Goal: Task Accomplishment & Management: Manage account settings

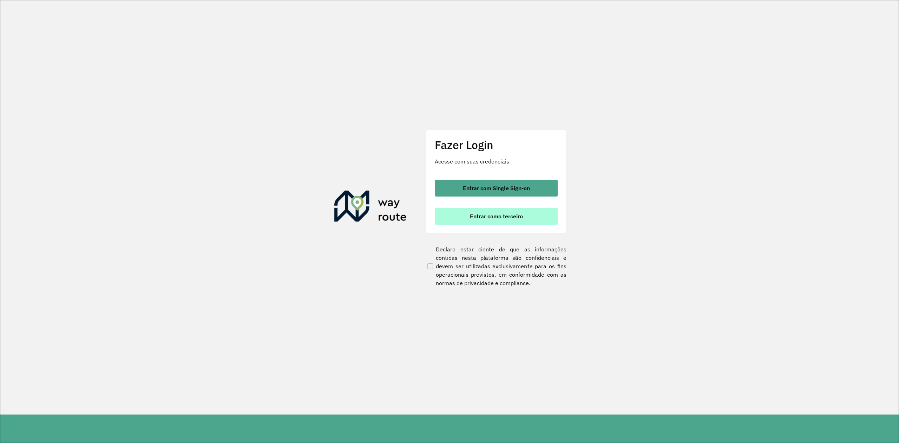
click at [485, 220] on button "Entrar como terceiro" at bounding box center [496, 216] width 123 height 17
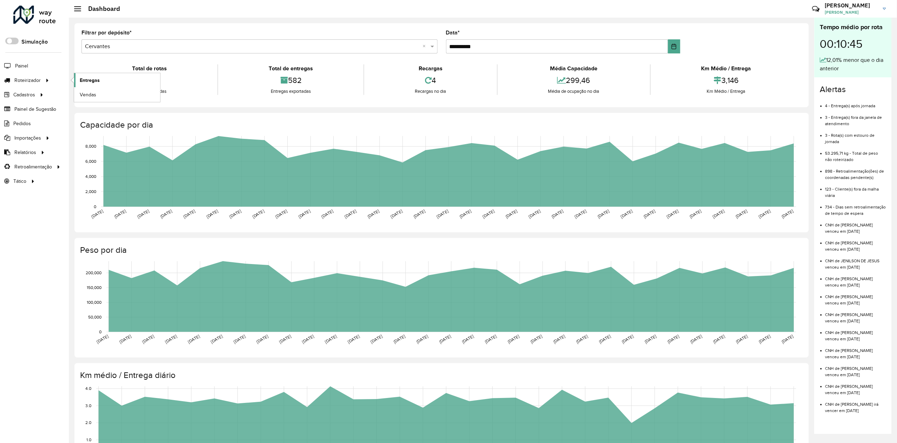
click at [91, 80] on span "Entregas" at bounding box center [90, 80] width 20 height 7
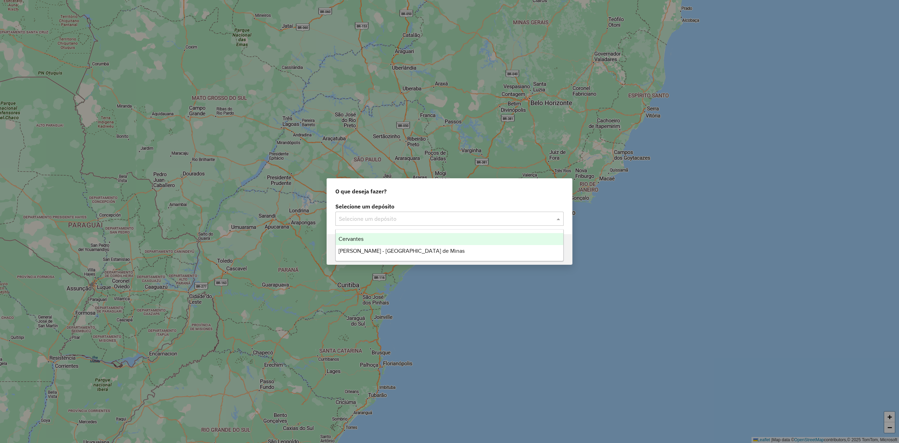
click at [377, 215] on input "text" at bounding box center [442, 219] width 207 height 8
click at [372, 253] on span "[PERSON_NAME] - [GEOGRAPHIC_DATA] de Minas" at bounding box center [402, 251] width 126 height 6
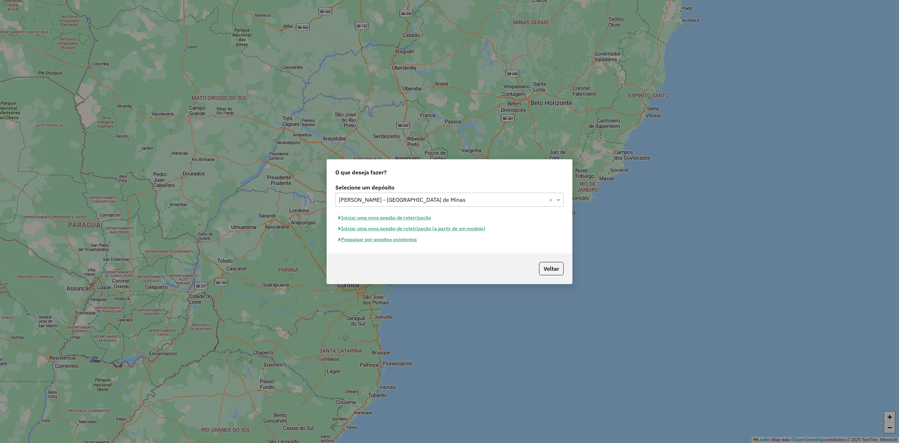
click at [398, 240] on button "Pesquisar por sessões existentes" at bounding box center [378, 239] width 85 height 11
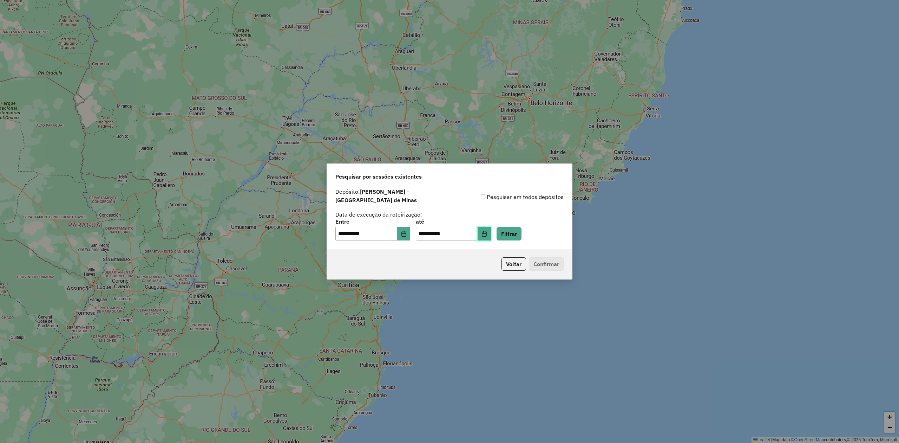
click at [487, 232] on icon "Choose Date" at bounding box center [485, 234] width 6 height 6
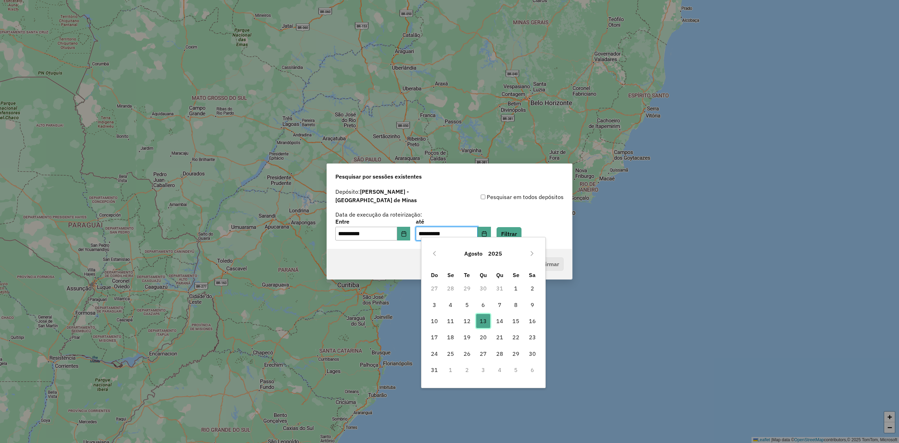
click at [483, 321] on span "13" at bounding box center [483, 321] width 14 height 14
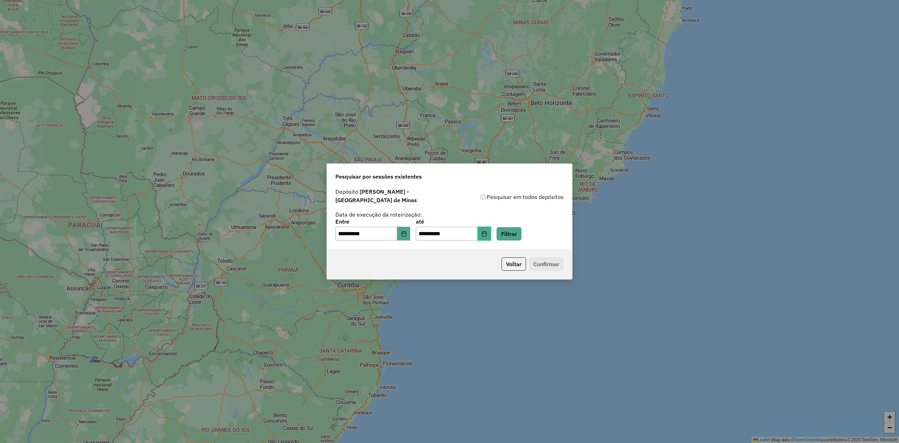
click at [487, 232] on icon "Choose Date" at bounding box center [485, 234] width 6 height 6
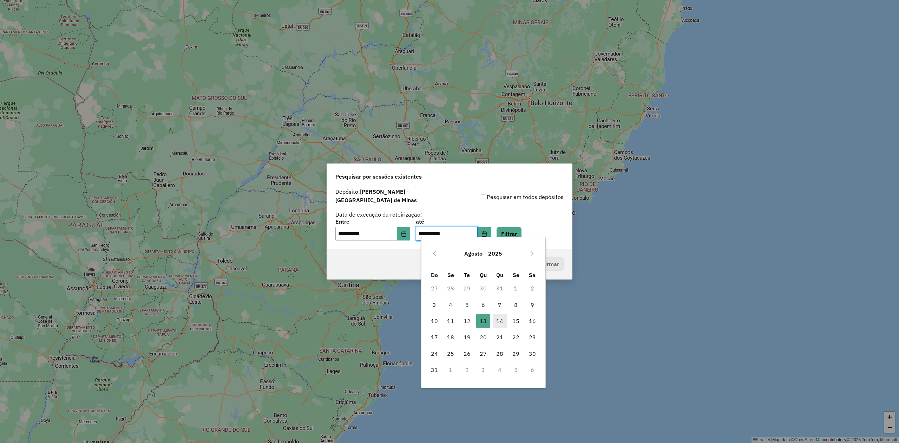
click at [499, 322] on span "14" at bounding box center [500, 321] width 14 height 14
type input "**********"
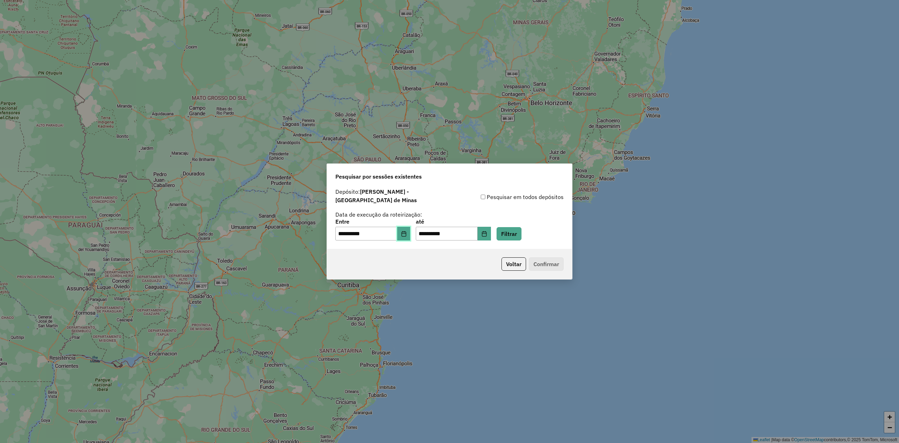
click at [407, 231] on icon "Choose Date" at bounding box center [404, 234] width 6 height 6
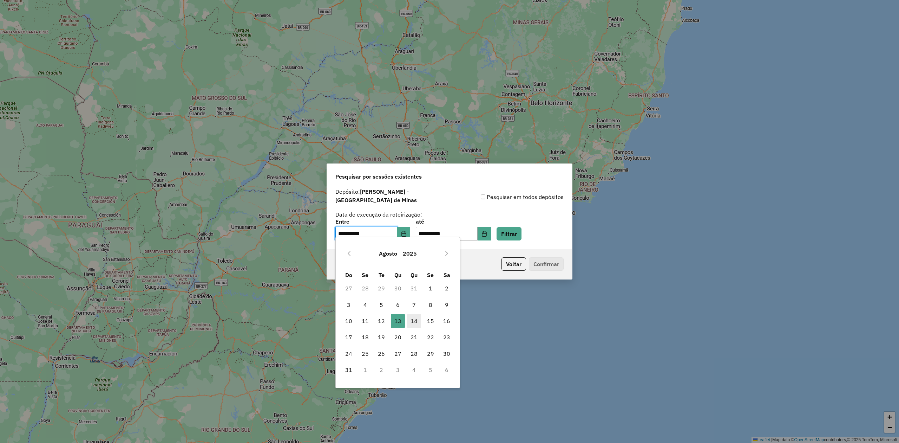
click at [411, 322] on span "14" at bounding box center [414, 321] width 14 height 14
type input "**********"
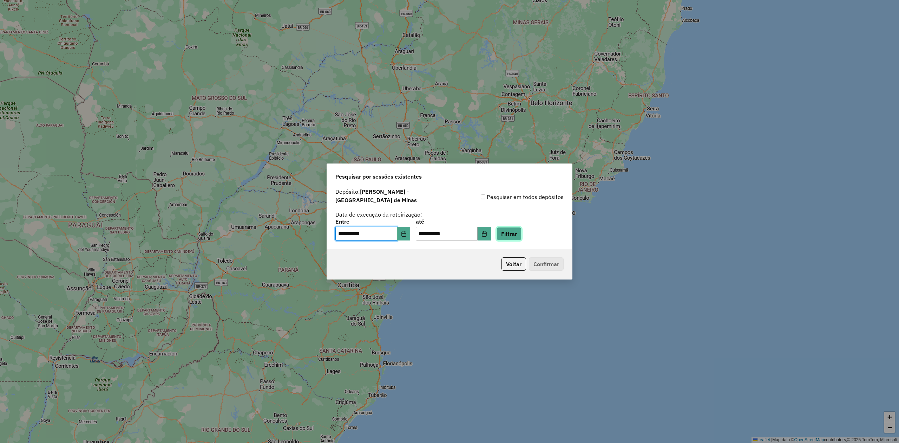
click at [519, 234] on button "Filtrar" at bounding box center [509, 233] width 25 height 13
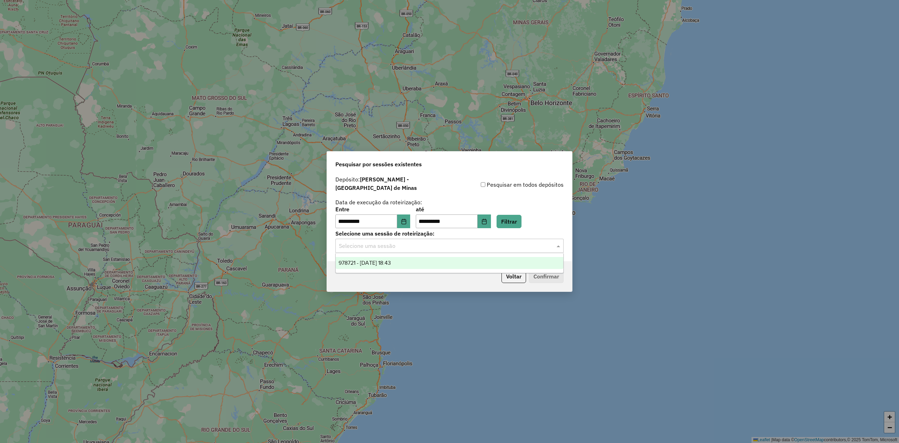
click at [467, 239] on div "Selecione uma sessão" at bounding box center [450, 246] width 228 height 14
click at [389, 262] on span "978721 - 14/08/2025 18:43" at bounding box center [365, 263] width 52 height 6
click at [543, 275] on button "Confirmar" at bounding box center [546, 275] width 35 height 13
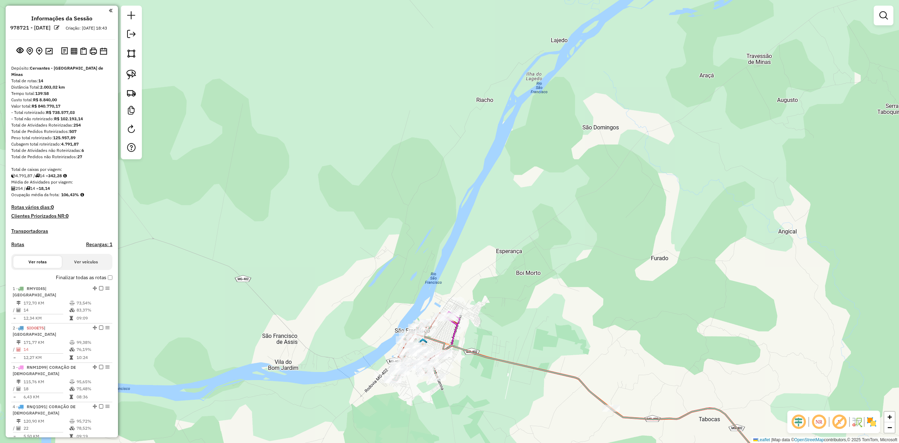
click at [525, 286] on div "Janela de atendimento Grade de atendimento Capacidade Transportadoras Veículos …" at bounding box center [449, 221] width 899 height 443
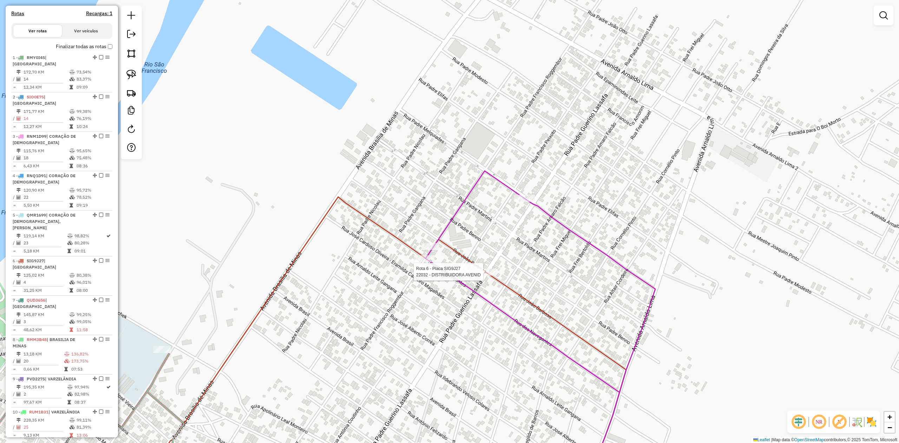
select select "**********"
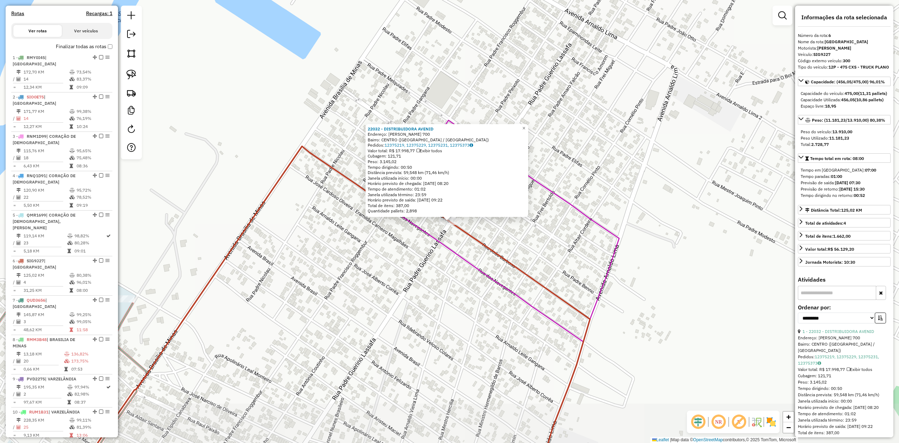
scroll to position [463, 0]
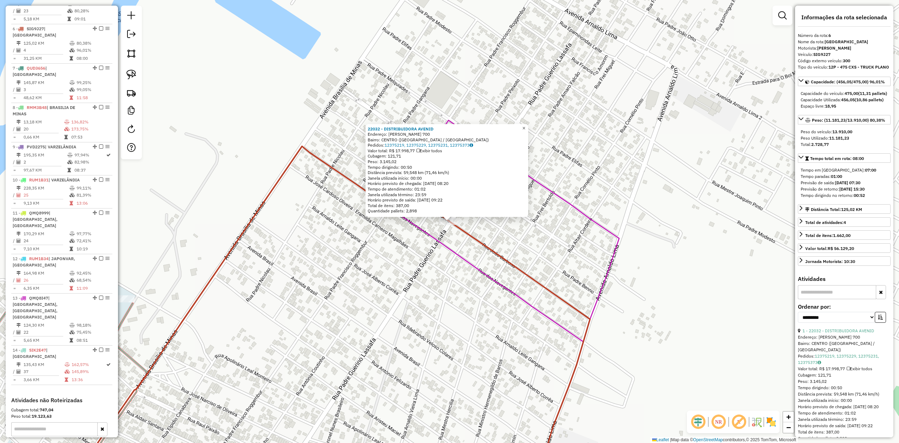
click at [526, 125] on span "×" at bounding box center [523, 128] width 3 height 6
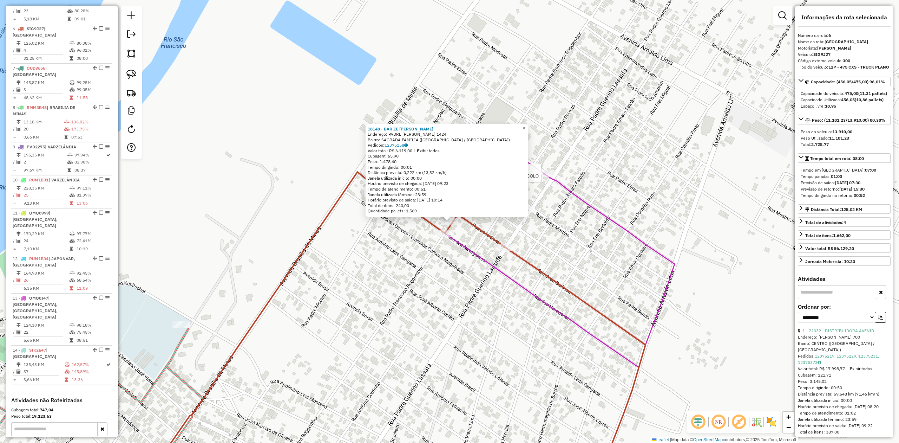
click at [542, 177] on div at bounding box center [543, 173] width 21 height 7
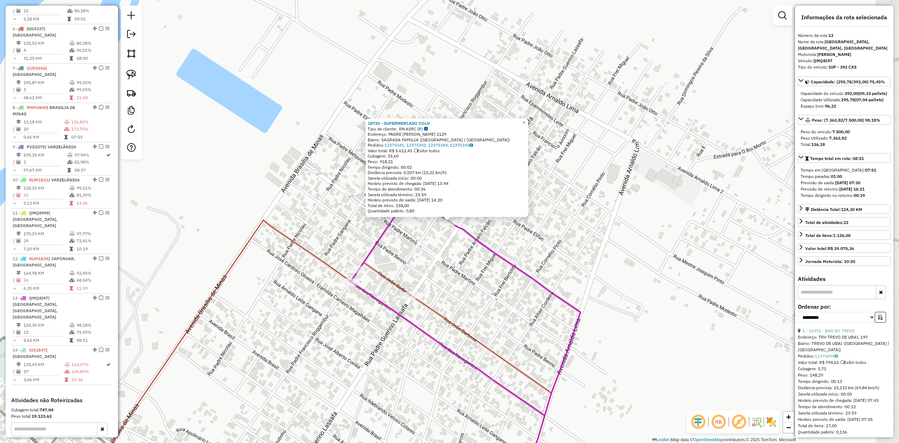
scroll to position [532, 0]
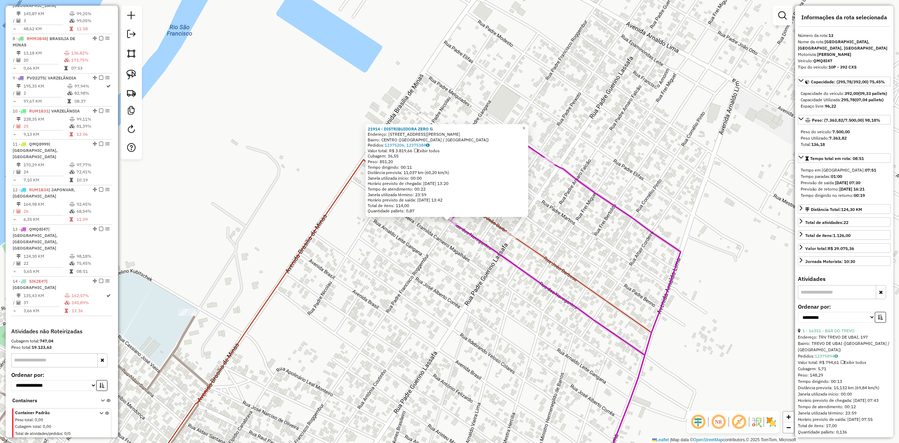
click at [410, 249] on div "Rota 13 - Placa QMQ8I47 21914 - DISTRIBUIDORA ZERO G 21914 - DISTRIBUIDORA ZERO…" at bounding box center [449, 221] width 899 height 443
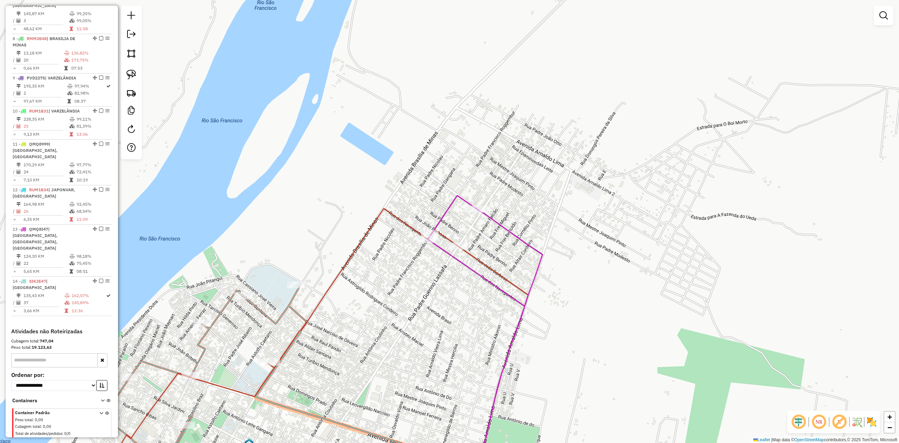
drag, startPoint x: 367, startPoint y: 317, endPoint x: 448, endPoint y: 199, distance: 143.5
click at [442, 207] on div "Janela de atendimento Grade de atendimento Capacidade Transportadoras Veículos …" at bounding box center [449, 221] width 899 height 443
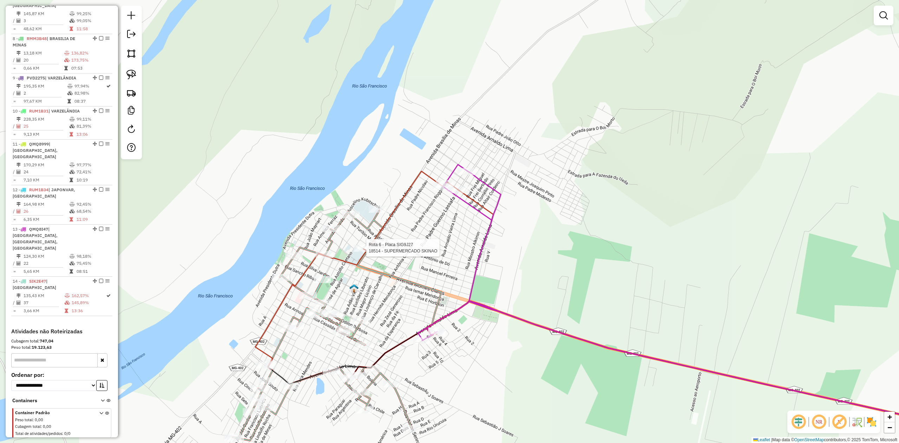
select select "**********"
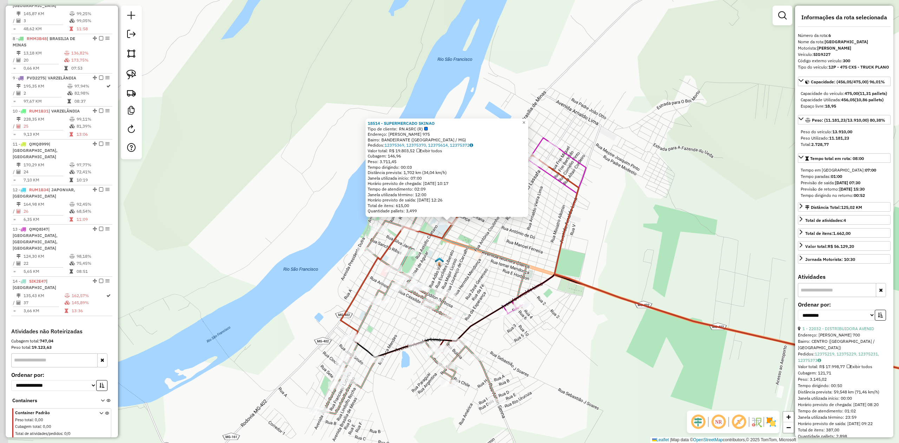
scroll to position [463, 0]
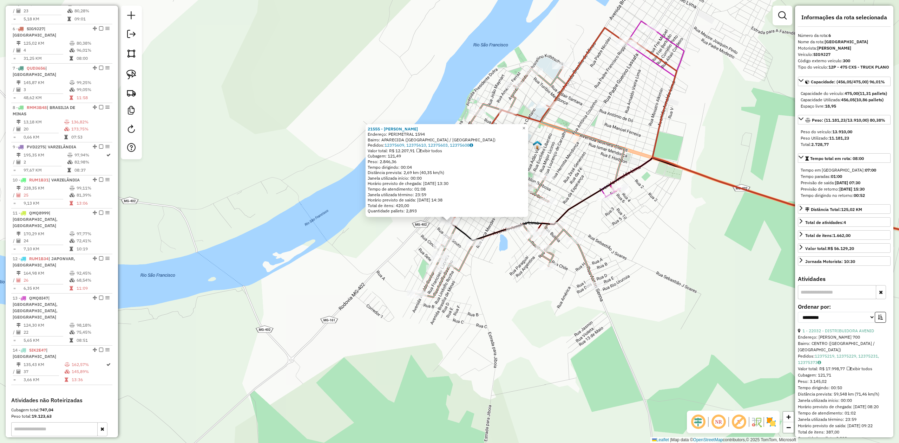
click at [291, 83] on div "21555 - CARLOS RODRIGO QUEIR Endereço: PERIMETRAL 1594 Bairro: APARECIDA (SAO F…" at bounding box center [449, 221] width 899 height 443
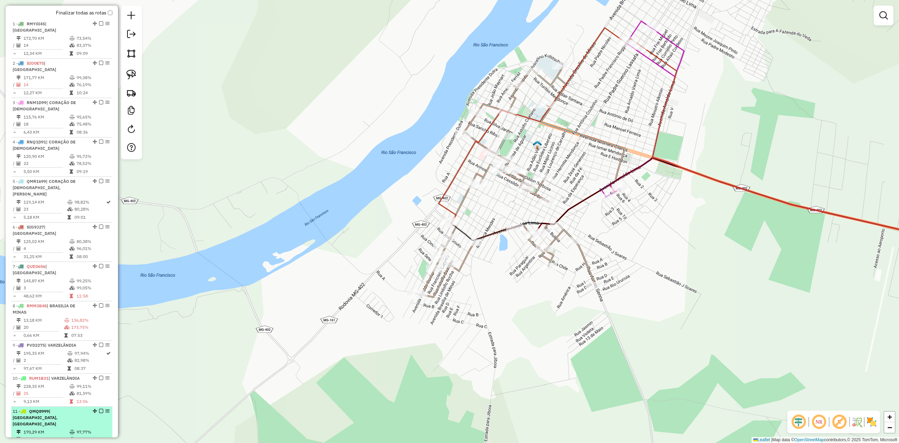
scroll to position [228, 0]
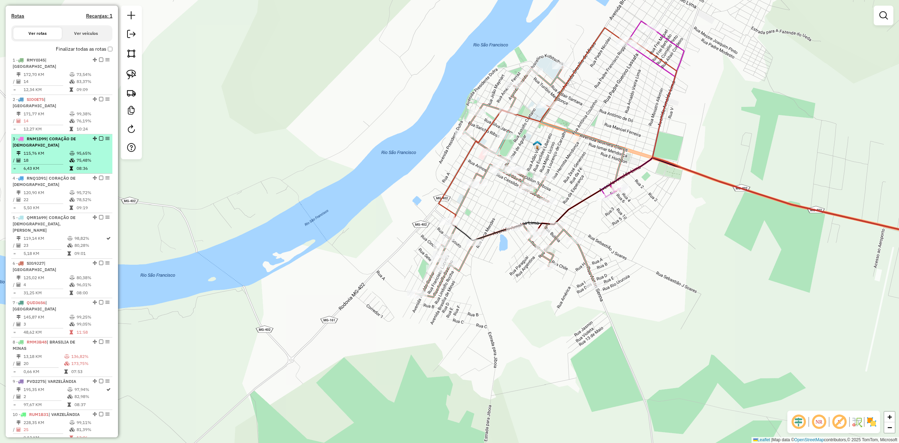
click at [106, 136] on em at bounding box center [107, 138] width 4 height 4
select select "**********"
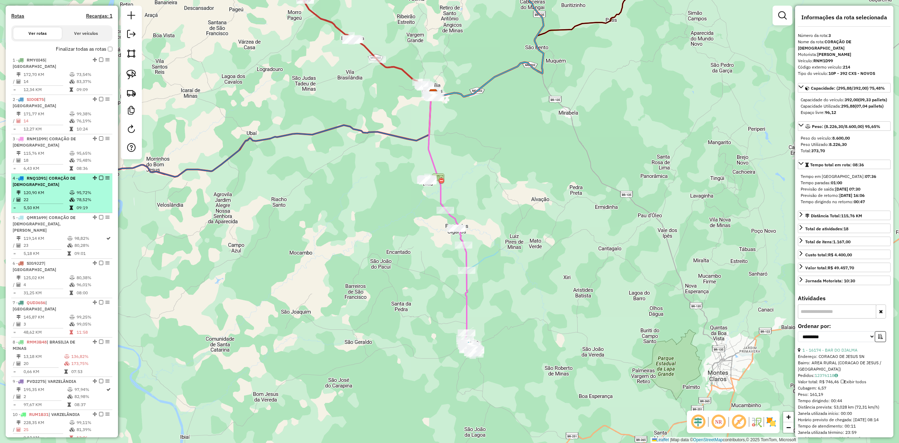
click at [45, 175] on div "4 - RNQ1D91 | CORAÇÃO DE JESUS" at bounding box center [50, 181] width 74 height 13
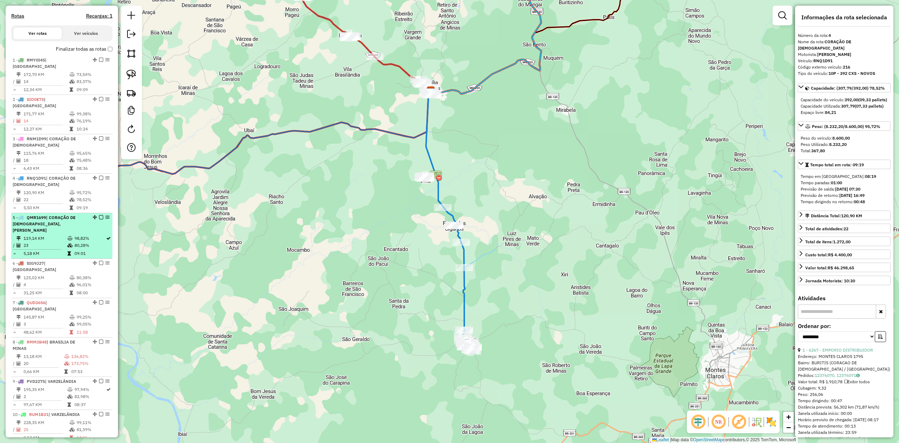
click at [48, 215] on span "| CORAÇÃO DE JESUS, FERNÃO DIAS" at bounding box center [44, 224] width 63 height 18
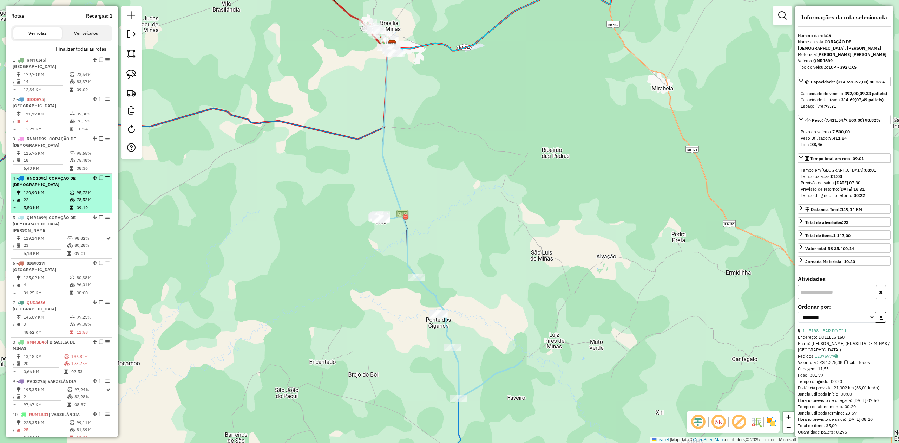
click at [46, 175] on div "4 - RNQ1D91 | CORAÇÃO DE JESUS" at bounding box center [50, 181] width 74 height 13
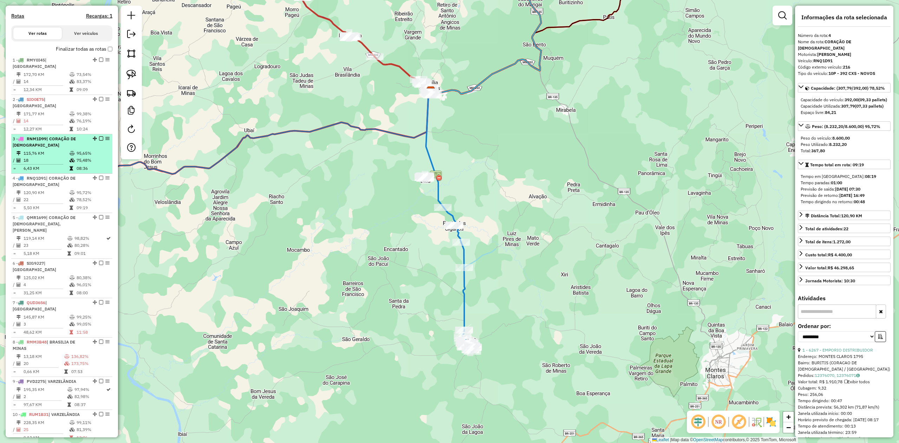
click at [44, 150] on td "115,76 KM" at bounding box center [46, 153] width 46 height 7
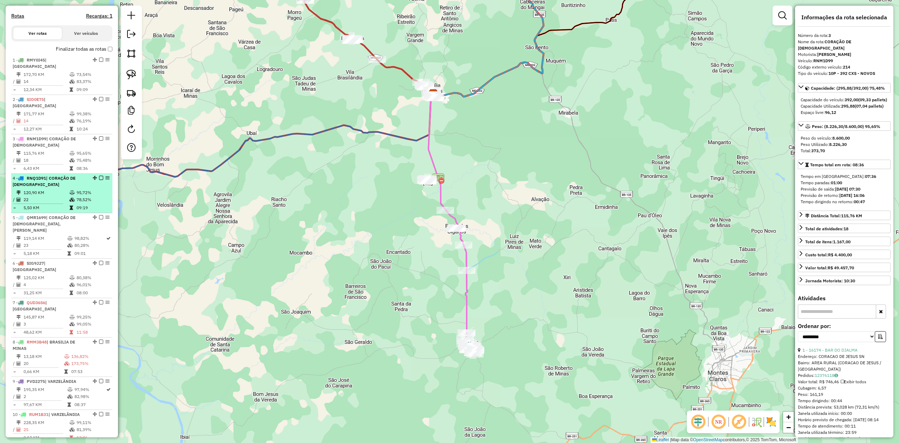
click at [57, 189] on td "120,90 KM" at bounding box center [46, 192] width 46 height 7
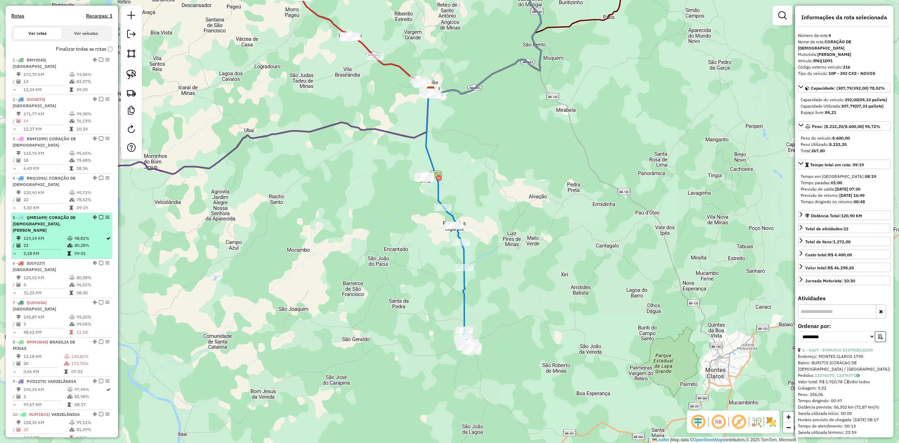
click at [57, 235] on td "119,14 KM" at bounding box center [45, 238] width 44 height 7
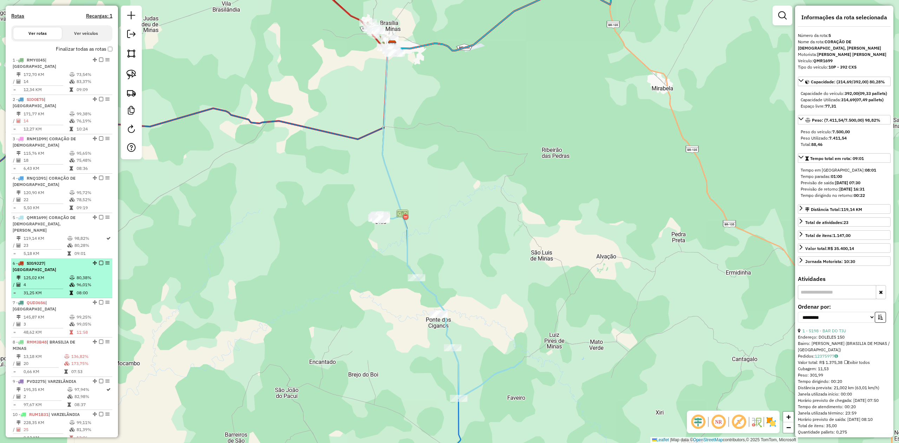
click at [54, 274] on td "125,02 KM" at bounding box center [46, 277] width 46 height 7
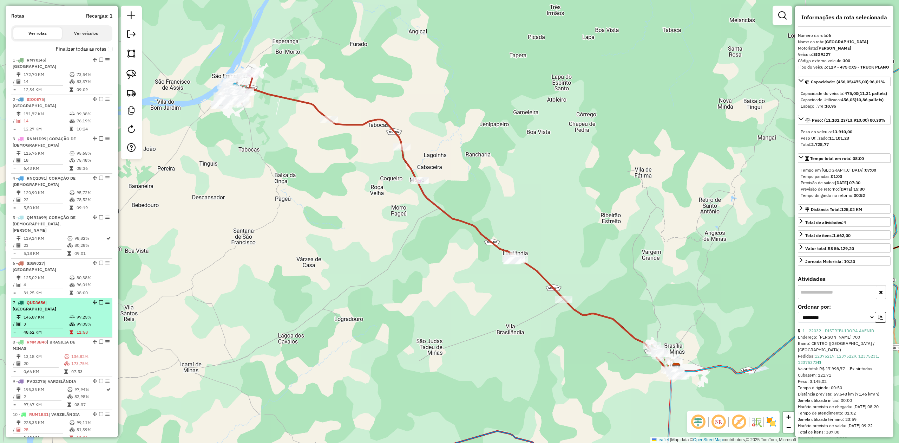
click at [48, 299] on div "7 - QUD3656 | SÃO JOÃO DA PONTE" at bounding box center [50, 305] width 74 height 13
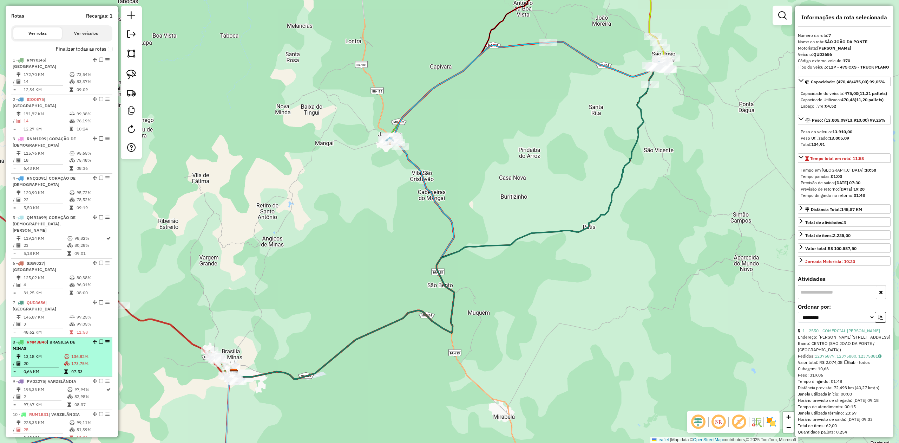
click at [47, 339] on div "8 - RMM3B48 | BRASILIA DE MINAS" at bounding box center [50, 345] width 74 height 13
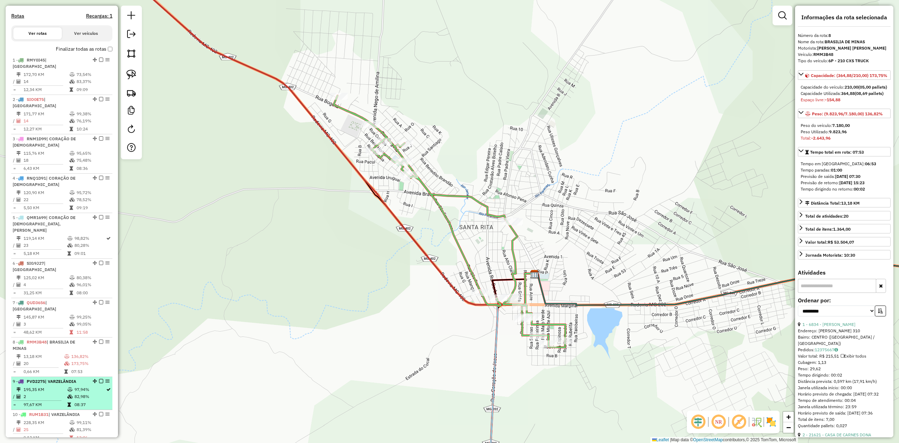
click at [43, 393] on td "2" at bounding box center [45, 396] width 44 height 7
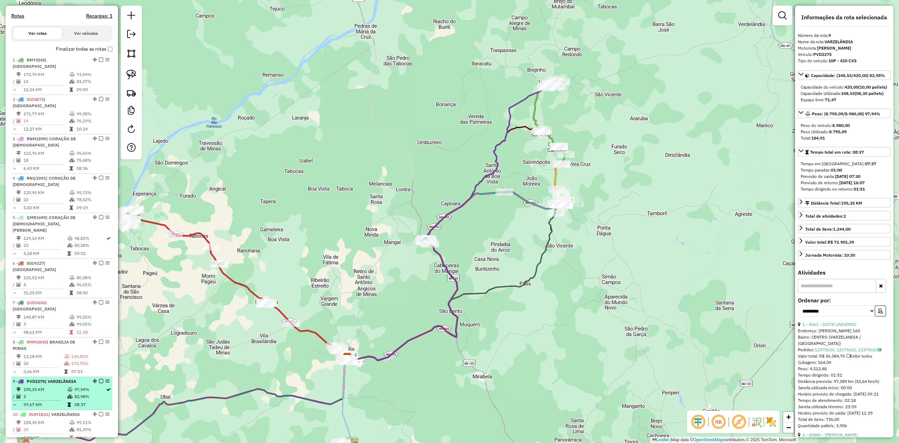
click at [47, 386] on td "195,35 KM" at bounding box center [45, 389] width 44 height 7
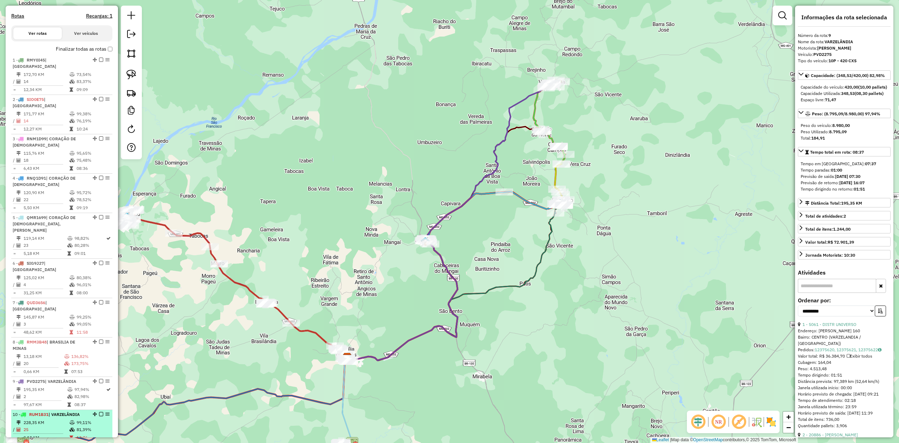
click at [49, 419] on td "228,35 KM" at bounding box center [46, 422] width 46 height 7
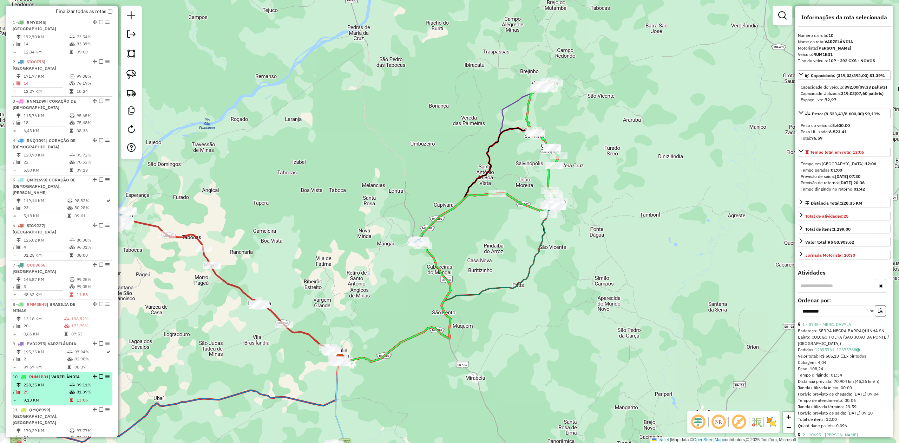
scroll to position [322, 0]
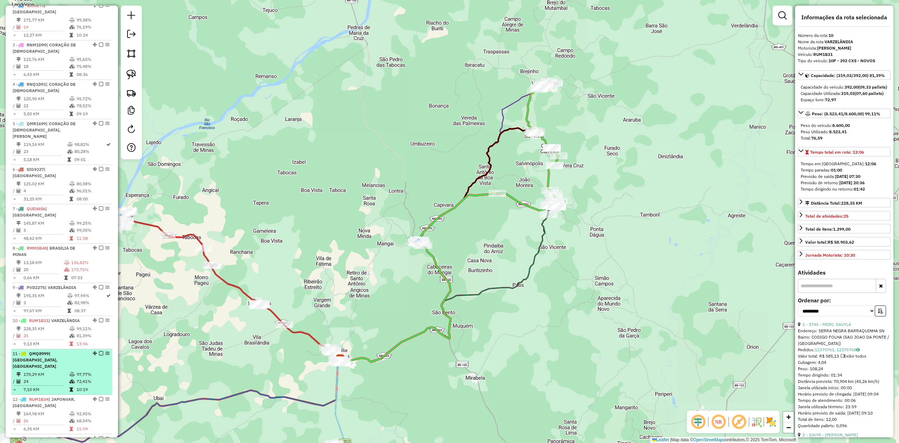
click at [43, 350] on div "11 - QMQ8999 | SÃO JOÃO DA PONTE, VARZELÂNDIA" at bounding box center [50, 359] width 74 height 19
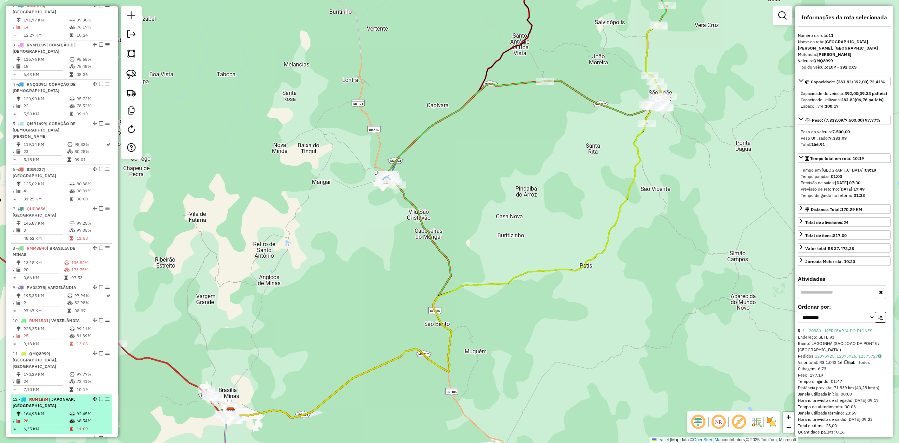
click at [48, 410] on td "164,98 KM" at bounding box center [46, 413] width 46 height 7
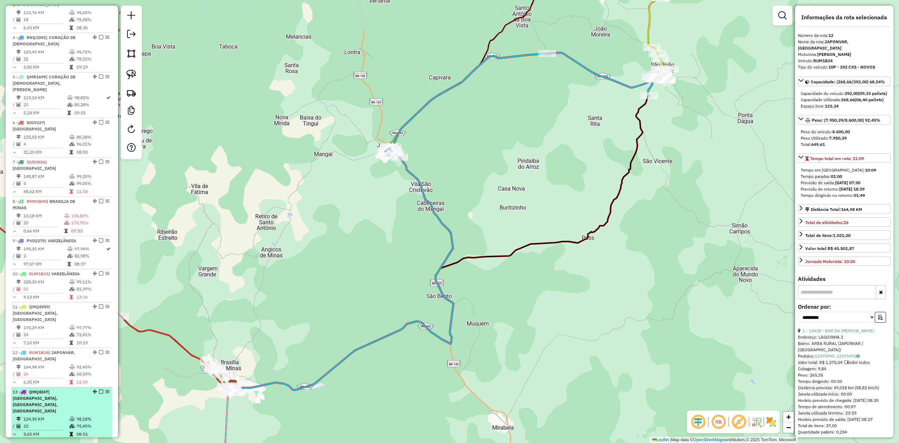
scroll to position [416, 0]
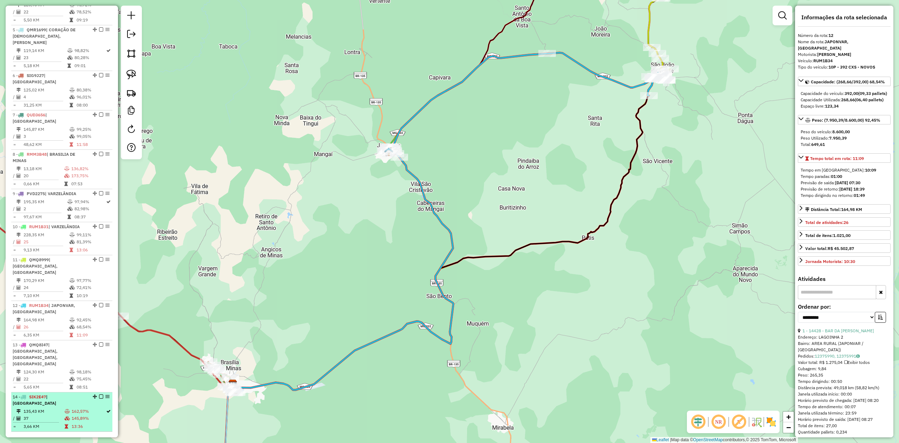
click at [52, 415] on td "37" at bounding box center [43, 418] width 41 height 7
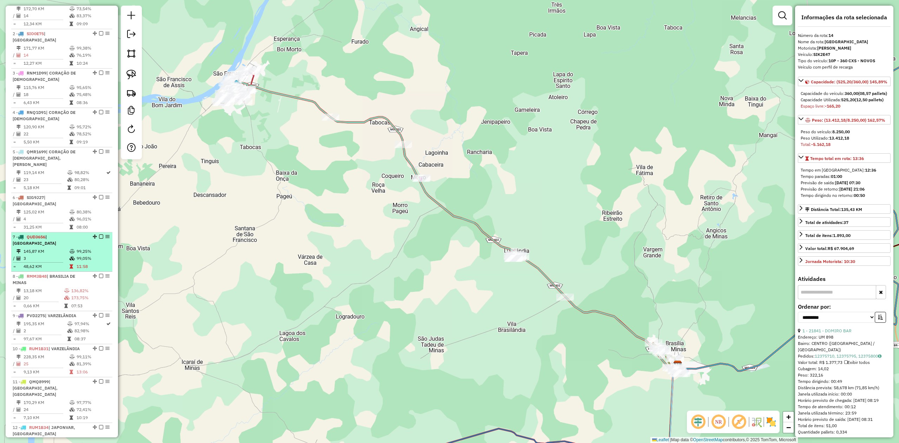
scroll to position [275, 0]
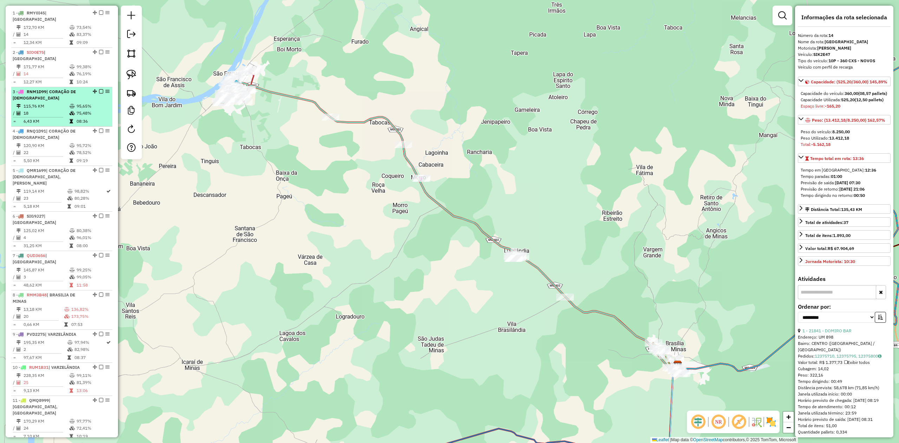
click at [47, 89] on div "3 - RNM1D99 | CORAÇÃO DE JESUS" at bounding box center [50, 95] width 74 height 13
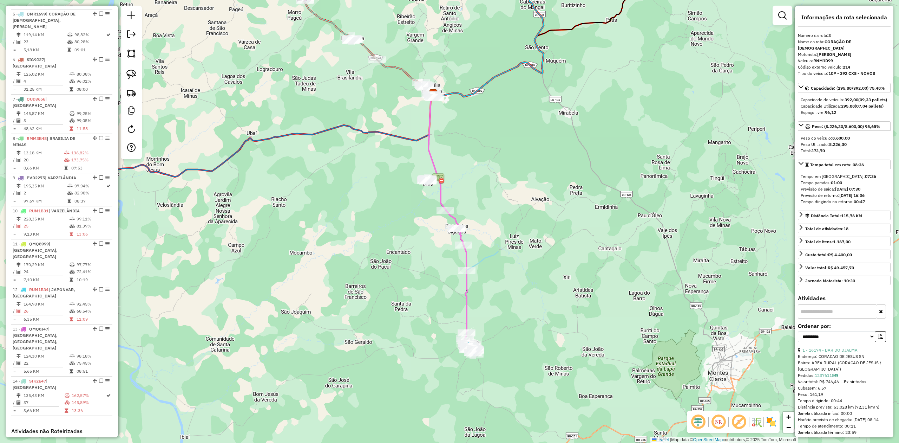
scroll to position [509, 0]
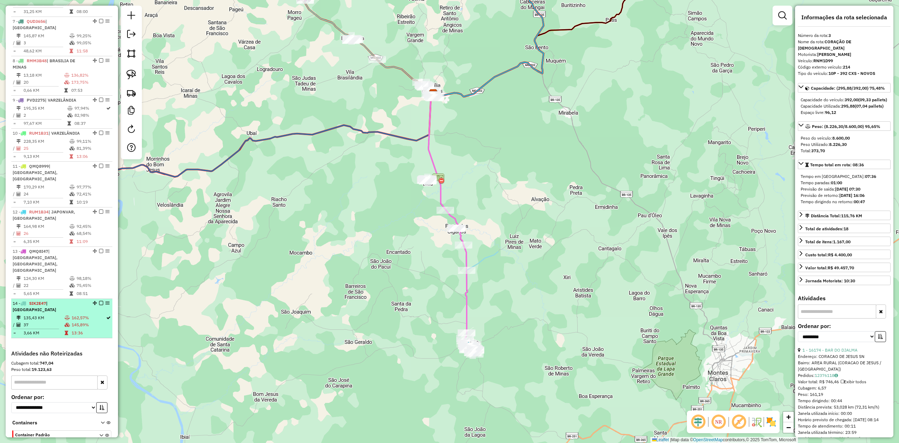
click at [41, 314] on td "135,43 KM" at bounding box center [43, 317] width 41 height 7
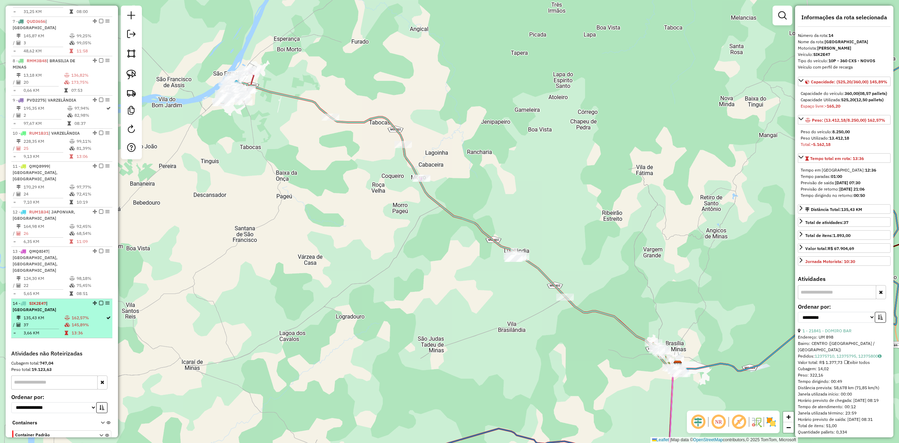
click at [41, 314] on td "135,43 KM" at bounding box center [43, 317] width 41 height 7
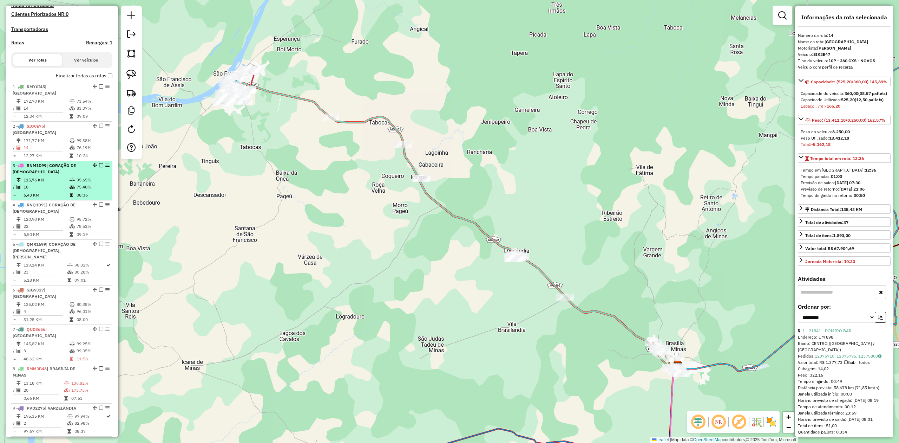
scroll to position [182, 0]
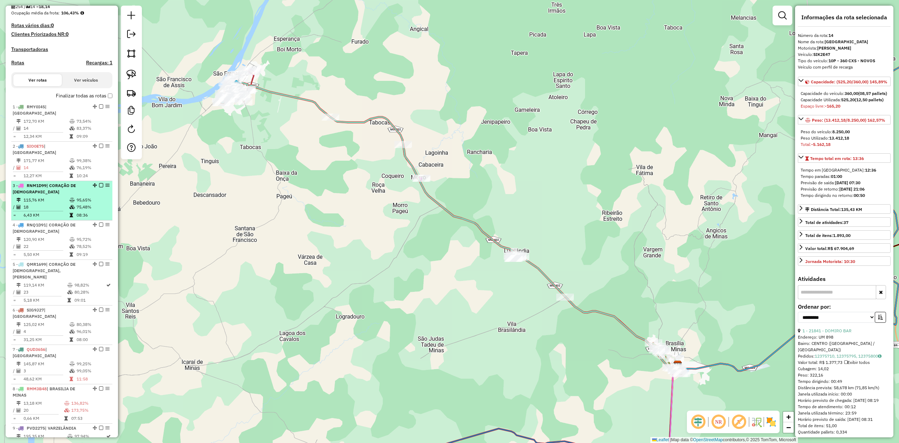
click at [52, 183] on li "3 - RNM1D99 | CORAÇÃO DE JESUS 115,76 KM 95,65% / 18 75,48% = 6,43 KM 08:36" at bounding box center [61, 200] width 101 height 39
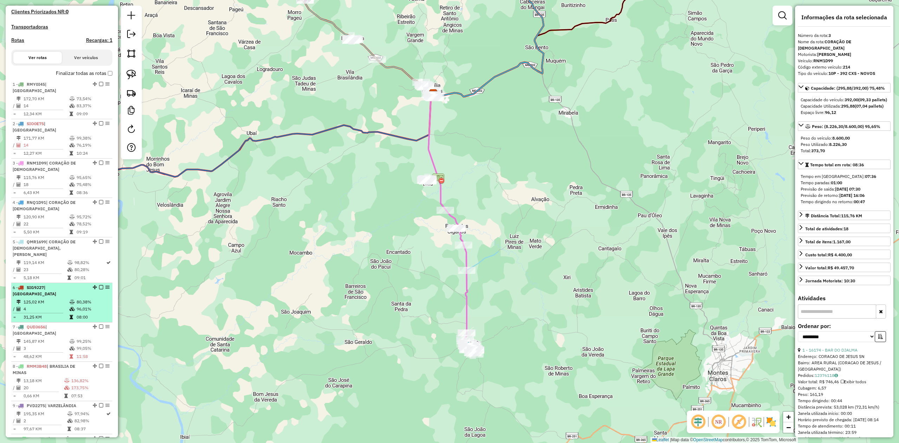
scroll to position [204, 0]
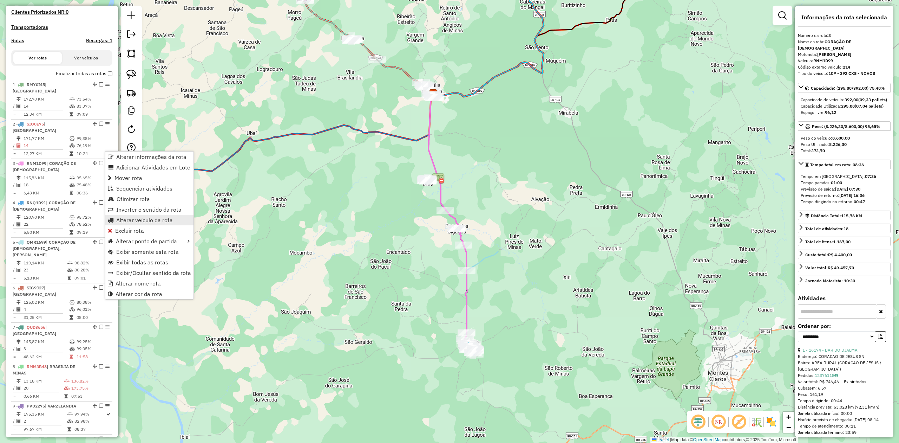
click at [138, 221] on span "Alterar veículo da rota" at bounding box center [144, 220] width 57 height 6
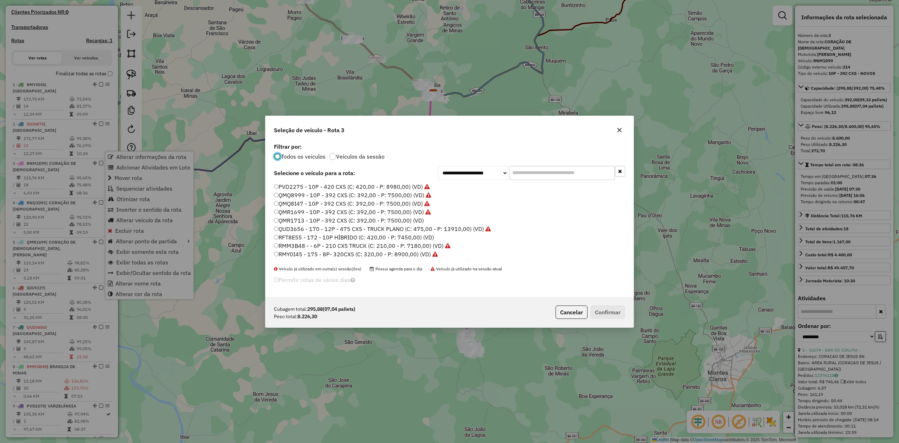
scroll to position [4, 2]
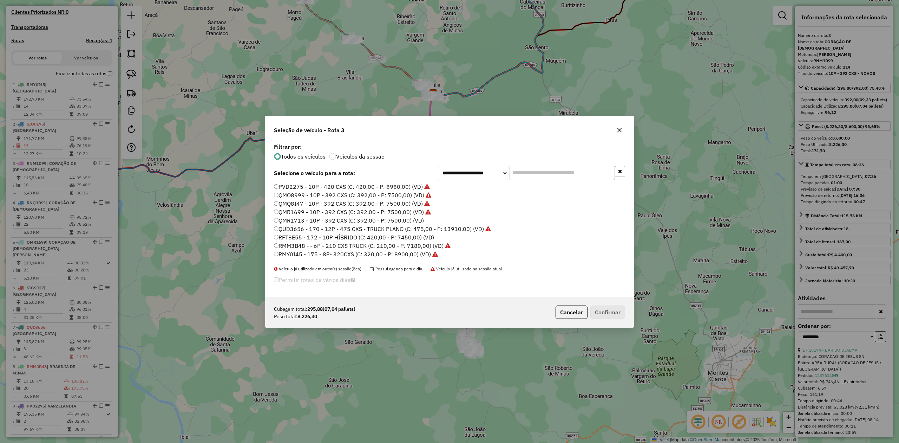
click at [532, 173] on input "text" at bounding box center [562, 173] width 105 height 14
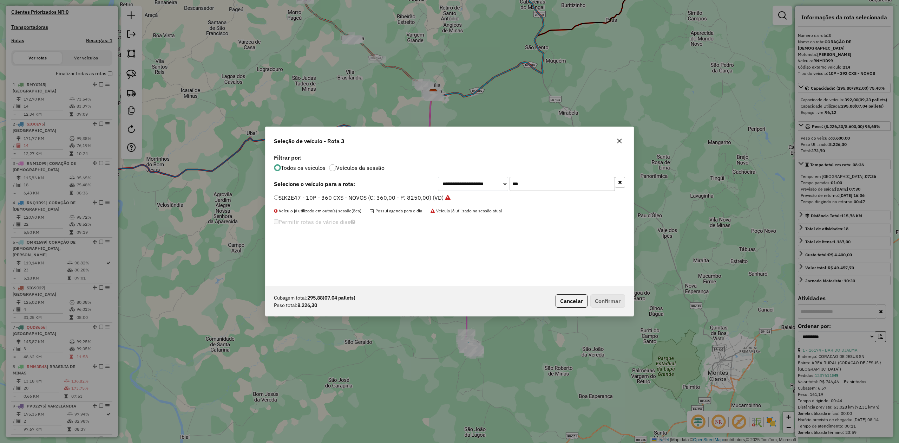
type input "***"
click at [288, 196] on label "SIK2E47 - 10P - 360 CXS - NOVOS (C: 360,00 - P: 8250,00) (VD)" at bounding box center [362, 197] width 177 height 8
click at [615, 301] on button "Confirmar" at bounding box center [608, 300] width 35 height 13
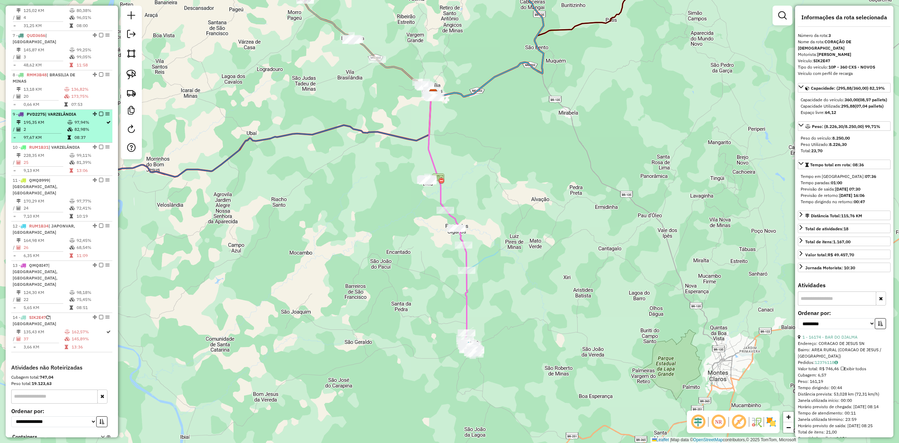
scroll to position [538, 0]
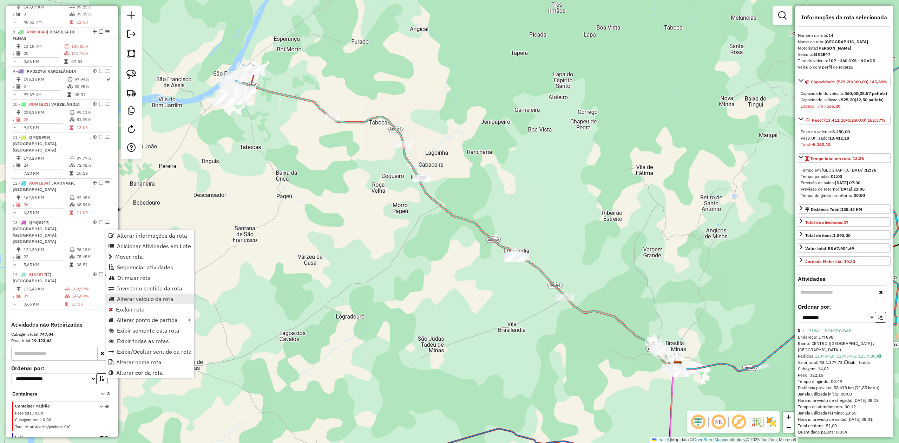
click at [144, 301] on span "Alterar veículo da rota" at bounding box center [145, 299] width 57 height 6
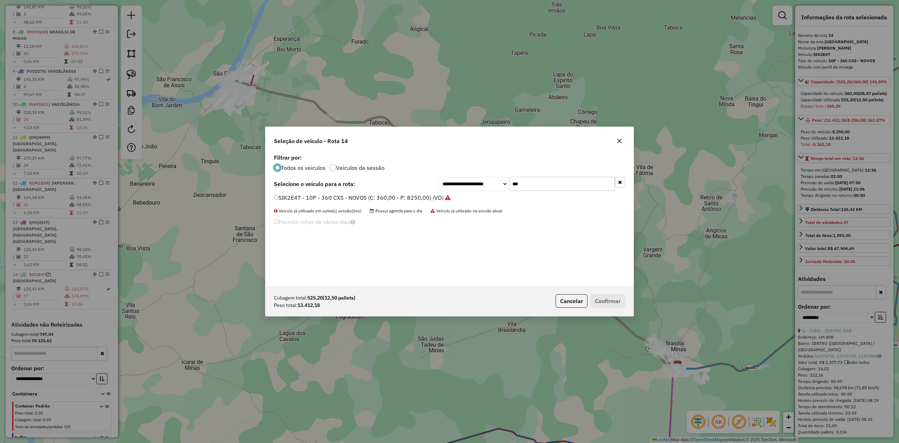
scroll to position [4, 2]
drag, startPoint x: 533, startPoint y: 180, endPoint x: 496, endPoint y: 186, distance: 36.6
click at [496, 186] on div "**********" at bounding box center [531, 184] width 187 height 14
type input "****"
click at [282, 197] on label "QMR1713 - 10P - 392 CXS (C: 392,00 - P: 7500,00) (VD)" at bounding box center [349, 197] width 150 height 8
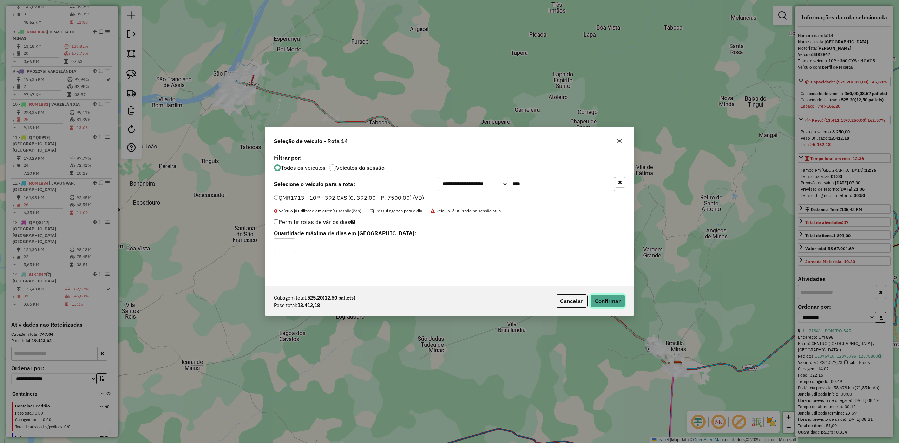
click at [611, 300] on button "Confirmar" at bounding box center [608, 300] width 35 height 13
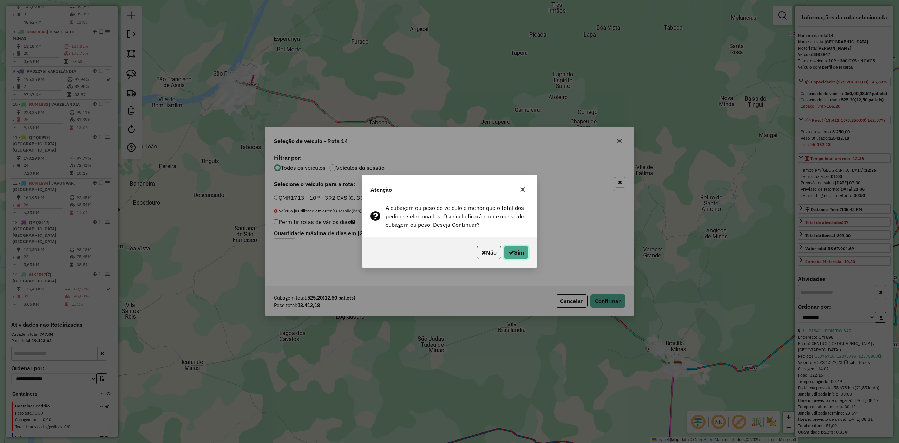
click at [514, 253] on button "Sim" at bounding box center [516, 252] width 25 height 13
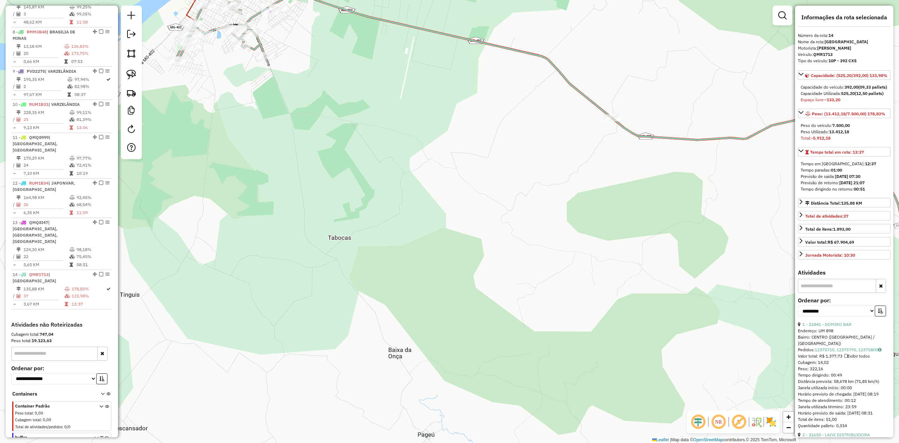
drag, startPoint x: 347, startPoint y: 114, endPoint x: 396, endPoint y: 179, distance: 81.0
click at [396, 179] on div "Janela de atendimento Grade de atendimento Capacidade Transportadoras Veículos …" at bounding box center [449, 221] width 899 height 443
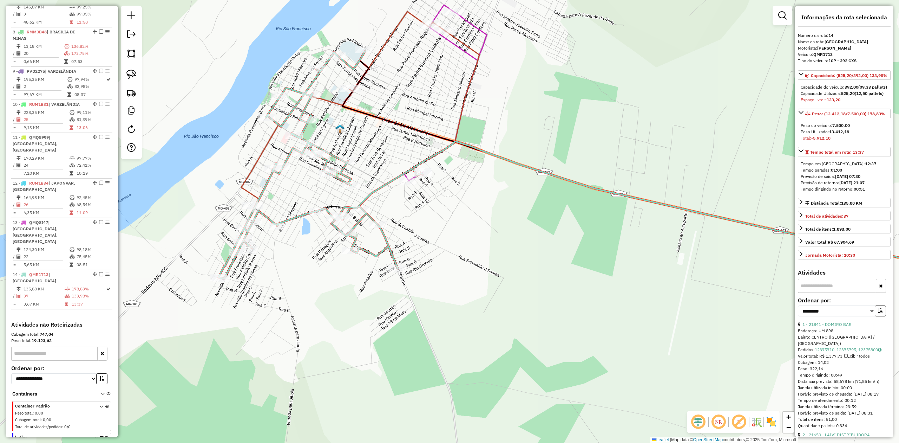
click at [105, 436] on icon at bounding box center [107, 449] width 4 height 26
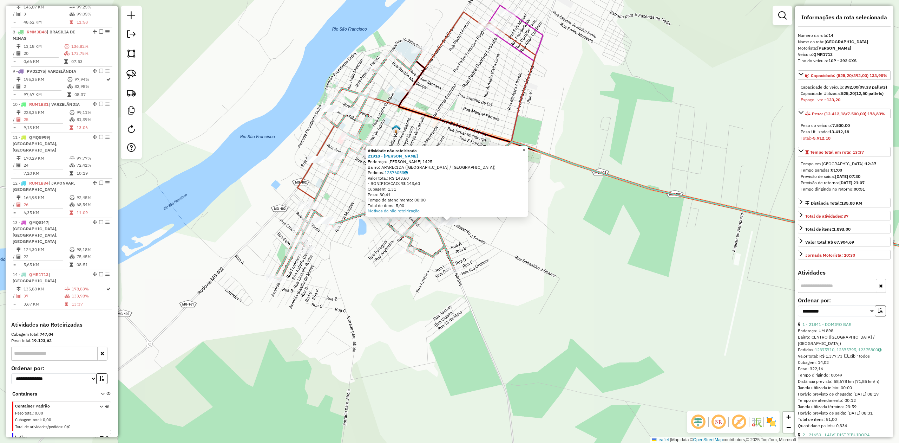
click at [528, 148] on link "×" at bounding box center [524, 150] width 8 height 8
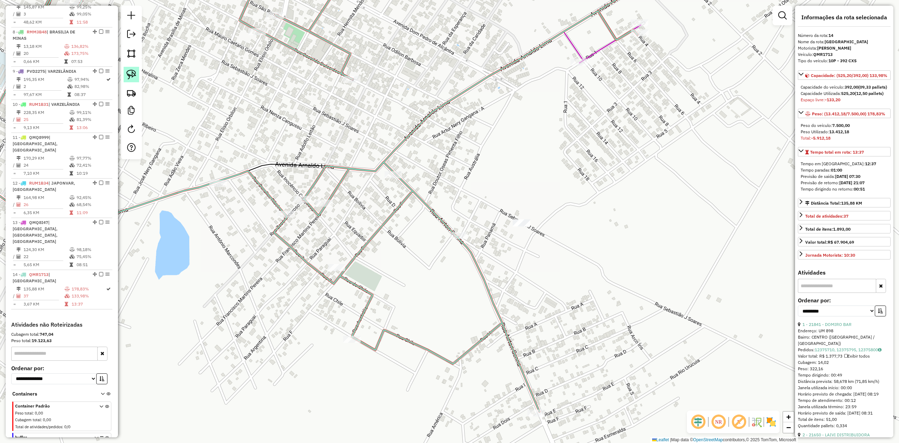
click at [129, 71] on img at bounding box center [131, 75] width 10 height 10
drag, startPoint x: 516, startPoint y: 207, endPoint x: 543, endPoint y: 200, distance: 27.8
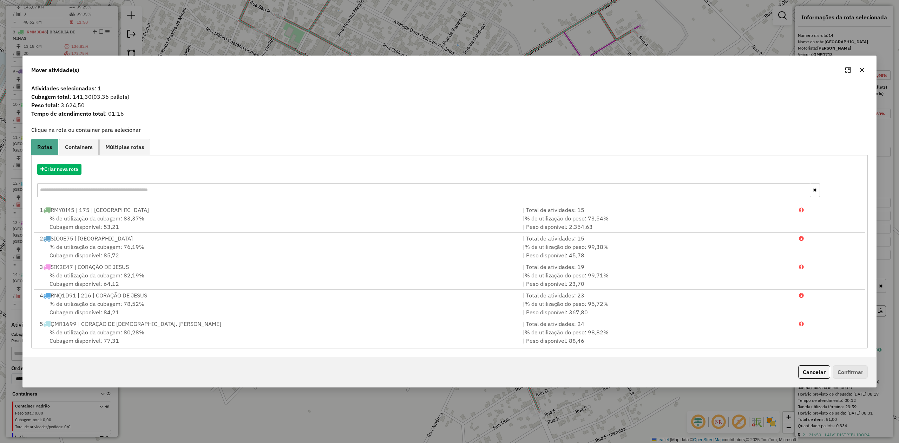
click at [860, 68] on icon "button" at bounding box center [862, 70] width 5 height 5
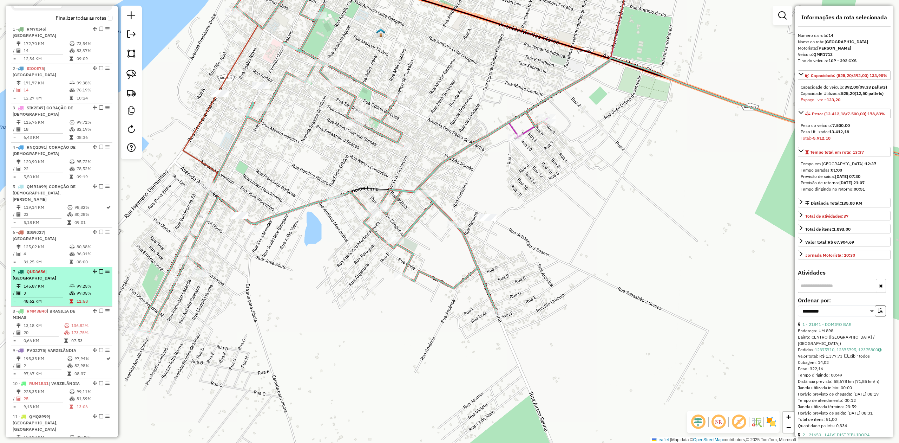
scroll to position [257, 0]
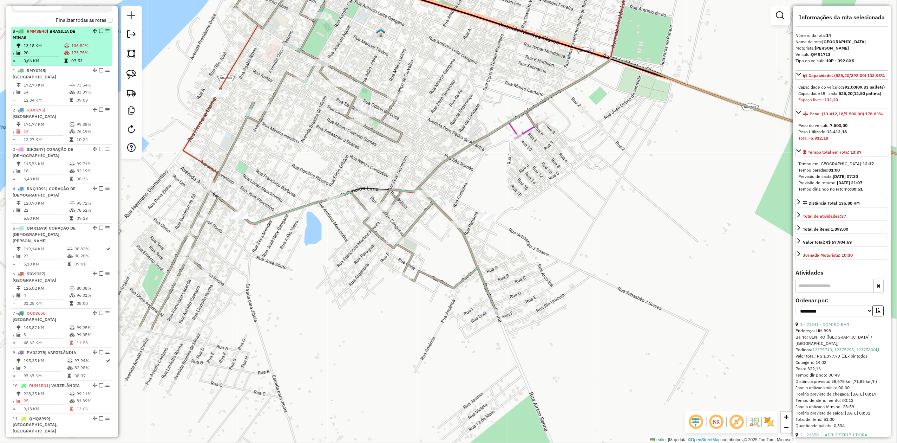
drag, startPoint x: 92, startPoint y: 288, endPoint x: 106, endPoint y: 41, distance: 247.7
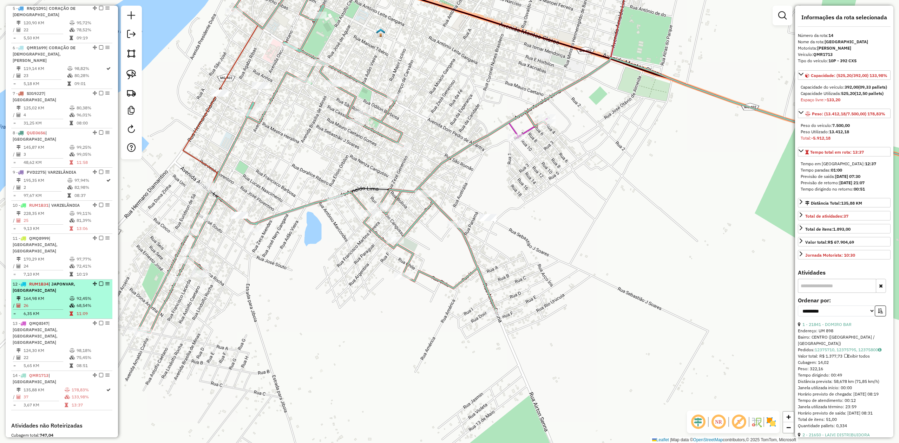
scroll to position [444, 0]
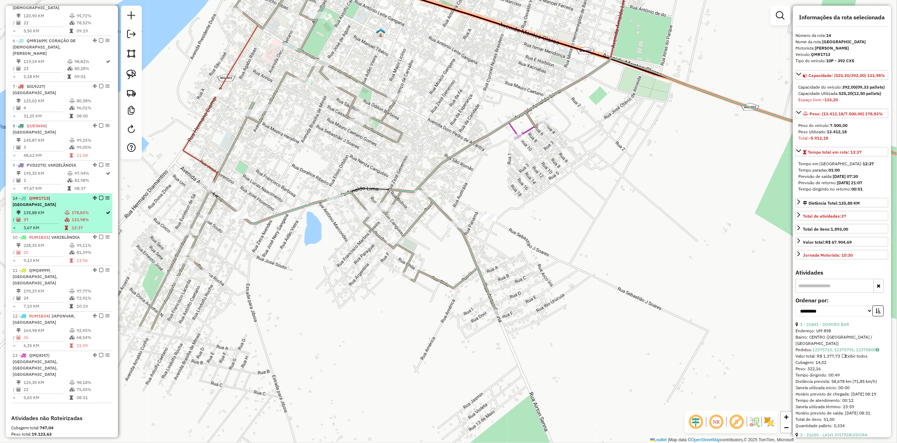
drag, startPoint x: 92, startPoint y: 326, endPoint x: 76, endPoint y: 195, distance: 132.4
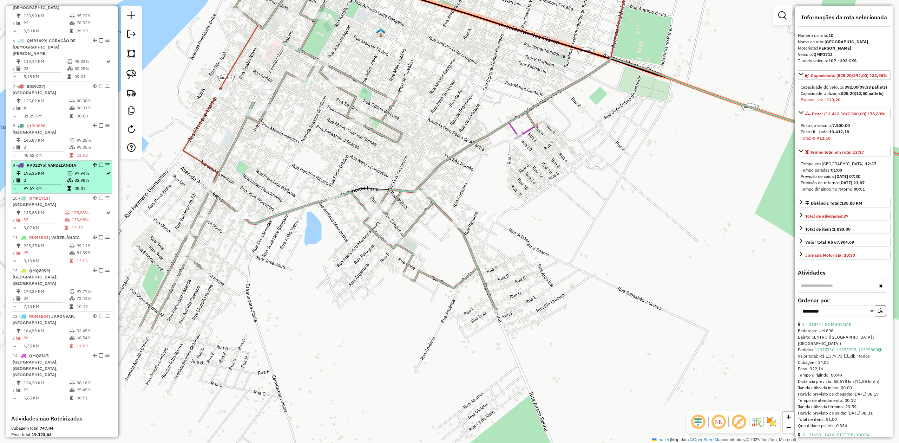
click at [50, 170] on td "195,35 KM" at bounding box center [45, 173] width 44 height 7
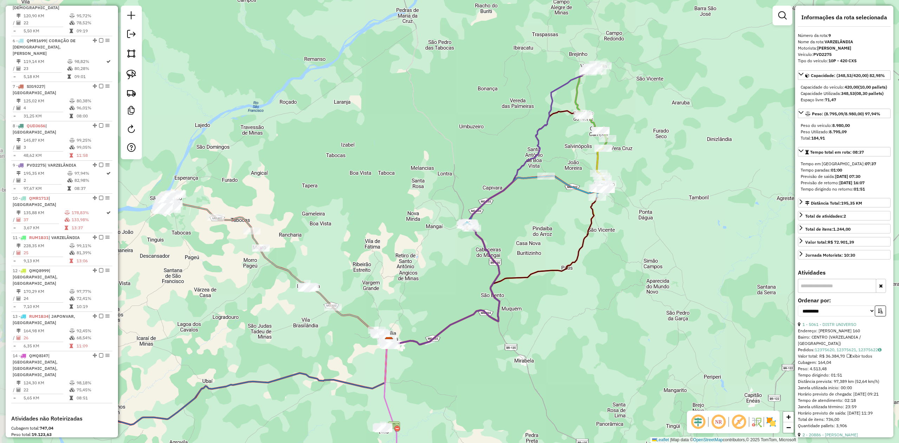
drag, startPoint x: 559, startPoint y: 297, endPoint x: 602, endPoint y: 281, distance: 45.8
click at [602, 281] on div "Janela de atendimento Grade de atendimento Capacidade Transportadoras Veículos …" at bounding box center [449, 221] width 899 height 443
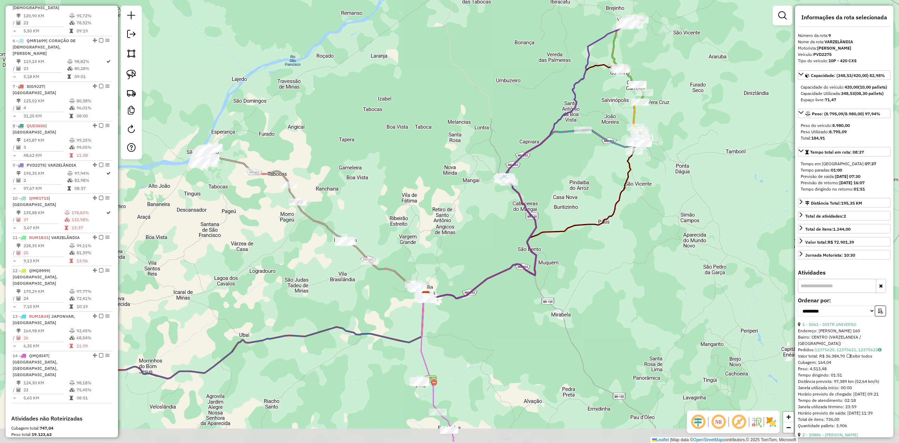
drag, startPoint x: 469, startPoint y: 280, endPoint x: 507, endPoint y: 233, distance: 59.9
click at [507, 233] on div "Janela de atendimento Grade de atendimento Capacidade Transportadoras Veículos …" at bounding box center [449, 221] width 899 height 443
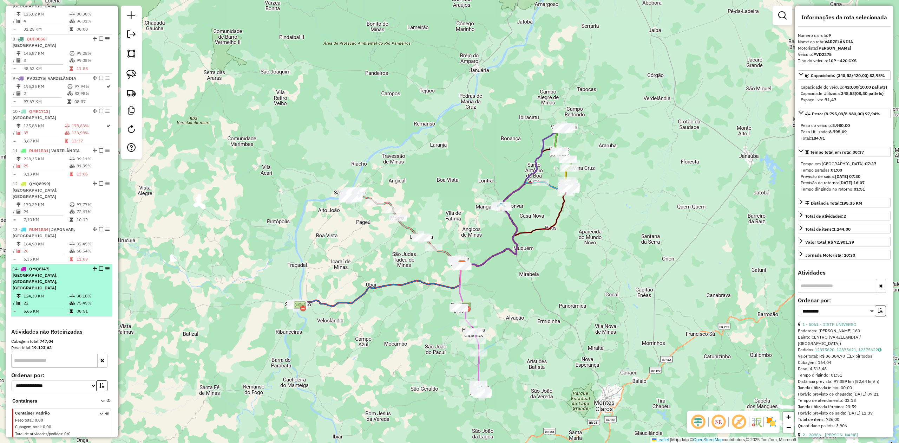
scroll to position [538, 0]
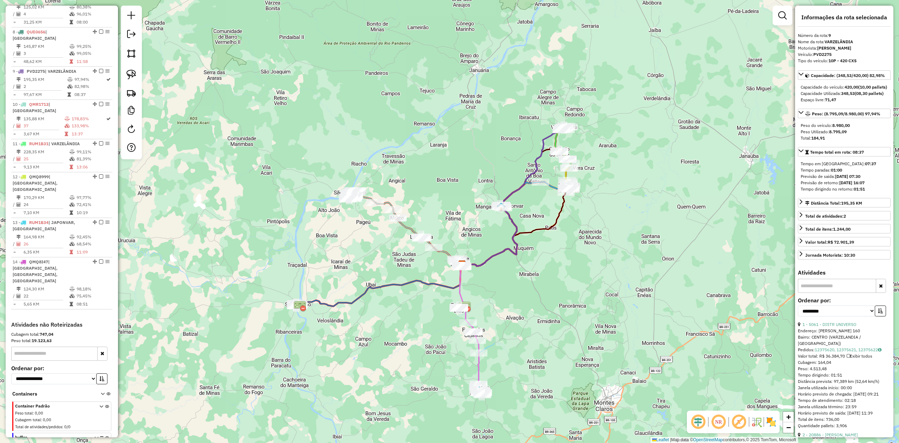
click at [105, 436] on icon at bounding box center [107, 449] width 4 height 26
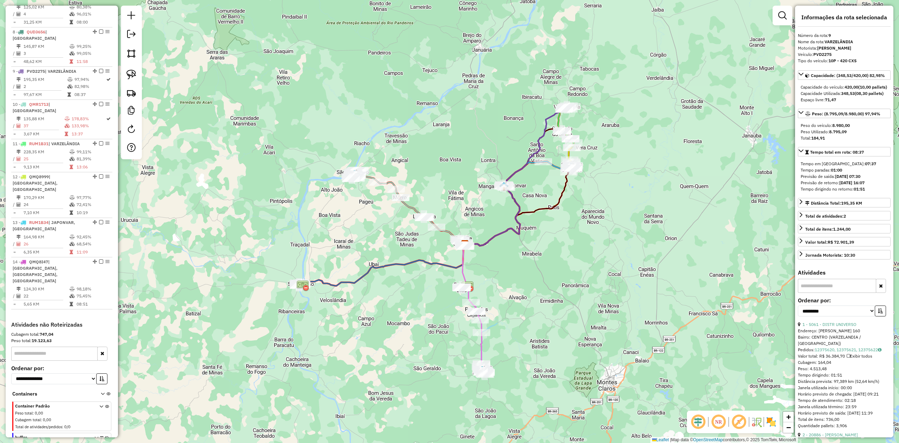
drag, startPoint x: 551, startPoint y: 258, endPoint x: 554, endPoint y: 218, distance: 40.2
click at [554, 218] on div "Janela de atendimento Grade de atendimento Capacidade Transportadoras Veículos …" at bounding box center [449, 221] width 899 height 443
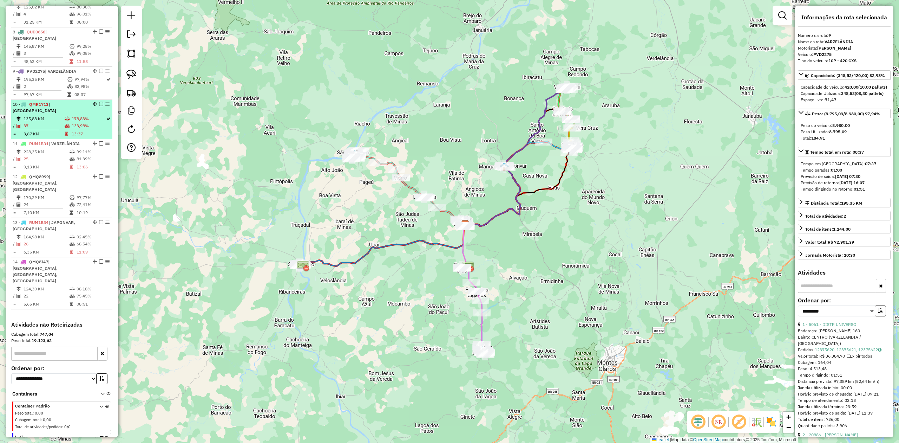
click at [53, 115] on td "135,88 KM" at bounding box center [43, 118] width 41 height 7
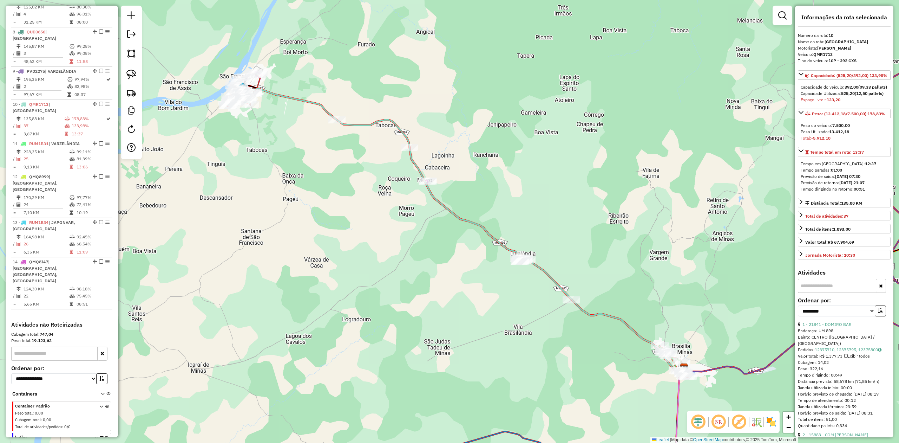
drag, startPoint x: 265, startPoint y: 190, endPoint x: 376, endPoint y: 267, distance: 134.6
click at [371, 265] on div "Janela de atendimento Grade de atendimento Capacidade Transportadoras Veículos …" at bounding box center [449, 221] width 899 height 443
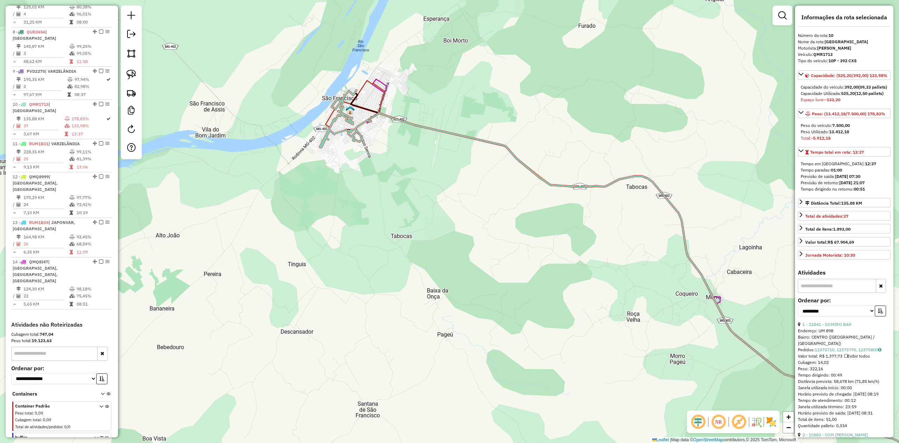
click at [321, 141] on icon at bounding box center [345, 118] width 51 height 57
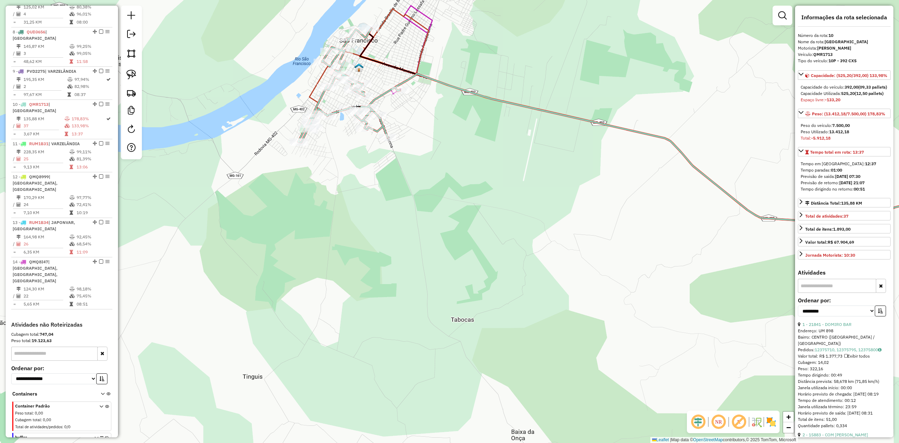
drag, startPoint x: 318, startPoint y: 224, endPoint x: 343, endPoint y: 255, distance: 39.5
click at [343, 255] on div "Janela de atendimento Grade de atendimento Capacidade Transportadoras Veículos …" at bounding box center [449, 221] width 899 height 443
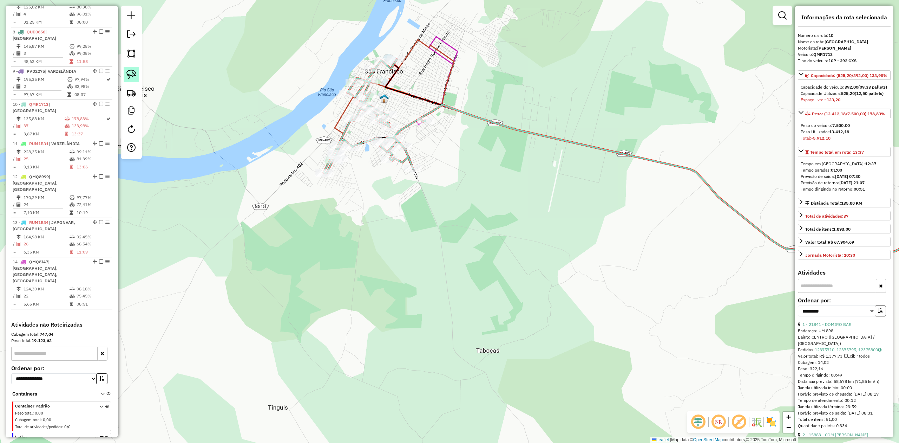
click at [132, 72] on img at bounding box center [131, 75] width 10 height 10
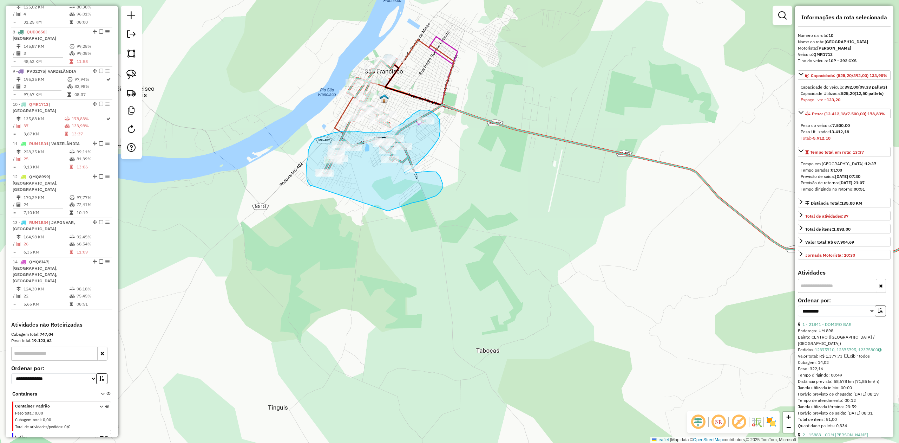
drag, startPoint x: 308, startPoint y: 182, endPoint x: 388, endPoint y: 211, distance: 85.6
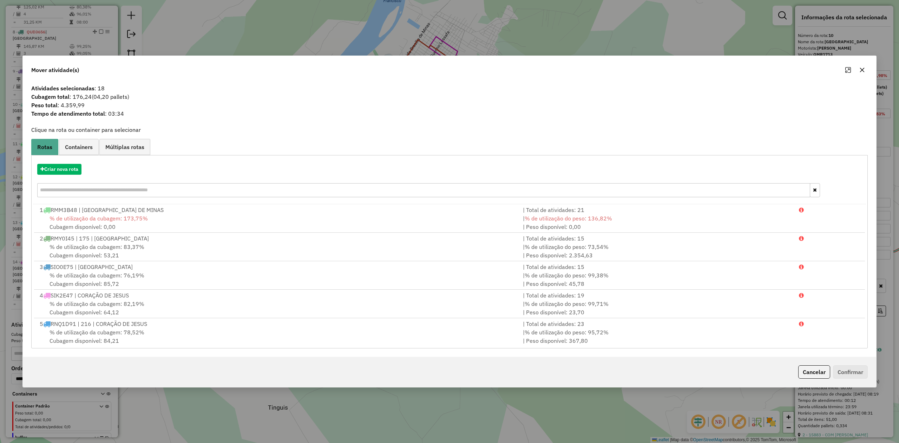
click at [863, 68] on icon "button" at bounding box center [862, 70] width 5 height 5
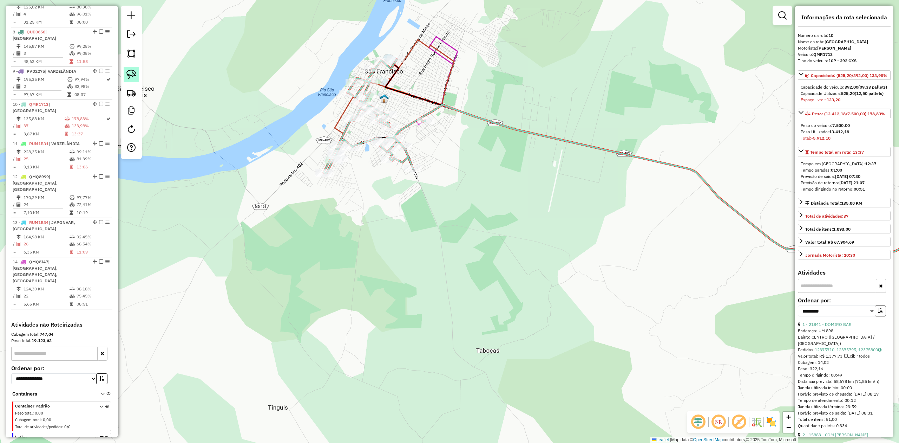
click at [128, 77] on img at bounding box center [131, 75] width 10 height 10
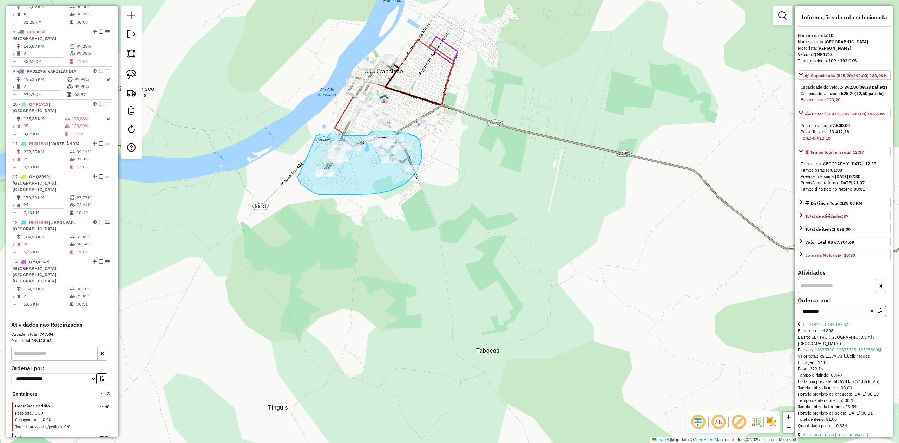
drag, startPoint x: 329, startPoint y: 134, endPoint x: 297, endPoint y: 175, distance: 51.9
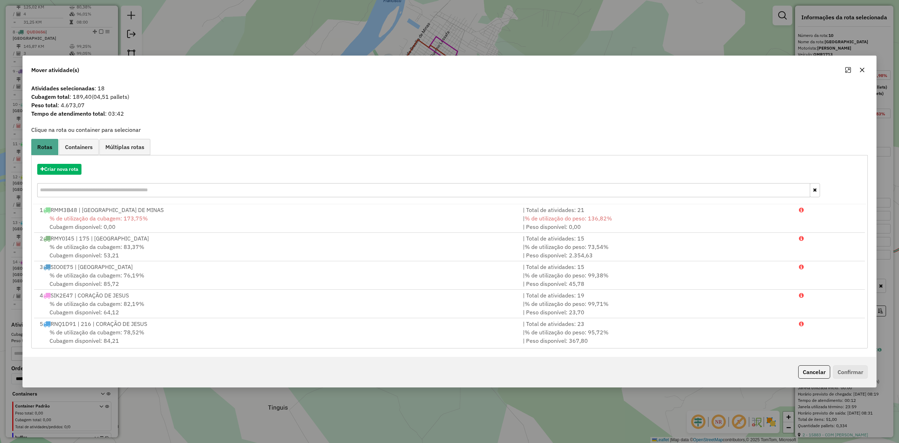
click at [860, 68] on icon "button" at bounding box center [863, 70] width 6 height 6
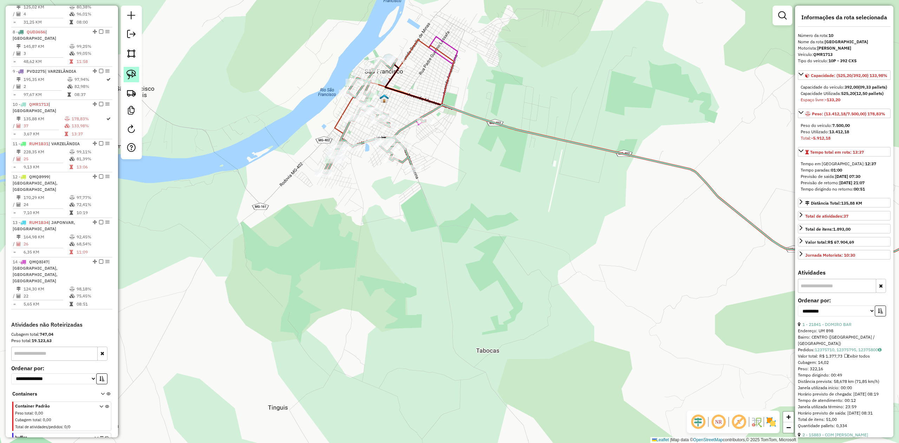
click at [126, 75] on link at bounding box center [131, 74] width 15 height 15
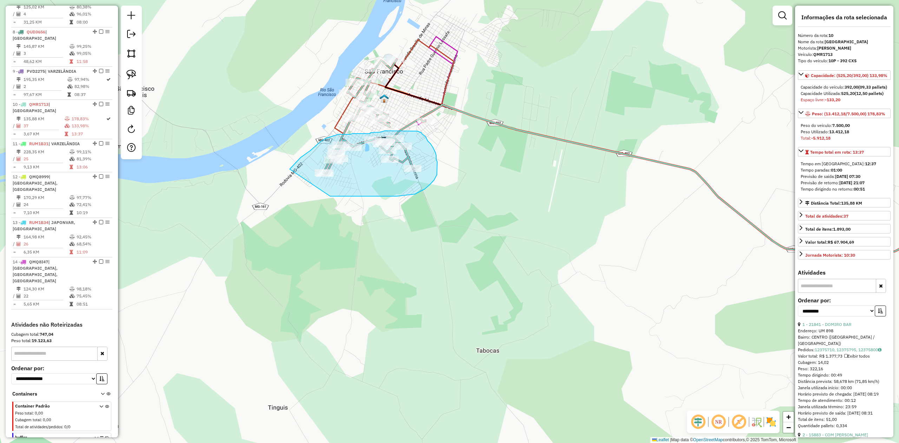
drag, startPoint x: 290, startPoint y: 169, endPoint x: 330, endPoint y: 196, distance: 48.6
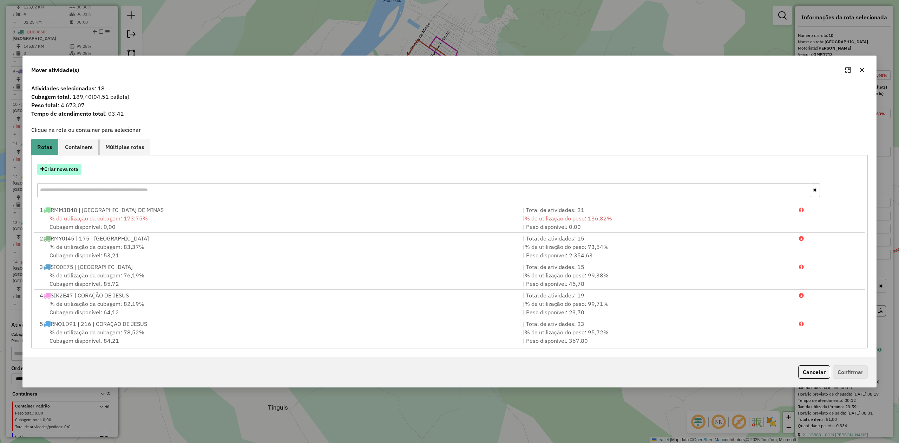
click at [68, 166] on button "Criar nova rota" at bounding box center [59, 169] width 44 height 11
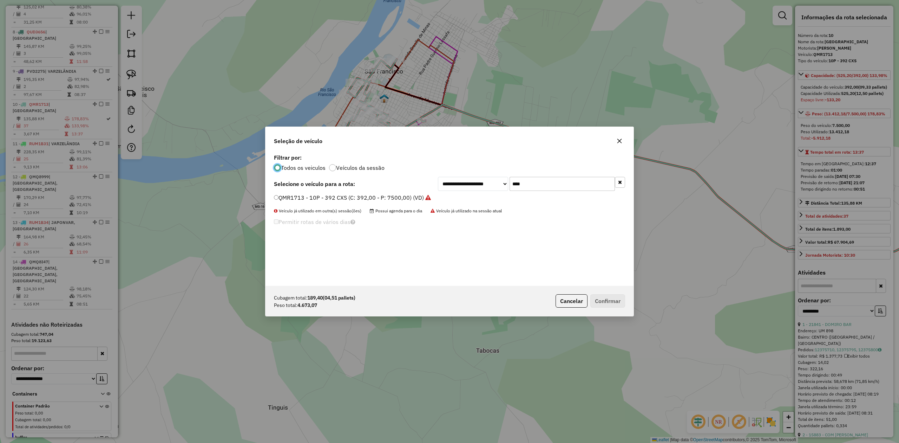
scroll to position [4, 2]
drag, startPoint x: 520, startPoint y: 187, endPoint x: 496, endPoint y: 189, distance: 24.0
click at [496, 189] on div "**********" at bounding box center [531, 184] width 187 height 14
type input "****"
click at [287, 199] on label "PVD2275 - 10P - 420 CXS (C: 420,00 - P: 8980,00) (VD)" at bounding box center [352, 197] width 156 height 8
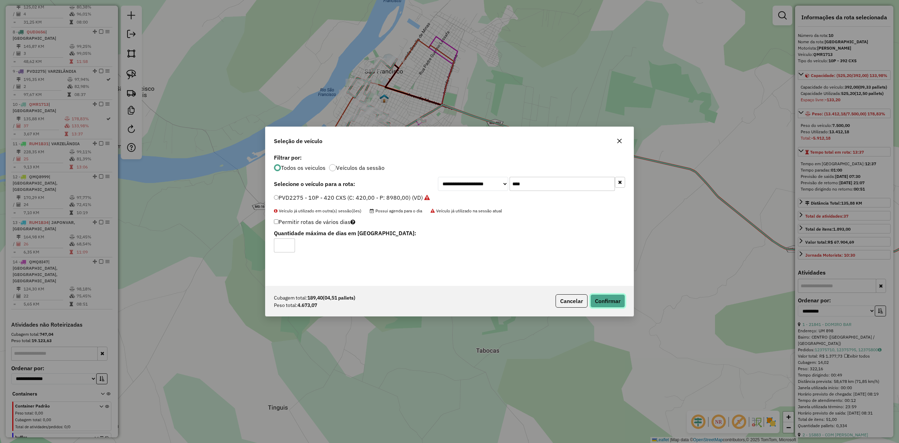
click at [609, 303] on button "Confirmar" at bounding box center [608, 300] width 35 height 13
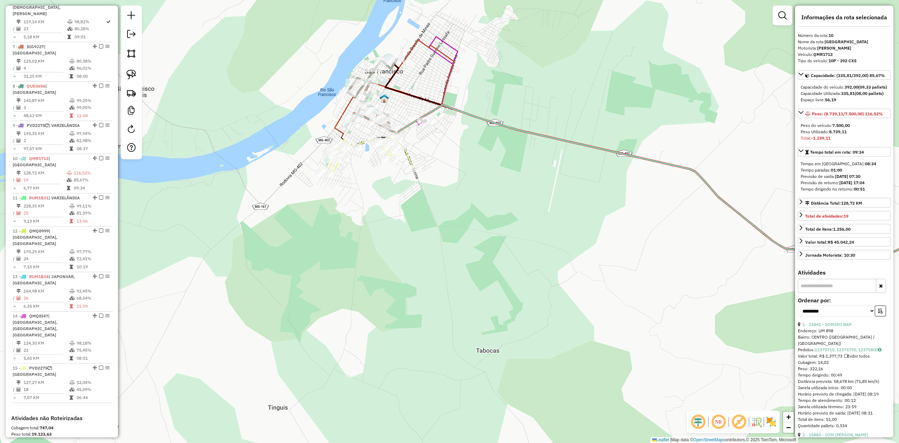
scroll to position [578, 0]
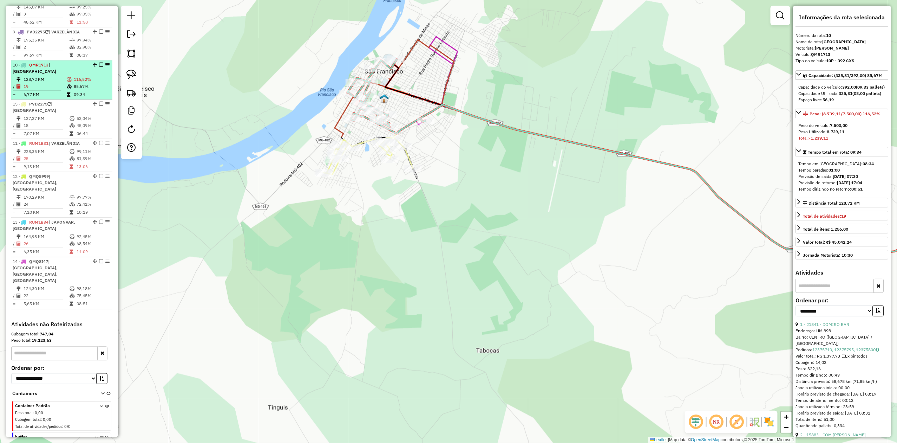
drag, startPoint x: 93, startPoint y: 232, endPoint x: 99, endPoint y: 69, distance: 163.5
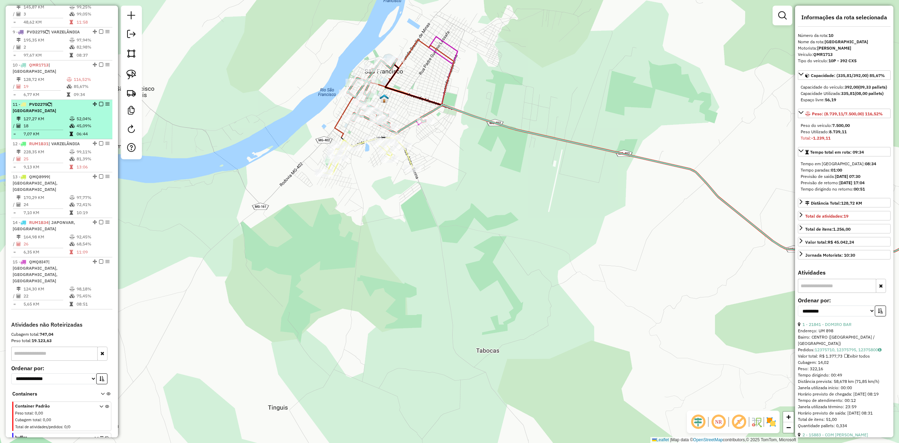
click at [56, 100] on li "11 - PVD2275 | SÃO FRANCISCO 127,27 KM 52,04% / 18 45,09% = 7,07 KM 06:44" at bounding box center [61, 119] width 101 height 39
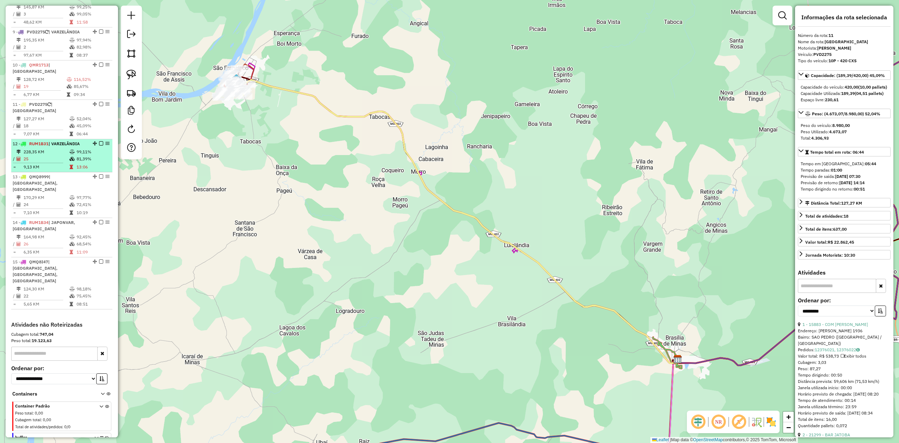
click at [48, 148] on td "228,35 KM" at bounding box center [46, 151] width 46 height 7
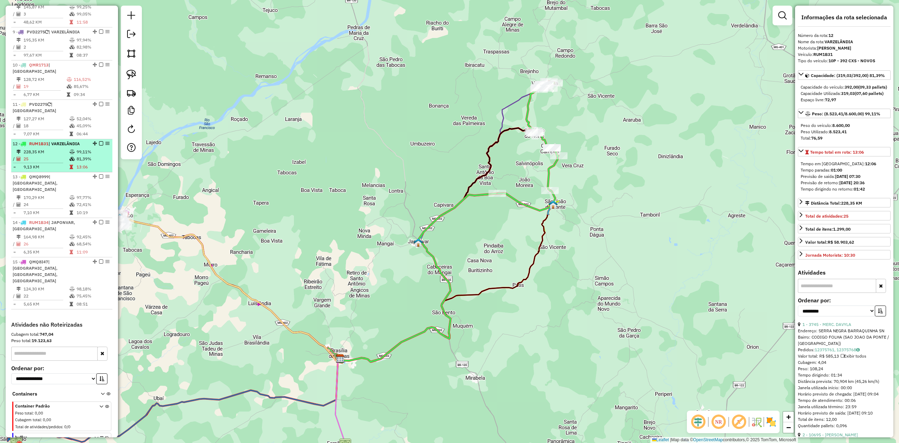
click at [53, 155] on td "25" at bounding box center [46, 158] width 46 height 7
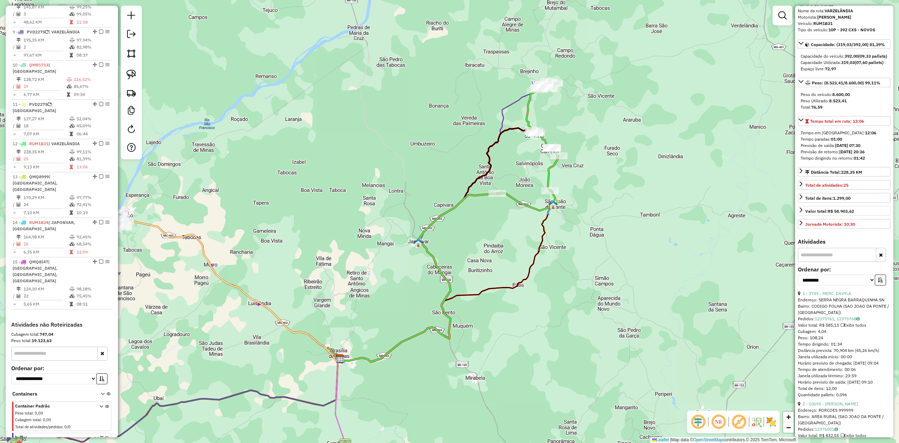
scroll to position [47, 0]
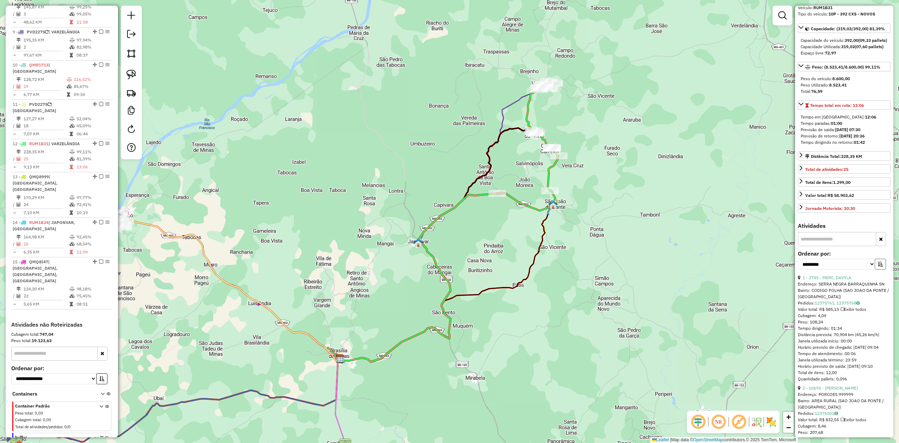
click at [881, 266] on icon "button" at bounding box center [880, 263] width 5 height 5
click at [847, 269] on select "**********" at bounding box center [836, 264] width 77 height 11
select select "**********"
click at [798, 269] on select "**********" at bounding box center [836, 264] width 77 height 11
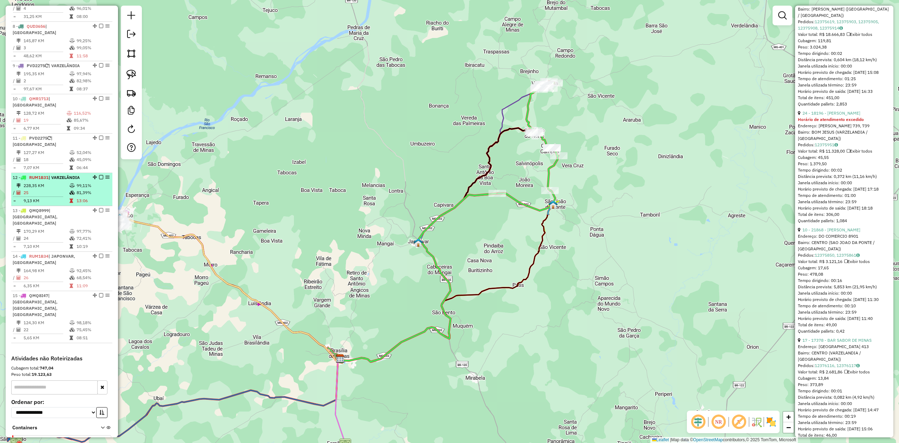
scroll to position [531, 0]
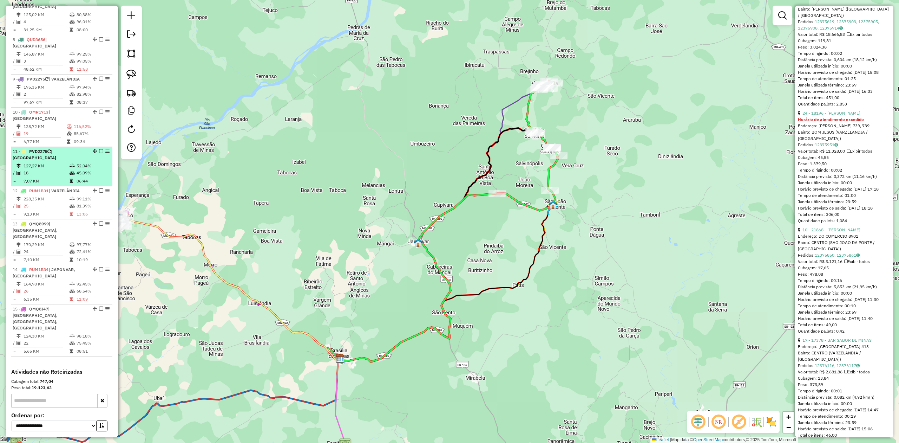
click at [43, 162] on td "127,27 KM" at bounding box center [46, 165] width 46 height 7
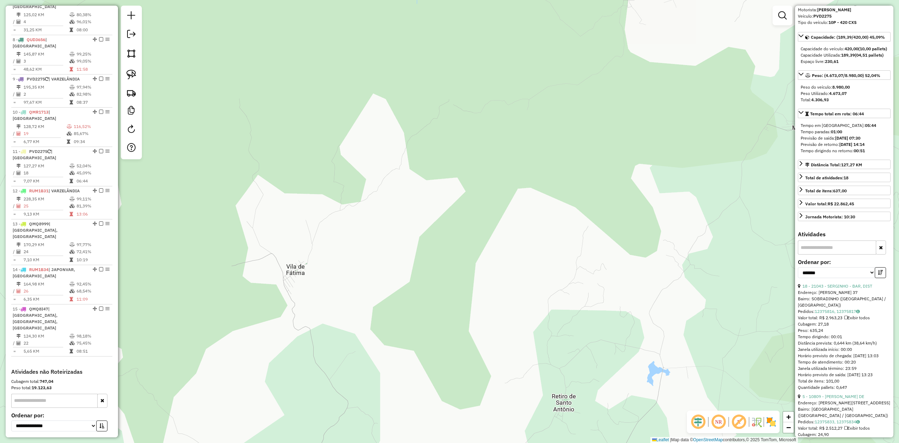
scroll to position [0, 0]
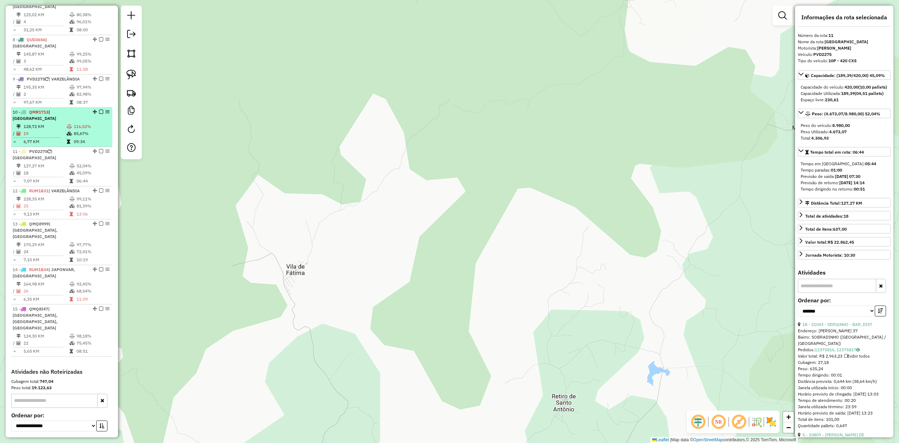
click at [51, 123] on td "128,72 KM" at bounding box center [44, 126] width 43 height 7
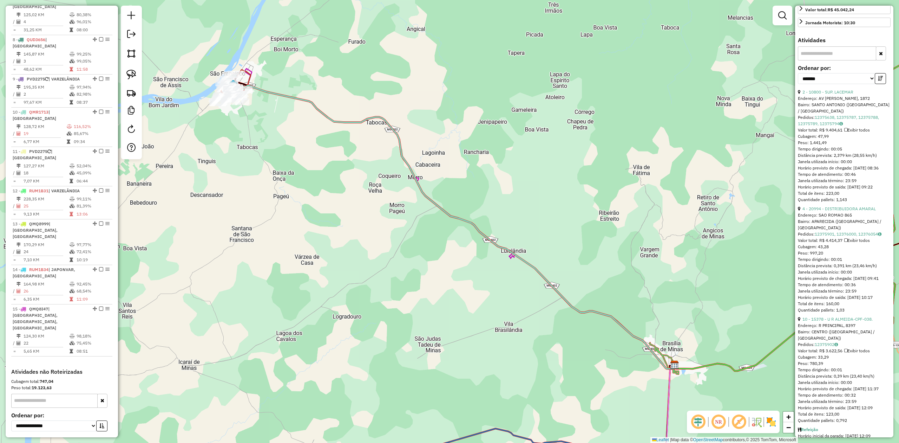
scroll to position [234, 0]
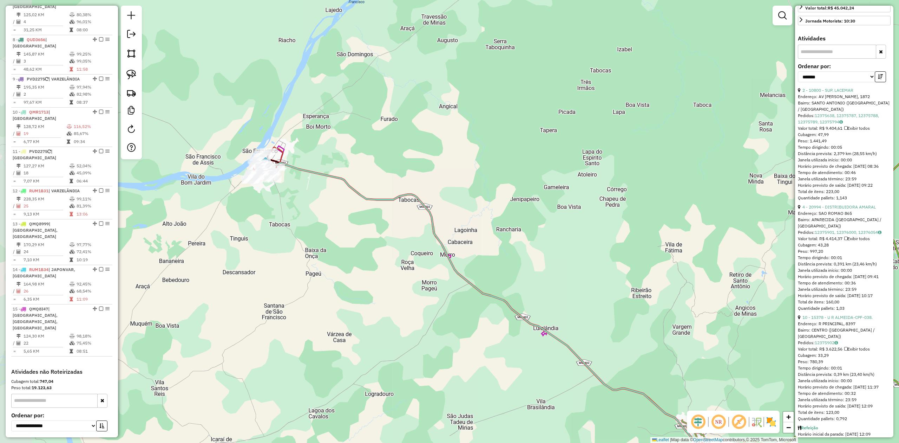
drag, startPoint x: 239, startPoint y: 149, endPoint x: 283, endPoint y: 233, distance: 94.1
click at [281, 251] on div "Janela de atendimento Grade de atendimento Capacidade Transportadoras Veículos …" at bounding box center [449, 221] width 899 height 443
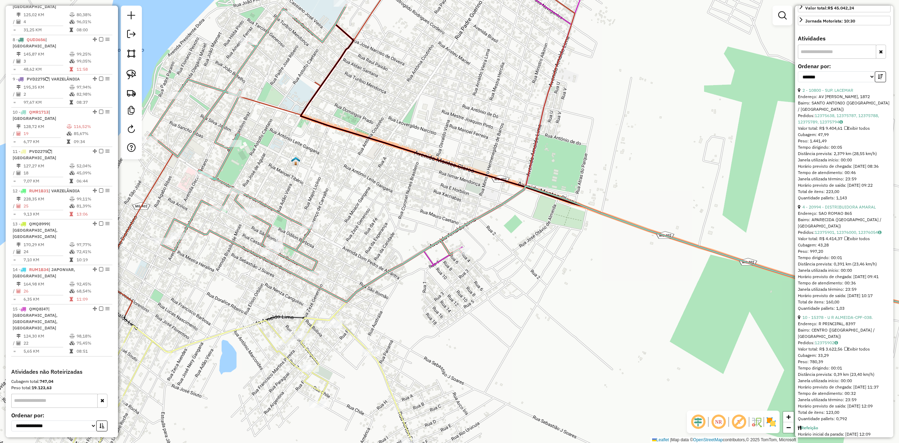
drag, startPoint x: 345, startPoint y: 245, endPoint x: 407, endPoint y: 199, distance: 77.3
click at [404, 201] on div "Janela de atendimento Grade de atendimento Capacidade Transportadoras Veículos …" at bounding box center [449, 221] width 899 height 443
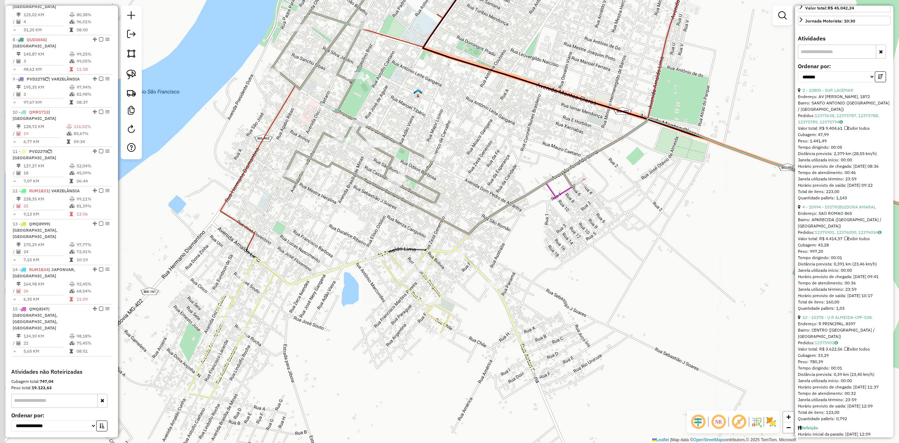
drag, startPoint x: 245, startPoint y: 230, endPoint x: 348, endPoint y: 171, distance: 118.0
click at [332, 180] on div "Janela de atendimento Grade de atendimento Capacidade Transportadoras Veículos …" at bounding box center [449, 221] width 899 height 443
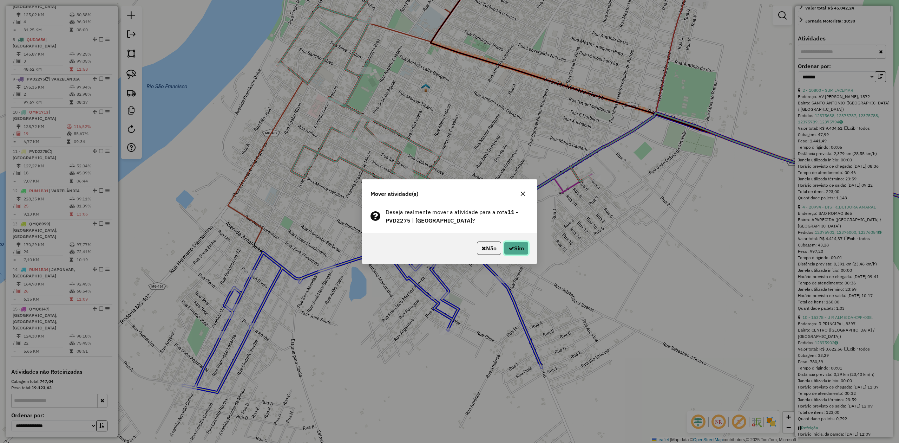
click at [514, 249] on button "Sim" at bounding box center [516, 247] width 25 height 13
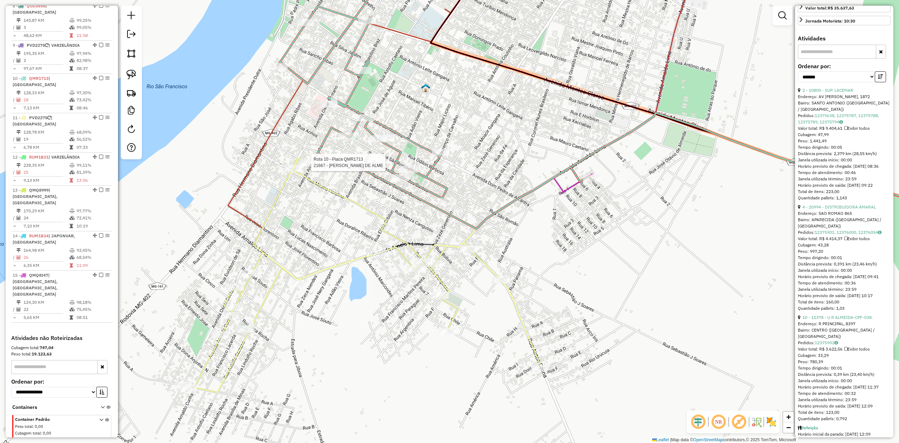
scroll to position [578, 0]
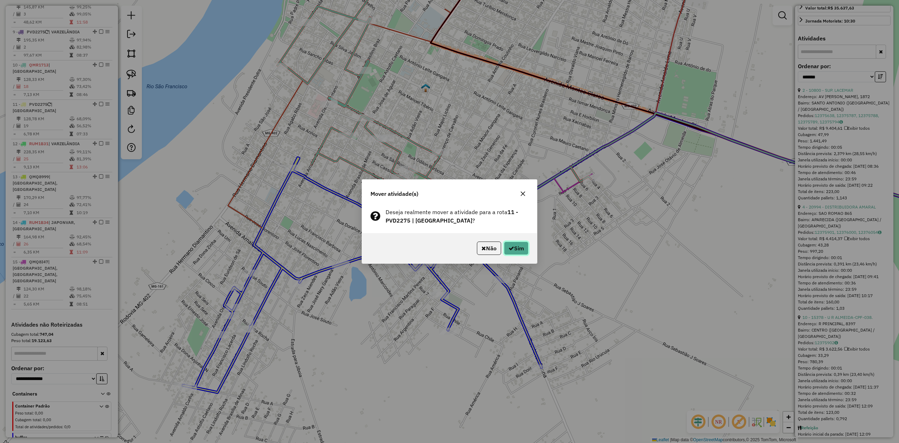
click at [518, 249] on button "Sim" at bounding box center [516, 247] width 25 height 13
click at [509, 245] on icon "button" at bounding box center [512, 248] width 6 height 6
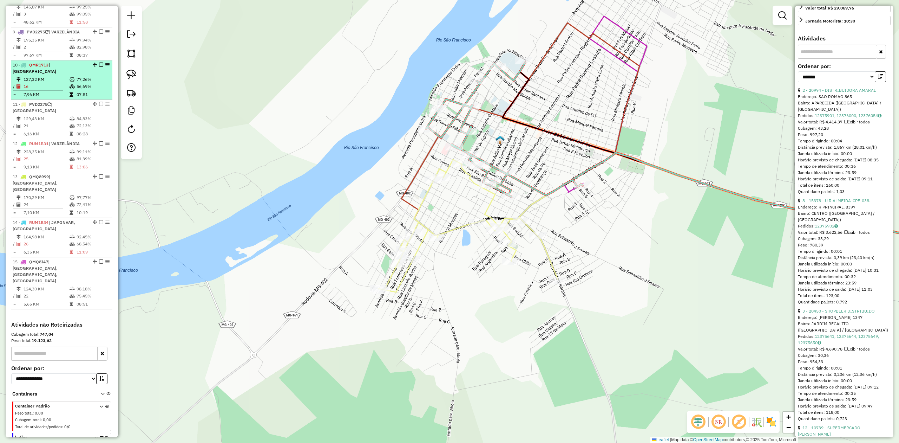
click at [50, 83] on td "16" at bounding box center [46, 86] width 46 height 7
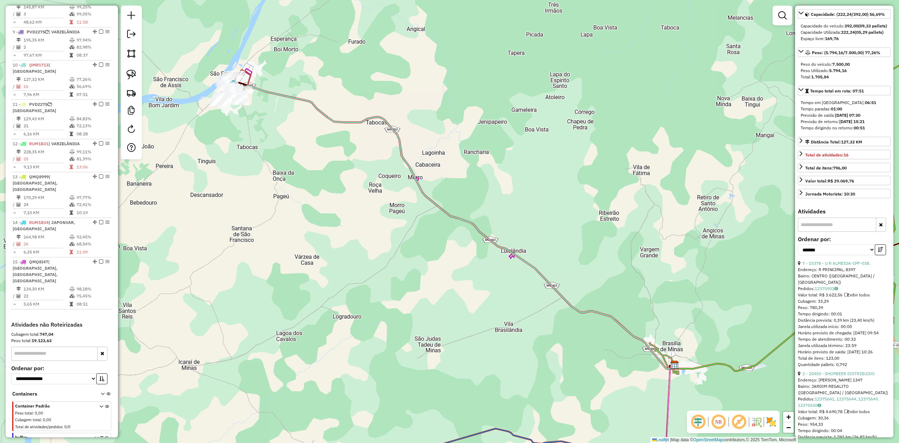
scroll to position [47, 0]
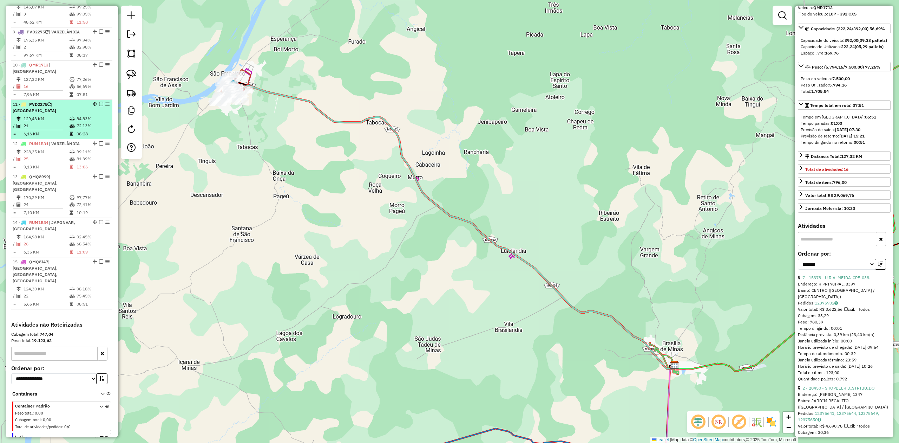
click at [38, 115] on td "129,43 KM" at bounding box center [46, 118] width 46 height 7
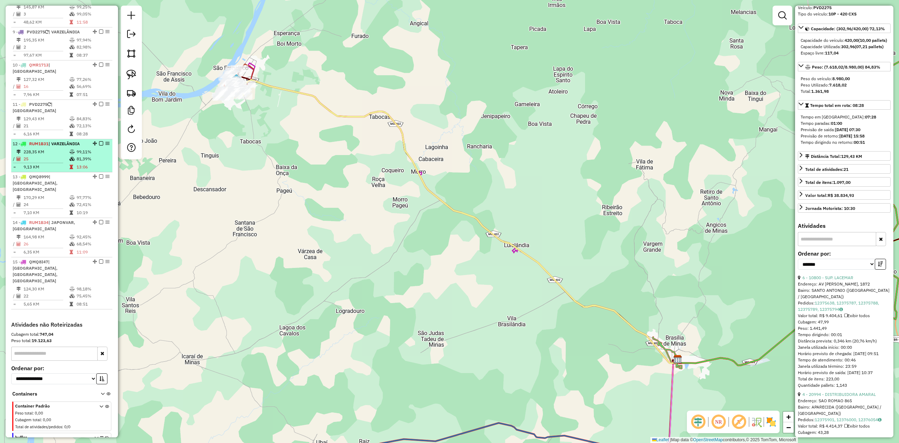
click at [34, 155] on td "25" at bounding box center [46, 158] width 46 height 7
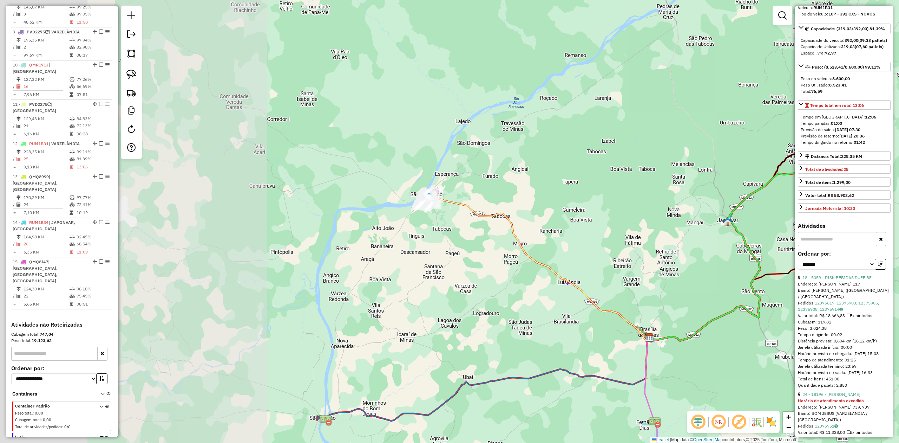
drag, startPoint x: 416, startPoint y: 173, endPoint x: 703, endPoint y: 161, distance: 287.3
click at [703, 161] on div "Janela de atendimento Grade de atendimento Capacidade Transportadoras Veículos …" at bounding box center [449, 221] width 899 height 443
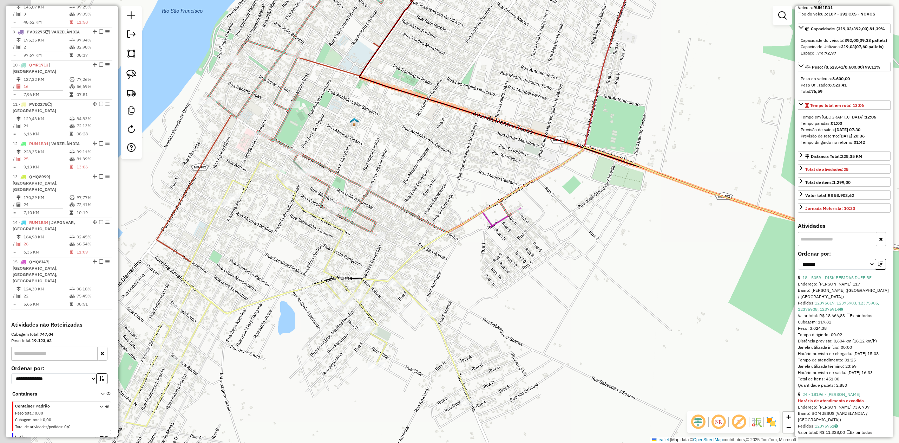
drag, startPoint x: 370, startPoint y: 182, endPoint x: 469, endPoint y: 168, distance: 99.4
click at [468, 168] on div "Janela de atendimento Grade de atendimento Capacidade Transportadoras Veículos …" at bounding box center [449, 221] width 899 height 443
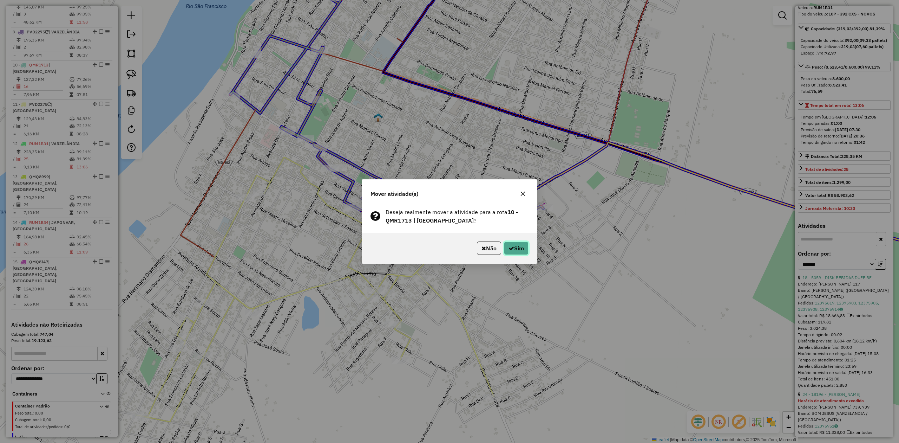
click at [512, 241] on button "Sim" at bounding box center [516, 247] width 25 height 13
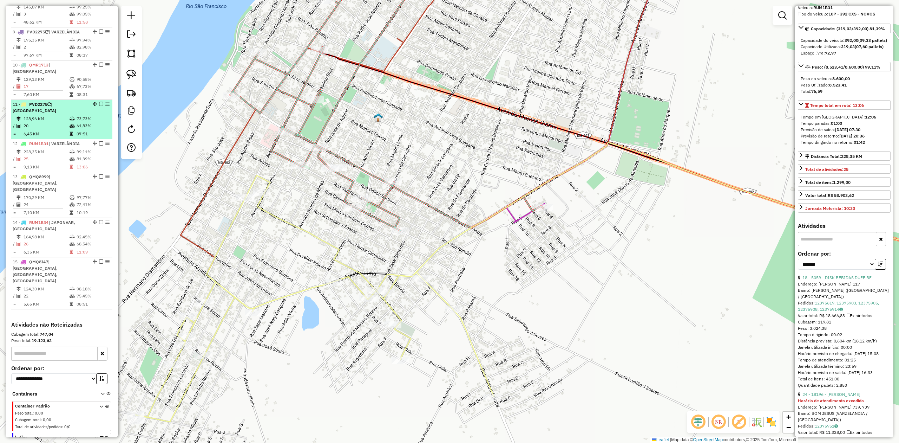
click at [42, 100] on li "11 - PVD2275 | SÃO FRANCISCO 128,96 KM 73,73% / 20 61,83% = 6,45 KM 07:51" at bounding box center [61, 119] width 101 height 39
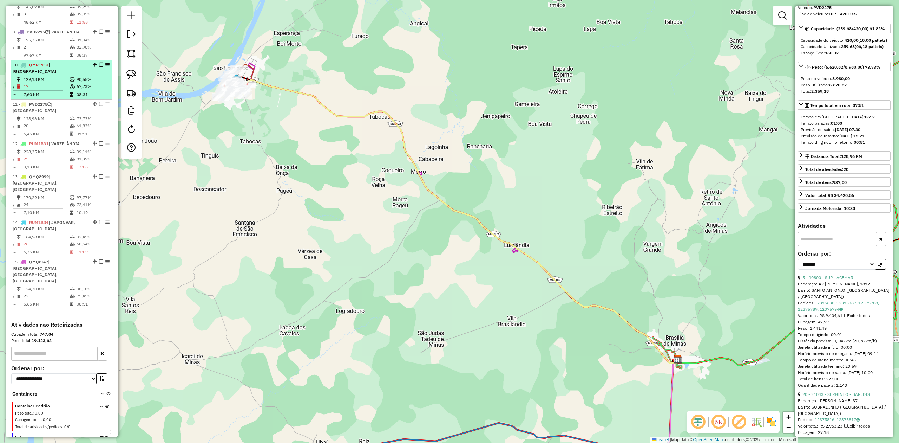
click at [51, 76] on td "129,13 KM" at bounding box center [46, 79] width 46 height 7
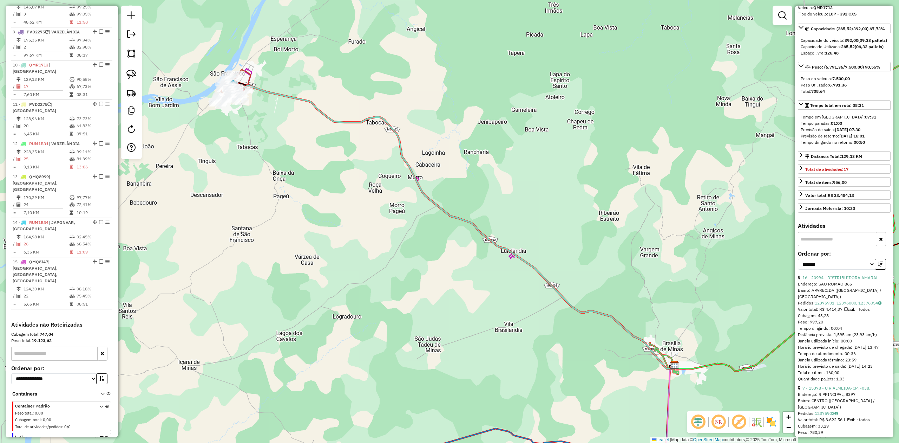
click at [105, 436] on icon at bounding box center [107, 449] width 4 height 26
drag, startPoint x: 240, startPoint y: 203, endPoint x: 262, endPoint y: 317, distance: 116.0
click at [262, 317] on hb-app "Aguarde... Pop-up bloqueado! Seu navegador bloqueou automáticamente a abertura …" at bounding box center [449, 221] width 899 height 443
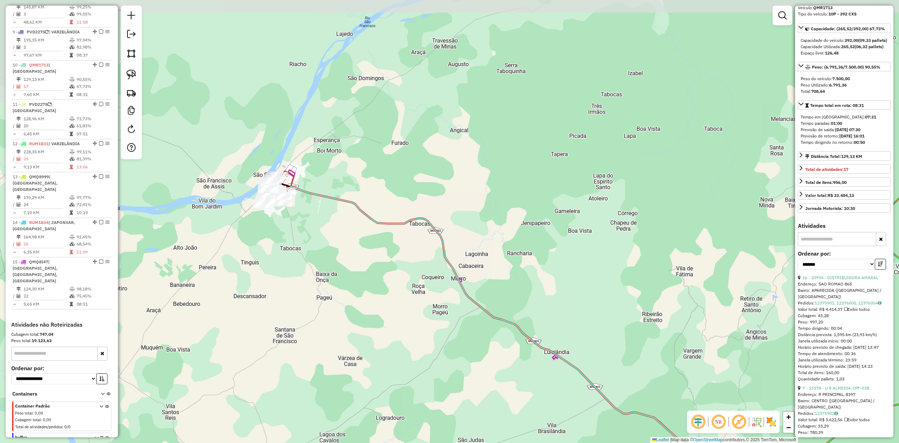
drag, startPoint x: 227, startPoint y: 179, endPoint x: 271, endPoint y: 288, distance: 117.3
click at [271, 288] on div "Janela de atendimento Grade de atendimento Capacidade Transportadoras Veículos …" at bounding box center [449, 221] width 899 height 443
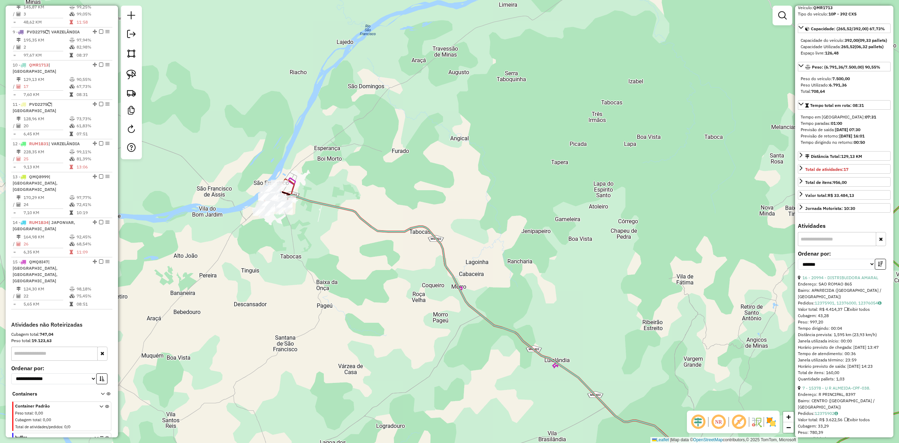
click at [271, 288] on div "Janela de atendimento Grade de atendimento Capacidade Transportadoras Veículos …" at bounding box center [449, 221] width 899 height 443
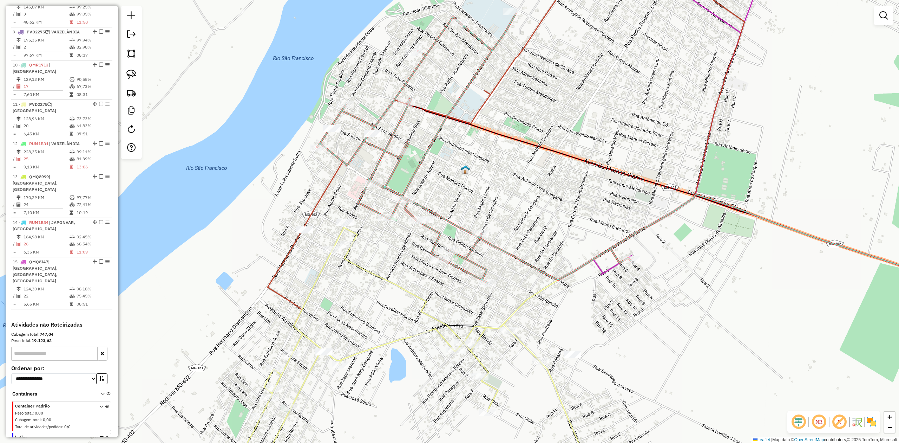
drag, startPoint x: 343, startPoint y: 312, endPoint x: 345, endPoint y: 242, distance: 69.9
click at [350, 247] on div "Janela de atendimento Grade de atendimento Capacidade Transportadoras Veículos …" at bounding box center [449, 221] width 899 height 443
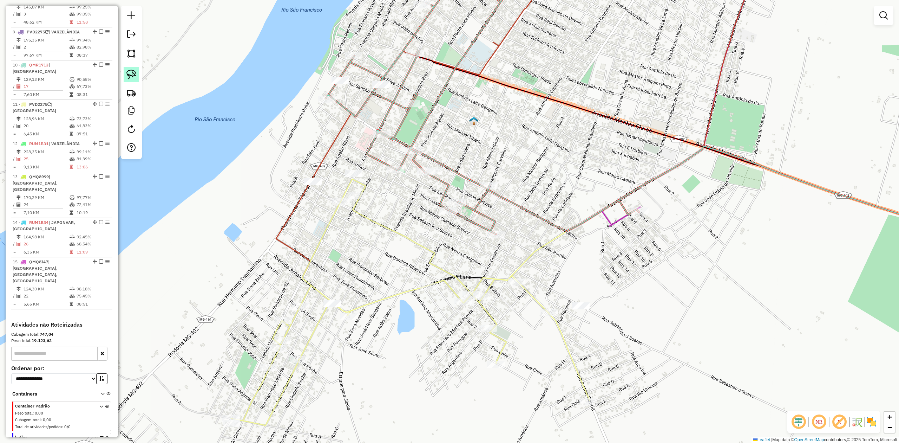
click at [138, 78] on link at bounding box center [131, 74] width 15 height 15
drag, startPoint x: 316, startPoint y: 285, endPoint x: 344, endPoint y: 294, distance: 28.9
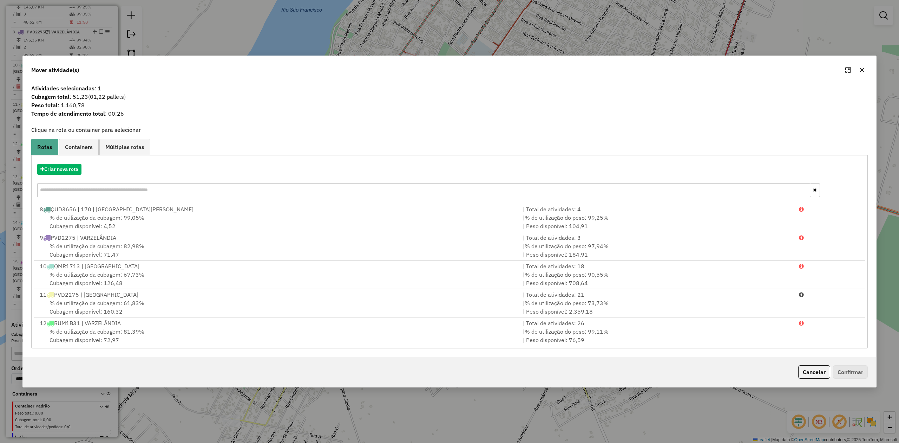
scroll to position [194, 0]
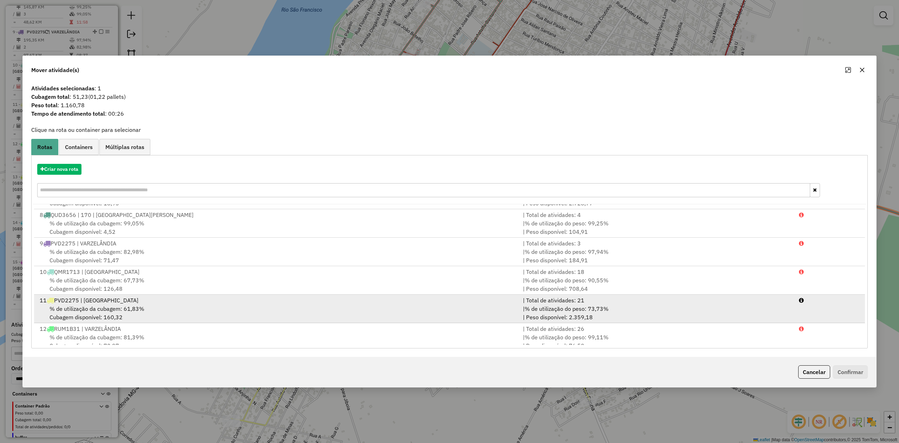
click at [109, 308] on span "% de utilização da cubagem: 61,83%" at bounding box center [97, 308] width 95 height 7
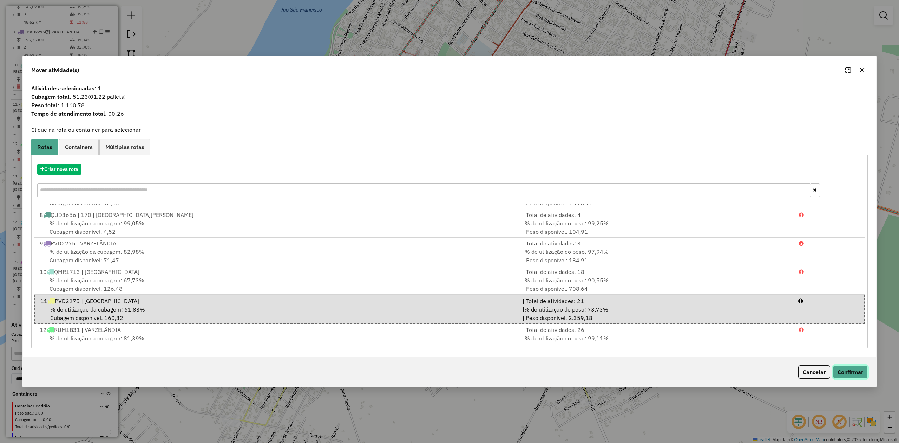
click at [845, 369] on button "Confirmar" at bounding box center [850, 371] width 35 height 13
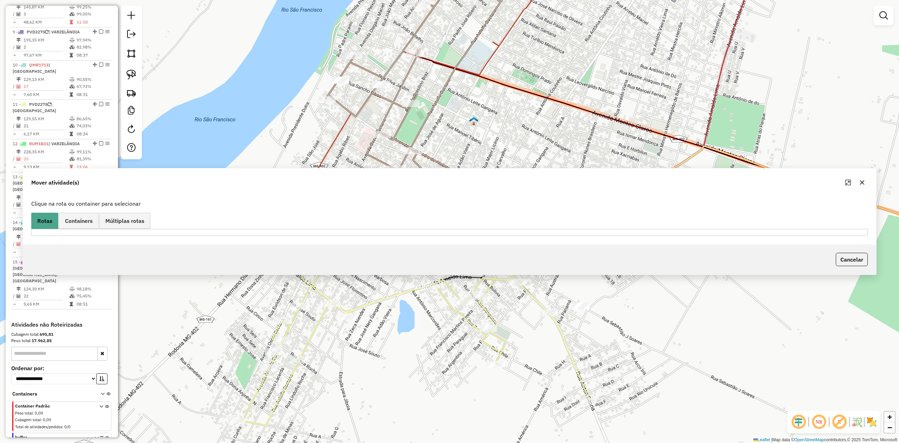
scroll to position [544, 0]
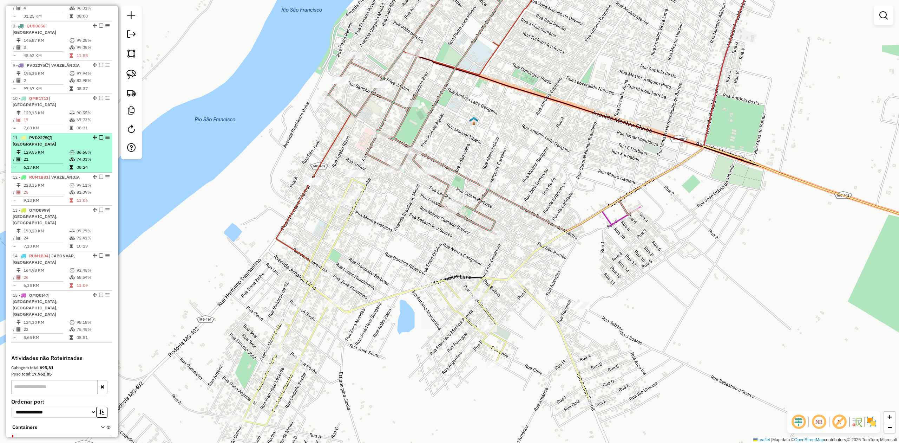
click at [42, 149] on td "129,55 KM" at bounding box center [46, 152] width 46 height 7
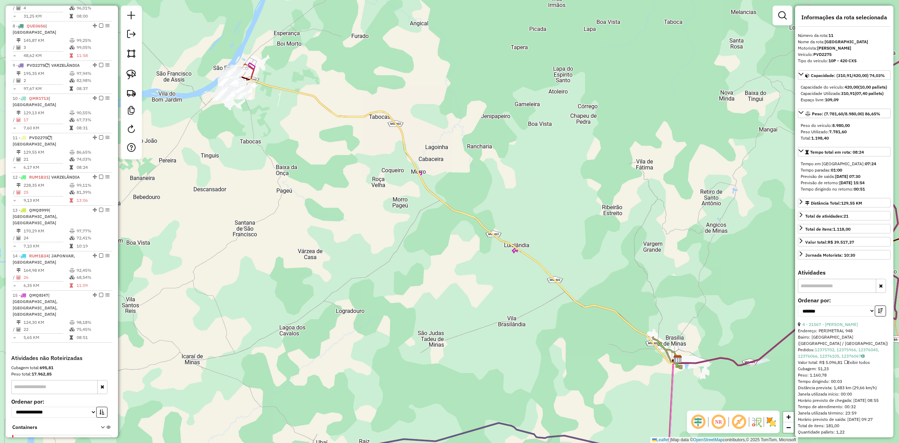
drag, startPoint x: 240, startPoint y: 145, endPoint x: 234, endPoint y: 232, distance: 87.0
click at [234, 232] on div "Janela de atendimento Grade de atendimento Capacidade Transportadoras Veículos …" at bounding box center [449, 221] width 899 height 443
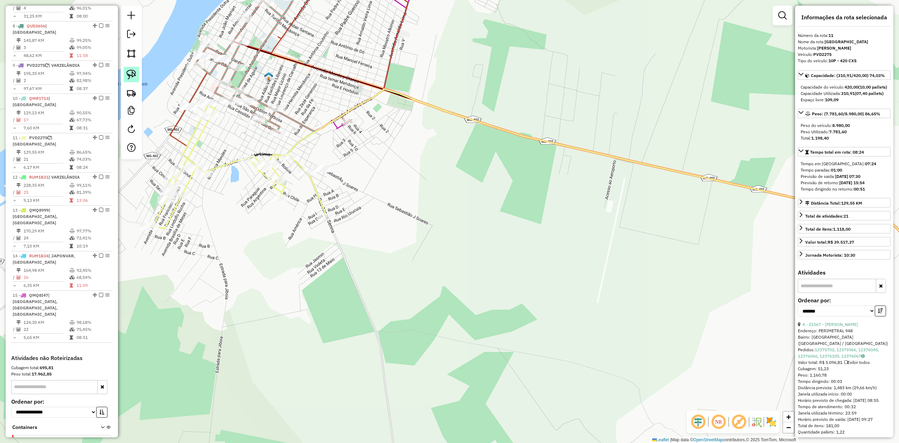
click at [136, 73] on link at bounding box center [131, 74] width 15 height 15
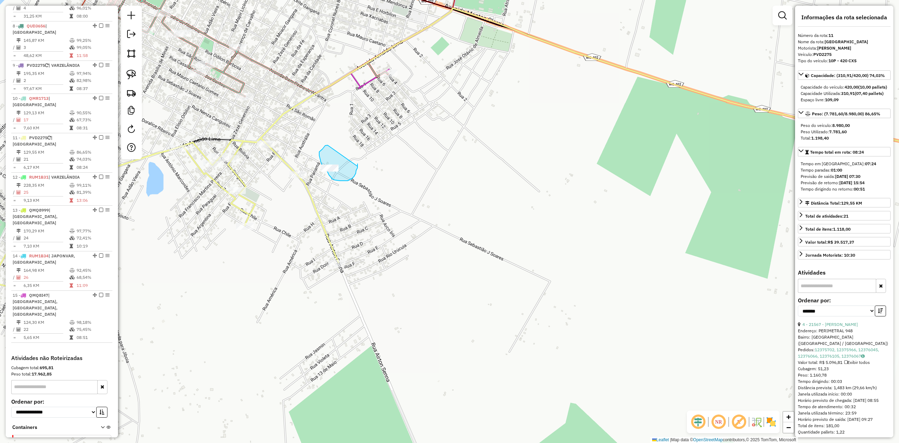
drag, startPoint x: 325, startPoint y: 145, endPoint x: 358, endPoint y: 175, distance: 43.5
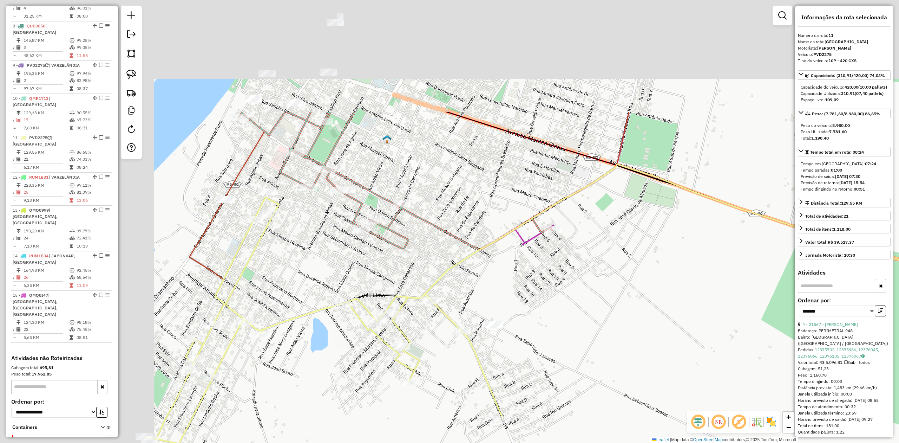
drag, startPoint x: 305, startPoint y: 127, endPoint x: 496, endPoint y: 288, distance: 250.6
click at [489, 288] on div "Janela de atendimento Grade de atendimento Capacidade Transportadoras Veículos …" at bounding box center [449, 221] width 899 height 443
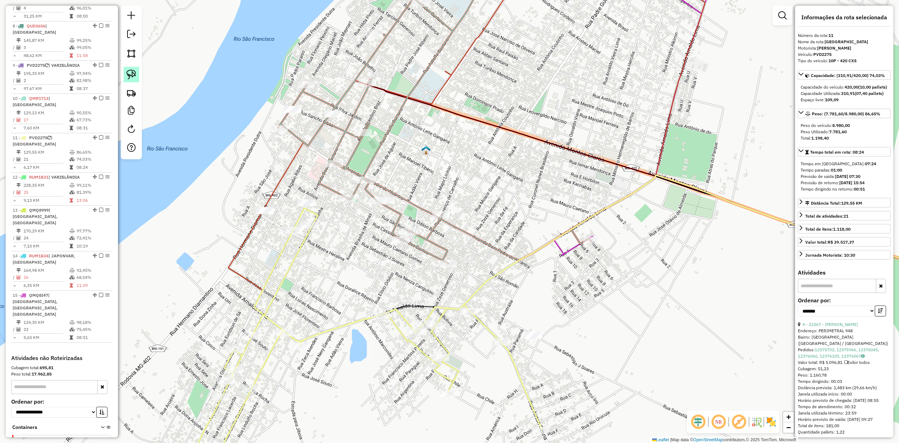
click at [127, 72] on img at bounding box center [131, 75] width 10 height 10
drag, startPoint x: 297, startPoint y: 192, endPoint x: 316, endPoint y: 195, distance: 19.5
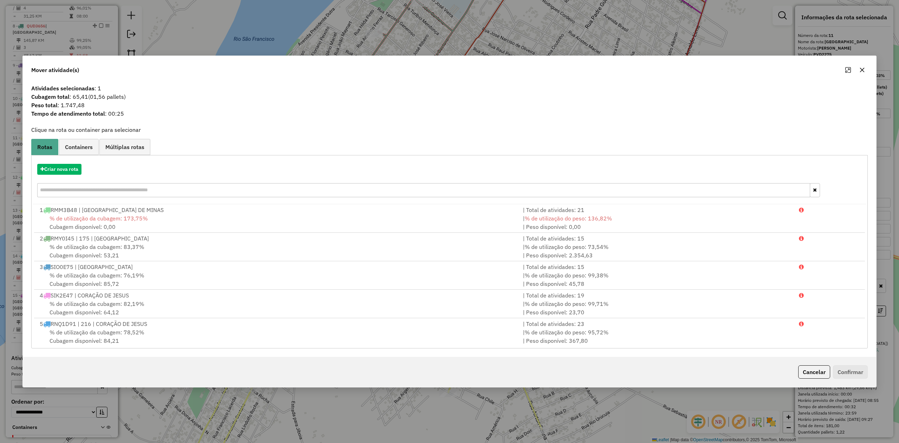
click at [863, 67] on icon "button" at bounding box center [863, 70] width 6 height 6
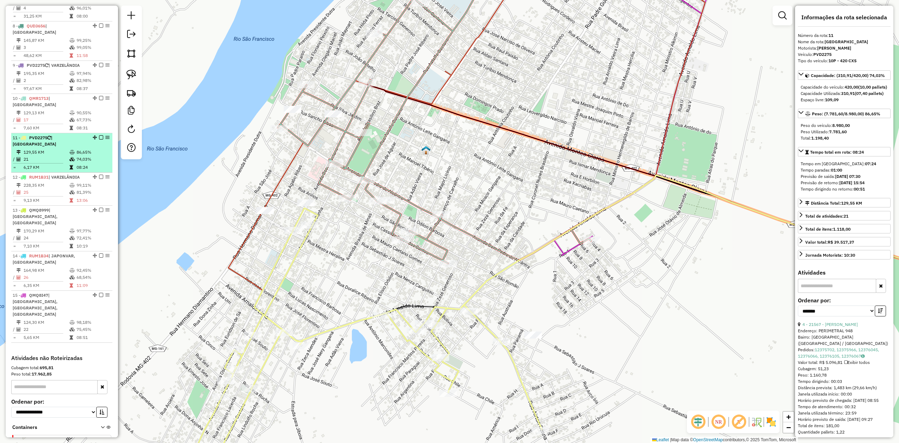
click at [44, 135] on div "11 - PVD2275 | SÃO FRANCISCO" at bounding box center [50, 141] width 74 height 13
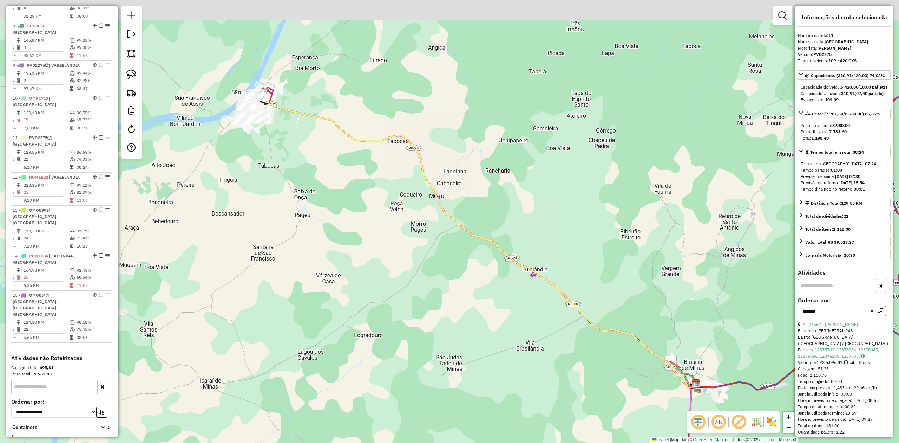
drag, startPoint x: 193, startPoint y: 156, endPoint x: 240, endPoint y: 252, distance: 107.3
click at [238, 255] on div "Janela de atendimento Grade de atendimento Capacidade Transportadoras Veículos …" at bounding box center [449, 221] width 899 height 443
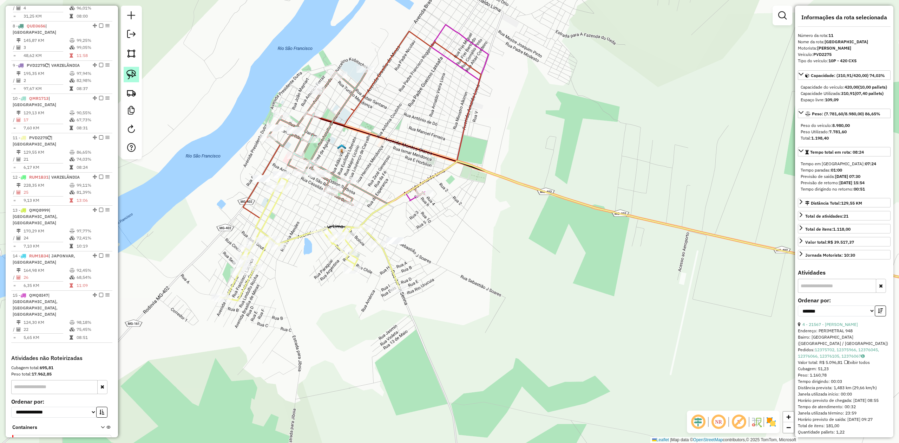
click at [132, 74] on img at bounding box center [131, 75] width 10 height 10
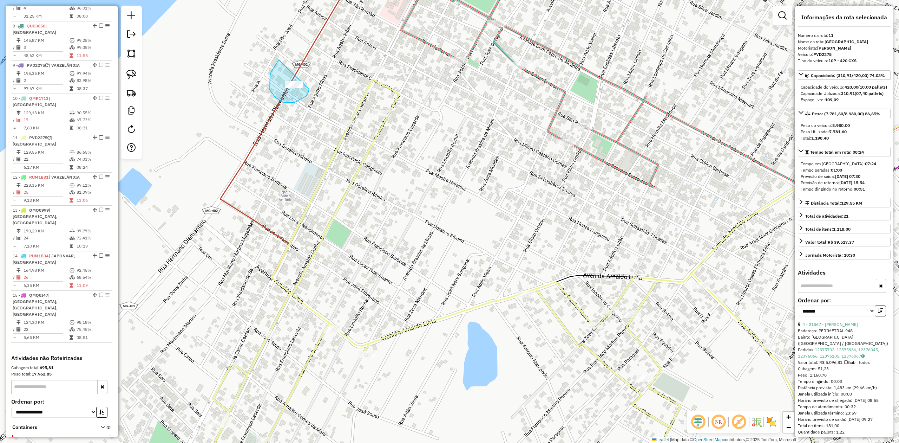
drag, startPoint x: 270, startPoint y: 84, endPoint x: 303, endPoint y: 73, distance: 34.3
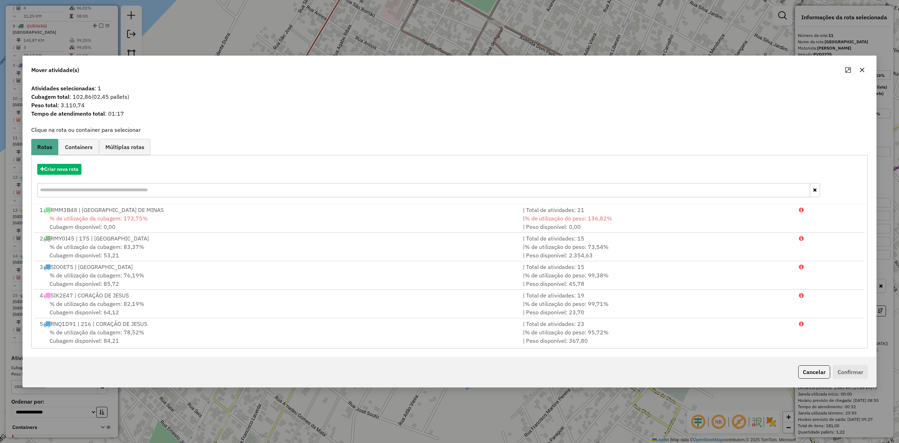
click at [860, 71] on icon "button" at bounding box center [863, 70] width 6 height 6
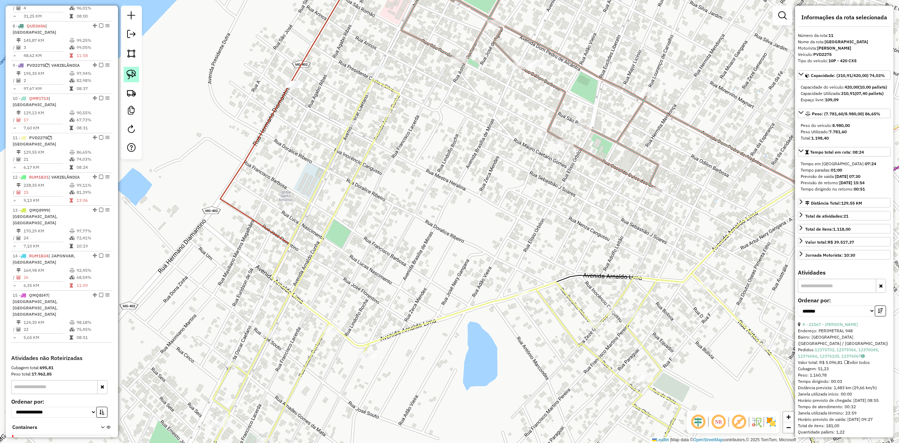
click at [133, 75] on img at bounding box center [131, 75] width 10 height 10
drag, startPoint x: 385, startPoint y: 60, endPoint x: 400, endPoint y: 64, distance: 15.2
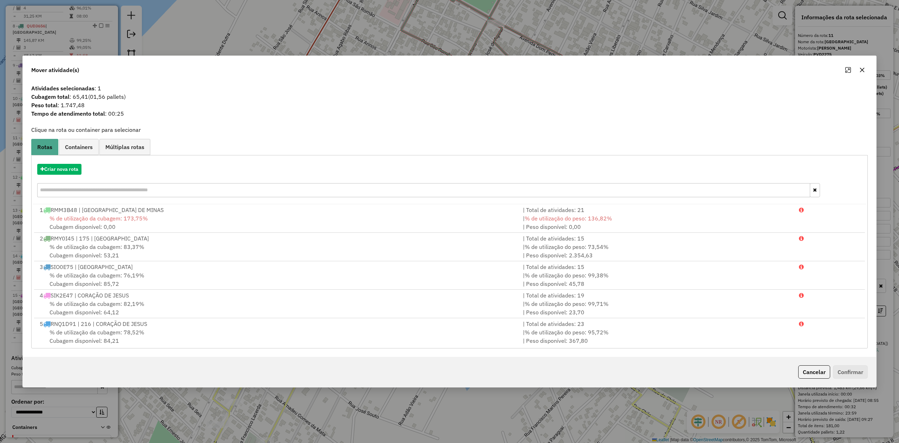
click at [861, 71] on icon "button" at bounding box center [862, 70] width 5 height 5
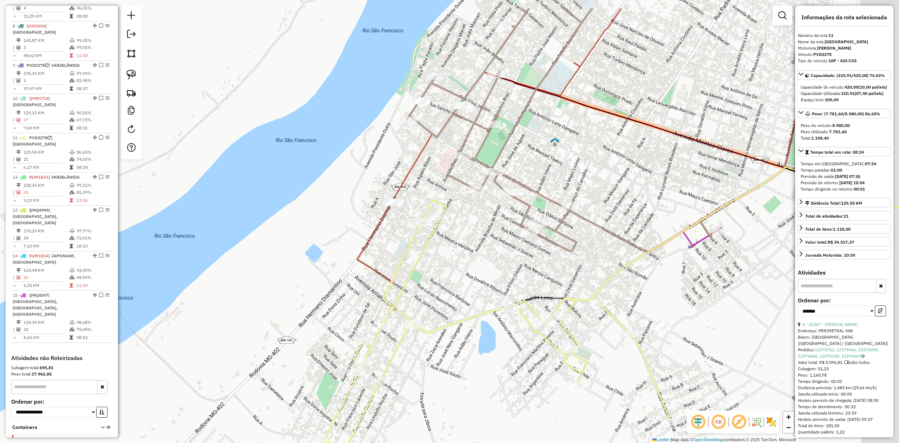
drag, startPoint x: 526, startPoint y: 221, endPoint x: 438, endPoint y: 227, distance: 88.4
click at [466, 278] on div "Janela de atendimento Grade de atendimento Capacidade Transportadoras Veículos …" at bounding box center [449, 221] width 899 height 443
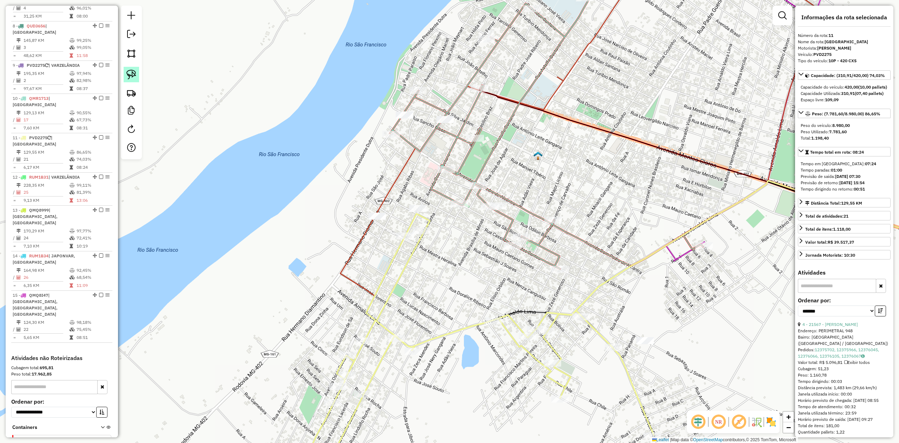
click at [134, 71] on img at bounding box center [131, 75] width 10 height 10
drag, startPoint x: 432, startPoint y: 111, endPoint x: 470, endPoint y: 110, distance: 38.0
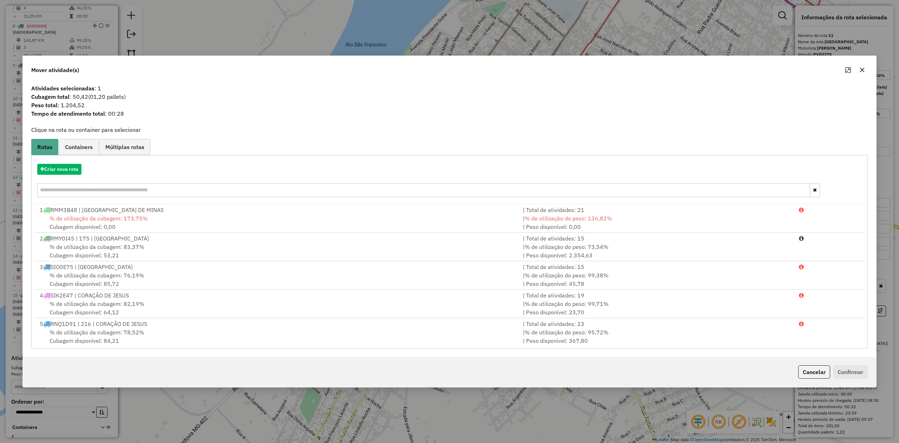
click at [864, 71] on icon "button" at bounding box center [862, 70] width 5 height 5
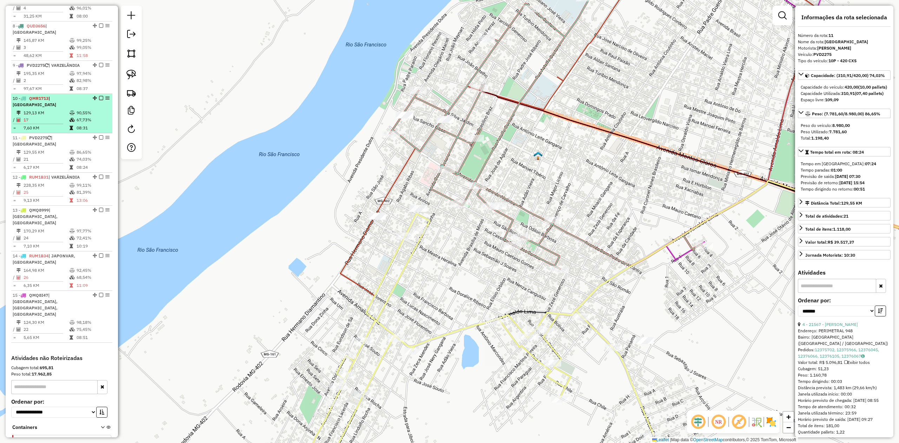
click at [47, 109] on td "129,13 KM" at bounding box center [46, 112] width 46 height 7
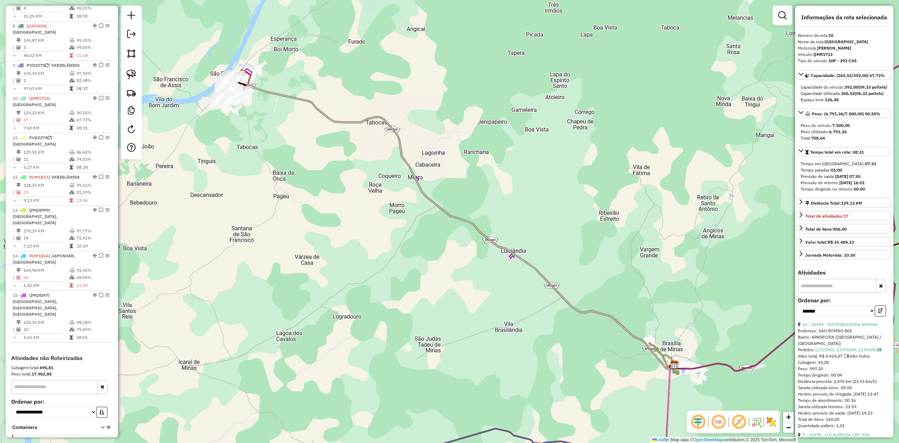
drag, startPoint x: 227, startPoint y: 143, endPoint x: 232, endPoint y: 190, distance: 47.4
click at [232, 189] on div "Janela de atendimento Grade de atendimento Capacidade Transportadoras Veículos …" at bounding box center [449, 221] width 899 height 443
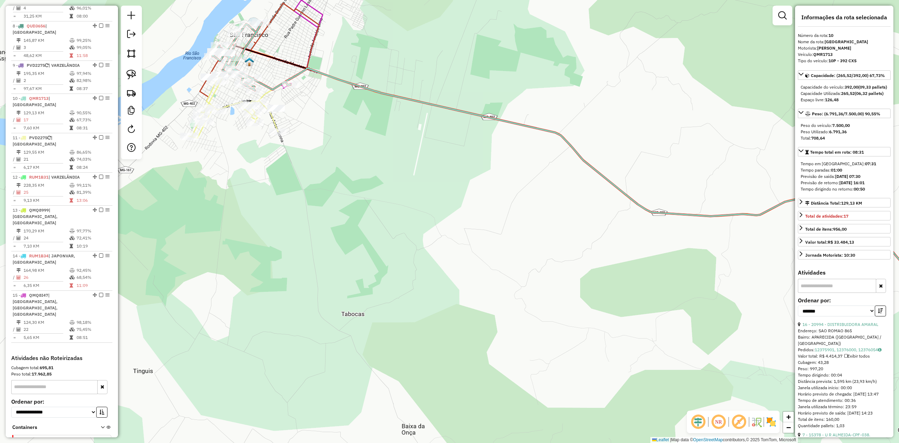
drag, startPoint x: 311, startPoint y: 155, endPoint x: 324, endPoint y: 196, distance: 42.7
click at [324, 196] on div "Janela de atendimento Grade de atendimento Capacidade Transportadoras Veículos …" at bounding box center [449, 221] width 899 height 443
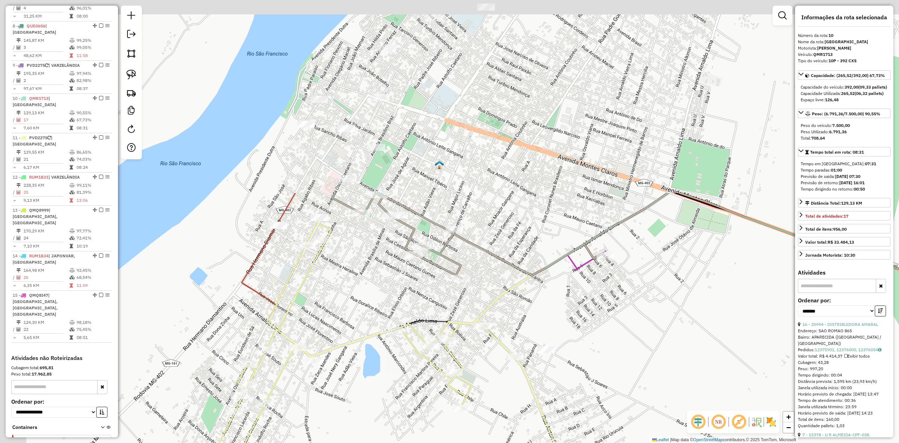
drag, startPoint x: 216, startPoint y: 58, endPoint x: 450, endPoint y: 298, distance: 334.9
click at [456, 305] on div "Janela de atendimento Grade de atendimento Capacidade Transportadoras Veículos …" at bounding box center [449, 221] width 899 height 443
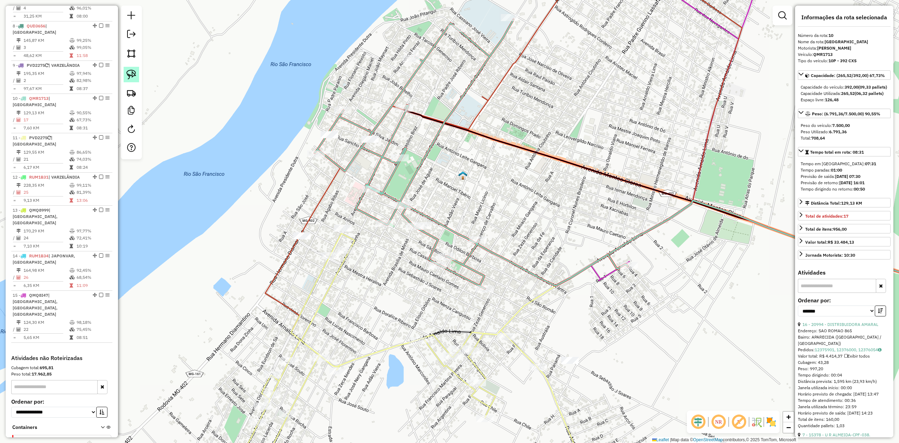
click at [131, 75] on img at bounding box center [131, 75] width 10 height 10
drag, startPoint x: 362, startPoint y: 122, endPoint x: 377, endPoint y: 133, distance: 18.8
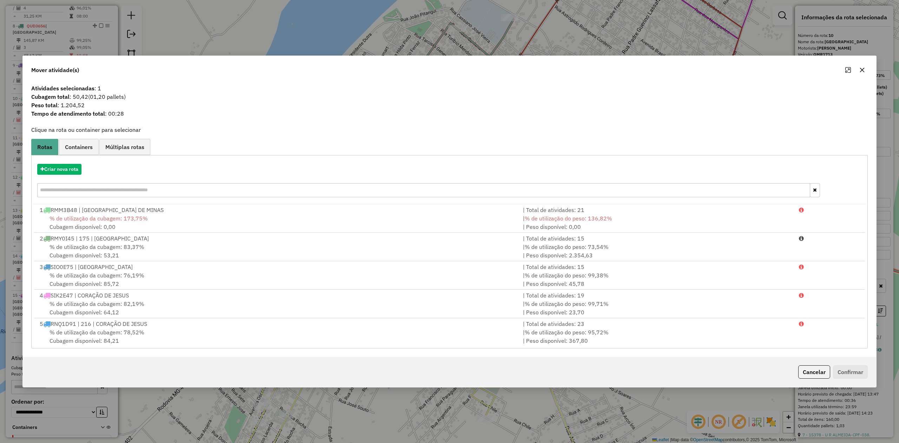
click at [864, 67] on icon "button" at bounding box center [863, 70] width 6 height 6
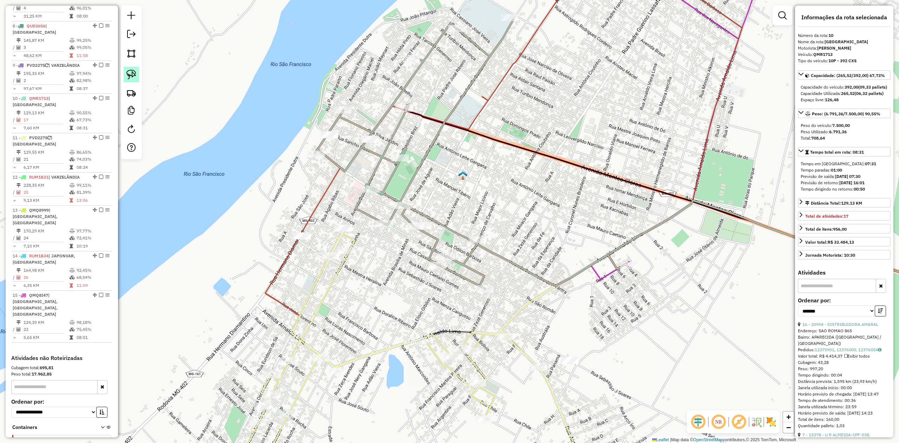
click at [135, 74] on img at bounding box center [131, 75] width 10 height 10
drag, startPoint x: 314, startPoint y: 120, endPoint x: 340, endPoint y: 125, distance: 26.9
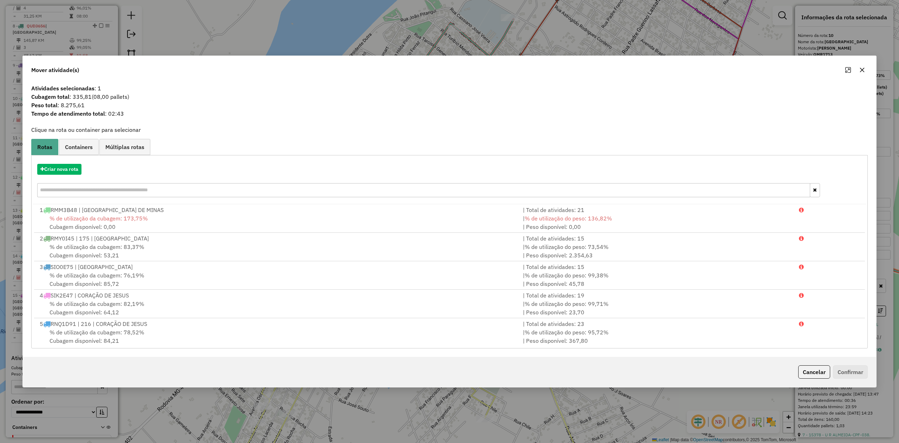
click at [862, 69] on icon "button" at bounding box center [863, 70] width 6 height 6
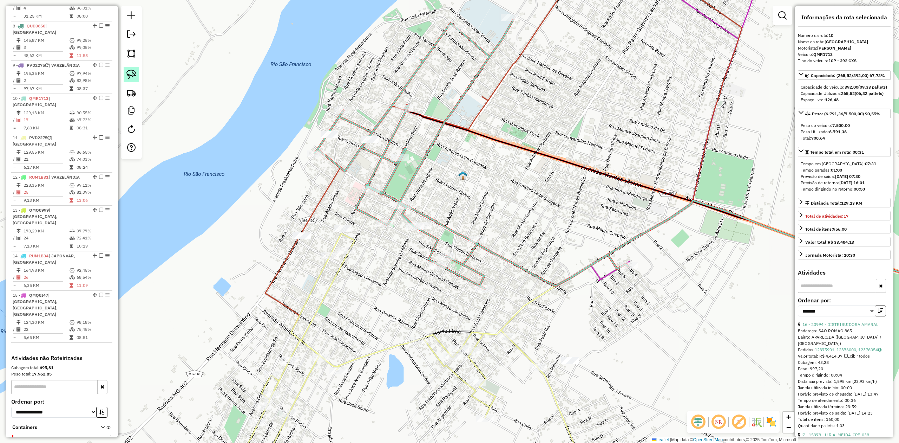
click at [131, 75] on img at bounding box center [131, 75] width 10 height 10
drag, startPoint x: 298, startPoint y: 221, endPoint x: 323, endPoint y: 221, distance: 24.9
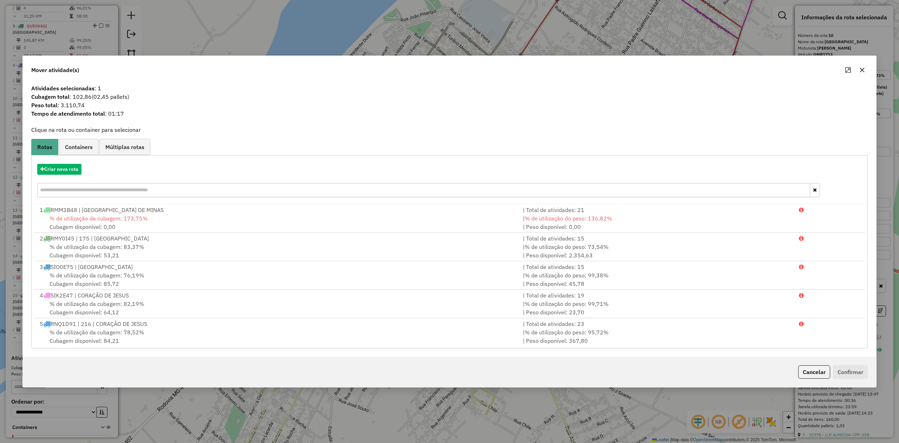
click at [862, 70] on icon "button" at bounding box center [862, 70] width 5 height 5
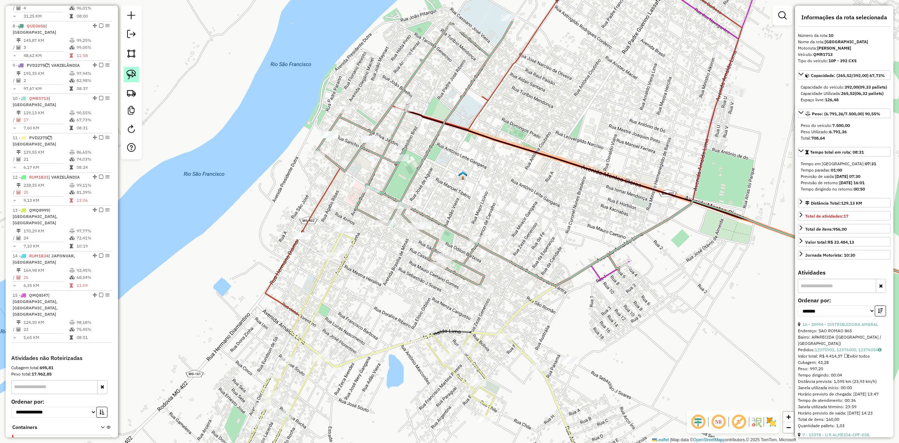
click at [131, 77] on img at bounding box center [131, 75] width 10 height 10
drag, startPoint x: 332, startPoint y: 217, endPoint x: 360, endPoint y: 224, distance: 28.2
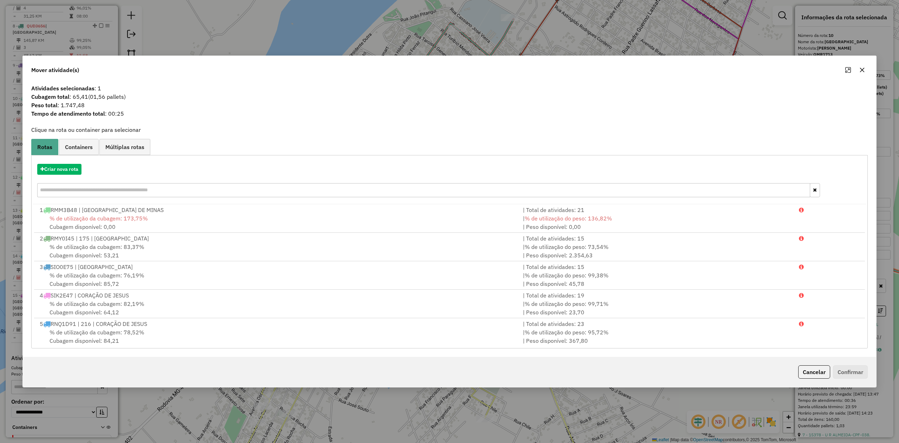
click at [862, 68] on icon "button" at bounding box center [863, 70] width 6 height 6
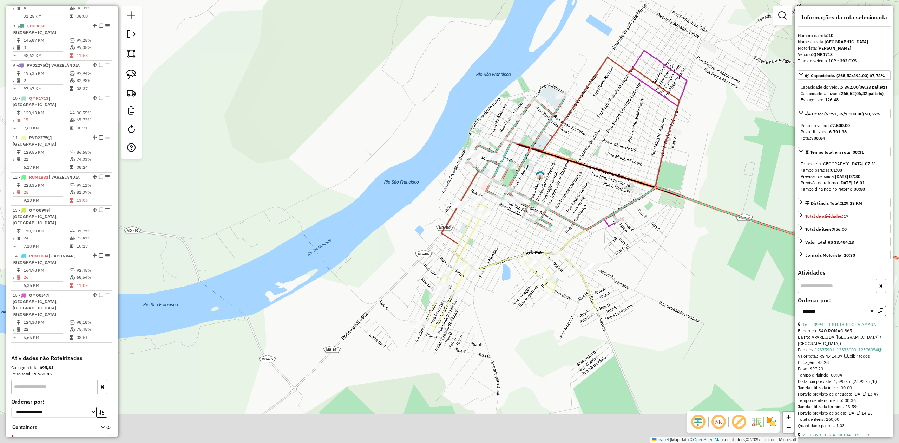
drag, startPoint x: 706, startPoint y: 247, endPoint x: 616, endPoint y: 185, distance: 109.0
click at [639, 195] on div "Janela de atendimento Grade de atendimento Capacidade Transportadoras Veículos …" at bounding box center [449, 221] width 899 height 443
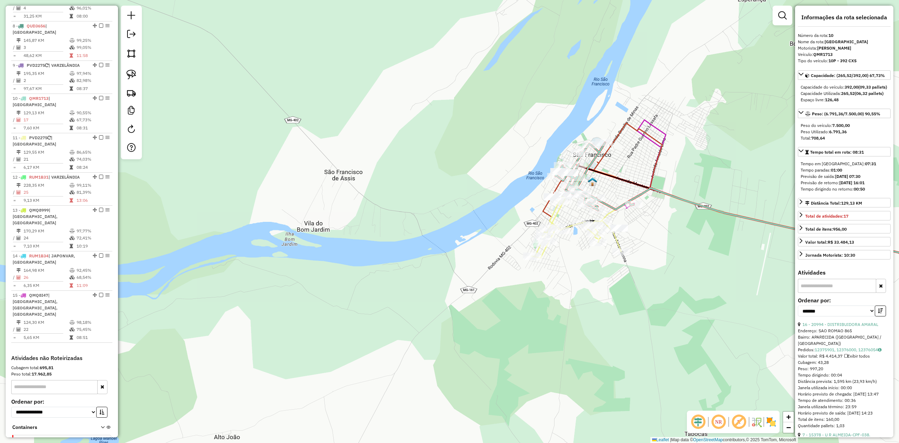
drag, startPoint x: 712, startPoint y: 155, endPoint x: 656, endPoint y: 177, distance: 59.8
click at [665, 176] on div "Janela de atendimento Grade de atendimento Capacidade Transportadoras Veículos …" at bounding box center [449, 221] width 899 height 443
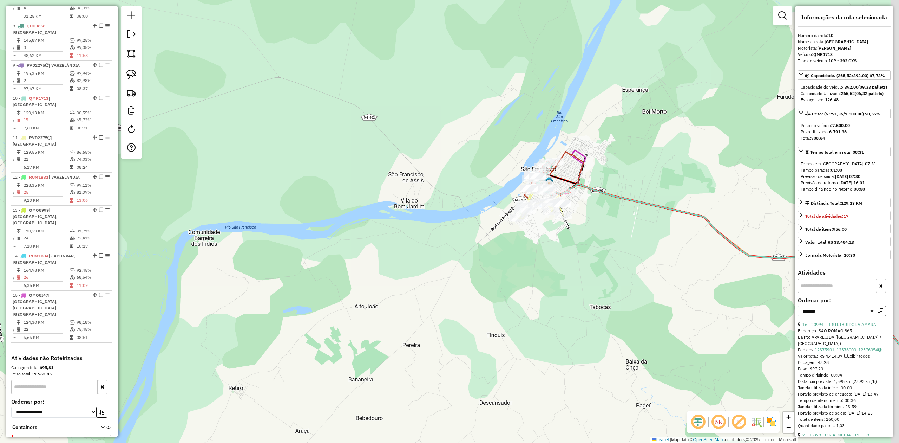
drag, startPoint x: 670, startPoint y: 232, endPoint x: 559, endPoint y: 200, distance: 116.2
click at [559, 200] on div "Janela de atendimento Grade de atendimento Capacidade Transportadoras Veículos …" at bounding box center [449, 221] width 899 height 443
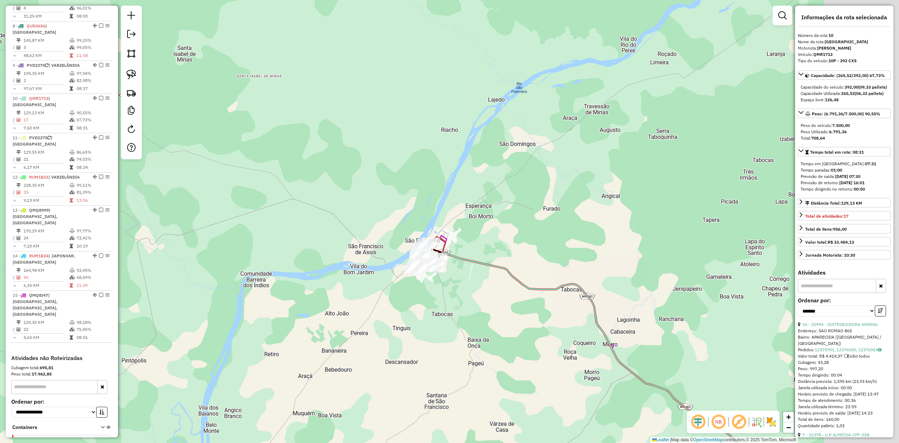
drag, startPoint x: 592, startPoint y: 162, endPoint x: 522, endPoint y: 229, distance: 97.7
click at [522, 228] on div "Janela de atendimento Grade de atendimento Capacidade Transportadoras Veículos …" at bounding box center [449, 221] width 899 height 443
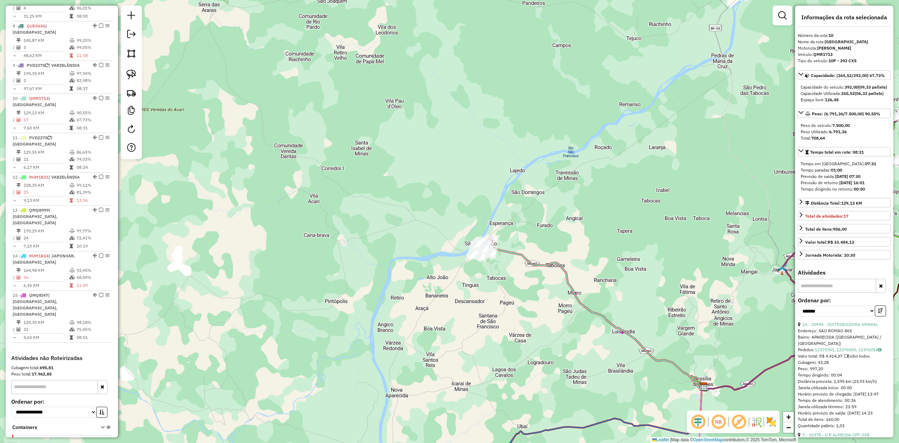
drag, startPoint x: 664, startPoint y: 190, endPoint x: 498, endPoint y: 256, distance: 178.8
click at [509, 253] on div "Janela de atendimento Grade de atendimento Capacidade Transportadoras Veículos …" at bounding box center [449, 221] width 899 height 443
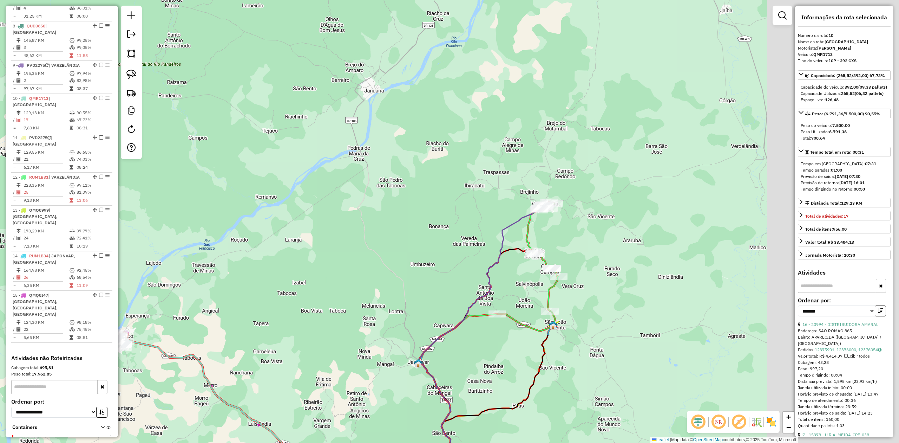
drag, startPoint x: 544, startPoint y: 189, endPoint x: 389, endPoint y: 188, distance: 155.0
click at [408, 190] on div "Janela de atendimento Grade de atendimento Capacidade Transportadoras Veículos …" at bounding box center [449, 221] width 899 height 443
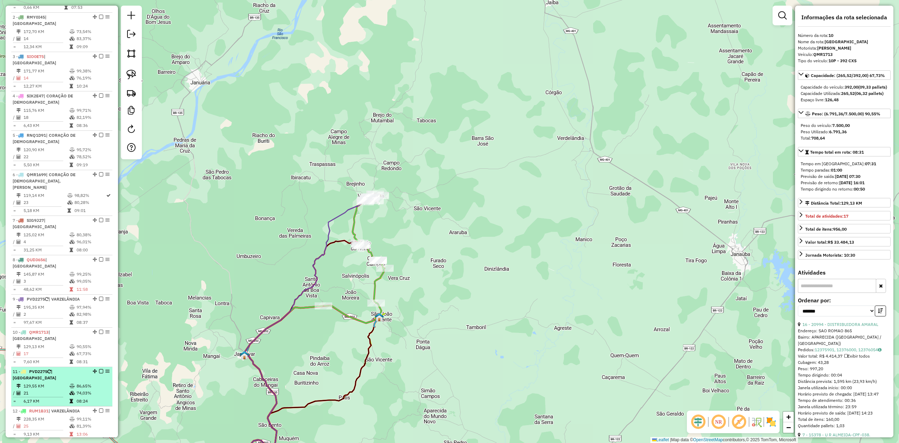
scroll to position [310, 0]
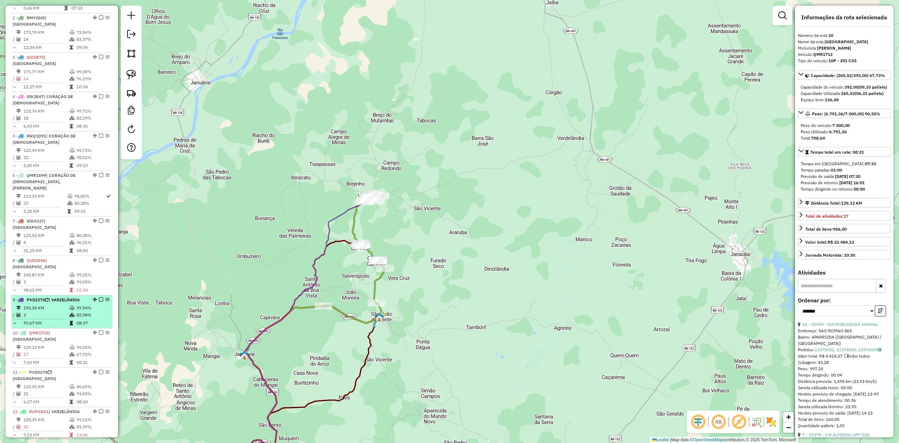
click at [48, 304] on td "195,35 KM" at bounding box center [46, 307] width 46 height 7
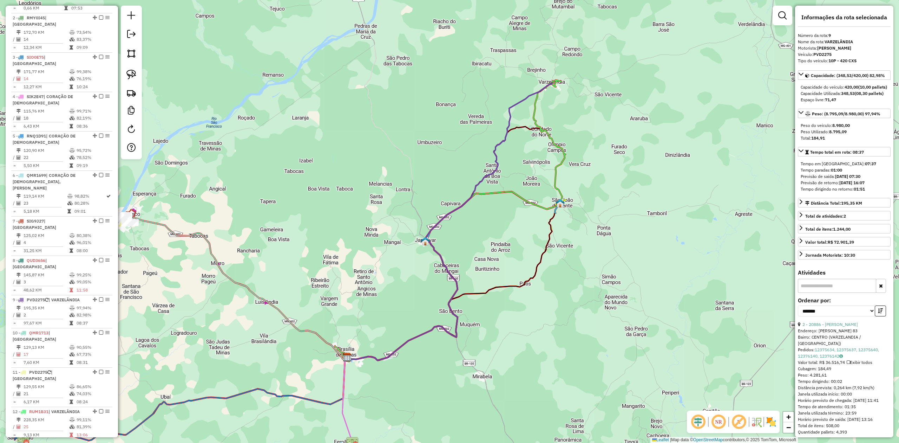
click at [552, 141] on icon at bounding box center [535, 144] width 61 height 129
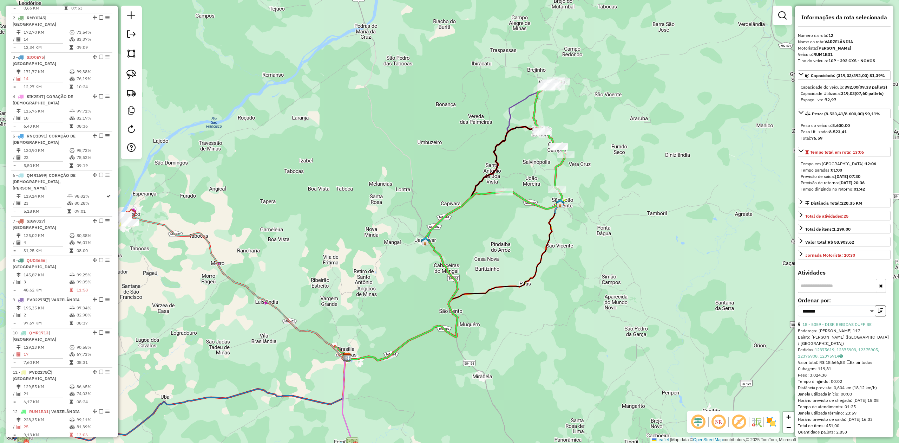
scroll to position [578, 0]
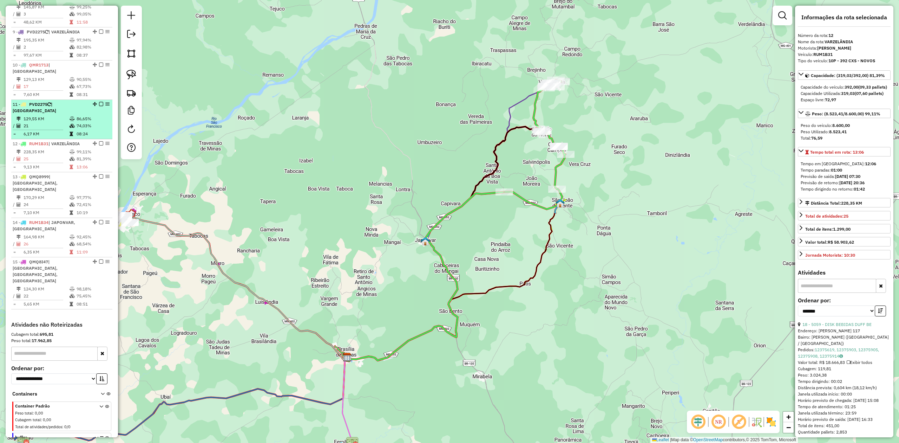
click at [35, 101] on div "11 - PVD2275 | SÃO FRANCISCO" at bounding box center [50, 107] width 74 height 13
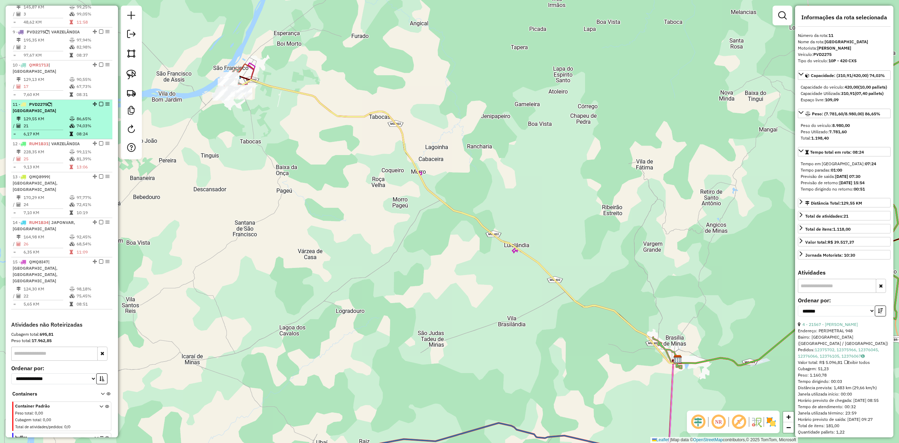
scroll to position [531, 0]
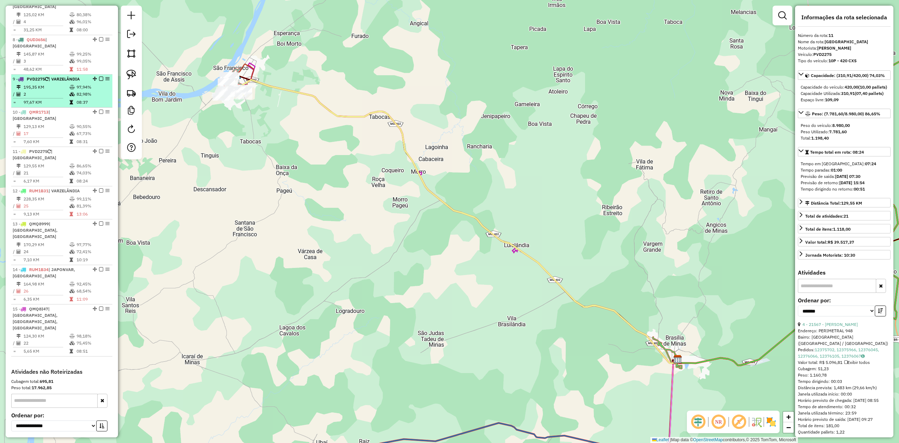
click at [46, 91] on td "2" at bounding box center [46, 94] width 46 height 7
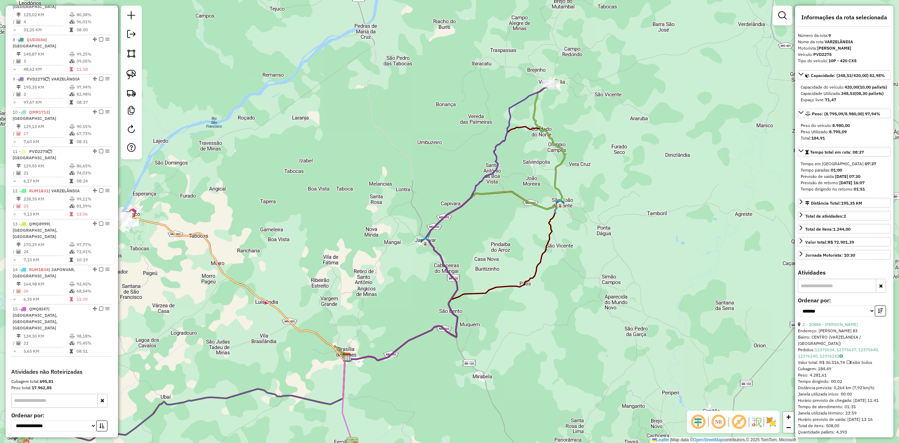
drag, startPoint x: 561, startPoint y: 100, endPoint x: 534, endPoint y: 169, distance: 74.0
click at [535, 169] on div "Janela de atendimento Grade de atendimento Capacidade Transportadoras Veículos …" at bounding box center [449, 221] width 899 height 443
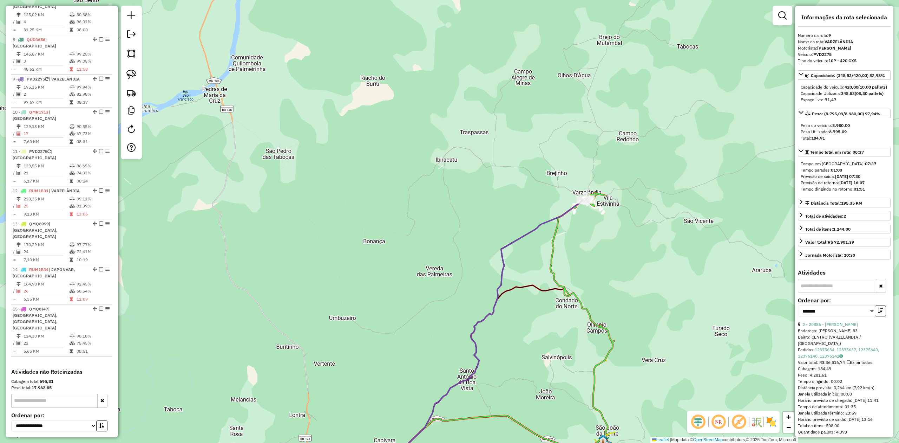
drag, startPoint x: 413, startPoint y: 227, endPoint x: 455, endPoint y: 162, distance: 76.8
click at [448, 169] on div "Janela de atendimento Grade de atendimento Capacidade Transportadoras Veículos …" at bounding box center [449, 221] width 899 height 443
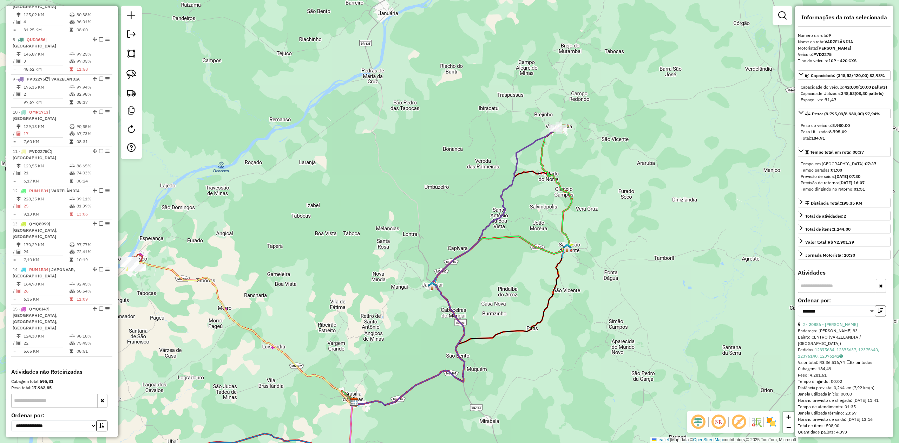
drag, startPoint x: 351, startPoint y: 249, endPoint x: 368, endPoint y: 229, distance: 25.6
click at [368, 229] on div "Janela de atendimento Grade de atendimento Capacidade Transportadoras Veículos …" at bounding box center [449, 221] width 899 height 443
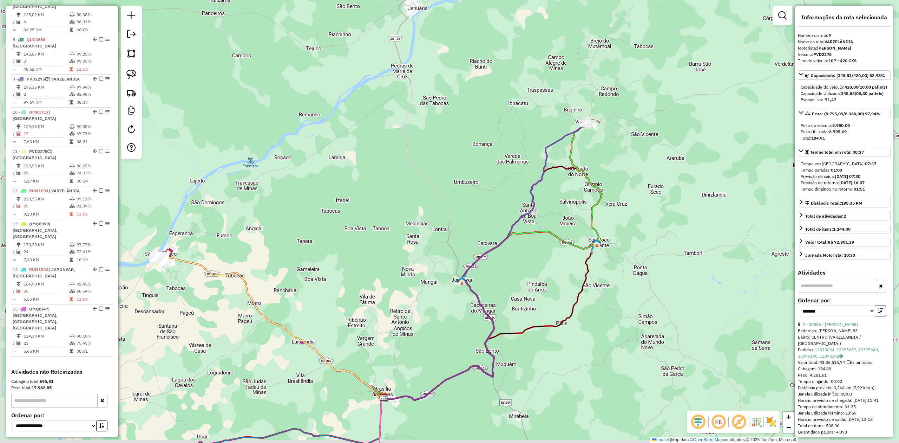
drag, startPoint x: 334, startPoint y: 241, endPoint x: 440, endPoint y: 212, distance: 109.5
click at [434, 214] on div "Janela de atendimento Grade de atendimento Capacidade Transportadoras Veículos …" at bounding box center [449, 221] width 899 height 443
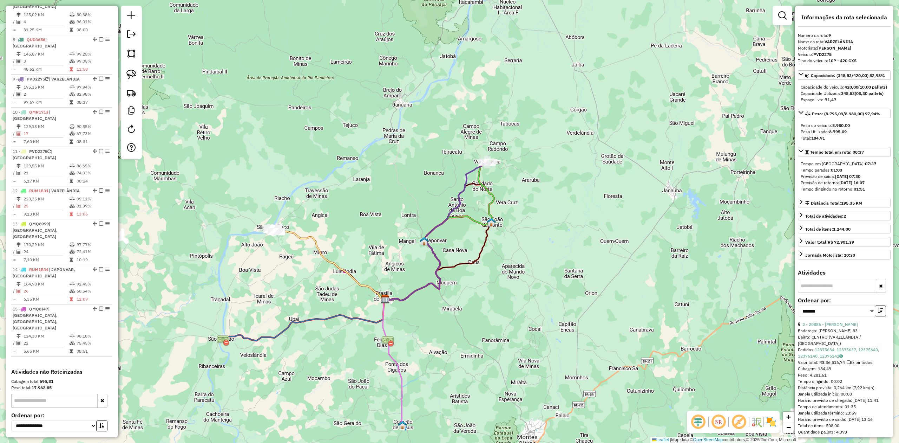
drag, startPoint x: 377, startPoint y: 251, endPoint x: 368, endPoint y: 163, distance: 88.3
click at [368, 163] on div "Janela de atendimento Grade de atendimento Capacidade Transportadoras Veículos …" at bounding box center [449, 221] width 899 height 443
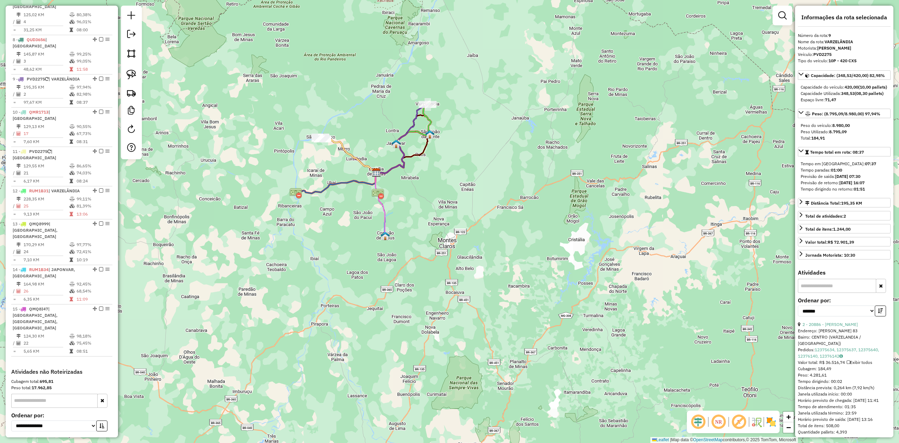
drag, startPoint x: 260, startPoint y: 259, endPoint x: 298, endPoint y: 262, distance: 38.1
click at [294, 262] on div "Janela de atendimento Grade de atendimento Capacidade Transportadoras Veículos …" at bounding box center [449, 221] width 899 height 443
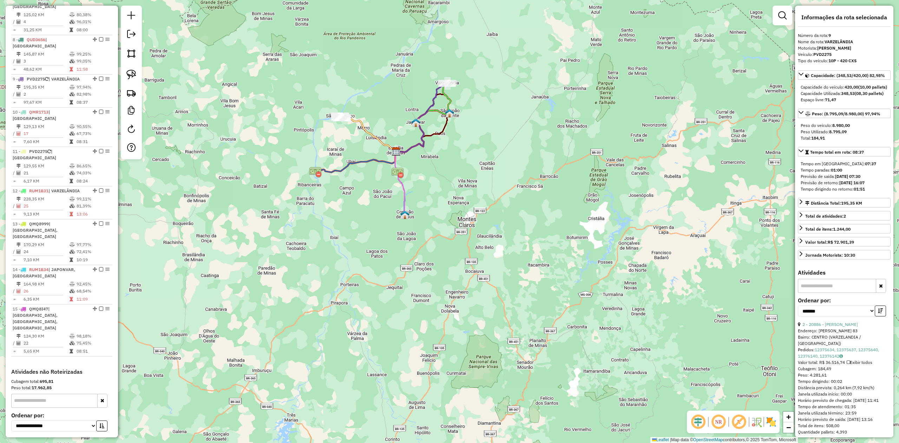
drag, startPoint x: 441, startPoint y: 316, endPoint x: 425, endPoint y: 265, distance: 53.1
click at [426, 269] on div "Janela de atendimento Grade de atendimento Capacidade Transportadoras Veículos …" at bounding box center [449, 221] width 899 height 443
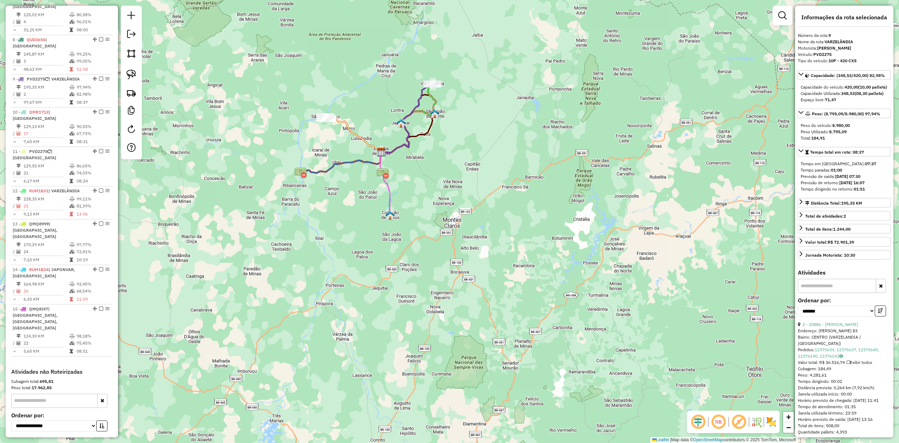
drag, startPoint x: 503, startPoint y: 89, endPoint x: 490, endPoint y: 165, distance: 77.3
click at [493, 162] on div "Janela de atendimento Grade de atendimento Capacidade Transportadoras Veículos …" at bounding box center [449, 221] width 899 height 443
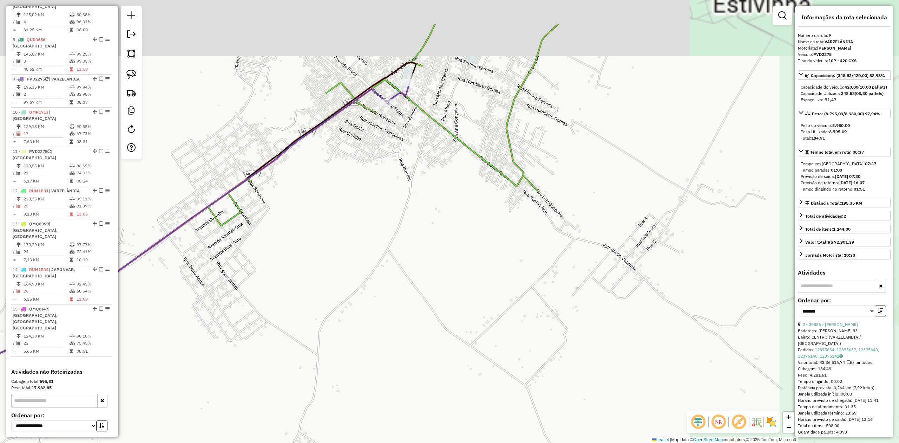
drag, startPoint x: 420, startPoint y: 135, endPoint x: 422, endPoint y: 194, distance: 58.7
click at [423, 196] on div "Janela de atendimento Grade de atendimento Capacidade Transportadoras Veículos …" at bounding box center [449, 221] width 899 height 443
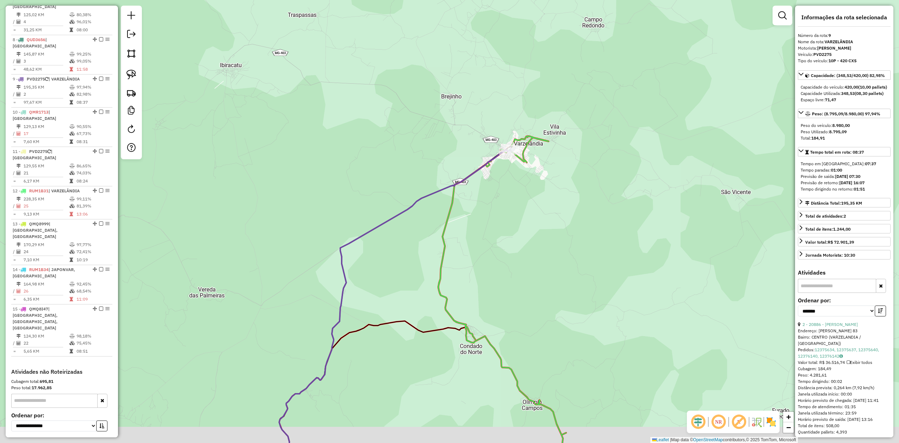
drag, startPoint x: 561, startPoint y: 225, endPoint x: 575, endPoint y: 197, distance: 31.6
click at [575, 197] on div "Janela de atendimento Grade de atendimento Capacidade Transportadoras Veículos …" at bounding box center [449, 221] width 899 height 443
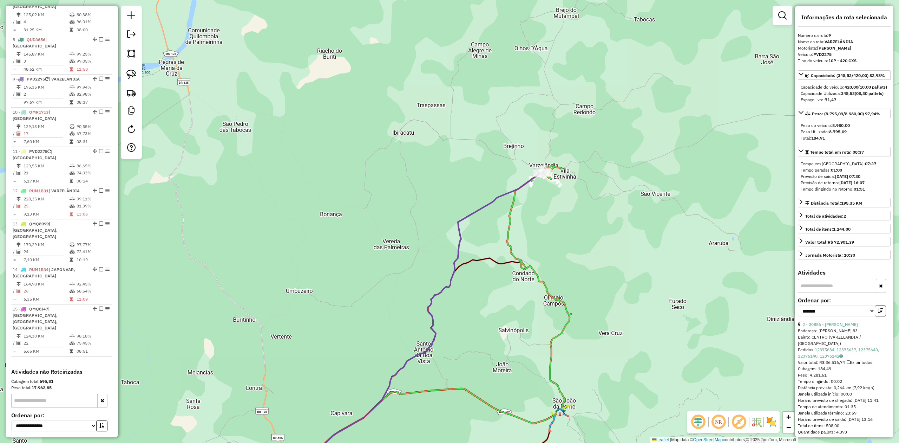
drag, startPoint x: 576, startPoint y: 238, endPoint x: 576, endPoint y: 210, distance: 28.1
click at [576, 211] on div "Janela de atendimento Grade de atendimento Capacidade Transportadoras Veículos …" at bounding box center [449, 221] width 899 height 443
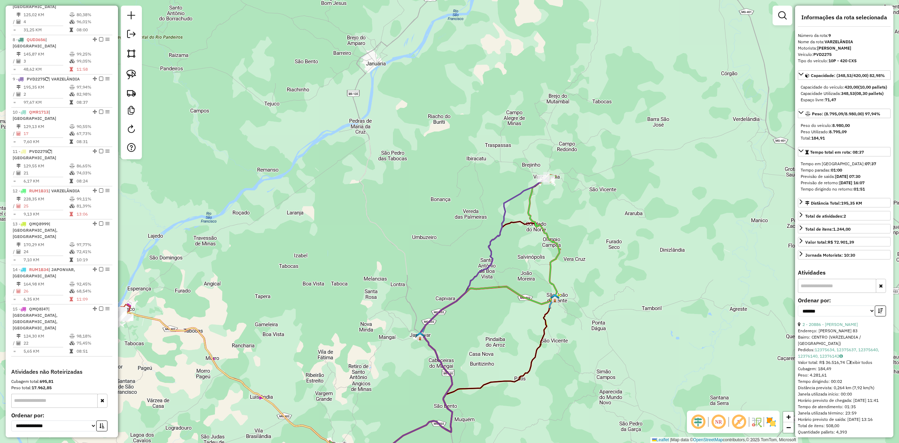
drag, startPoint x: 599, startPoint y: 213, endPoint x: 574, endPoint y: 219, distance: 25.2
click at [580, 217] on div "Janela de atendimento Grade de atendimento Capacidade Transportadoras Veículos …" at bounding box center [449, 221] width 899 height 443
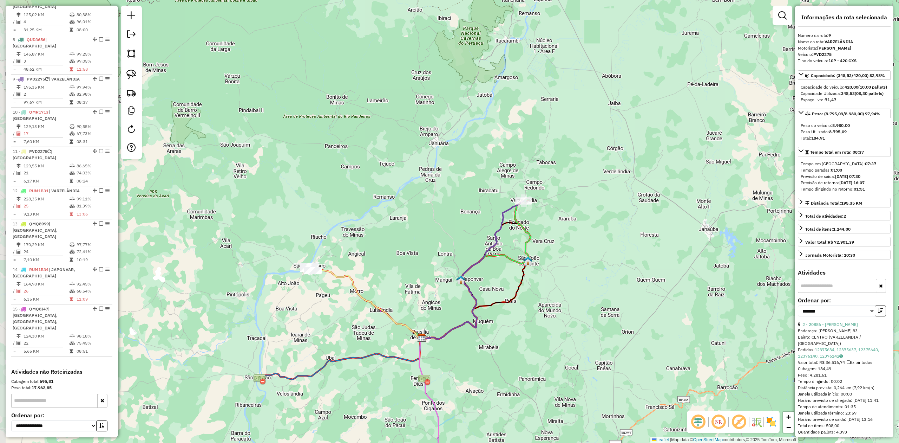
drag, startPoint x: 322, startPoint y: 260, endPoint x: 396, endPoint y: 259, distance: 74.1
click at [396, 259] on div "Janela de atendimento Grade de atendimento Capacidade Transportadoras Veículos …" at bounding box center [449, 221] width 899 height 443
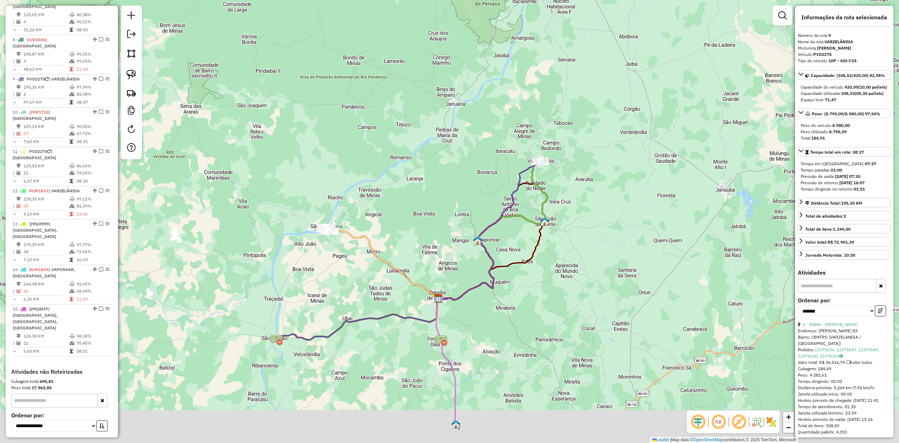
drag, startPoint x: 420, startPoint y: 260, endPoint x: 454, endPoint y: 183, distance: 84.1
click at [444, 195] on div "Janela de atendimento Grade de atendimento Capacidade Transportadoras Veículos …" at bounding box center [449, 221] width 899 height 443
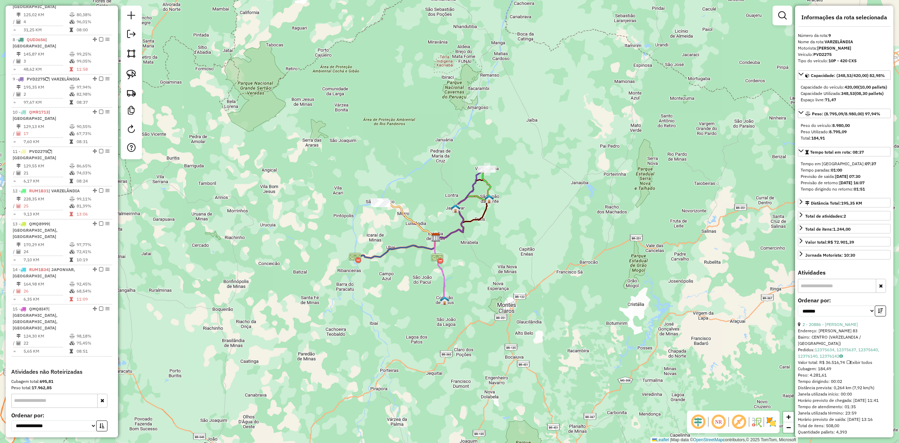
drag, startPoint x: 488, startPoint y: 266, endPoint x: 475, endPoint y: 280, distance: 19.1
click at [475, 280] on div "Janela de atendimento Grade de atendimento Capacidade Transportadoras Veículos …" at bounding box center [449, 221] width 899 height 443
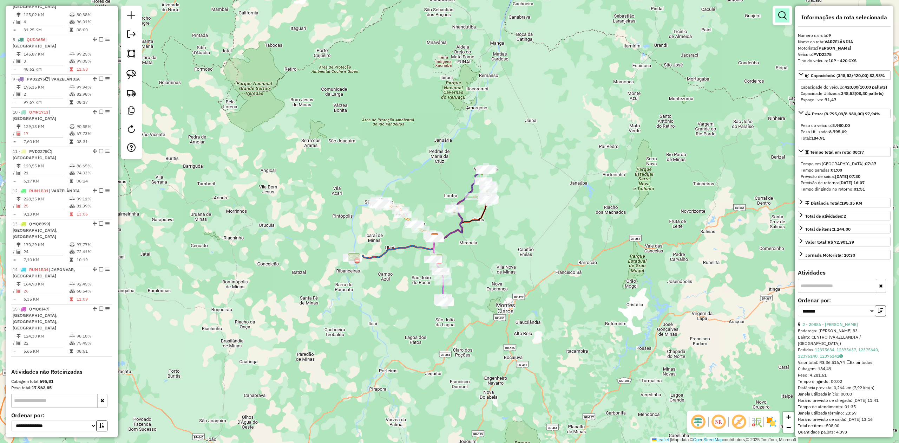
click at [780, 15] on em at bounding box center [783, 15] width 8 height 8
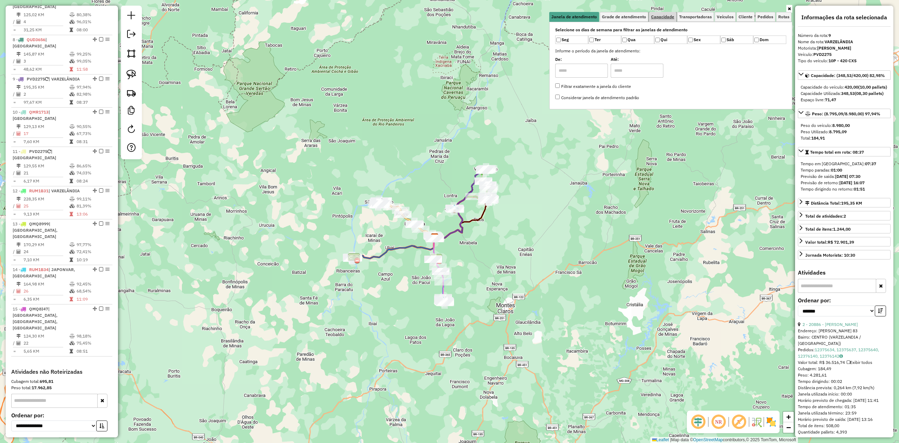
click at [660, 18] on span "Capacidade" at bounding box center [662, 17] width 23 height 4
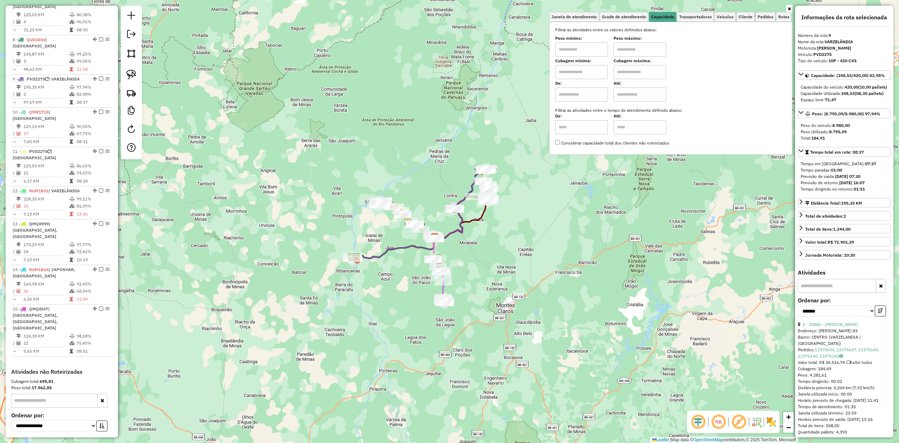
click at [574, 70] on input "text" at bounding box center [581, 72] width 53 height 14
type input "******"
click at [642, 73] on input "text" at bounding box center [640, 72] width 53 height 14
type input "********"
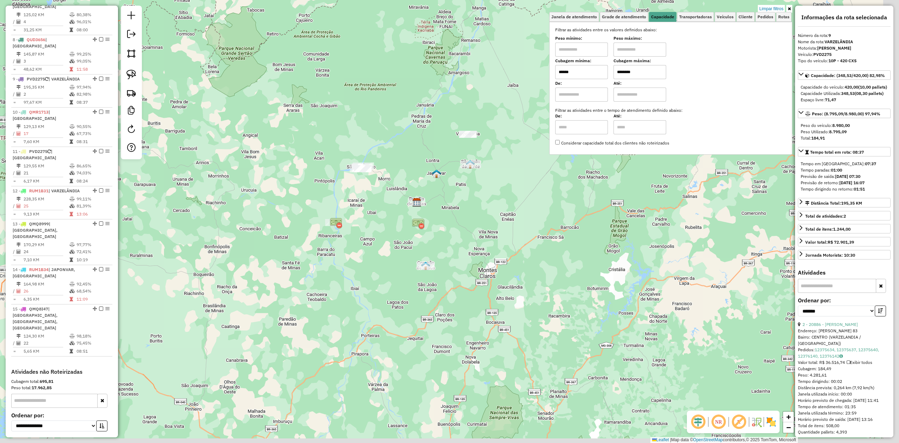
drag, startPoint x: 499, startPoint y: 278, endPoint x: 456, endPoint y: 230, distance: 63.9
click at [478, 235] on div "Limpar filtros Janela de atendimento Grade de atendimento Capacidade Transporta…" at bounding box center [449, 221] width 899 height 443
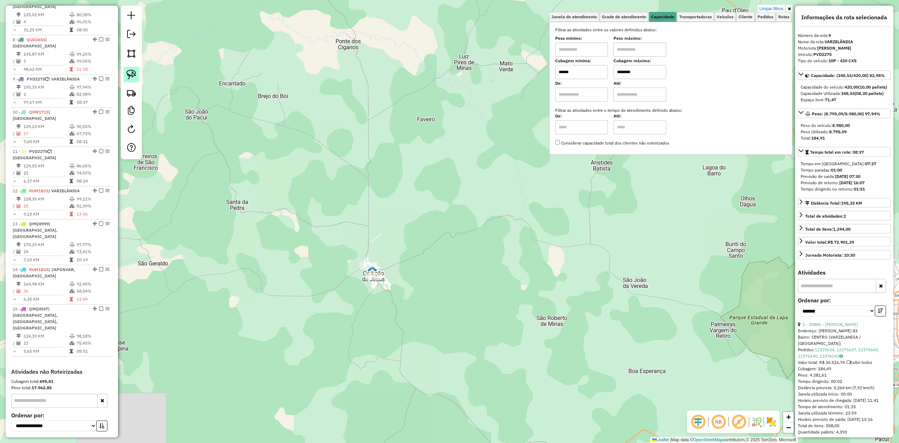
click at [128, 75] on img at bounding box center [131, 75] width 10 height 10
drag, startPoint x: 353, startPoint y: 298, endPoint x: 377, endPoint y: 234, distance: 68.3
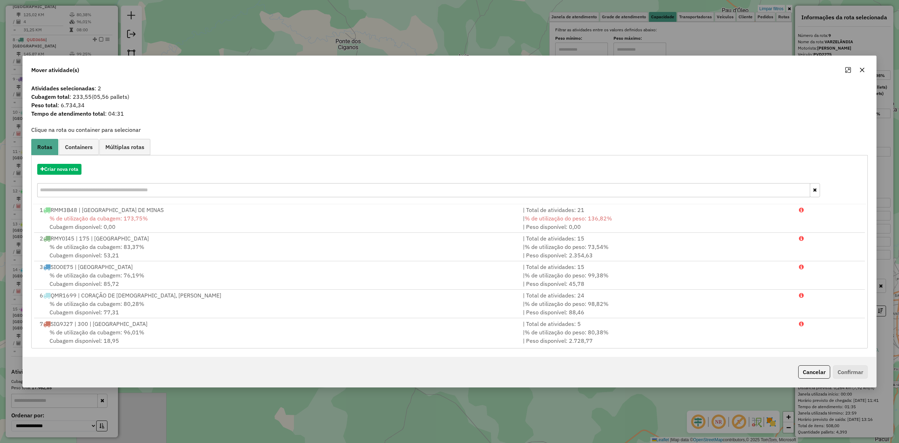
click at [862, 69] on icon "button" at bounding box center [863, 70] width 6 height 6
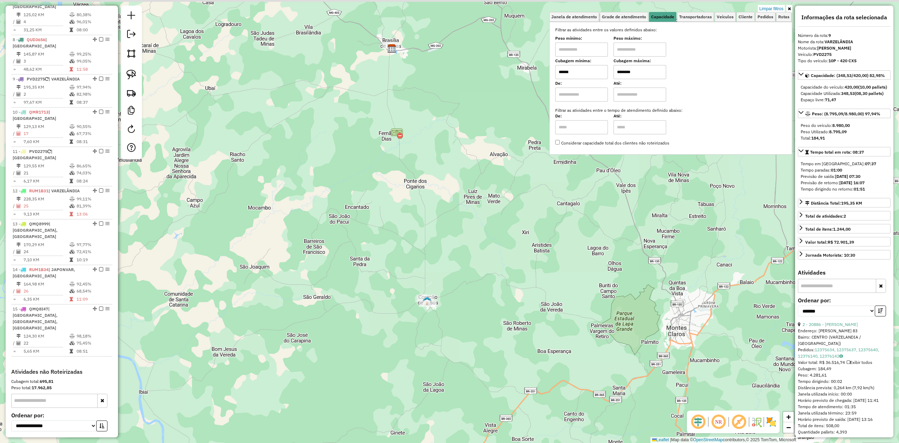
drag, startPoint x: 487, startPoint y: 163, endPoint x: 483, endPoint y: 249, distance: 86.5
click at [483, 249] on div "Limpar filtros Janela de atendimento Grade de atendimento Capacidade Transporta…" at bounding box center [449, 221] width 899 height 443
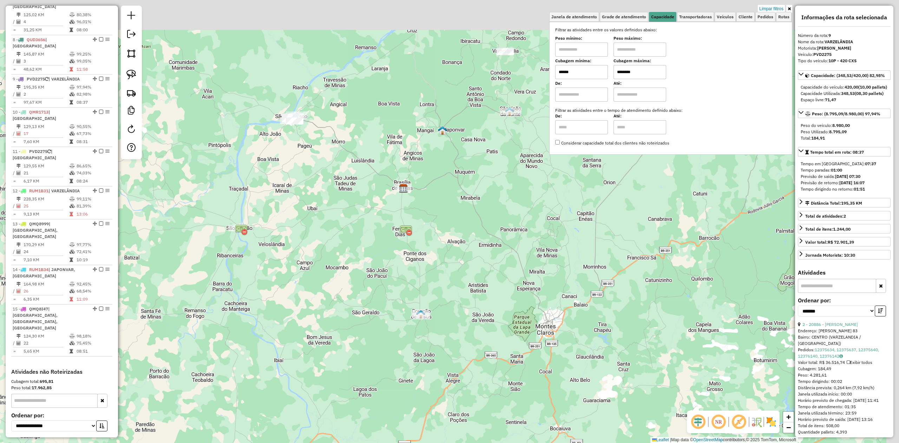
drag, startPoint x: 358, startPoint y: 221, endPoint x: 334, endPoint y: 270, distance: 55.3
click at [334, 270] on div "Limpar filtros Janela de atendimento Grade de atendimento Capacidade Transporta…" at bounding box center [449, 221] width 899 height 443
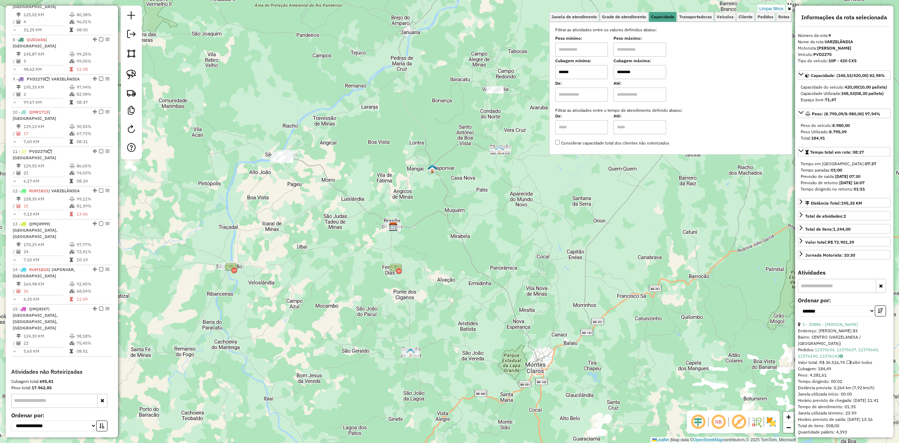
drag, startPoint x: 295, startPoint y: 165, endPoint x: 259, endPoint y: 240, distance: 83.3
click at [262, 240] on div "Limpar filtros Janela de atendimento Grade de atendimento Capacidade Transporta…" at bounding box center [449, 221] width 899 height 443
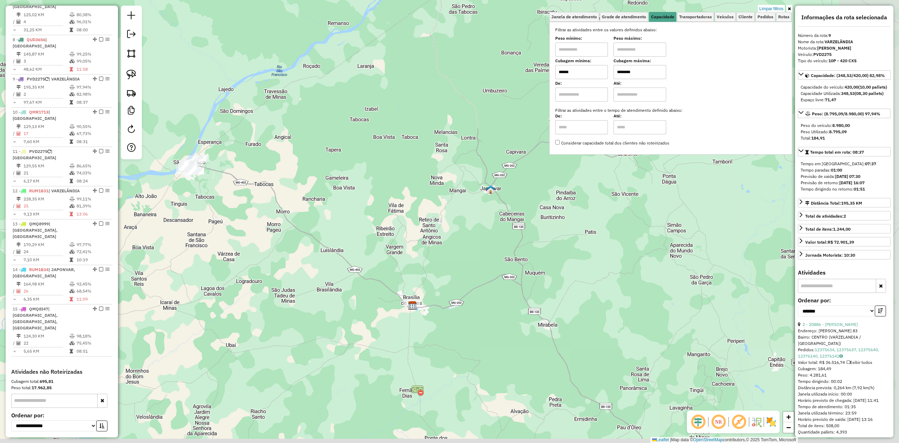
drag, startPoint x: 464, startPoint y: 258, endPoint x: 335, endPoint y: 190, distance: 145.1
click at [336, 190] on div "Limpar filtros Janela de atendimento Grade de atendimento Capacidade Transporta…" at bounding box center [449, 221] width 899 height 443
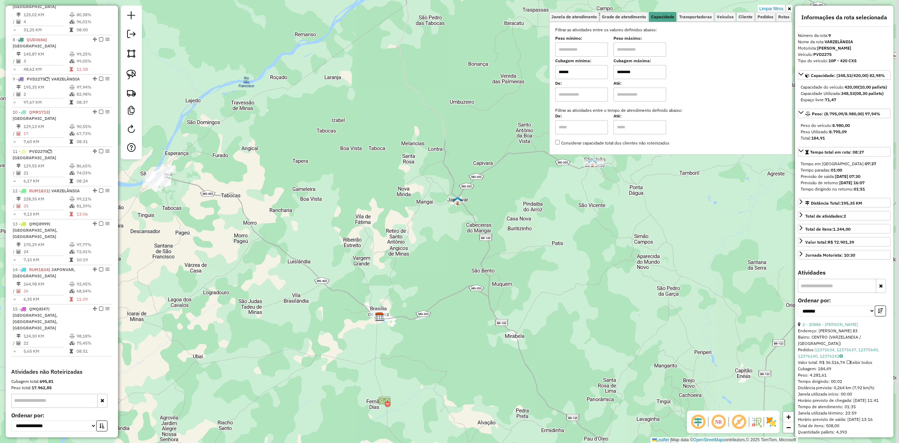
drag, startPoint x: 412, startPoint y: 183, endPoint x: 375, endPoint y: 218, distance: 50.5
click at [377, 218] on div "Limpar filtros Janela de atendimento Grade de atendimento Capacidade Transporta…" at bounding box center [449, 221] width 899 height 443
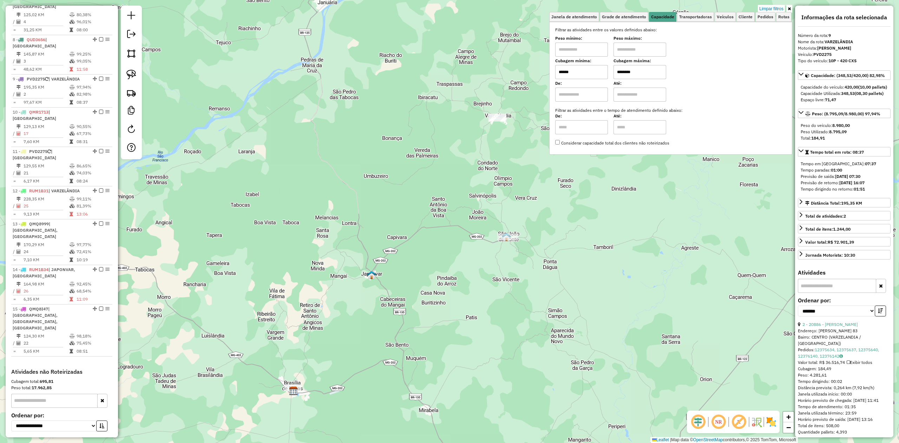
drag, startPoint x: 390, startPoint y: 197, endPoint x: 321, endPoint y: 257, distance: 91.2
click at [321, 257] on div "Limpar filtros Janela de atendimento Grade de atendimento Capacidade Transporta…" at bounding box center [449, 221] width 899 height 443
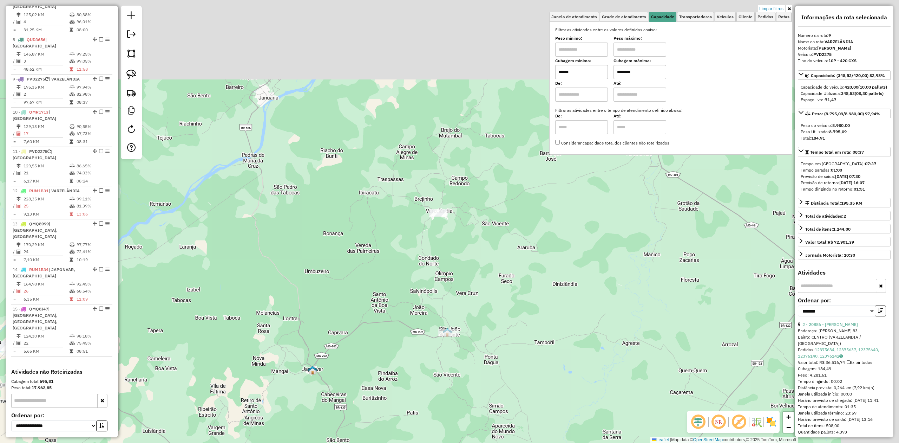
drag, startPoint x: 359, startPoint y: 193, endPoint x: 294, endPoint y: 291, distance: 117.9
click at [295, 291] on div "Limpar filtros Janela de atendimento Grade de atendimento Capacidade Transporta…" at bounding box center [449, 221] width 899 height 443
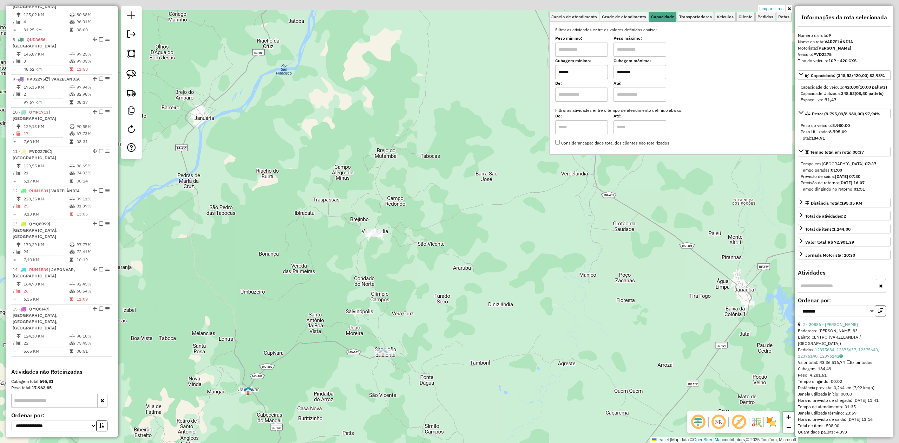
drag, startPoint x: 493, startPoint y: 278, endPoint x: 413, endPoint y: 297, distance: 82.5
click at [419, 297] on div "Limpar filtros Janela de atendimento Grade de atendimento Capacidade Transporta…" at bounding box center [449, 221] width 899 height 443
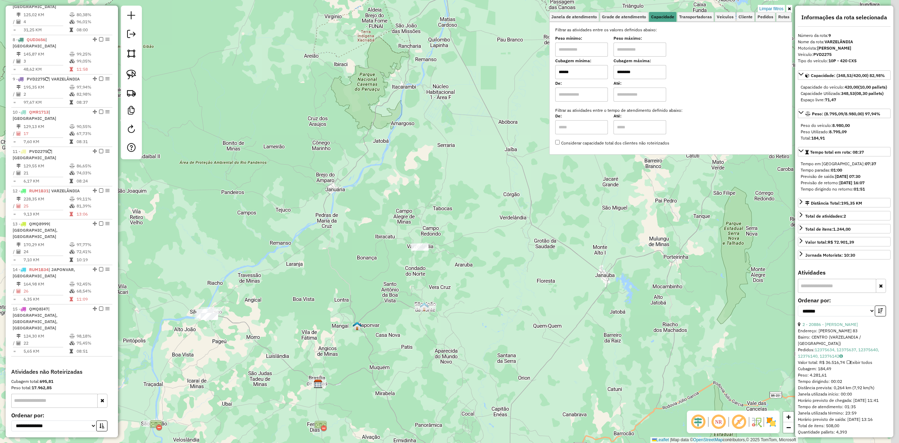
drag, startPoint x: 597, startPoint y: 226, endPoint x: 485, endPoint y: 295, distance: 131.5
click at [492, 295] on div "Limpar filtros Janela de atendimento Grade de atendimento Capacidade Transporta…" at bounding box center [449, 221] width 899 height 443
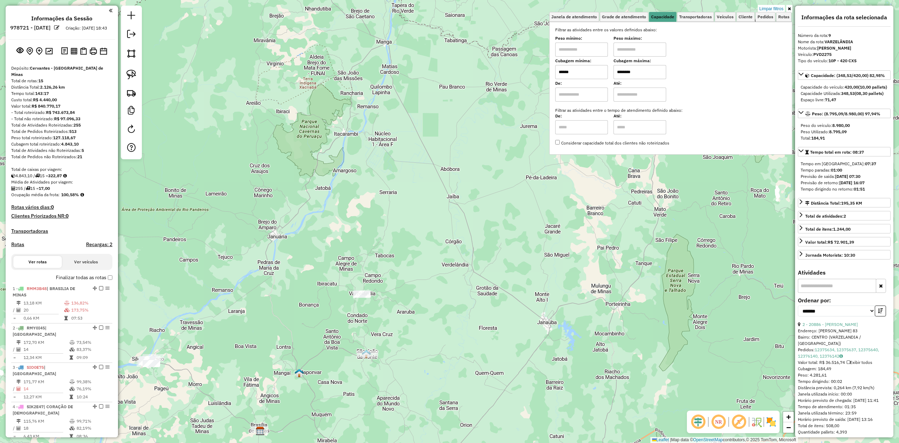
scroll to position [531, 0]
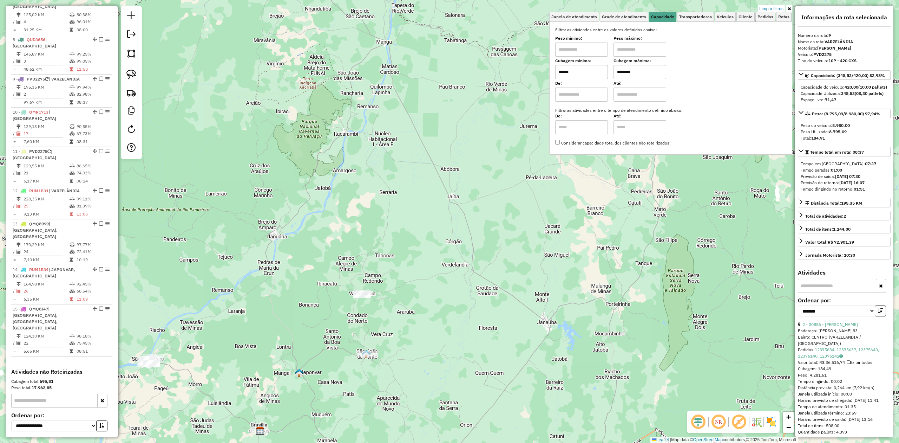
click at [518, 274] on div "Limpar filtros Janela de atendimento Grade de atendimento Capacidade Transporta…" at bounding box center [449, 221] width 899 height 443
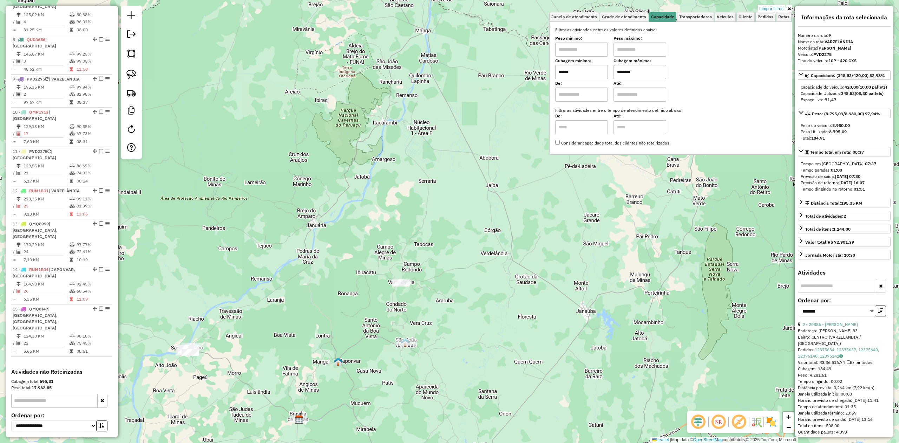
drag, startPoint x: 258, startPoint y: 281, endPoint x: 376, endPoint y: 208, distance: 138.5
click at [353, 217] on div "Limpar filtros Janela de atendimento Grade de atendimento Capacidade Transporta…" at bounding box center [449, 221] width 899 height 443
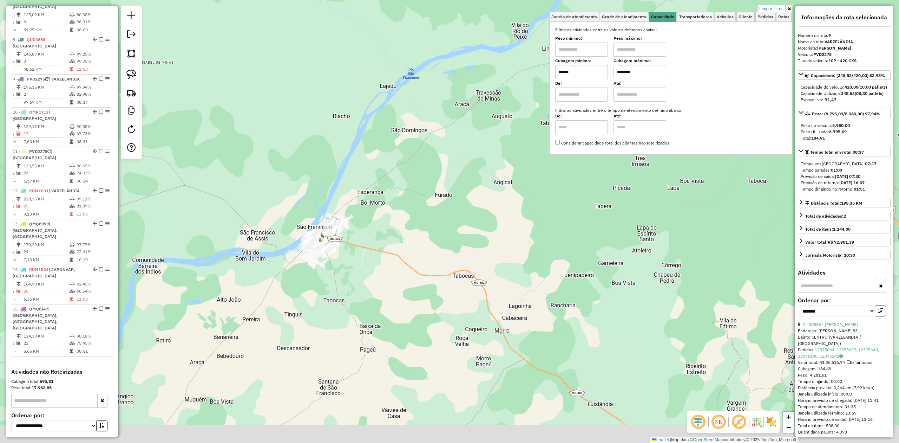
drag, startPoint x: 327, startPoint y: 340, endPoint x: 318, endPoint y: 299, distance: 42.3
click at [318, 301] on div "Limpar filtros Janela de atendimento Grade de atendimento Capacidade Transporta…" at bounding box center [449, 221] width 899 height 443
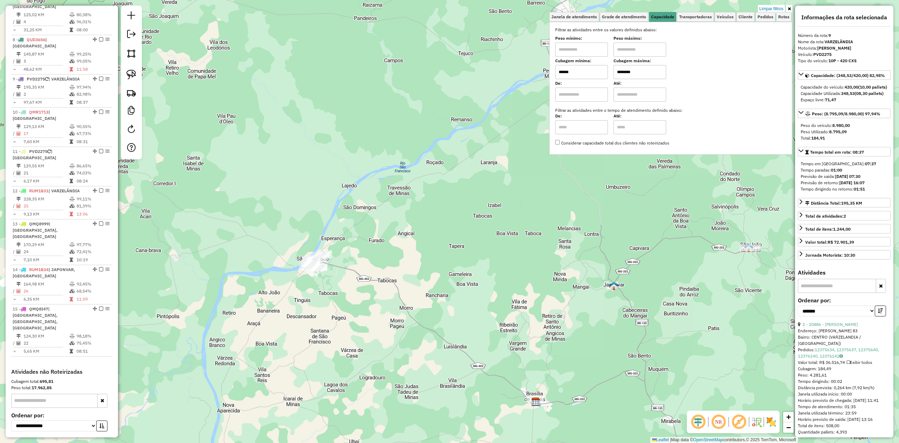
drag, startPoint x: 227, startPoint y: 330, endPoint x: 267, endPoint y: 263, distance: 77.9
click at [267, 265] on div "Limpar filtros Janela de atendimento Grade de atendimento Capacidade Transporta…" at bounding box center [449, 221] width 899 height 443
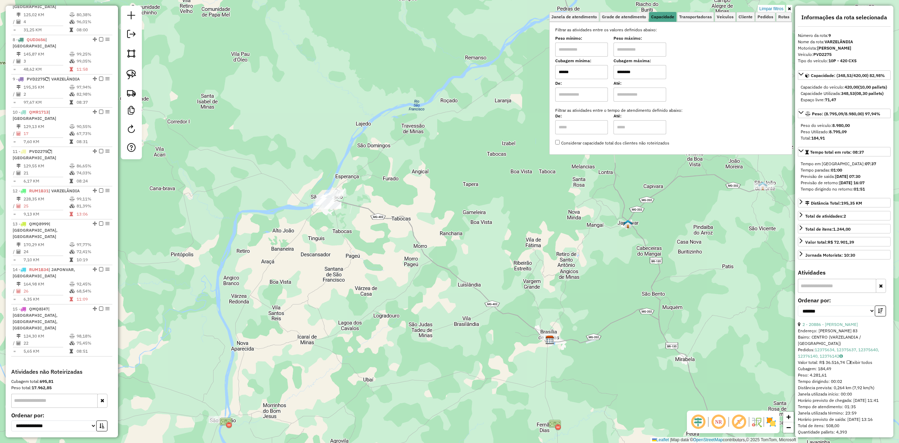
drag, startPoint x: 337, startPoint y: 266, endPoint x: 271, endPoint y: 273, distance: 66.5
click at [271, 273] on div "Limpar filtros Janela de atendimento Grade de atendimento Capacidade Transporta…" at bounding box center [449, 221] width 899 height 443
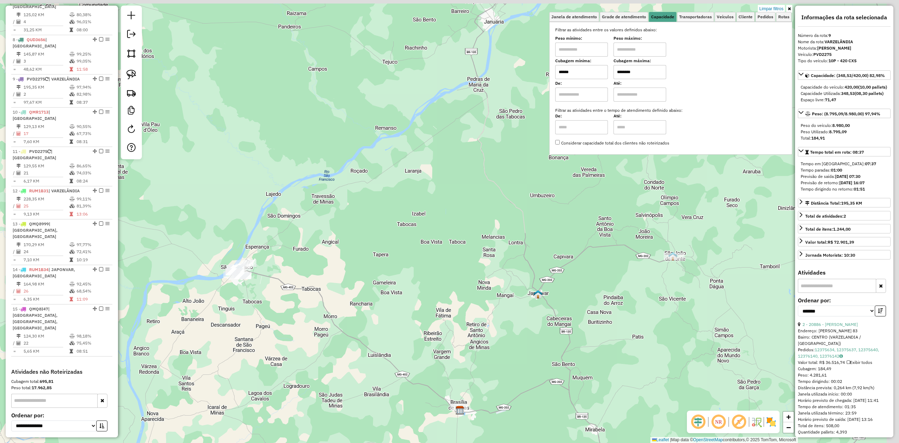
drag, startPoint x: 460, startPoint y: 180, endPoint x: 394, endPoint y: 246, distance: 93.2
click at [406, 250] on div "Limpar filtros Janela de atendimento Grade de atendimento Capacidade Transporta…" at bounding box center [449, 221] width 899 height 443
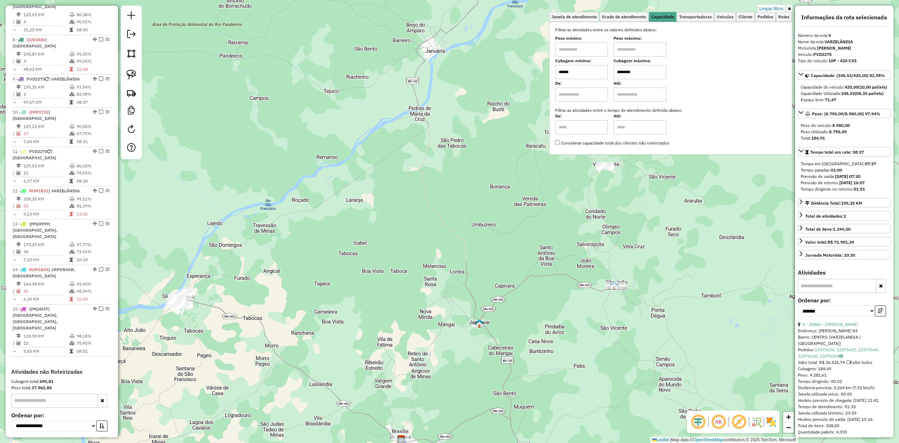
drag, startPoint x: 450, startPoint y: 259, endPoint x: 358, endPoint y: 290, distance: 96.7
click at [358, 290] on div "Limpar filtros Janela de atendimento Grade de atendimento Capacidade Transporta…" at bounding box center [449, 221] width 899 height 443
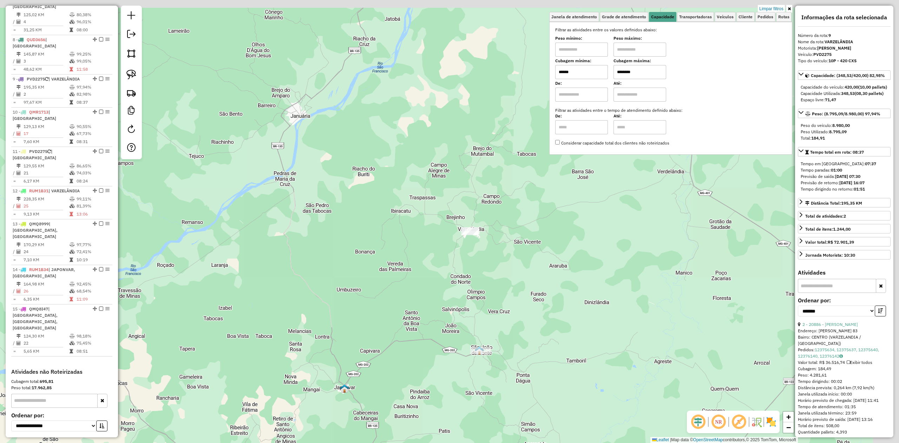
drag, startPoint x: 425, startPoint y: 248, endPoint x: 342, endPoint y: 299, distance: 98.3
click at [343, 299] on div "Limpar filtros Janela de atendimento Grade de atendimento Capacidade Transporta…" at bounding box center [449, 221] width 899 height 443
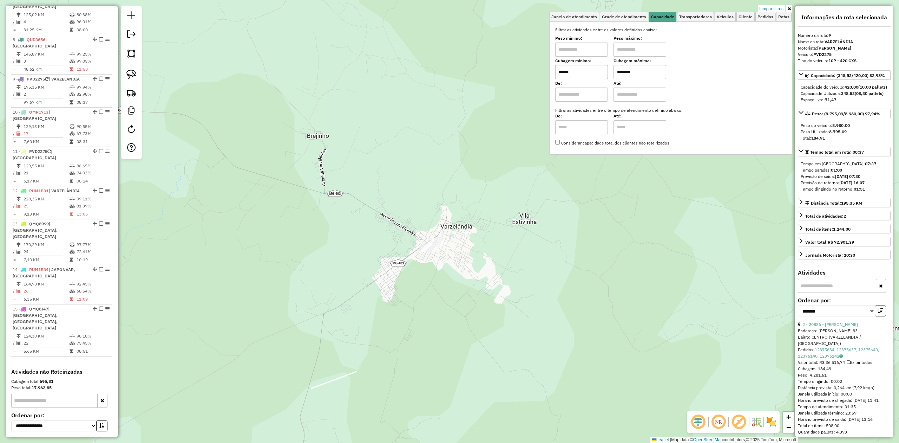
drag, startPoint x: 412, startPoint y: 311, endPoint x: 353, endPoint y: 134, distance: 187.0
click at [355, 146] on div "Limpar filtros Janela de atendimento Grade de atendimento Capacidade Transporta…" at bounding box center [449, 221] width 899 height 443
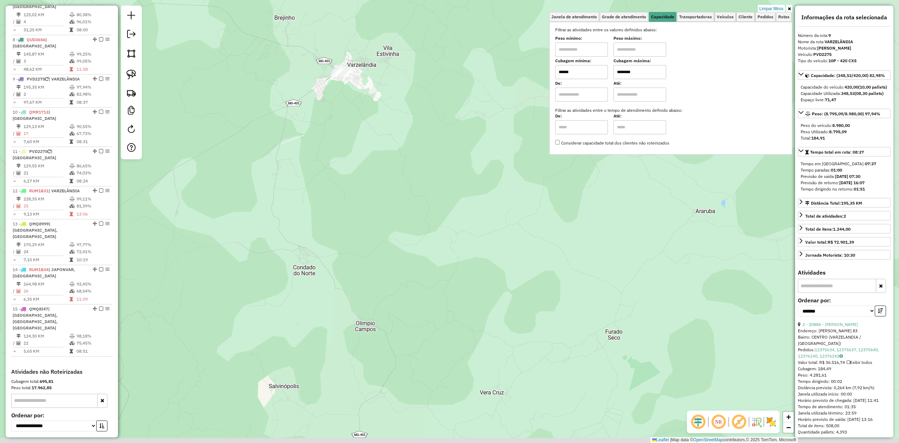
drag, startPoint x: 400, startPoint y: 247, endPoint x: 384, endPoint y: 173, distance: 75.1
click at [385, 188] on div "Limpar filtros Janela de atendimento Grade de atendimento Capacidade Transporta…" at bounding box center [449, 221] width 899 height 443
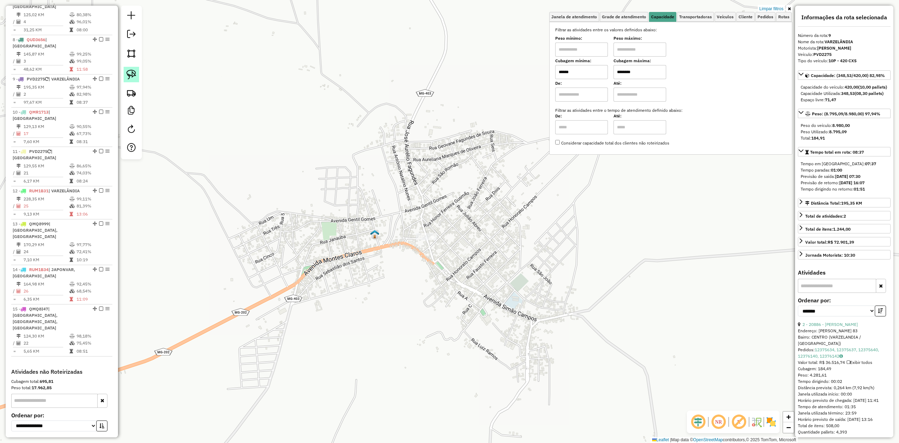
click at [130, 72] on img at bounding box center [131, 75] width 10 height 10
drag, startPoint x: 381, startPoint y: 212, endPoint x: 435, endPoint y: 199, distance: 55.2
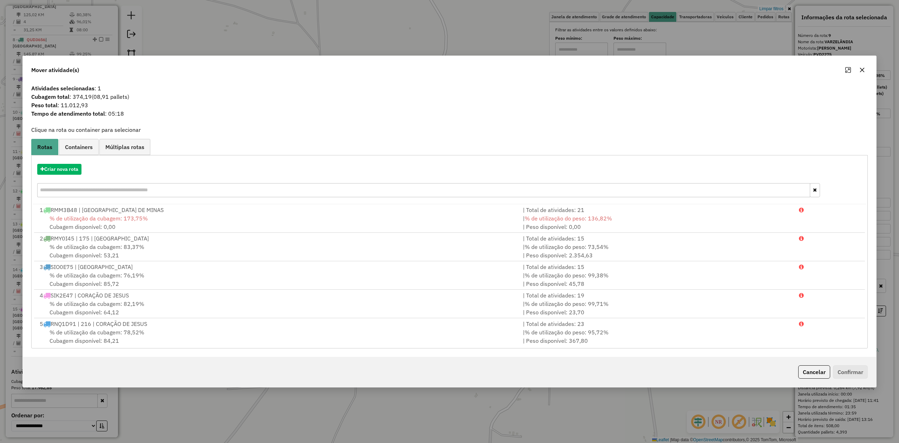
click at [860, 70] on icon "button" at bounding box center [863, 70] width 6 height 6
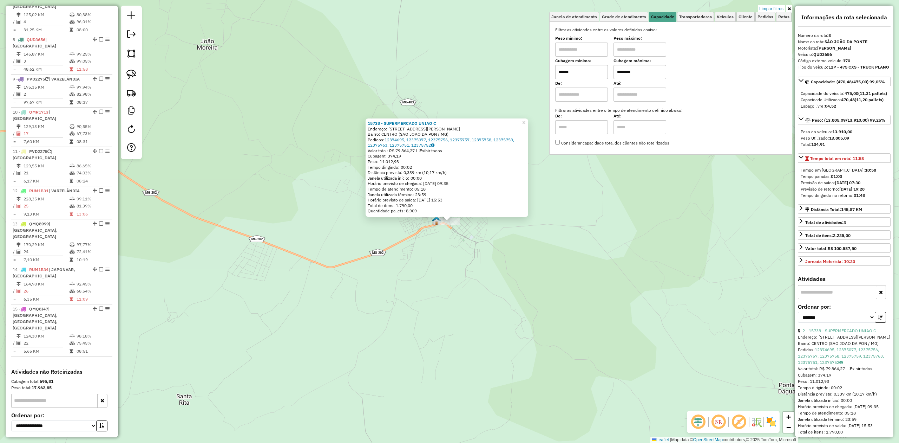
scroll to position [535, 0]
click at [769, 9] on link "Limpar filtros" at bounding box center [771, 9] width 27 height 8
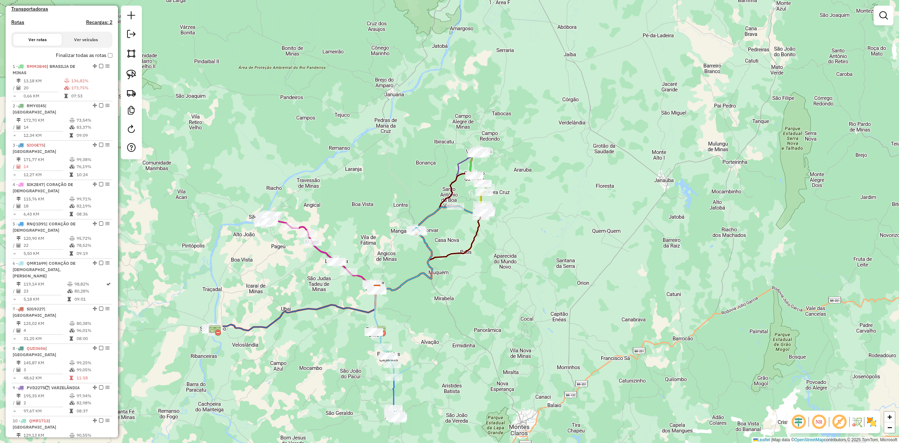
scroll to position [207, 0]
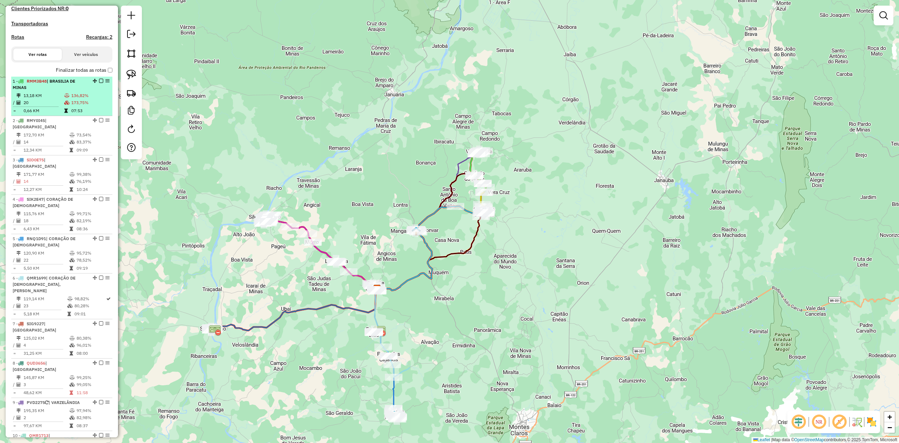
click at [53, 99] on td "20" at bounding box center [43, 102] width 41 height 7
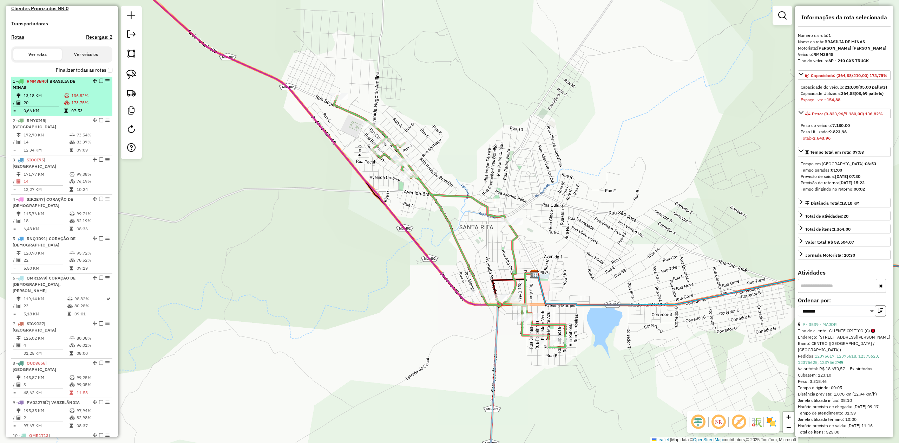
click at [78, 98] on td "136,82%" at bounding box center [90, 95] width 39 height 7
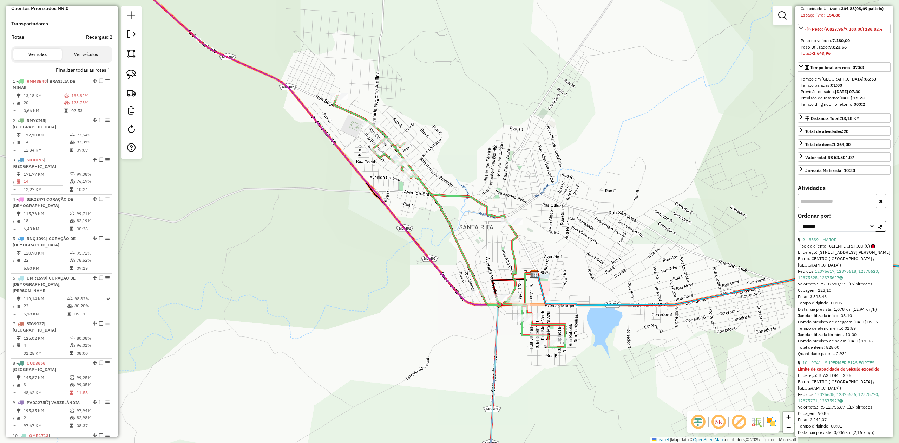
scroll to position [93, 0]
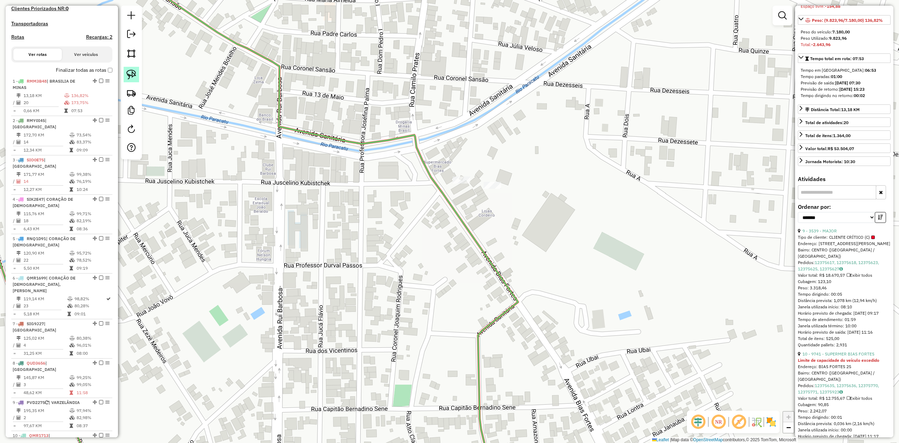
click at [128, 73] on img at bounding box center [131, 75] width 10 height 10
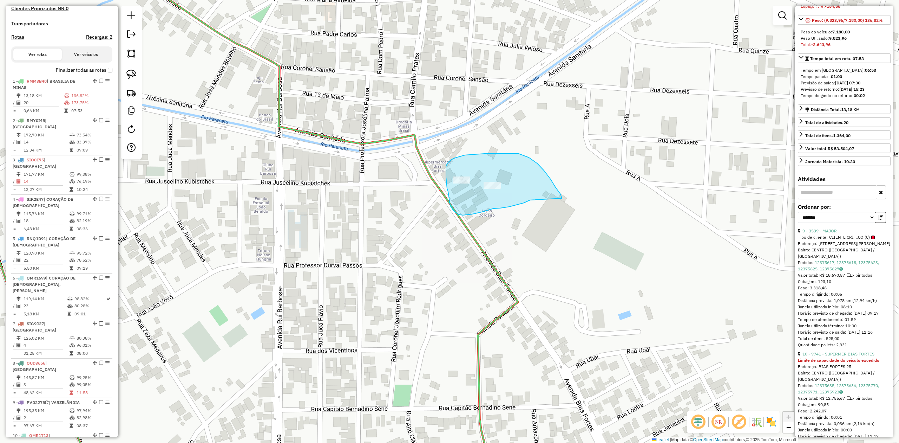
drag, startPoint x: 500, startPoint y: 208, endPoint x: 562, endPoint y: 200, distance: 62.4
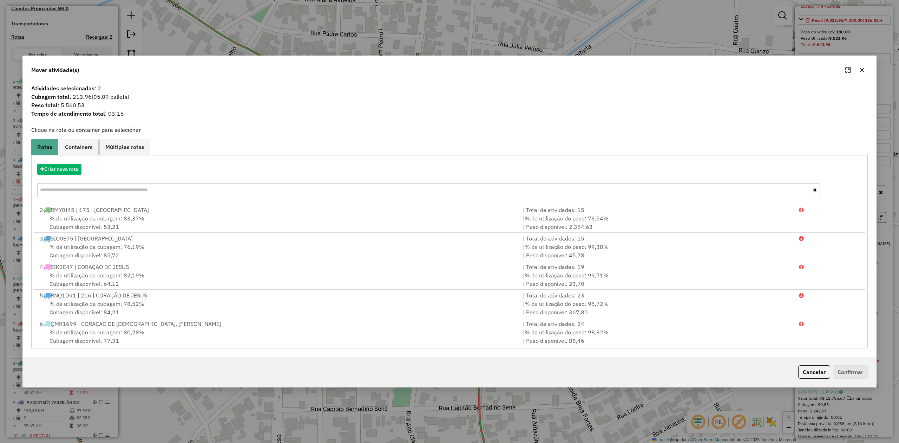
click at [860, 67] on icon "button" at bounding box center [863, 70] width 6 height 6
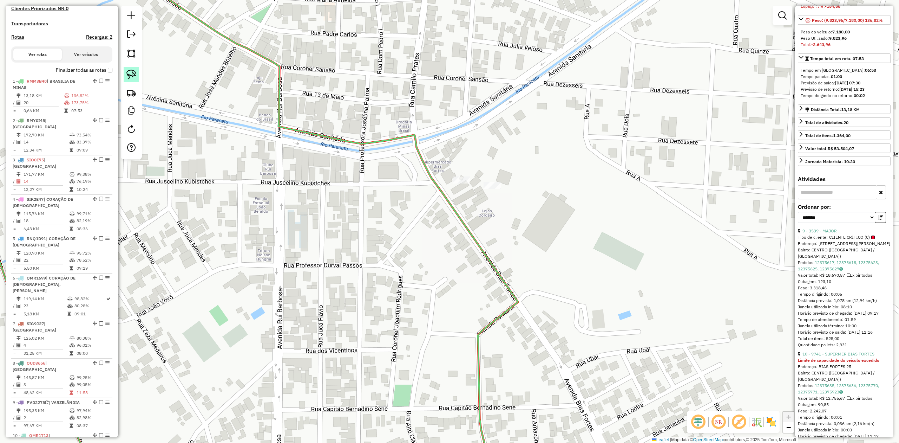
click at [131, 72] on img at bounding box center [131, 75] width 10 height 10
drag, startPoint x: 489, startPoint y: 199, endPoint x: 512, endPoint y: 204, distance: 23.6
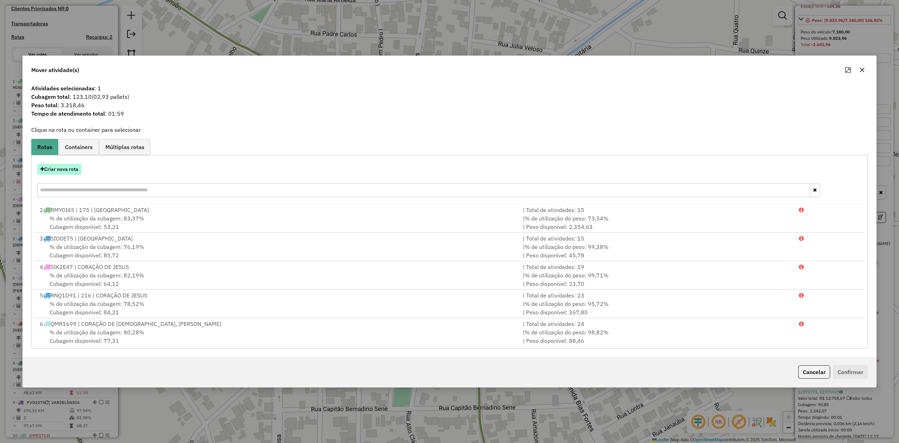
click at [55, 169] on button "Criar nova rota" at bounding box center [59, 169] width 44 height 11
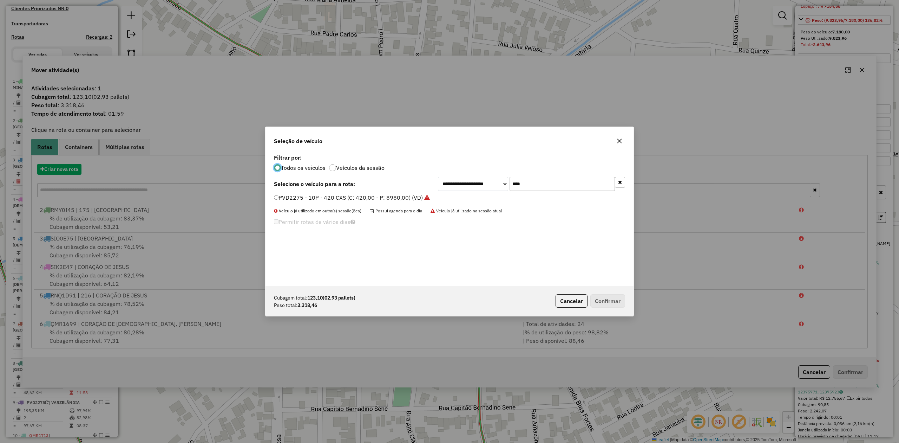
scroll to position [4, 2]
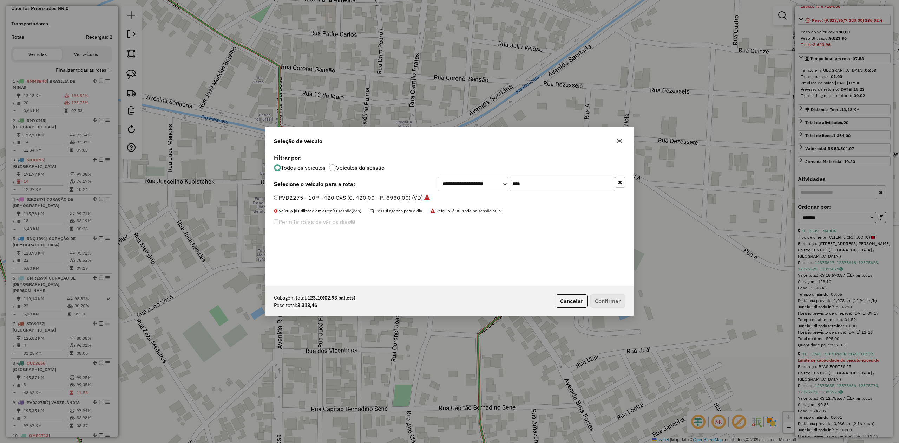
drag, startPoint x: 537, startPoint y: 183, endPoint x: 498, endPoint y: 184, distance: 39.4
click at [498, 184] on div "**********" at bounding box center [531, 184] width 187 height 14
type input "*"
type input "**"
click at [292, 198] on label "RMM3B48 - - 6P - 210 CXS TRUCK (C: 210,00 - P: 7180,00) (VD)" at bounding box center [362, 197] width 177 height 8
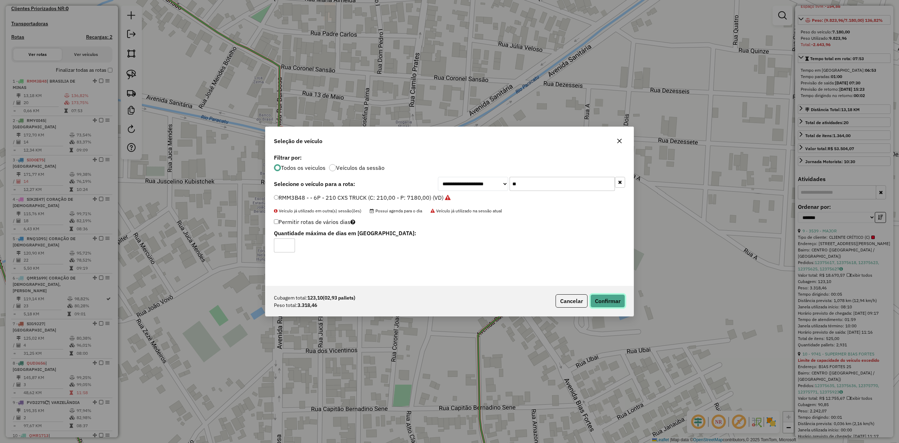
click at [612, 300] on button "Confirmar" at bounding box center [608, 300] width 35 height 13
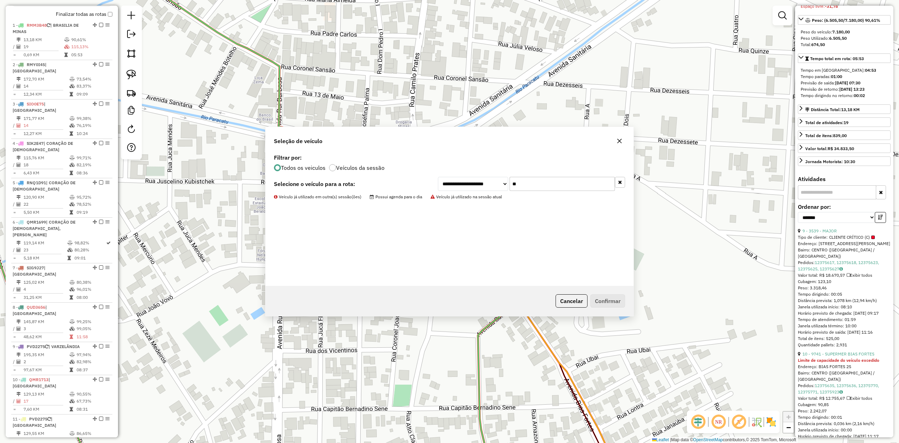
scroll to position [278, 0]
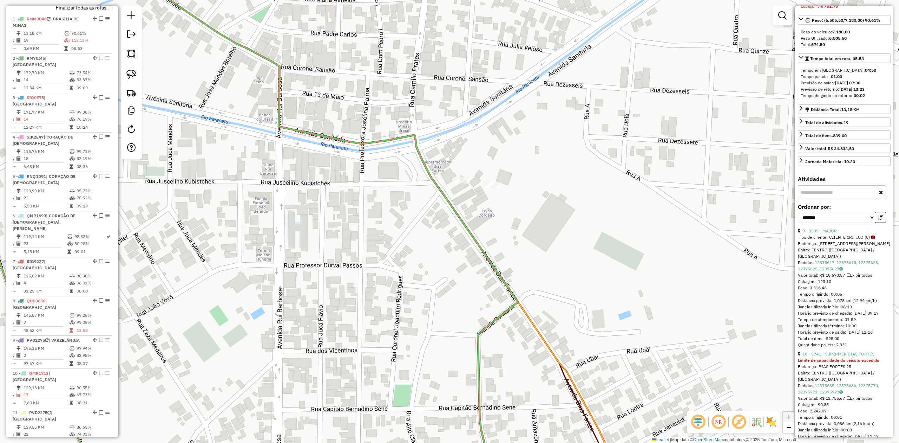
click at [453, 211] on icon at bounding box center [214, 229] width 608 height 515
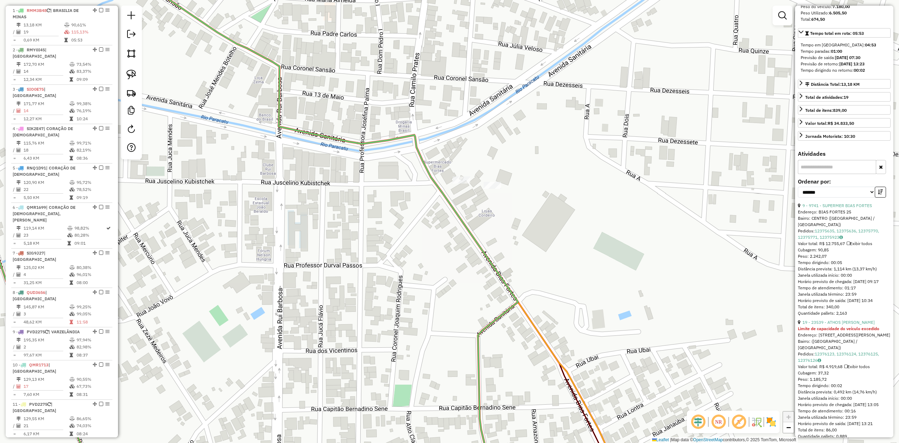
scroll to position [141, 0]
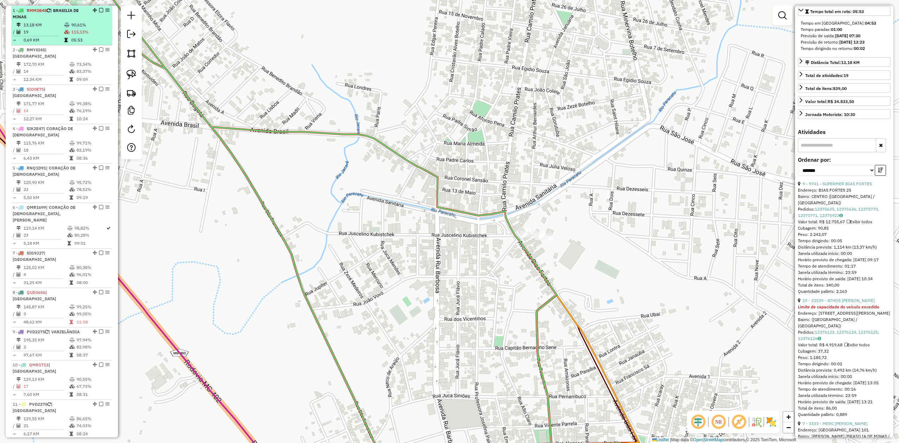
click at [43, 25] on td "13,18 KM" at bounding box center [43, 24] width 41 height 7
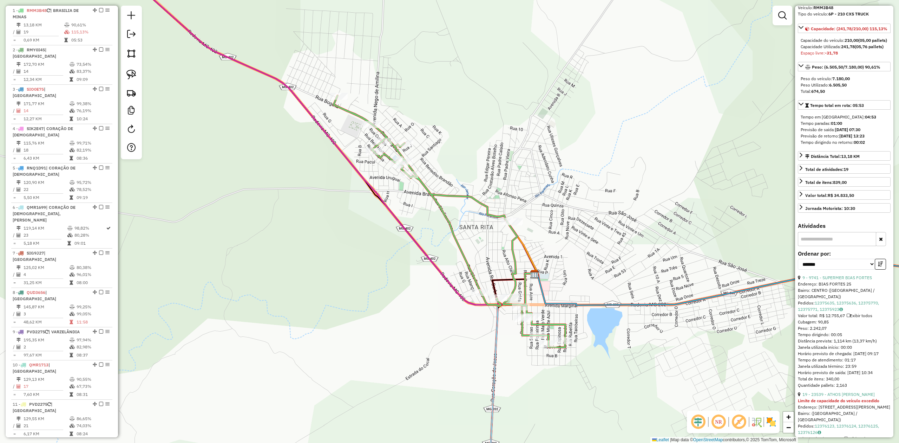
scroll to position [0, 0]
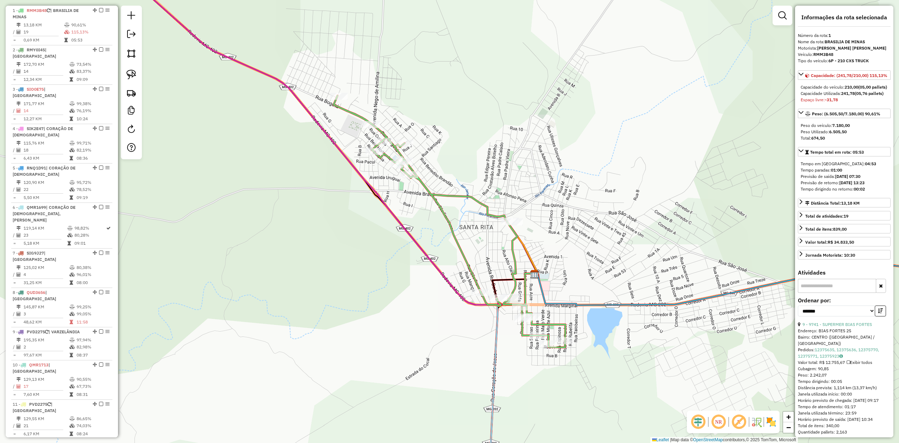
click at [422, 181] on icon at bounding box center [450, 222] width 232 height 252
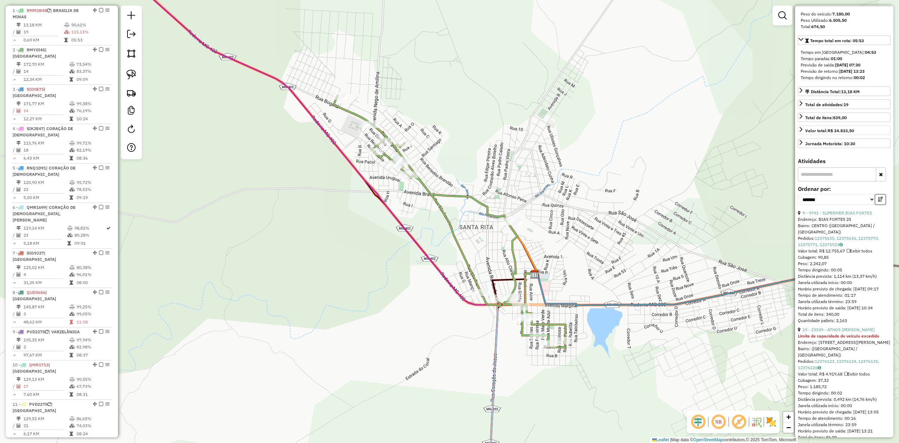
scroll to position [141, 0]
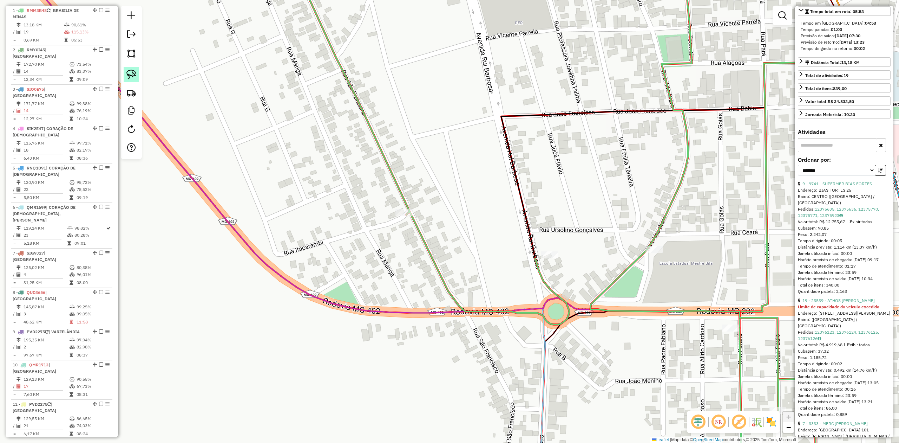
click at [134, 75] on img at bounding box center [131, 75] width 10 height 10
drag, startPoint x: 572, startPoint y: 273, endPoint x: 583, endPoint y: 267, distance: 12.6
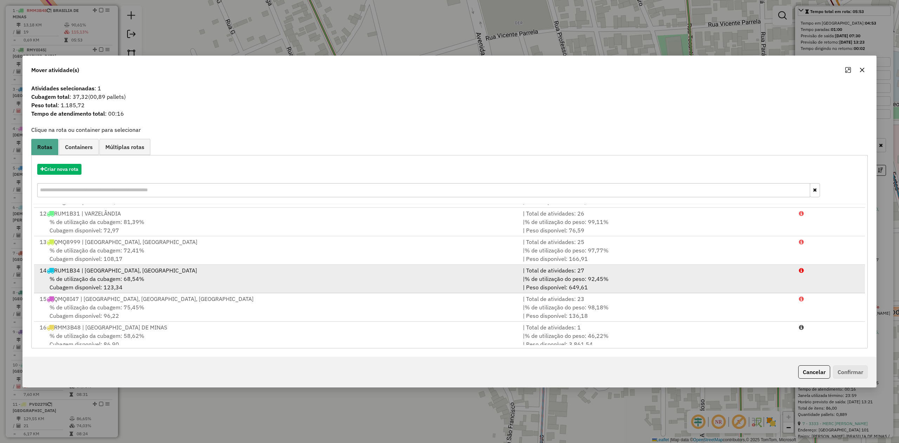
scroll to position [288, 0]
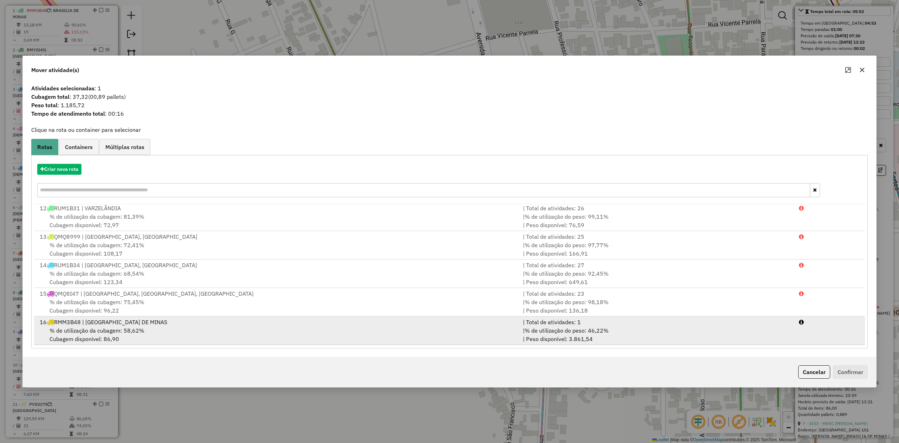
click at [95, 333] on div "% de utilização da cubagem: 58,62% Cubagem disponível: 86,90" at bounding box center [276, 334] width 483 height 17
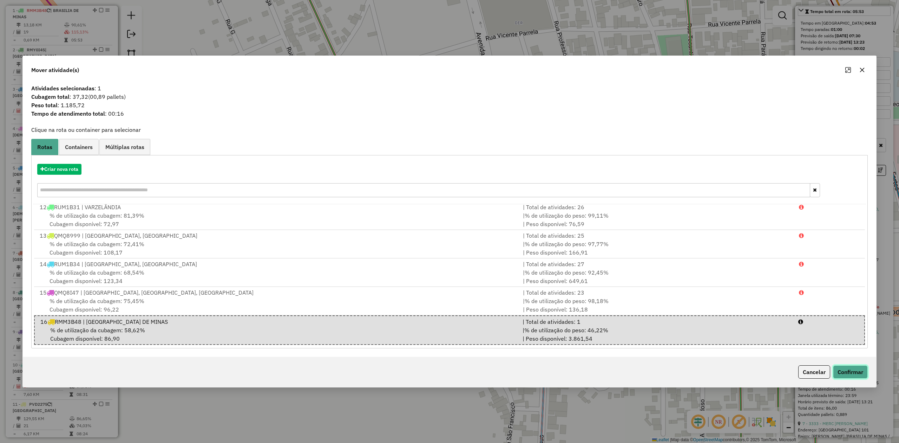
click at [854, 373] on button "Confirmar" at bounding box center [850, 371] width 35 height 13
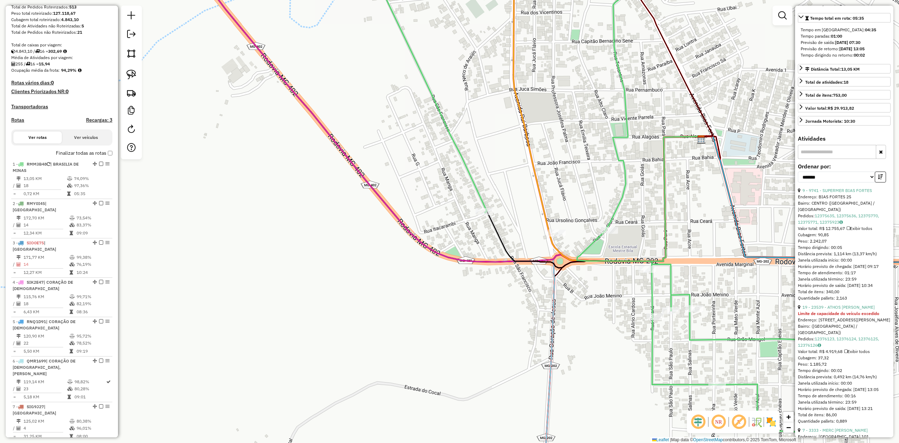
scroll to position [146, 0]
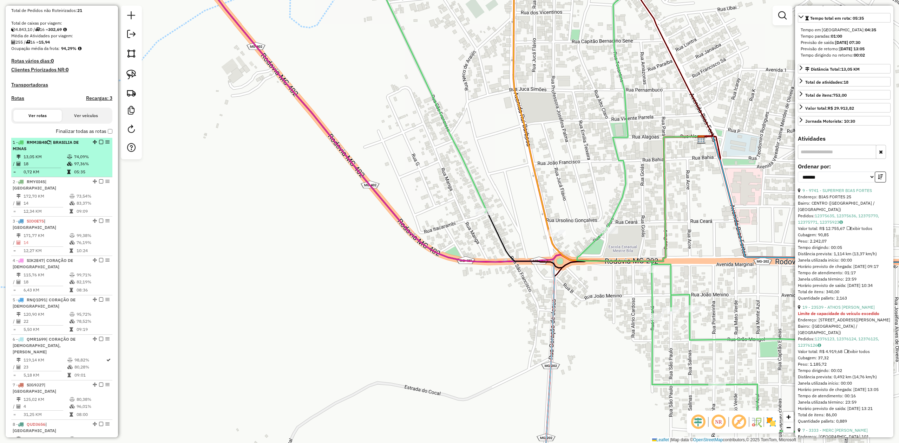
click at [47, 152] on li "1 - RMM3B48 | BRASILIA DE MINAS 13,05 KM 74,09% / 18 97,36% = 0,72 KM 05:35" at bounding box center [61, 157] width 101 height 39
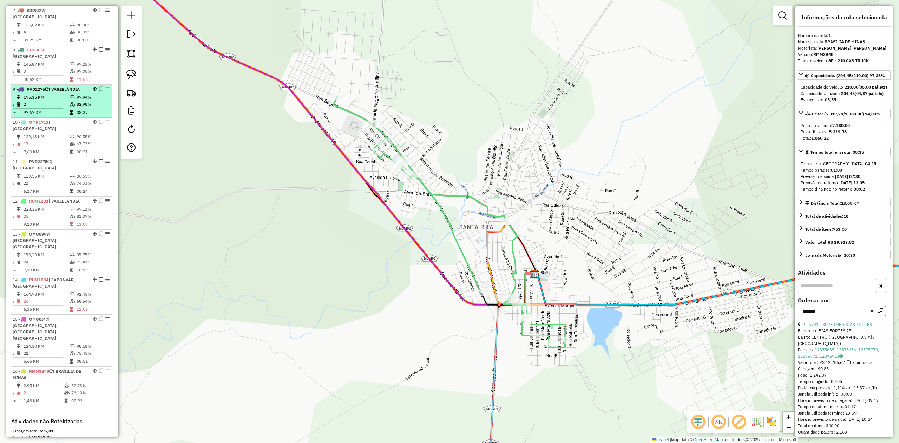
scroll to position [521, 0]
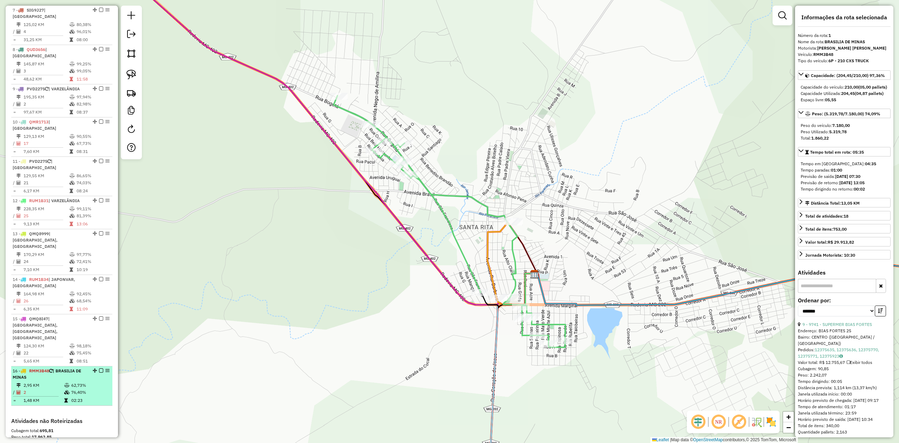
click at [54, 382] on td "2,95 KM" at bounding box center [43, 385] width 41 height 7
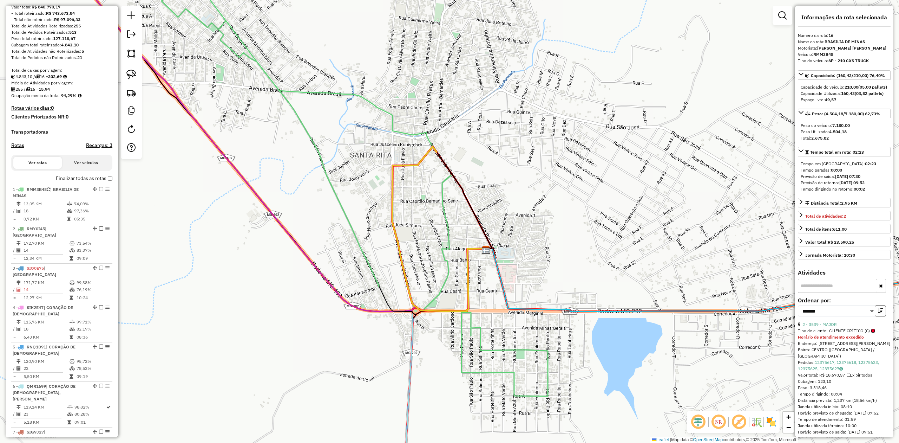
scroll to position [0, 0]
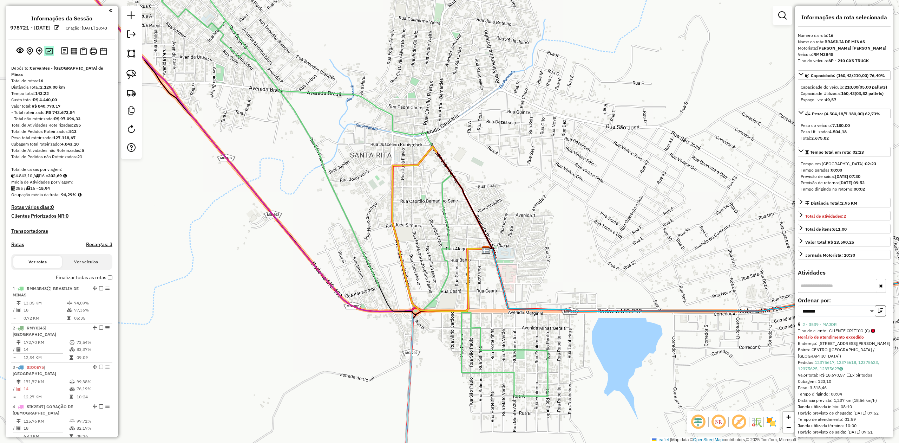
click at [48, 54] on img at bounding box center [48, 51] width 7 height 7
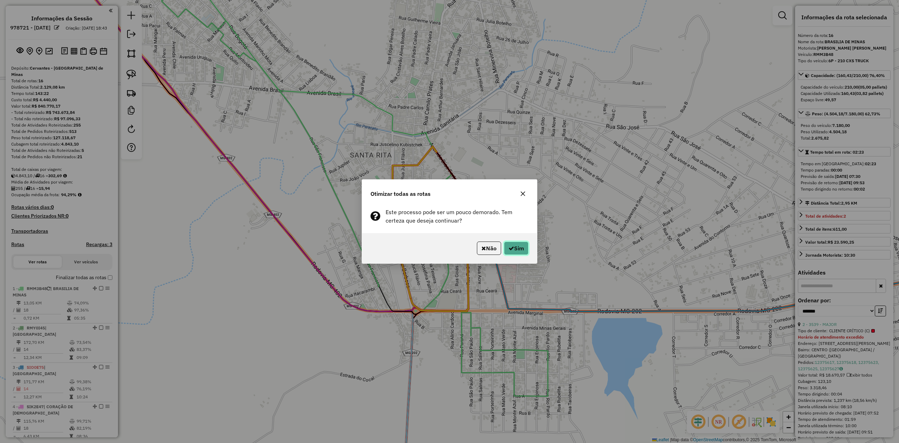
click at [527, 246] on button "Sim" at bounding box center [516, 247] width 25 height 13
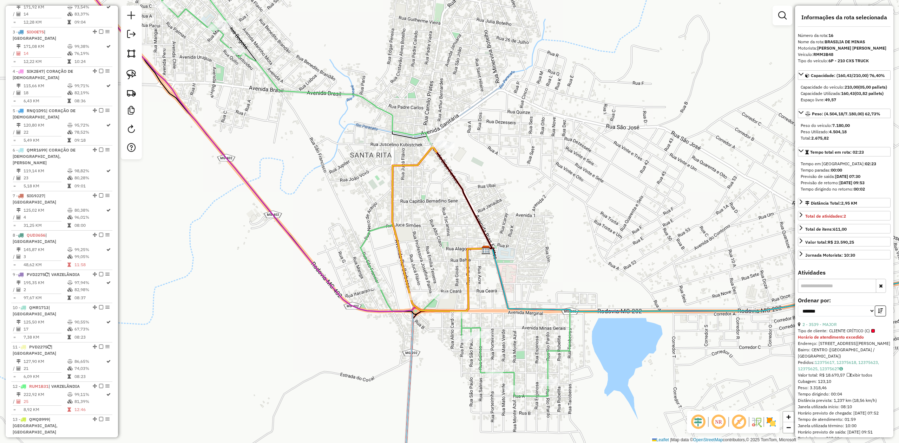
scroll to position [617, 0]
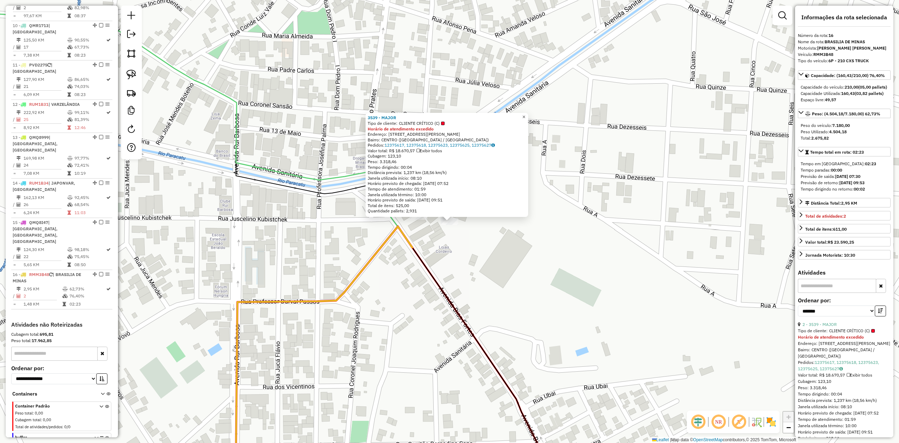
click at [526, 115] on span "×" at bounding box center [523, 117] width 3 height 6
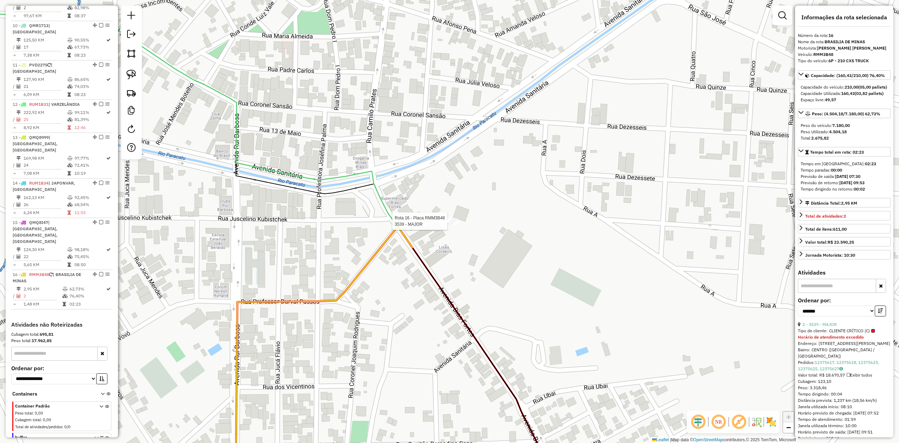
click at [448, 225] on div at bounding box center [450, 221] width 18 height 7
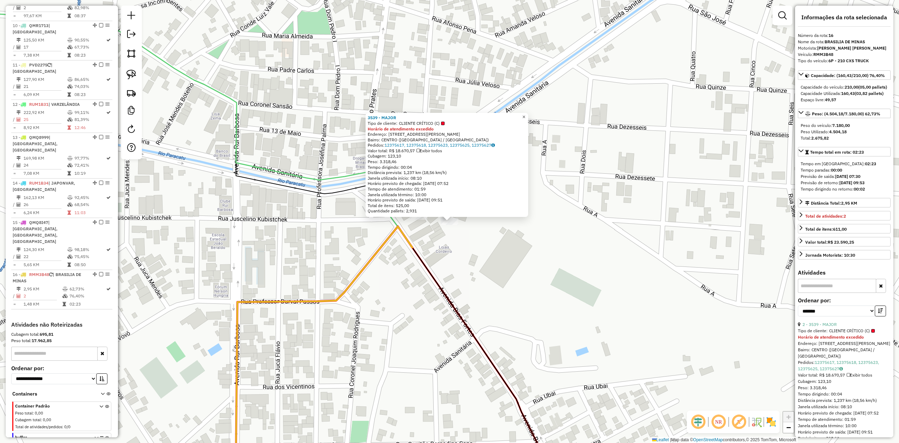
click at [526, 117] on span "×" at bounding box center [523, 117] width 3 height 6
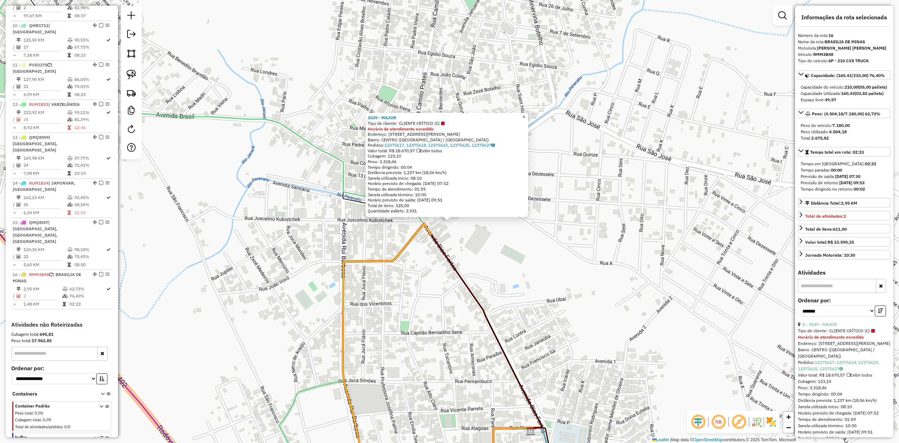
click at [528, 116] on link "×" at bounding box center [524, 117] width 8 height 8
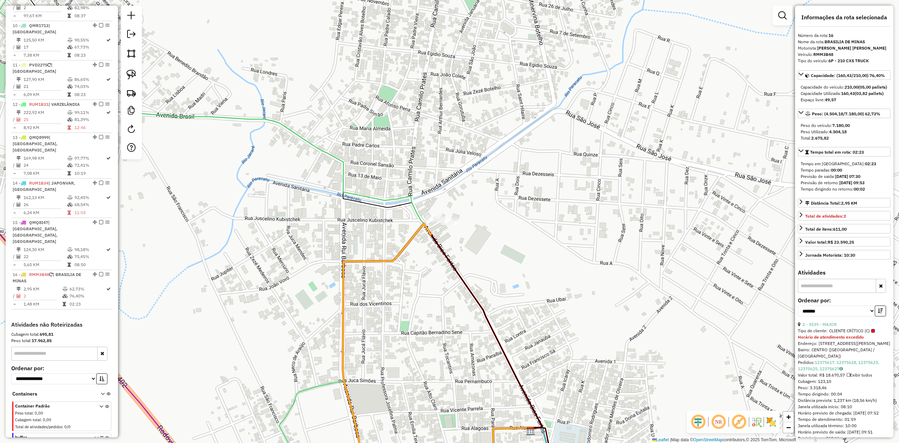
click at [339, 161] on icon at bounding box center [167, 221] width 515 height 531
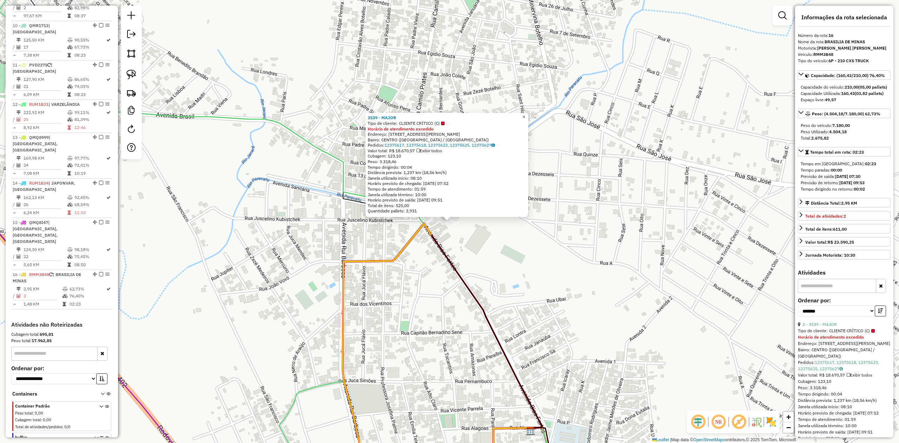
click at [526, 116] on span "×" at bounding box center [523, 117] width 3 height 6
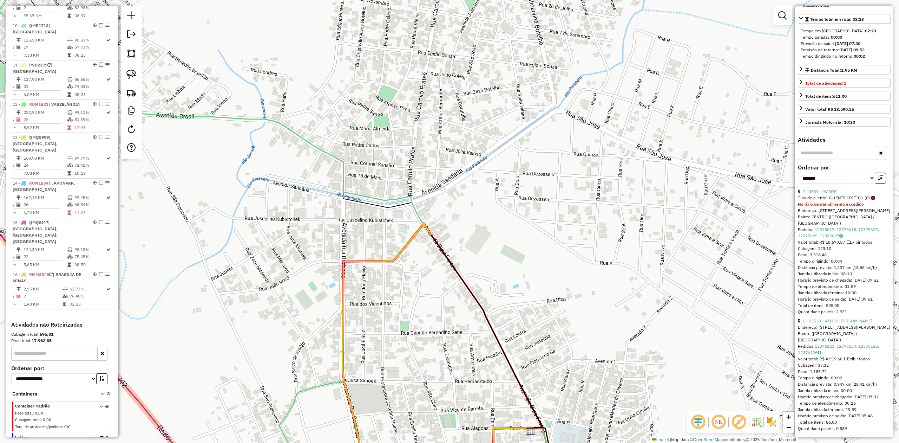
scroll to position [153, 0]
click at [370, 197] on icon at bounding box center [167, 221] width 515 height 531
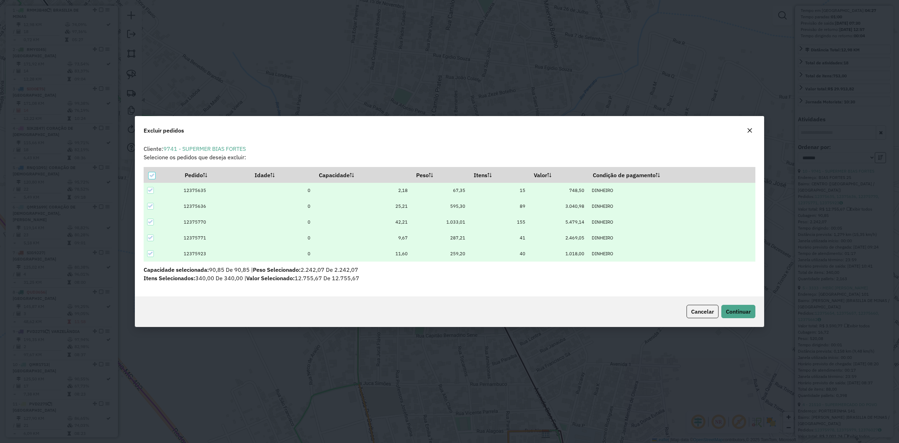
scroll to position [0, 0]
click at [734, 313] on span "Continuar" at bounding box center [738, 311] width 25 height 7
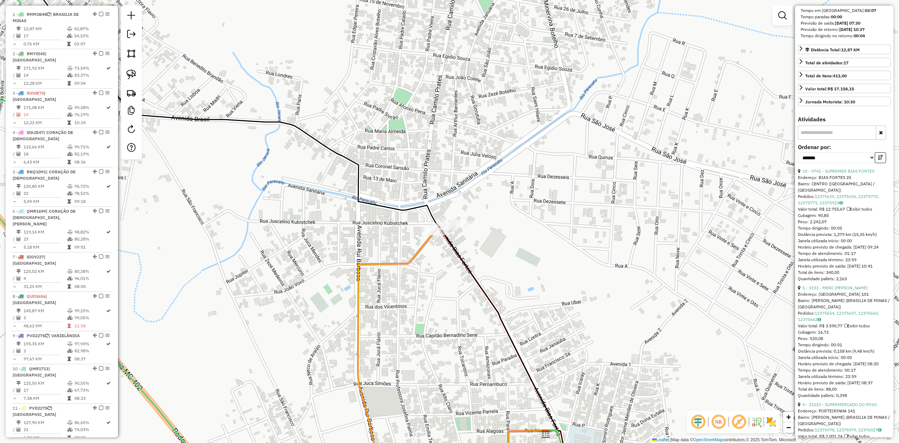
scroll to position [278, 0]
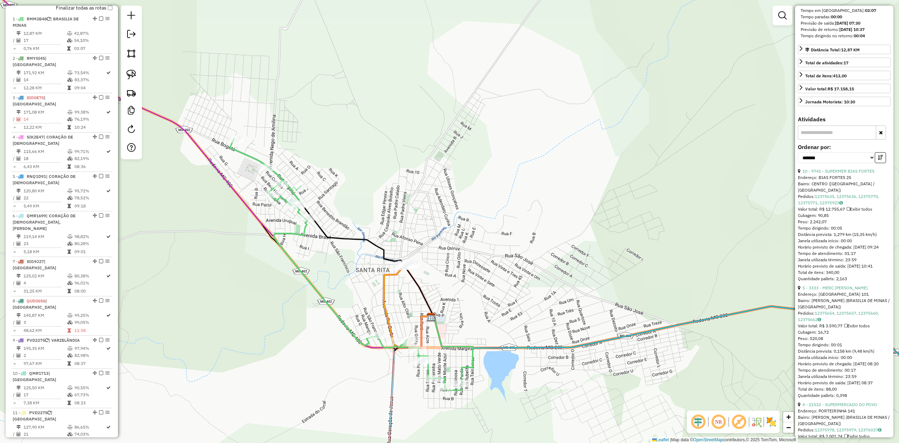
click at [306, 227] on icon at bounding box center [346, 264] width 232 height 252
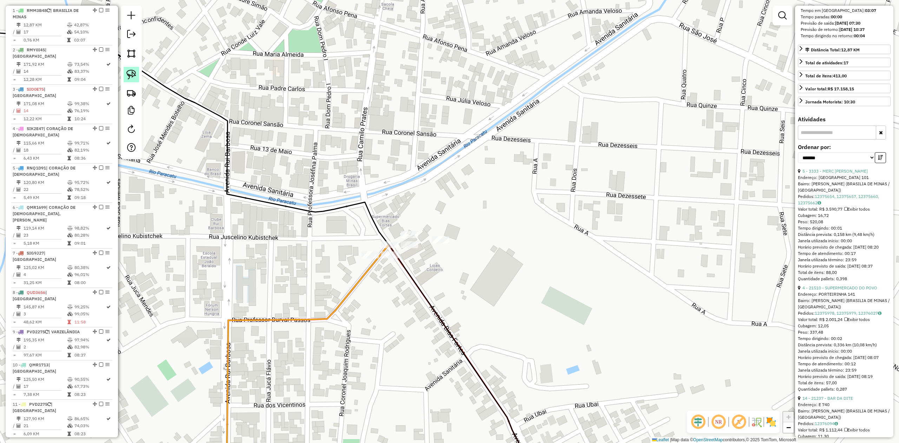
click at [130, 73] on img at bounding box center [131, 75] width 10 height 10
drag, startPoint x: 428, startPoint y: 233, endPoint x: 465, endPoint y: 196, distance: 52.9
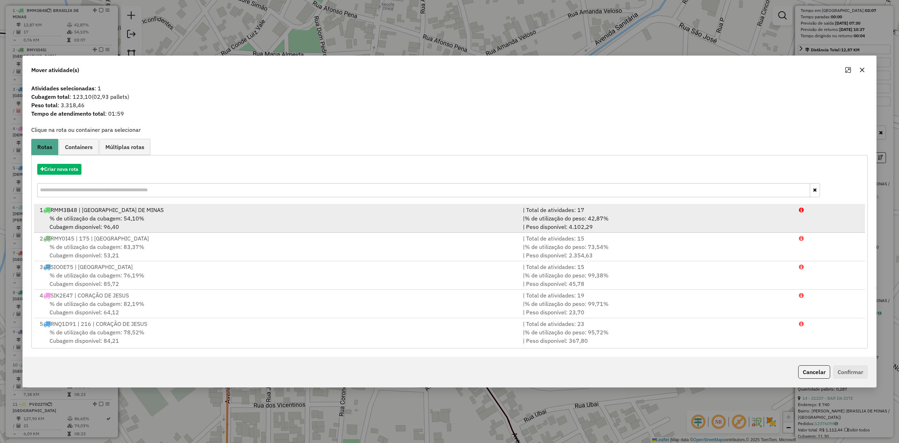
click at [110, 215] on span "% de utilização da cubagem: 54,10%" at bounding box center [97, 218] width 95 height 7
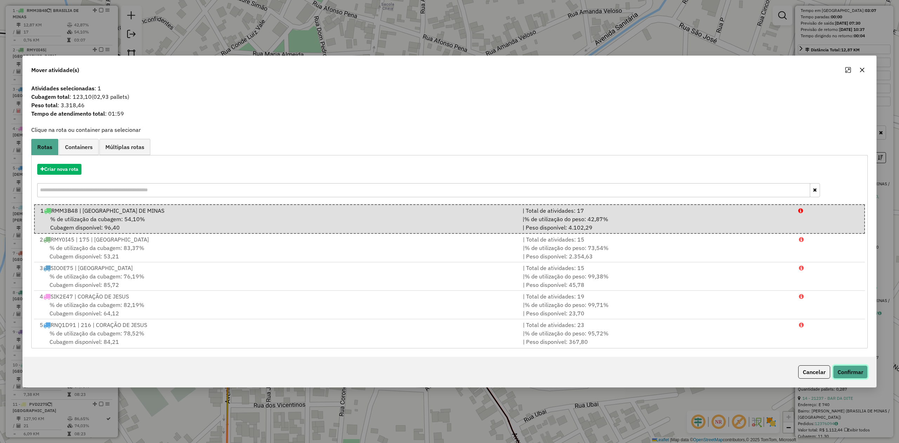
click at [852, 371] on button "Confirmar" at bounding box center [850, 371] width 35 height 13
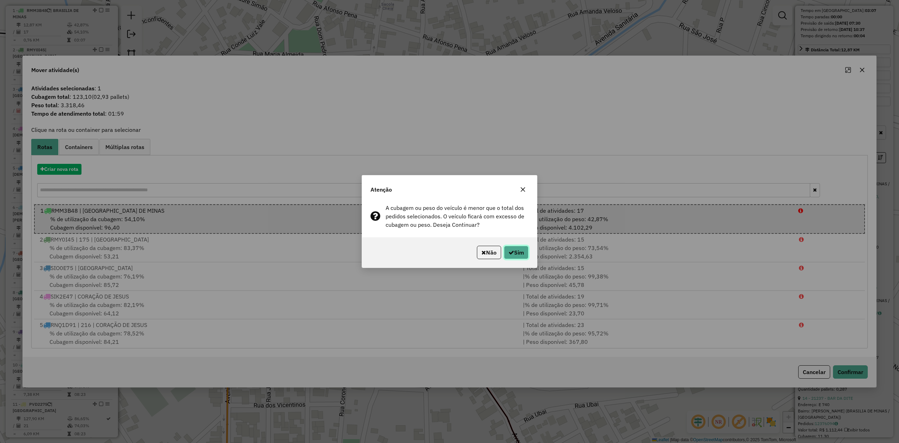
click at [509, 254] on icon "button" at bounding box center [512, 252] width 6 height 6
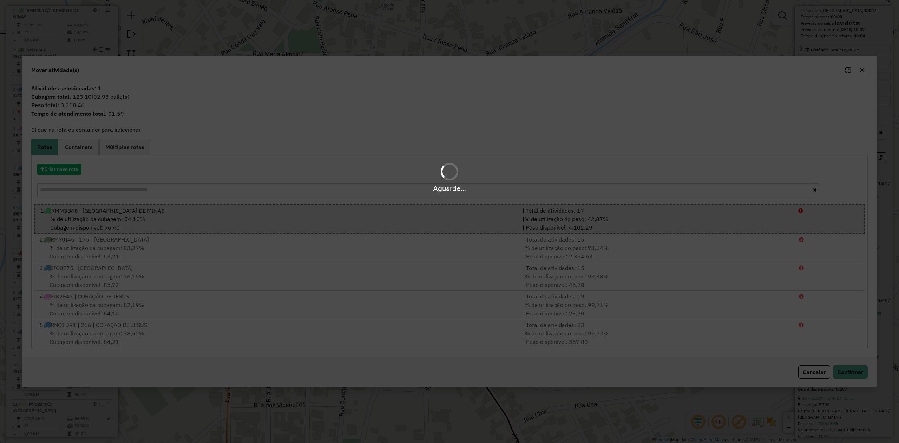
scroll to position [160, 0]
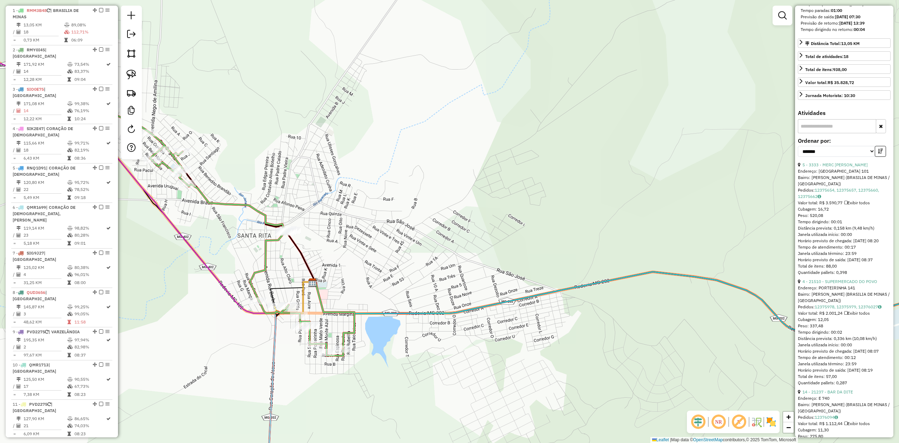
click at [309, 337] on icon at bounding box center [228, 230] width 232 height 252
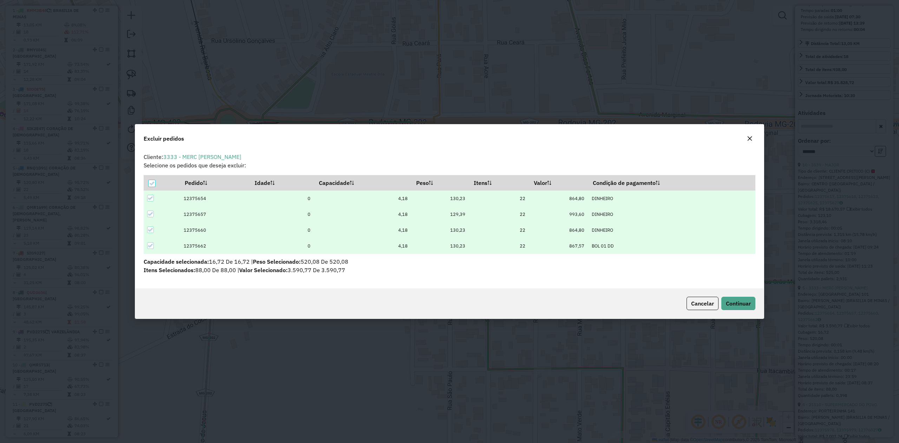
scroll to position [0, 0]
click at [728, 301] on span "Continuar" at bounding box center [738, 303] width 25 height 7
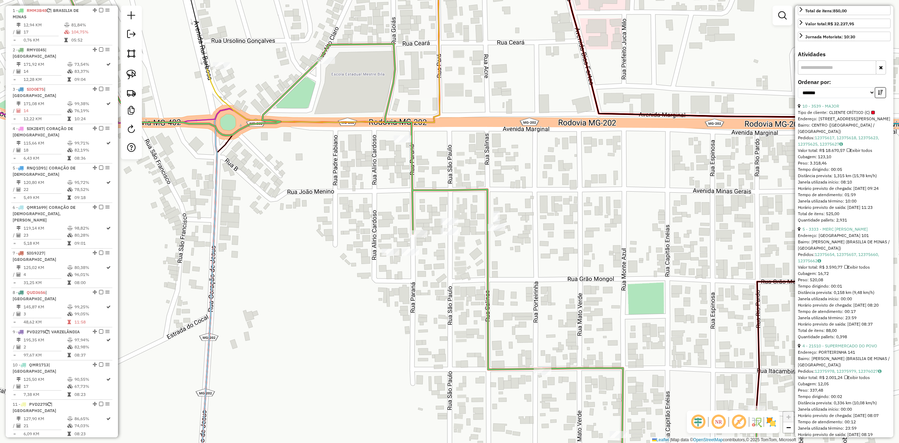
scroll to position [234, 0]
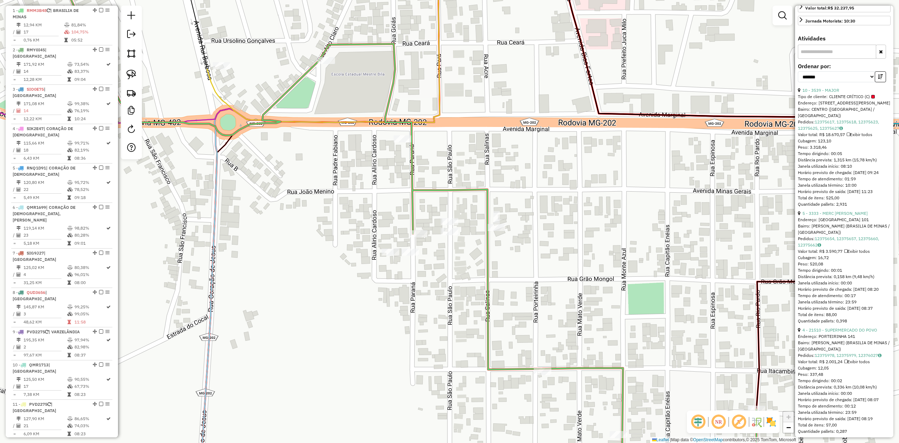
click at [487, 260] on icon at bounding box center [404, 210] width 706 height 508
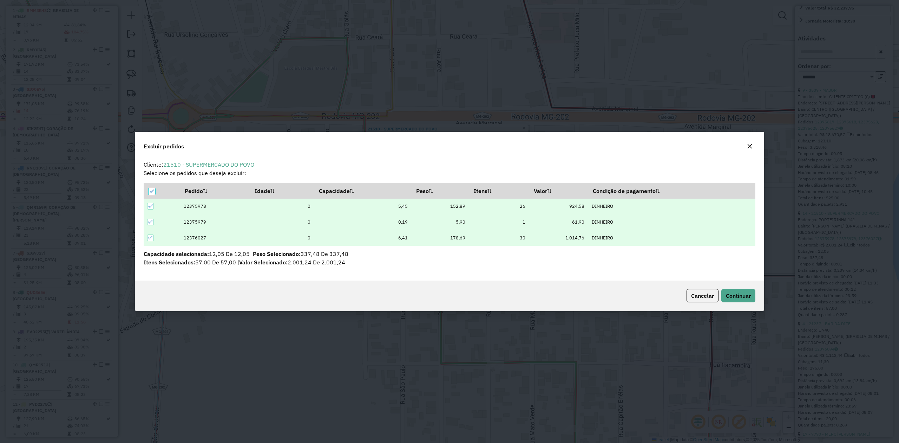
scroll to position [0, 0]
click at [746, 294] on span "Continuar" at bounding box center [738, 295] width 25 height 7
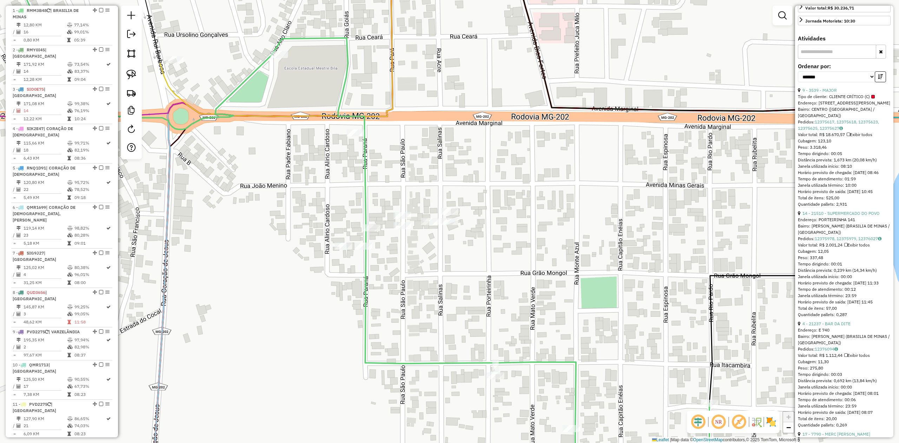
scroll to position [228, 0]
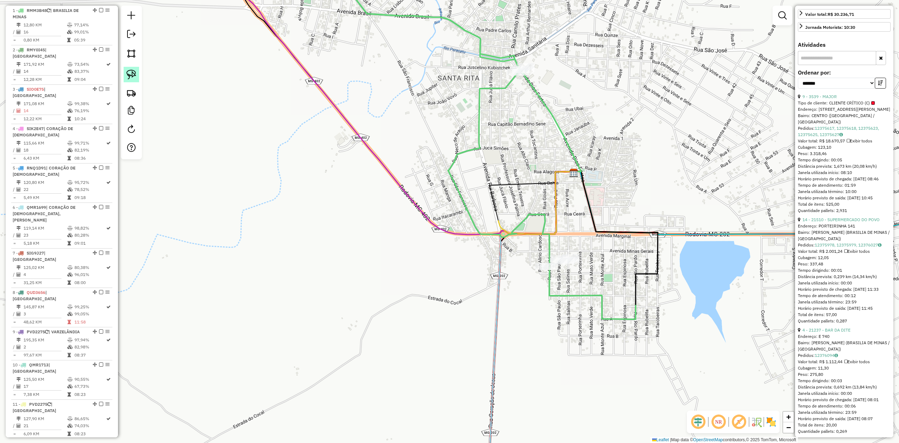
click at [130, 72] on img at bounding box center [131, 75] width 10 height 10
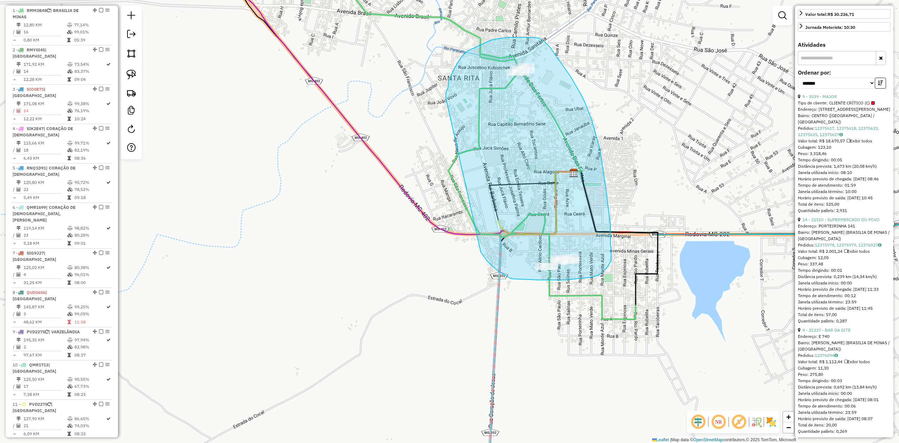
drag, startPoint x: 457, startPoint y: 63, endPoint x: 463, endPoint y: 238, distance: 174.4
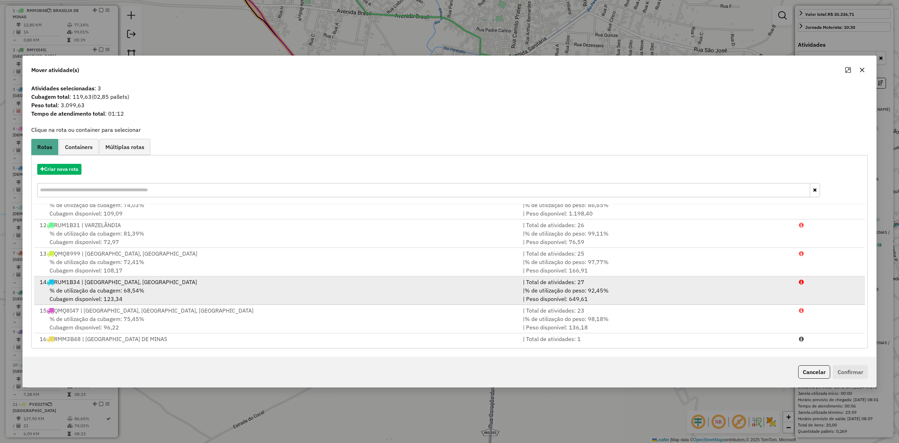
scroll to position [317, 0]
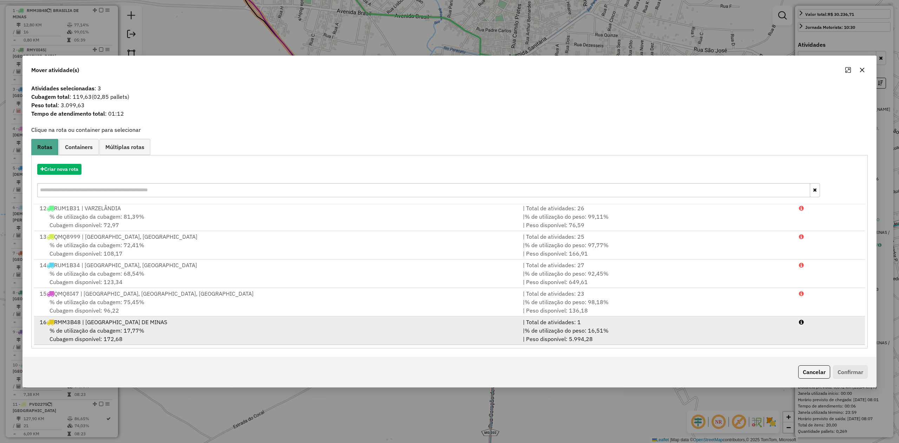
click at [102, 333] on span "% de utilização da cubagem: 17,77%" at bounding box center [97, 330] width 95 height 7
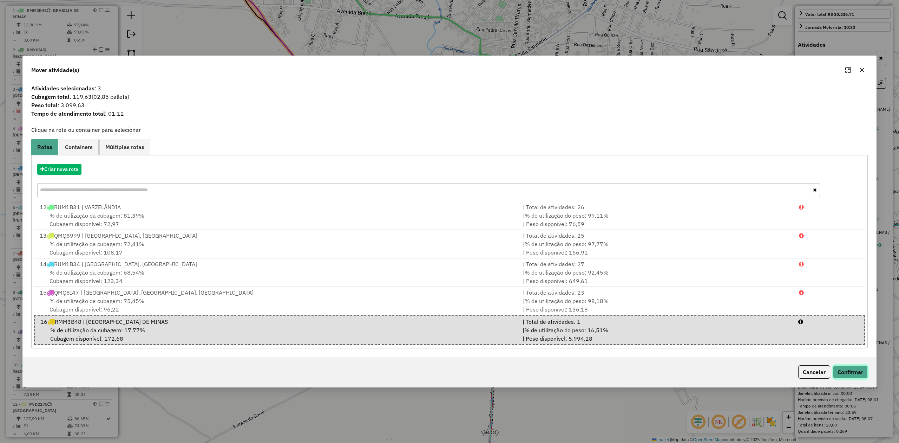
click at [849, 373] on button "Confirmar" at bounding box center [850, 371] width 35 height 13
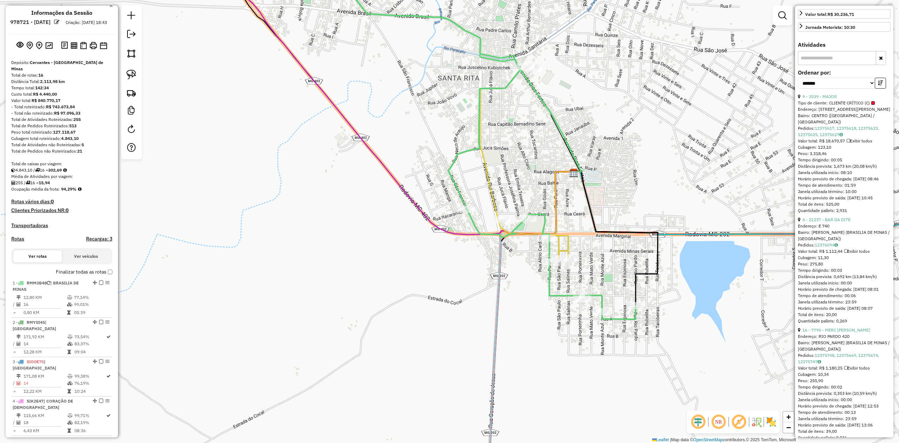
scroll to position [0, 0]
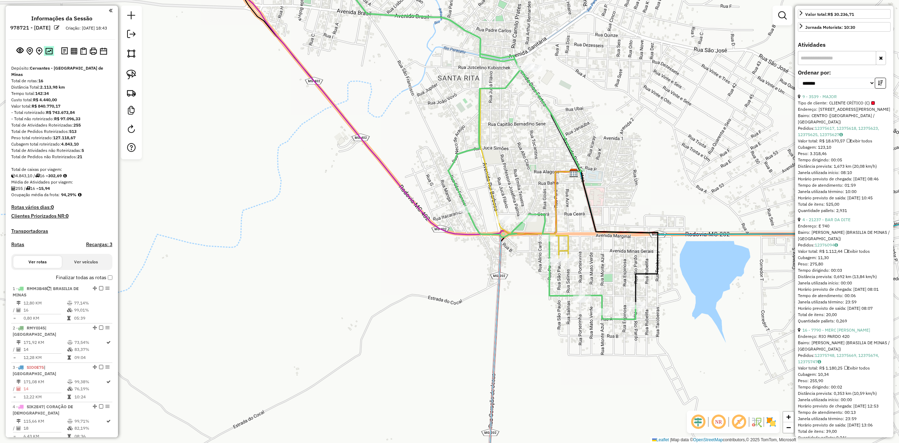
click at [46, 54] on img at bounding box center [48, 51] width 7 height 7
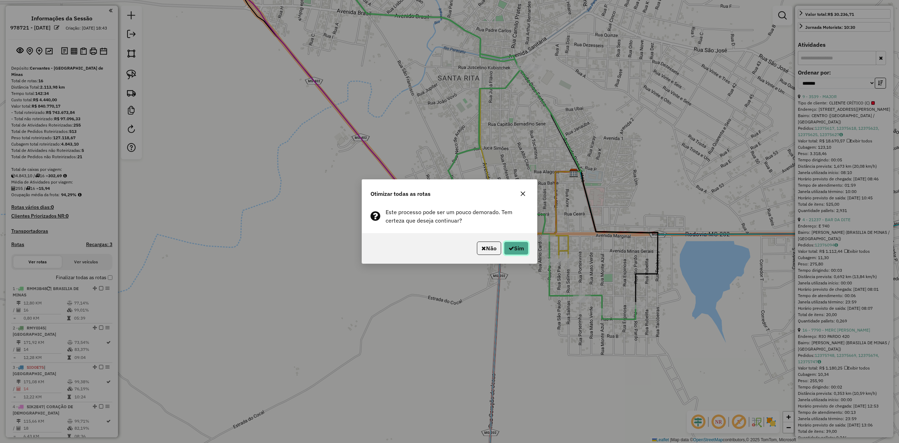
click at [514, 249] on button "Sim" at bounding box center [516, 247] width 25 height 13
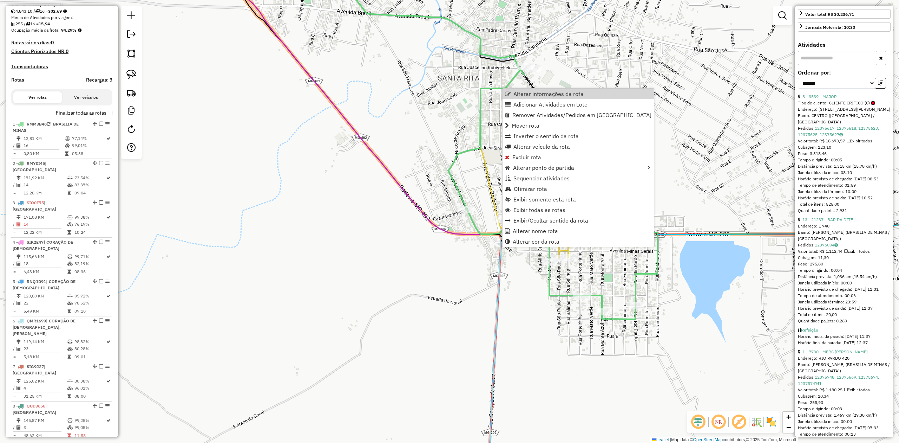
scroll to position [44, 0]
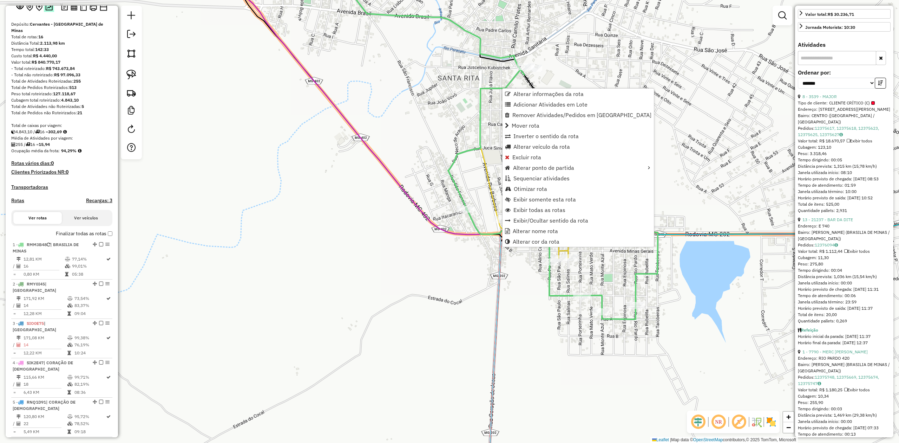
click at [49, 11] on img at bounding box center [48, 7] width 7 height 7
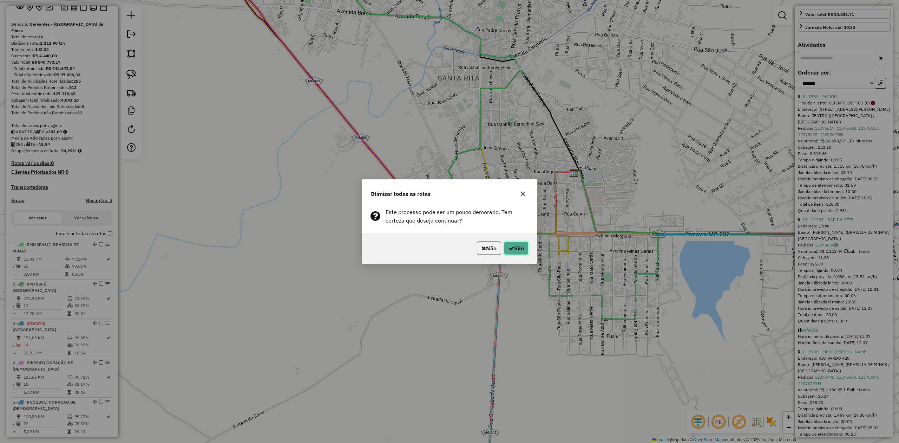
click at [520, 248] on button "Sim" at bounding box center [516, 247] width 25 height 13
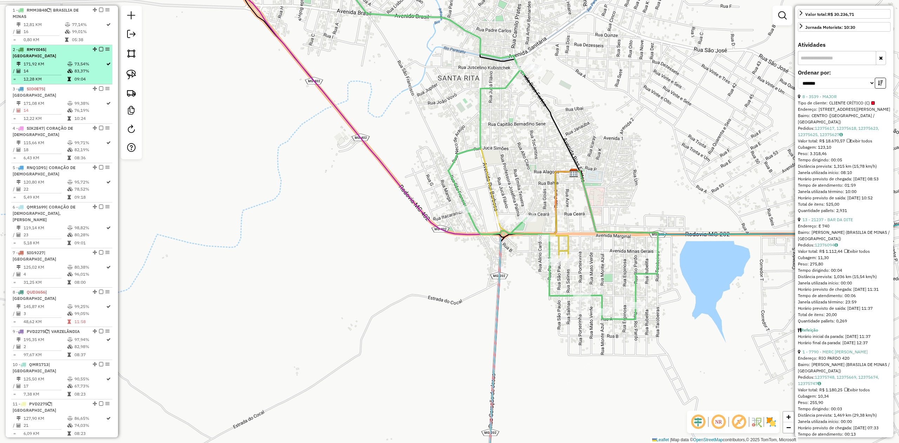
scroll to position [231, 0]
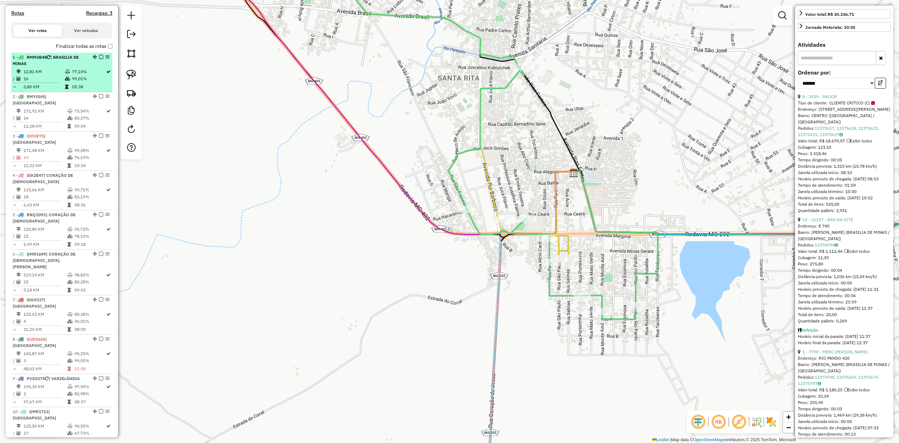
click at [47, 68] on td "12,81 KM" at bounding box center [43, 71] width 41 height 7
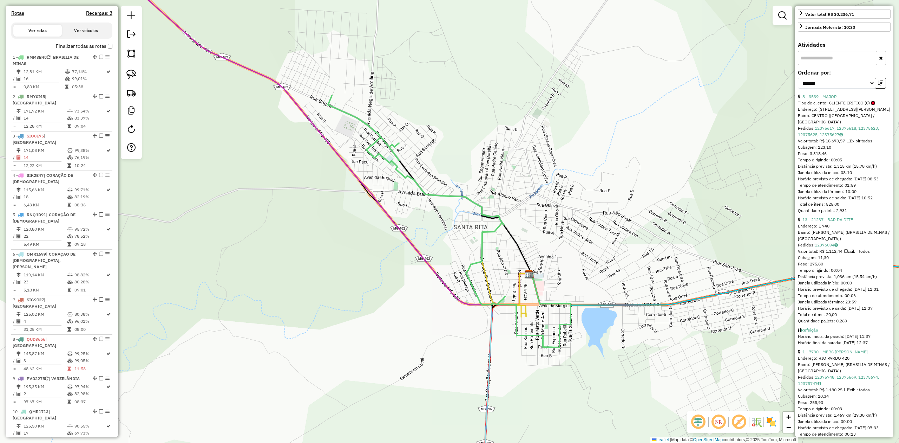
click at [771, 420] on img at bounding box center [771, 421] width 11 height 11
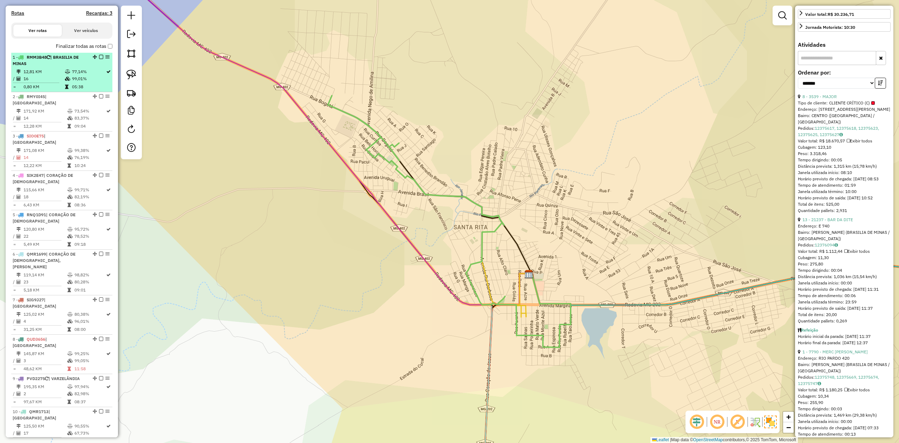
click at [37, 60] on div "1 - RMM3B48 | BRASILIA DE MINAS" at bounding box center [50, 60] width 74 height 13
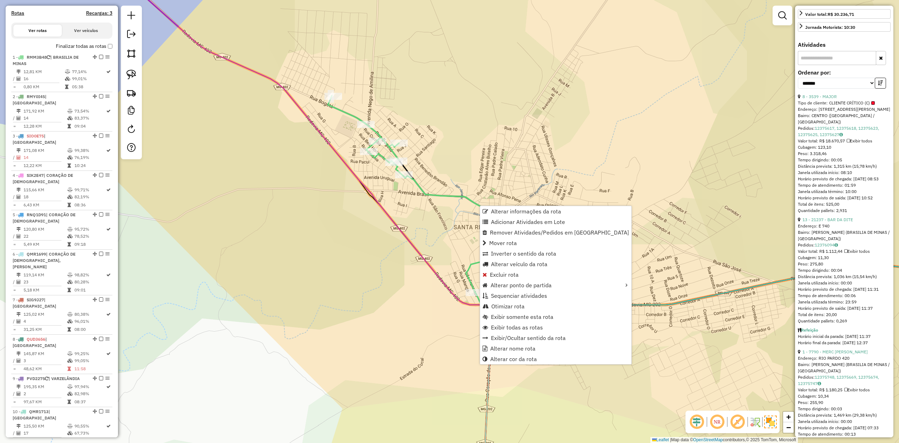
scroll to position [278, 0]
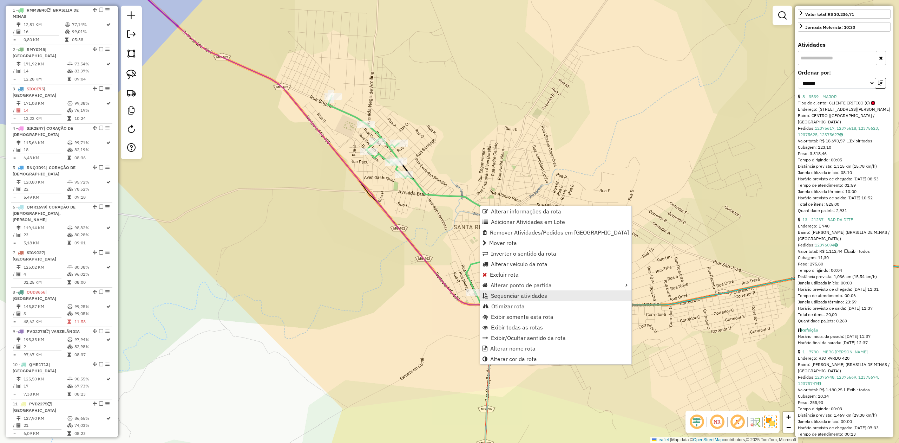
click at [505, 297] on span "Sequenciar atividades" at bounding box center [519, 296] width 56 height 6
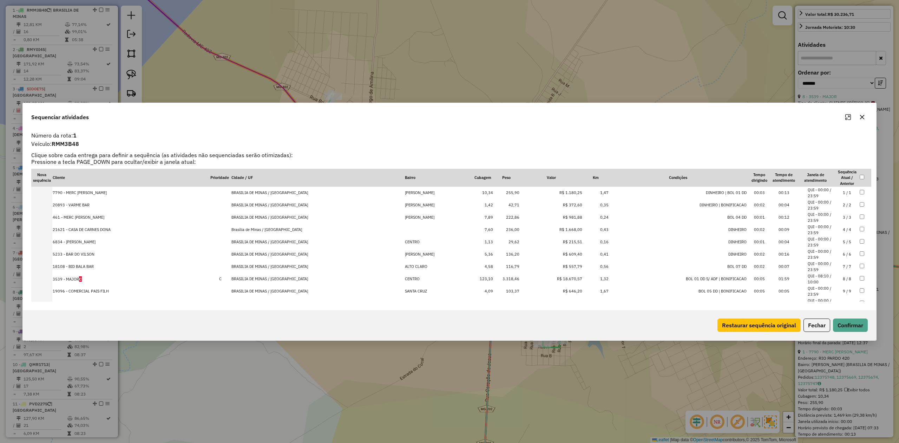
click at [72, 278] on td "3539 - MAJOR C" at bounding box center [131, 279] width 158 height 12
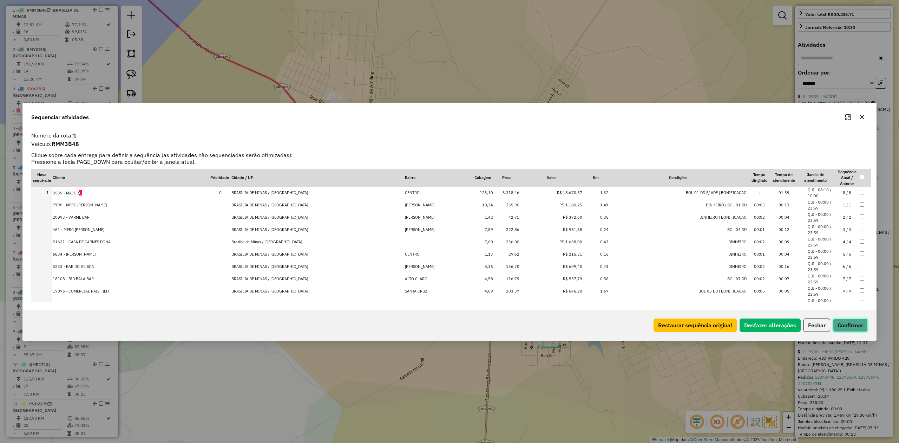
click at [846, 325] on button "Confirmar" at bounding box center [850, 324] width 35 height 13
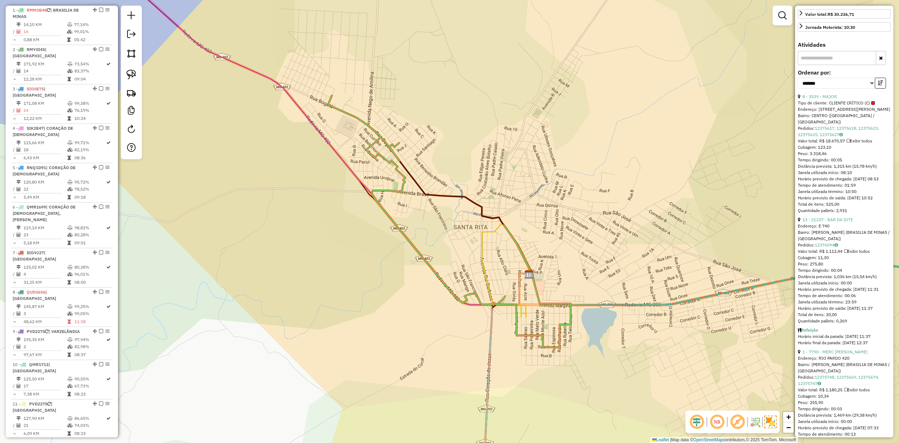
click at [396, 169] on icon at bounding box center [449, 222] width 243 height 252
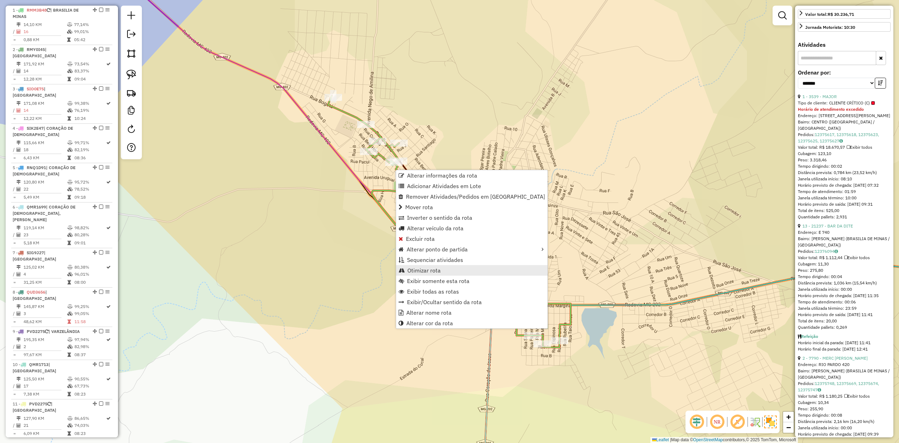
click at [425, 272] on span "Otimizar rota" at bounding box center [424, 270] width 33 height 6
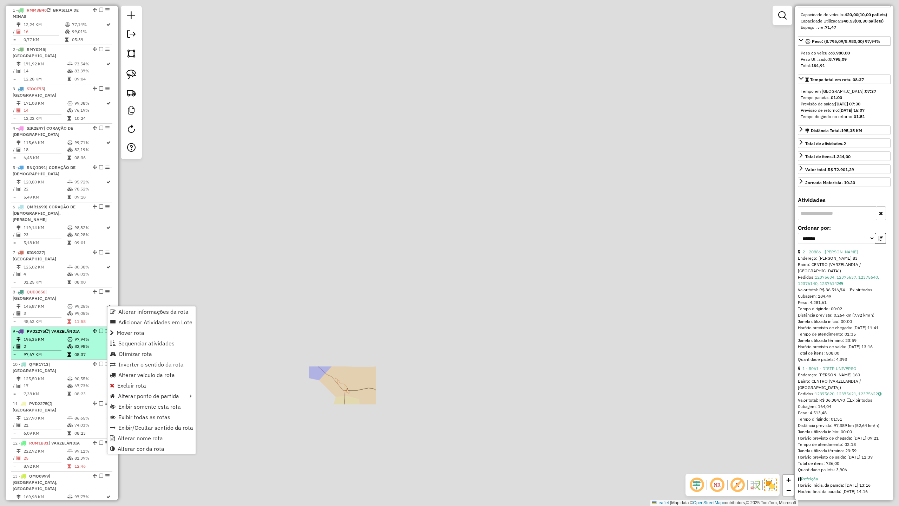
scroll to position [86, 0]
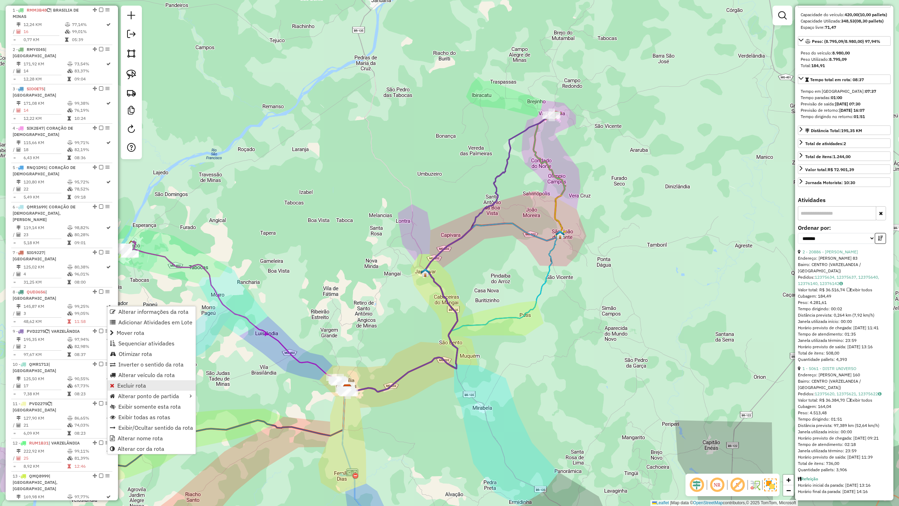
click at [131, 383] on span "Excluir rota" at bounding box center [131, 386] width 29 height 6
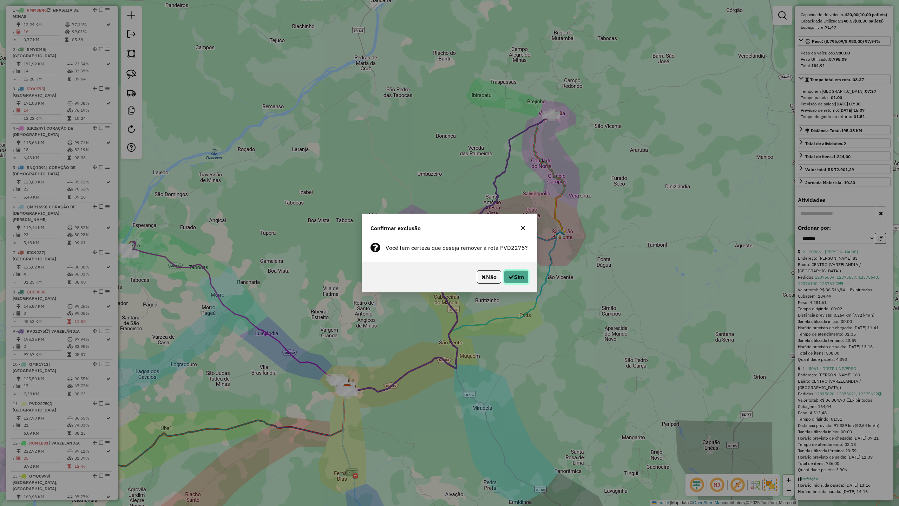
click at [518, 274] on button "Sim" at bounding box center [516, 276] width 25 height 13
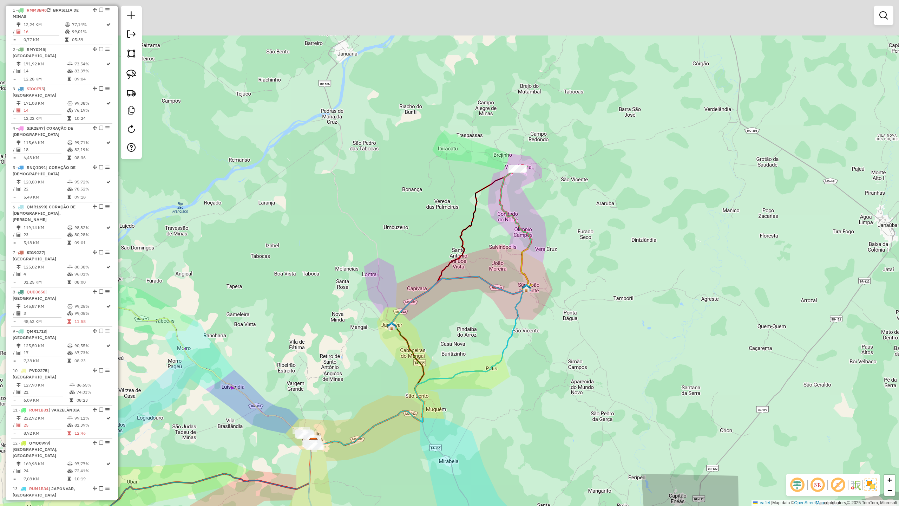
drag, startPoint x: 522, startPoint y: 170, endPoint x: 447, endPoint y: 279, distance: 132.1
click at [441, 283] on div "Janela de atendimento Grade de atendimento Capacidade Transportadoras Veículos …" at bounding box center [449, 253] width 899 height 506
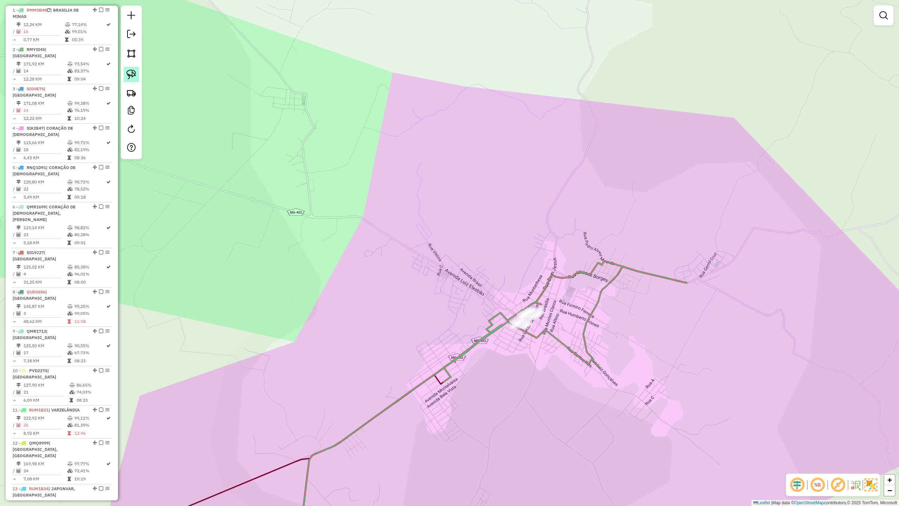
click at [133, 71] on img at bounding box center [131, 75] width 10 height 10
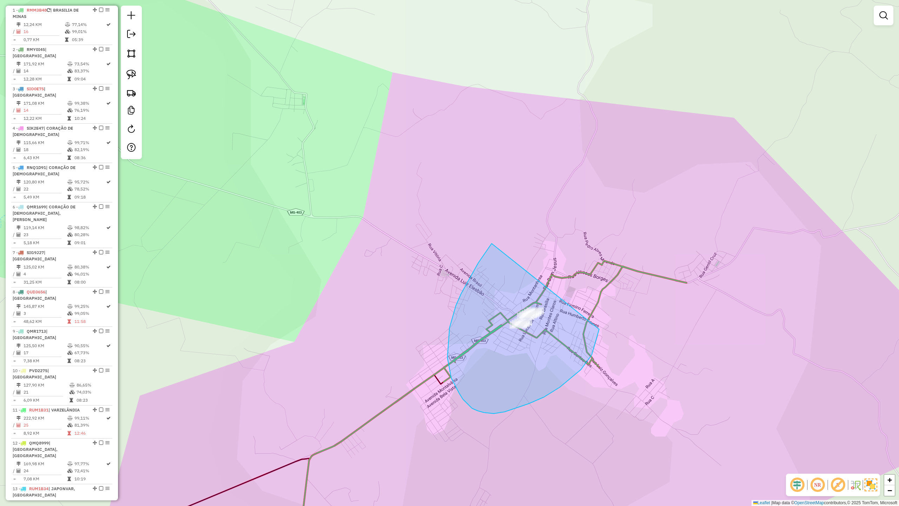
drag, startPoint x: 492, startPoint y: 243, endPoint x: 505, endPoint y: 213, distance: 33.2
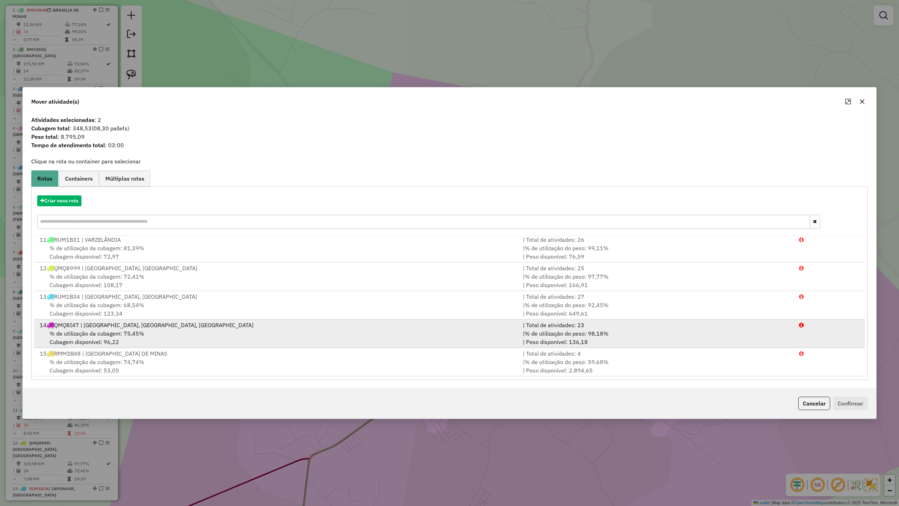
scroll to position [288, 0]
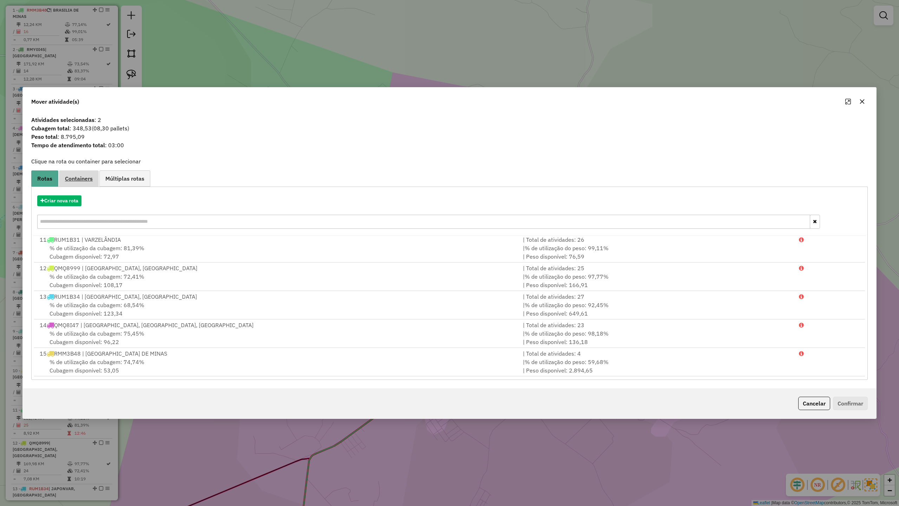
click at [84, 179] on span "Containers" at bounding box center [79, 179] width 28 height 6
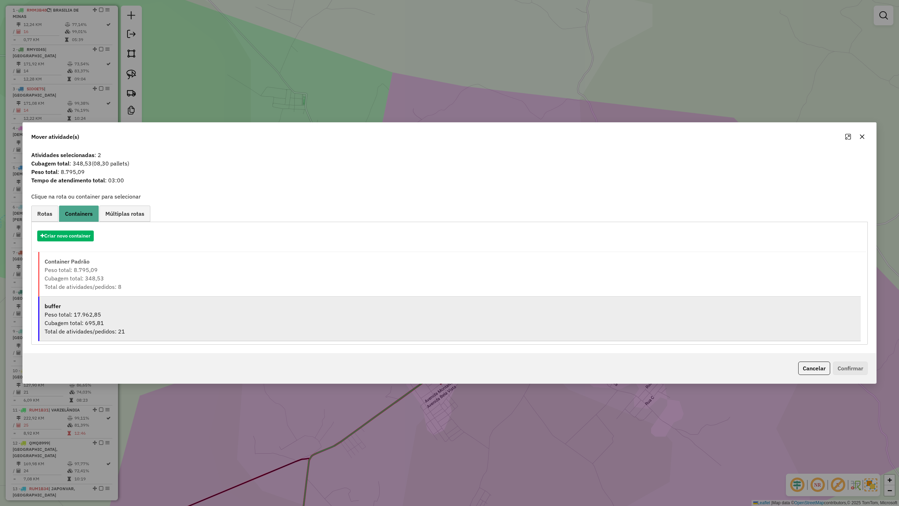
click at [76, 315] on div "Peso total: 17.962,85" at bounding box center [450, 314] width 811 height 8
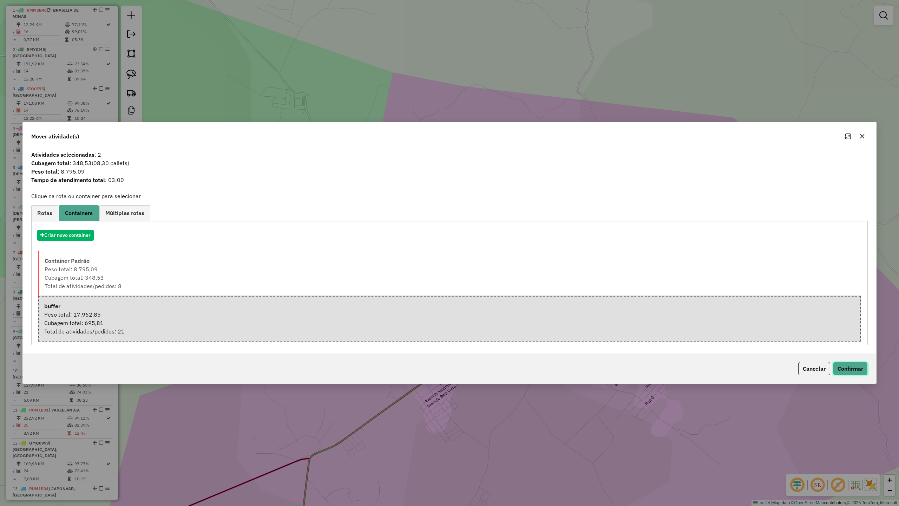
click at [848, 370] on button "Confirmar" at bounding box center [850, 368] width 35 height 13
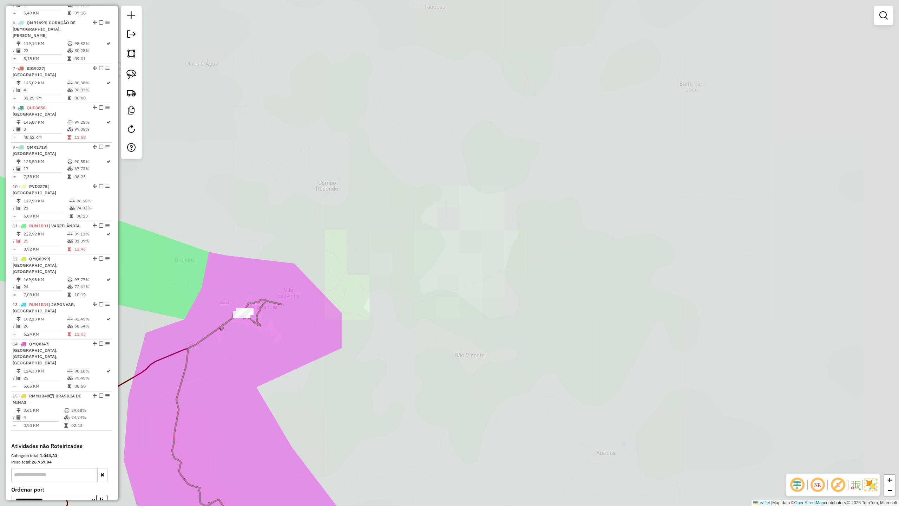
scroll to position [508, 0]
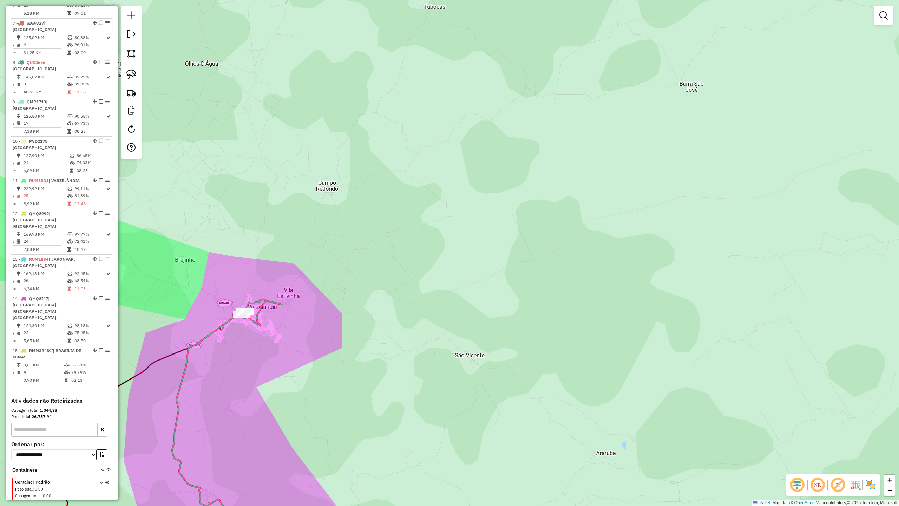
click at [373, 318] on div "Janela de atendimento Grade de atendimento Capacidade Transportadoras Veículos …" at bounding box center [449, 253] width 899 height 506
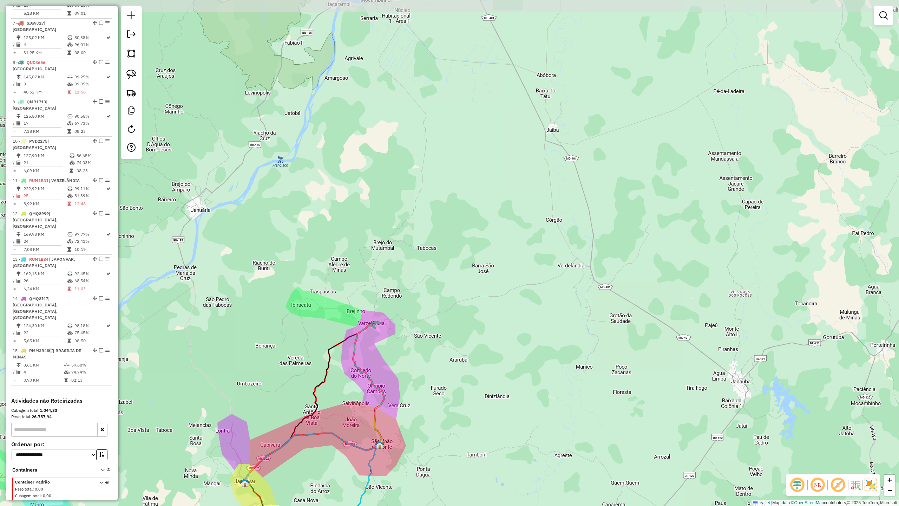
drag, startPoint x: 428, startPoint y: 376, endPoint x: 525, endPoint y: 219, distance: 184.9
click at [519, 239] on div "Janela de atendimento Grade de atendimento Capacidade Transportadoras Veículos …" at bounding box center [449, 253] width 899 height 506
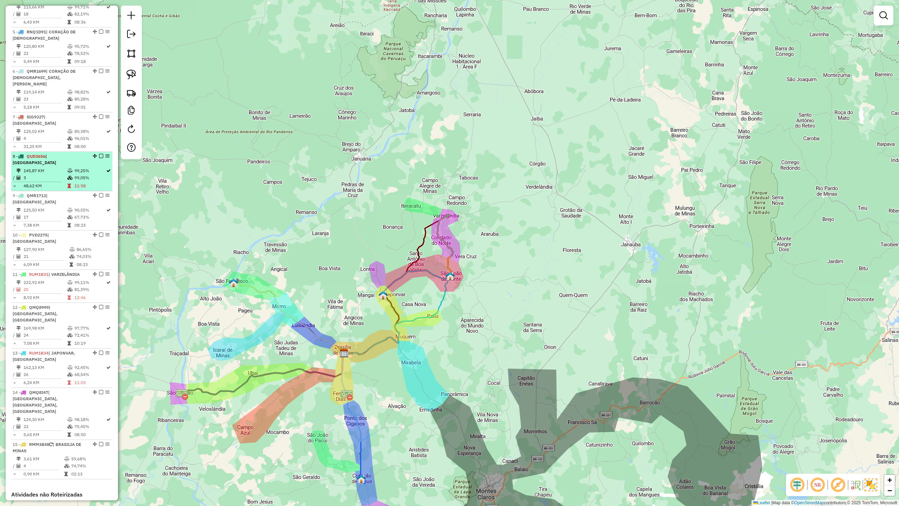
scroll to position [227, 0]
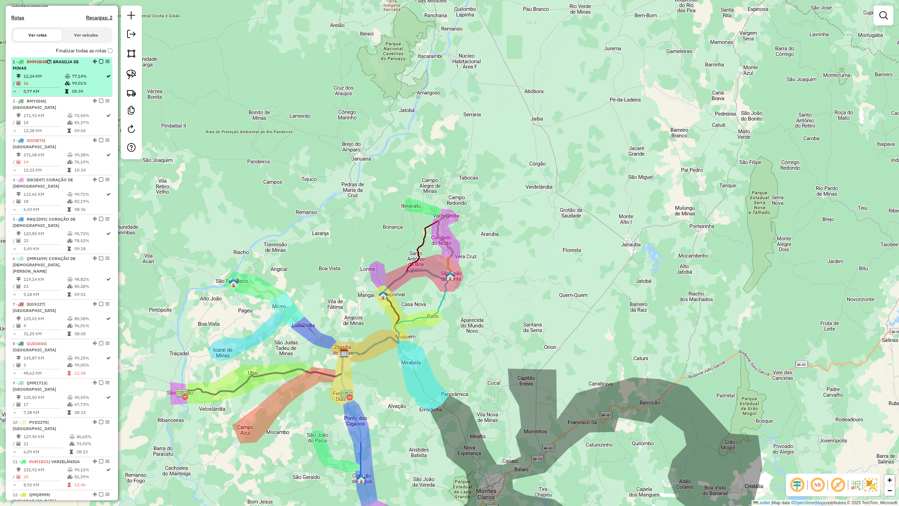
click at [46, 64] on div "1 - RMM3B48 | BRASILIA DE MINAS" at bounding box center [50, 65] width 74 height 13
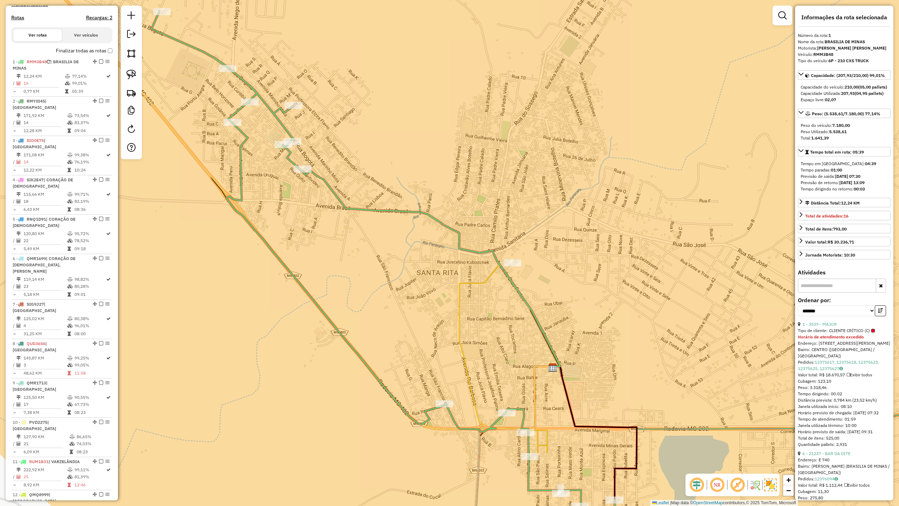
drag, startPoint x: 498, startPoint y: 311, endPoint x: 429, endPoint y: 226, distance: 108.9
click at [429, 226] on div "Janela de atendimento Grade de atendimento Capacidade Transportadoras Veículos …" at bounding box center [449, 253] width 899 height 506
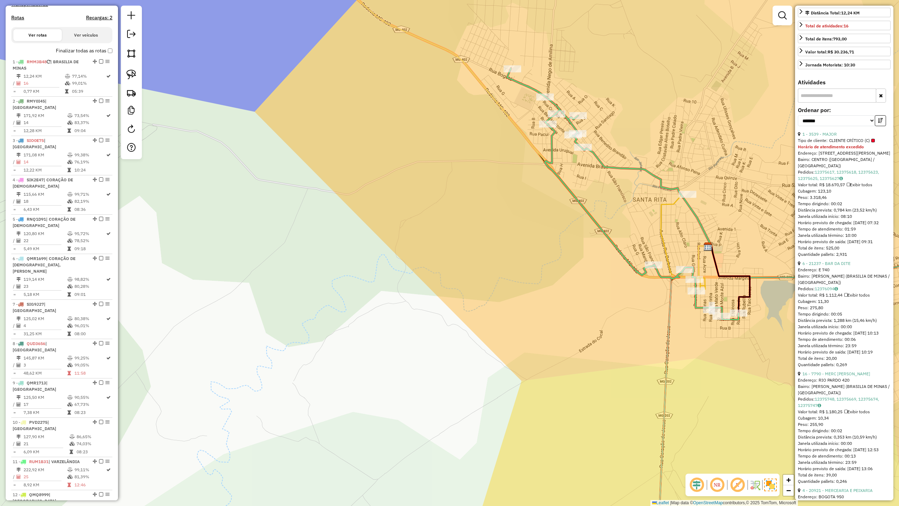
scroll to position [234, 0]
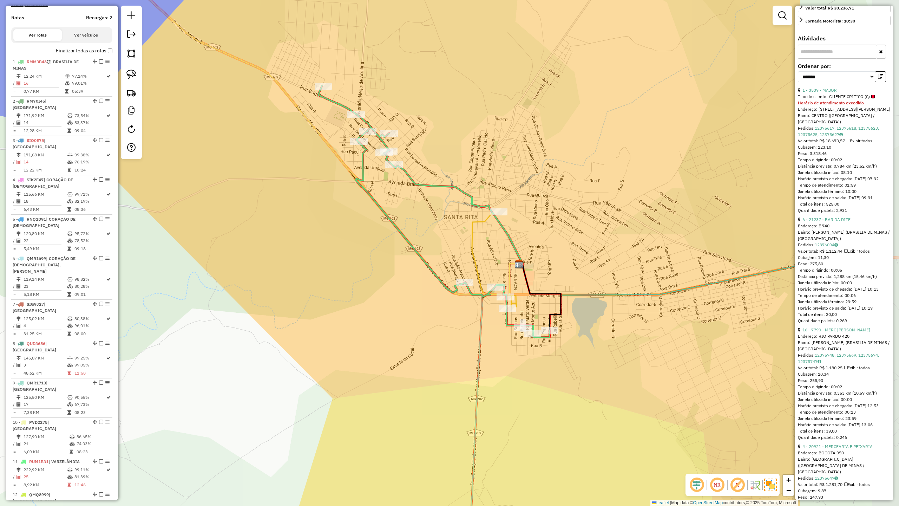
drag, startPoint x: 623, startPoint y: 232, endPoint x: 422, endPoint y: 246, distance: 201.5
click at [422, 246] on div "Janela de atendimento Grade de atendimento Capacidade Transportadoras Veículos …" at bounding box center [449, 253] width 899 height 506
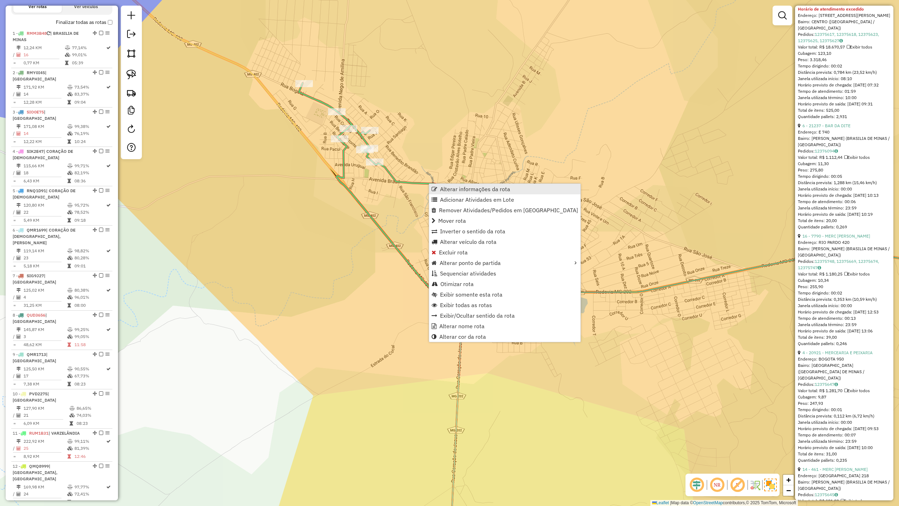
scroll to position [278, 0]
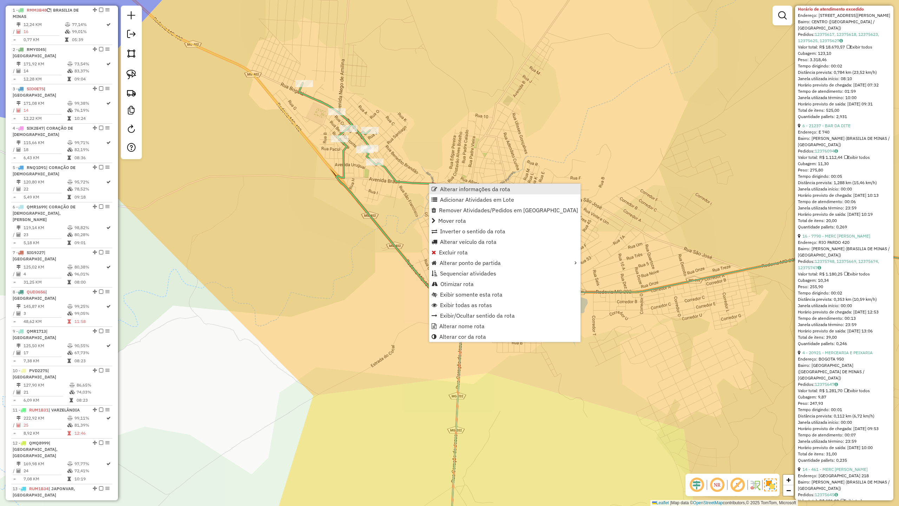
click at [451, 186] on span "Alterar informações da rota" at bounding box center [475, 189] width 70 height 6
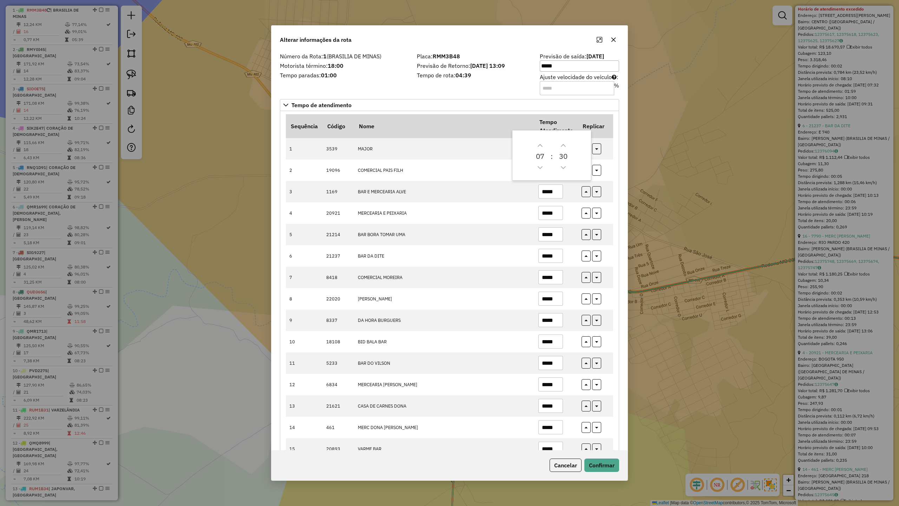
click at [383, 81] on div "Número da Rota: 1 (BRASILIA DE MINAS) Motorista término: 18:00 Tempo paradas: 0…" at bounding box center [344, 74] width 137 height 40
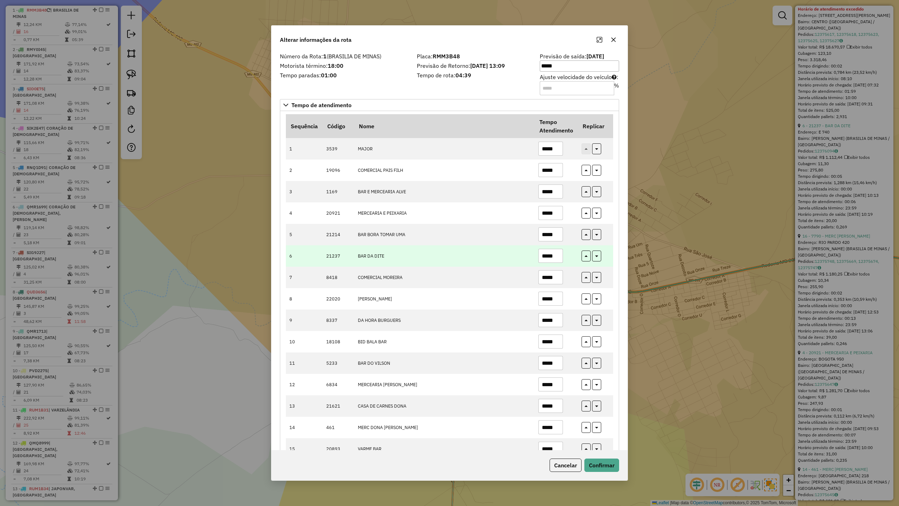
click at [558, 256] on input "*****" at bounding box center [551, 256] width 25 height 14
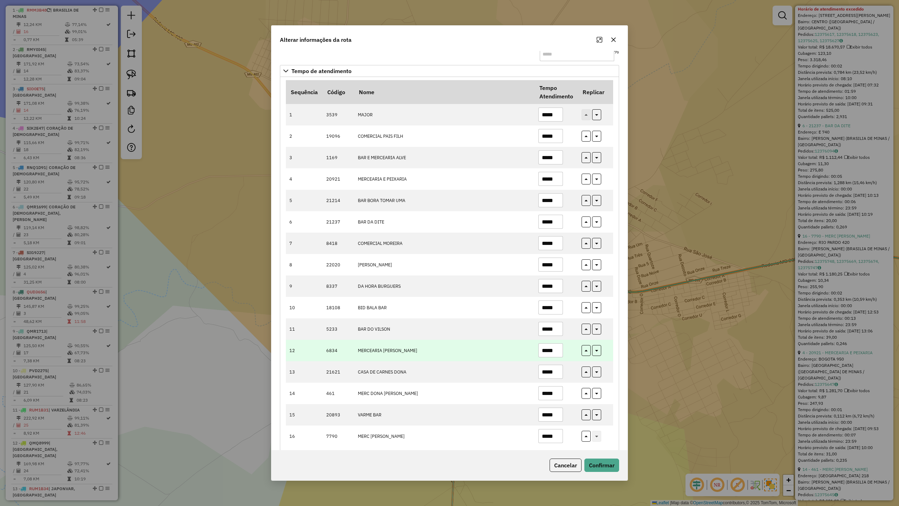
scroll to position [47, 0]
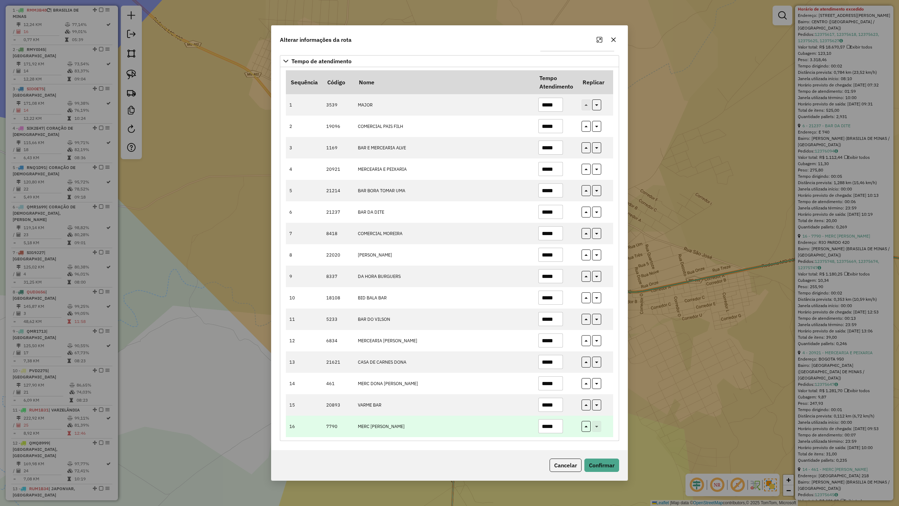
type input "*****"
click at [547, 426] on input "*****" at bounding box center [551, 426] width 25 height 14
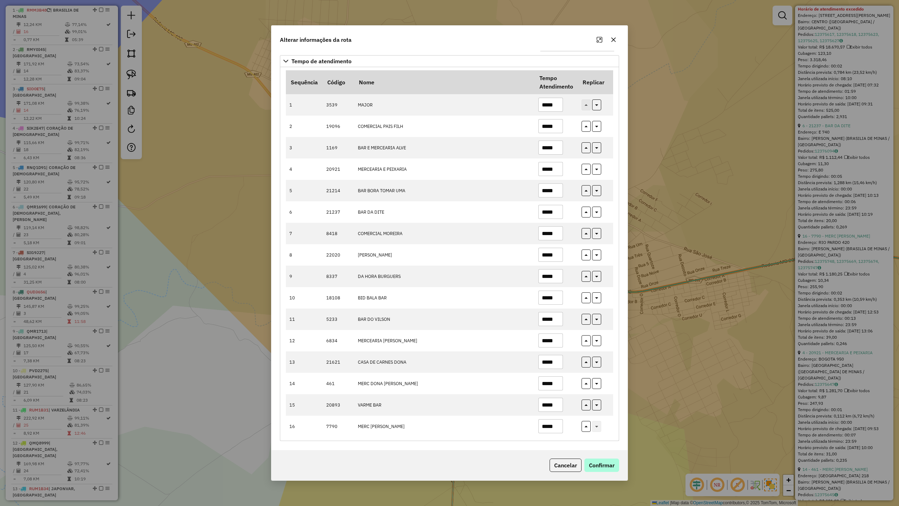
type input "*****"
click at [605, 442] on button "Confirmar" at bounding box center [602, 465] width 35 height 13
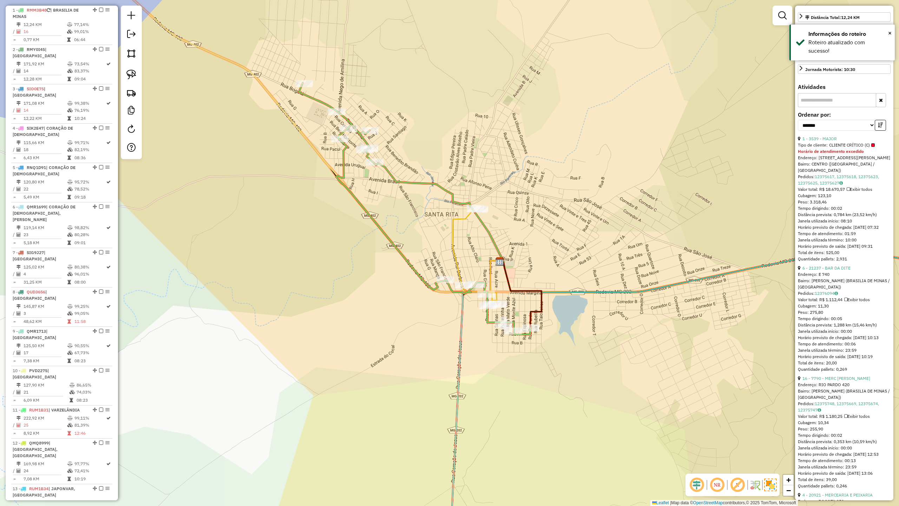
scroll to position [93, 0]
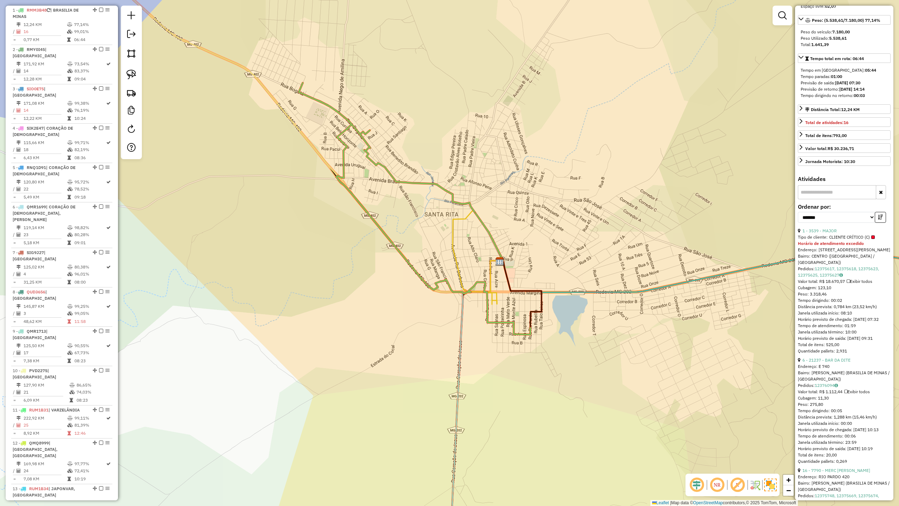
click at [453, 239] on icon at bounding box center [475, 257] width 44 height 94
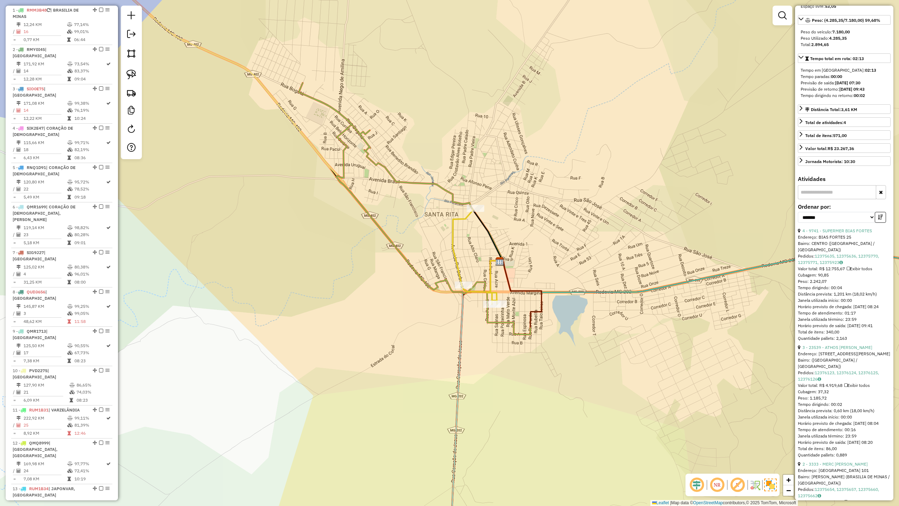
scroll to position [508, 0]
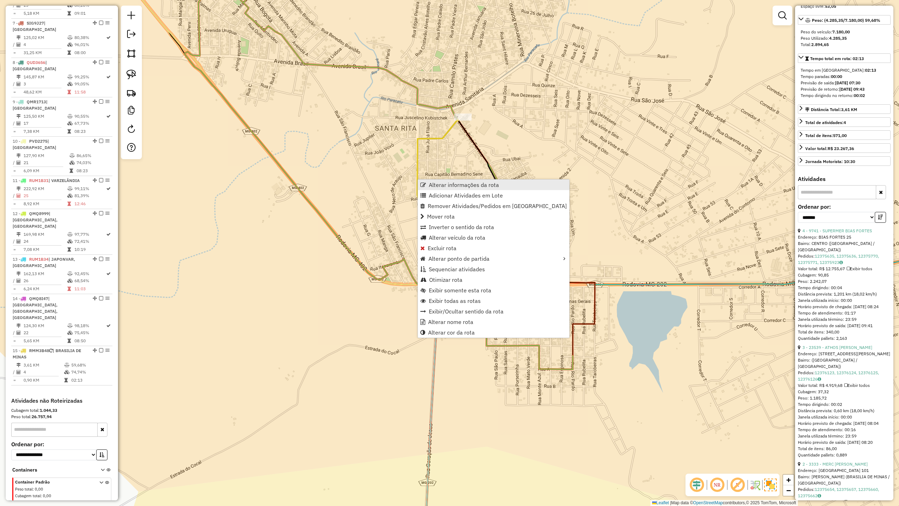
click at [458, 184] on span "Alterar informações da rota" at bounding box center [464, 185] width 70 height 6
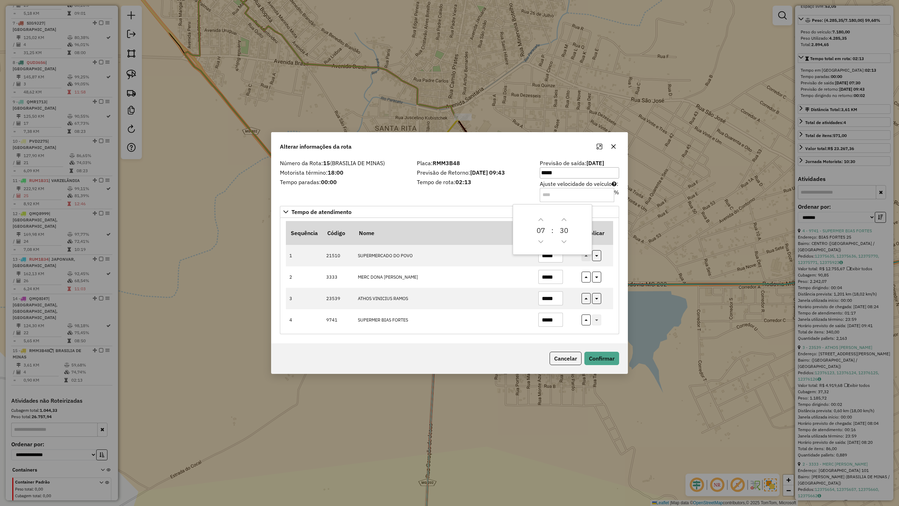
click at [461, 193] on div "Placa: RMM3B48 Previsão de Retorno: 14/08/2025 09:43 Tempo de rota: 02:13" at bounding box center [474, 181] width 123 height 40
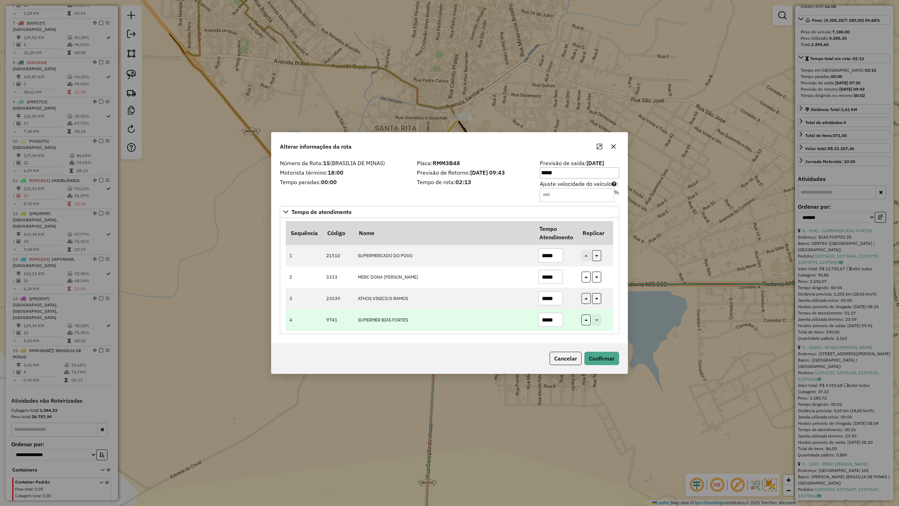
click at [561, 321] on input "*****" at bounding box center [551, 320] width 25 height 14
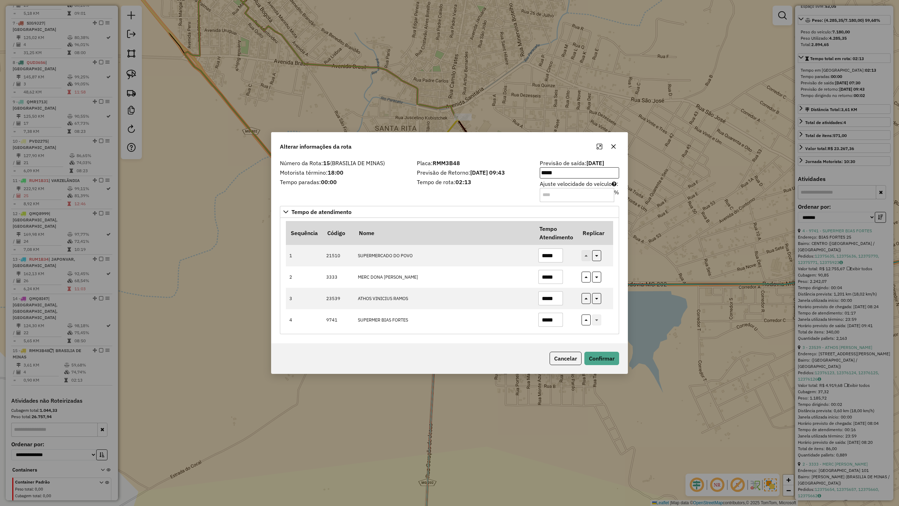
type input "*****"
click at [557, 169] on input "*****" at bounding box center [579, 172] width 79 height 11
click at [568, 193] on icon "Next Hour" at bounding box center [568, 193] width 5 height 3
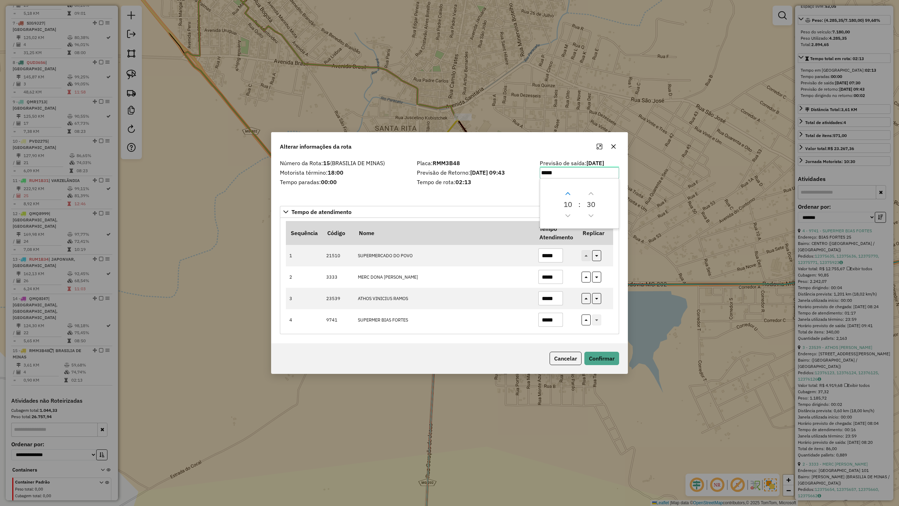
click at [568, 193] on icon "Next Hour" at bounding box center [568, 193] width 5 height 3
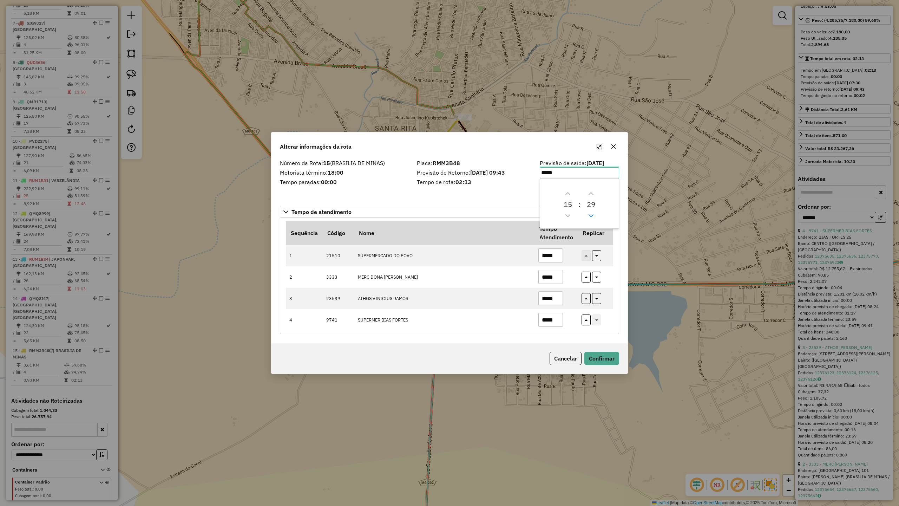
click at [589, 215] on icon "Previous Minute" at bounding box center [592, 216] width 6 height 6
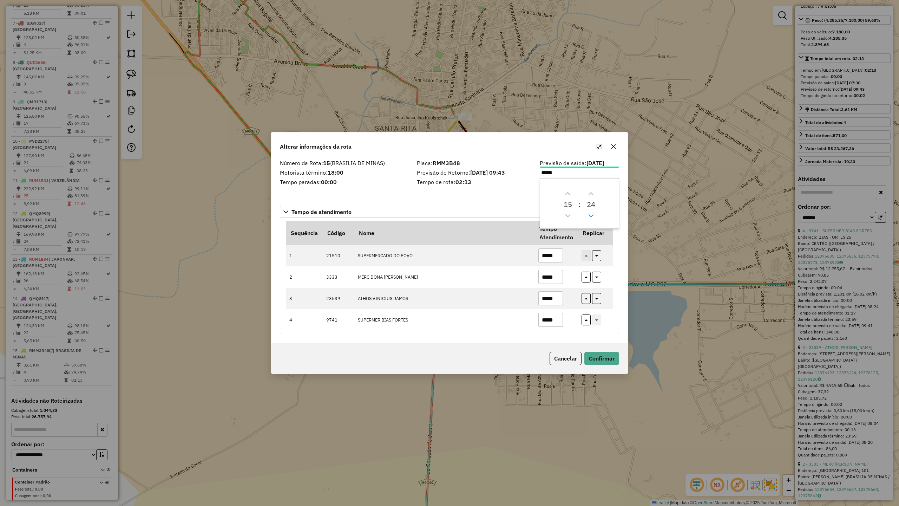
click at [589, 215] on icon "Previous Minute" at bounding box center [592, 216] width 6 height 6
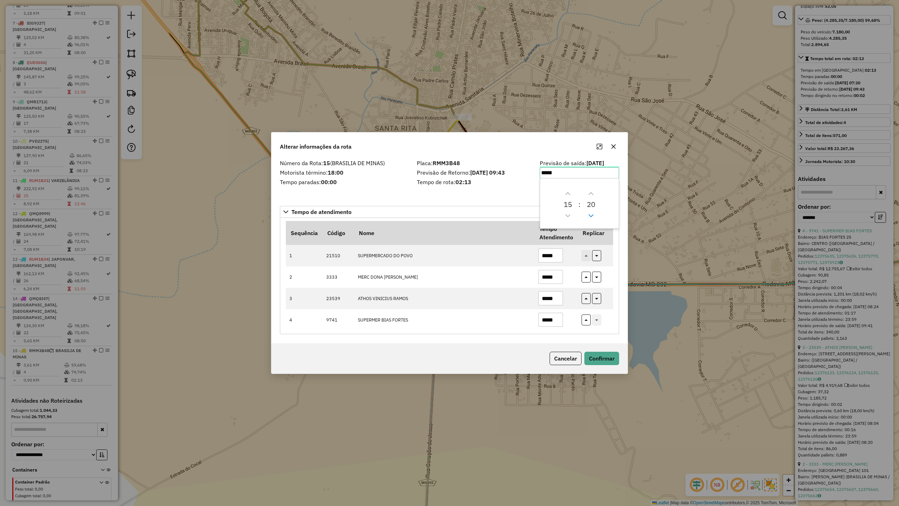
click at [589, 215] on icon "Previous Minute" at bounding box center [592, 216] width 6 height 6
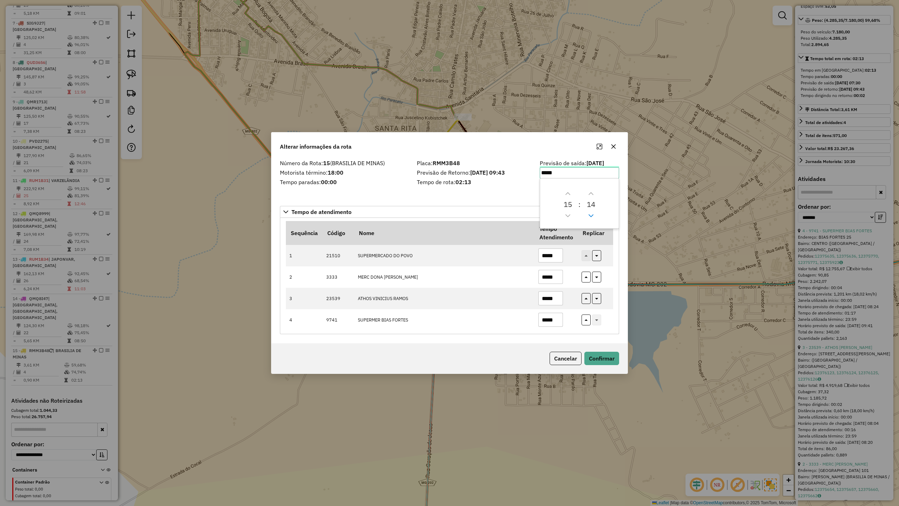
click at [589, 215] on icon "Previous Minute" at bounding box center [592, 216] width 6 height 6
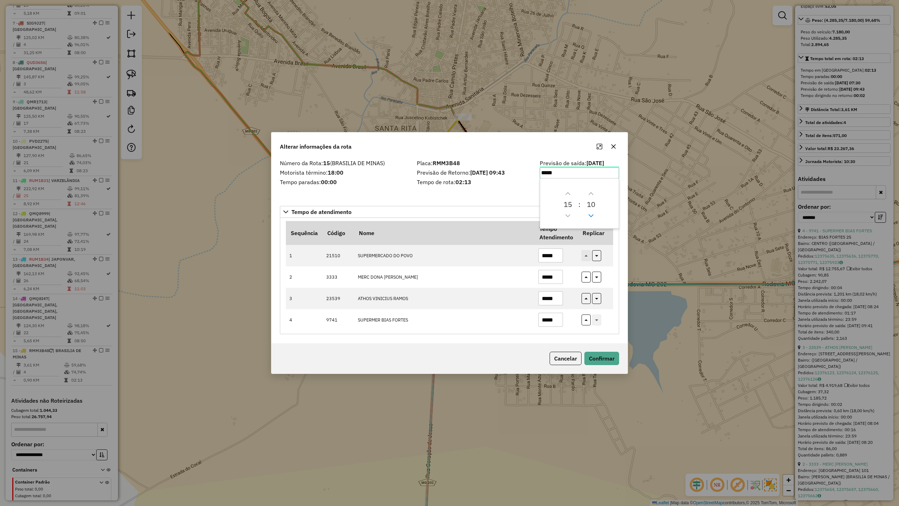
click at [589, 215] on icon "Previous Minute" at bounding box center [592, 216] width 6 height 6
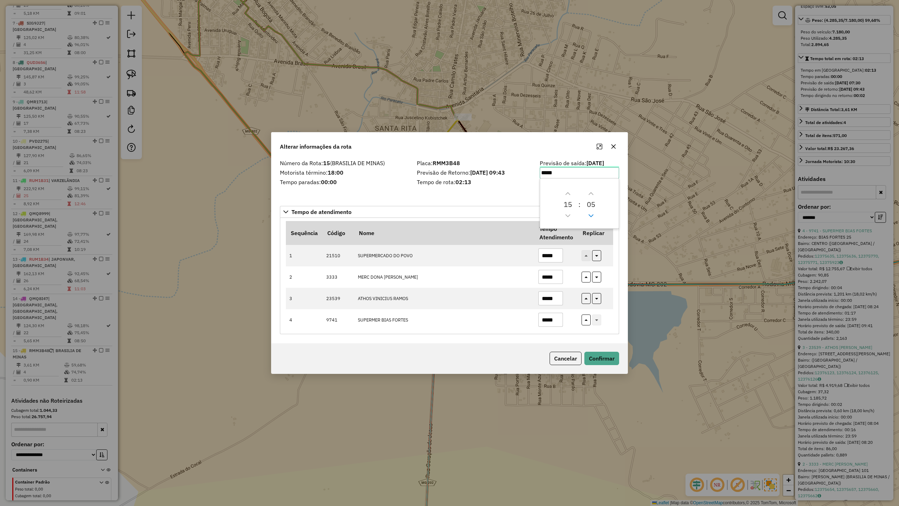
click at [589, 215] on icon "Previous Minute" at bounding box center [592, 216] width 6 height 6
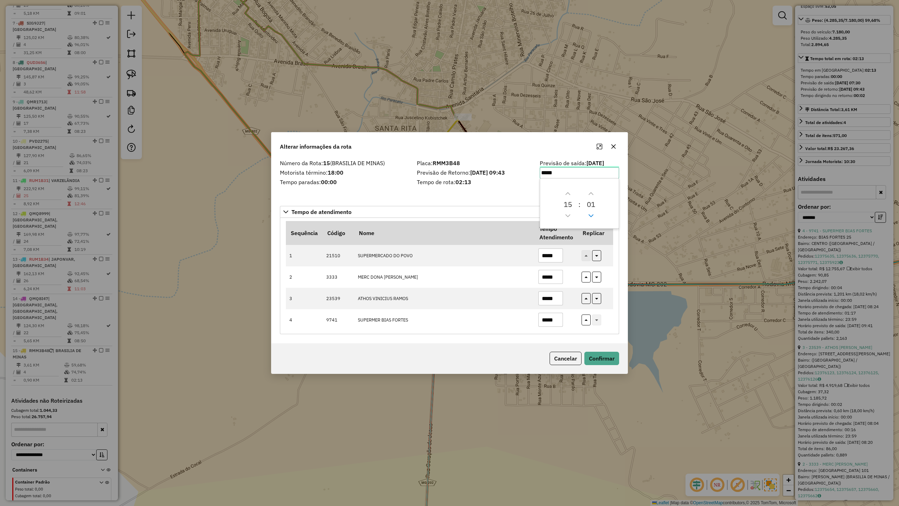
type input "*****"
click at [499, 195] on div "Placa: RMM3B48 Previsão de Retorno: 14/08/2025 09:43 Tempo de rota: 02:13" at bounding box center [474, 181] width 123 height 40
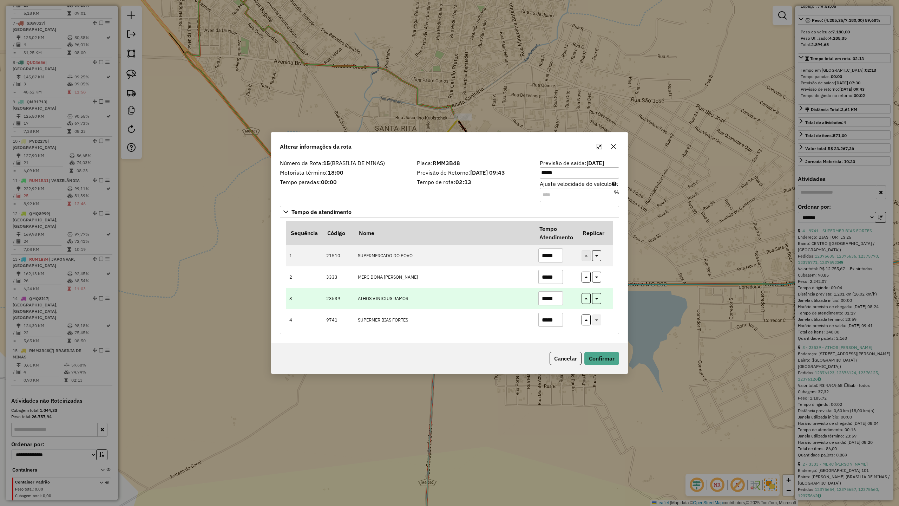
click at [556, 298] on input "*****" at bounding box center [551, 298] width 25 height 14
type input "*****"
click at [603, 361] on button "Confirmar" at bounding box center [602, 358] width 35 height 13
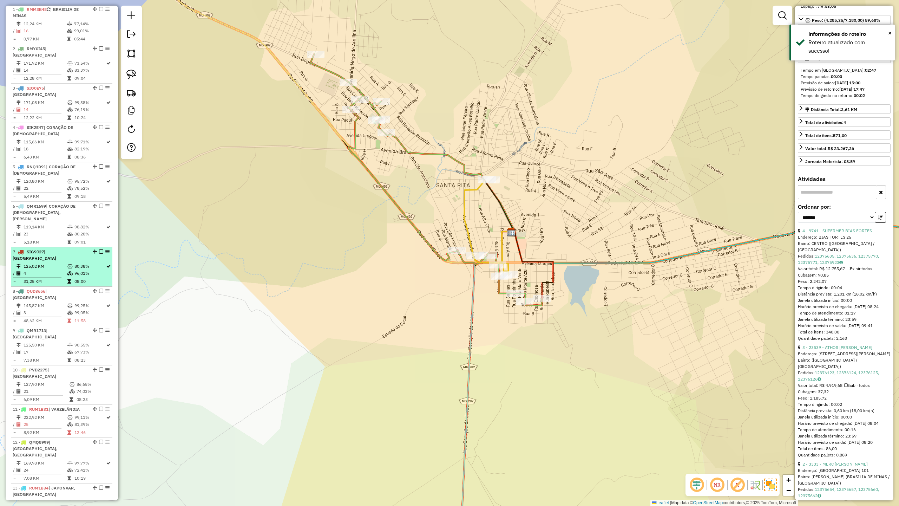
scroll to position [273, 0]
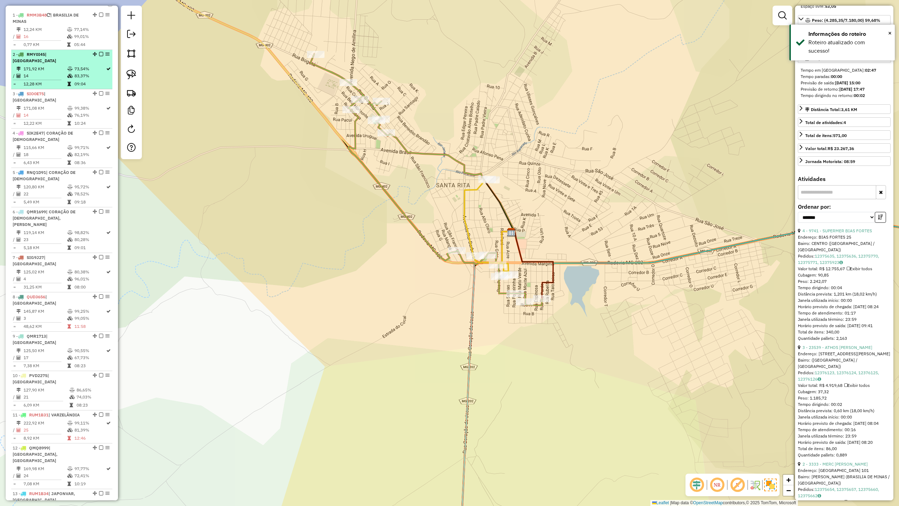
click at [47, 65] on td "171,92 KM" at bounding box center [45, 68] width 44 height 7
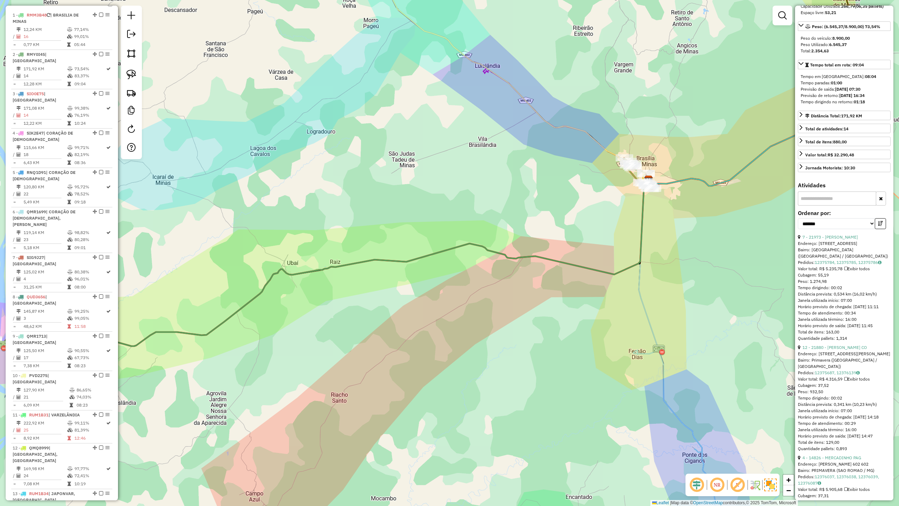
drag, startPoint x: 669, startPoint y: 208, endPoint x: 536, endPoint y: 219, distance: 133.9
click at [536, 219] on div "Janela de atendimento Grade de atendimento Capacidade Transportadoras Veículos …" at bounding box center [449, 253] width 899 height 506
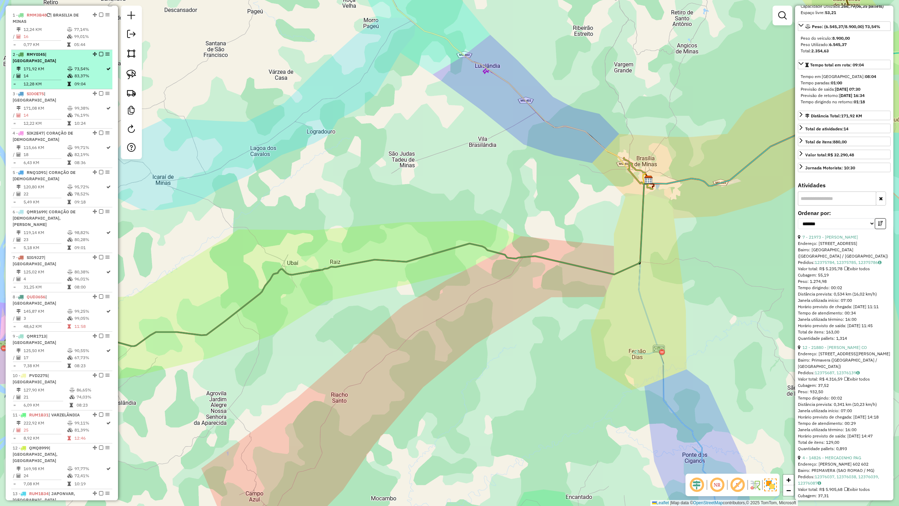
click at [44, 72] on td "14" at bounding box center [45, 75] width 44 height 7
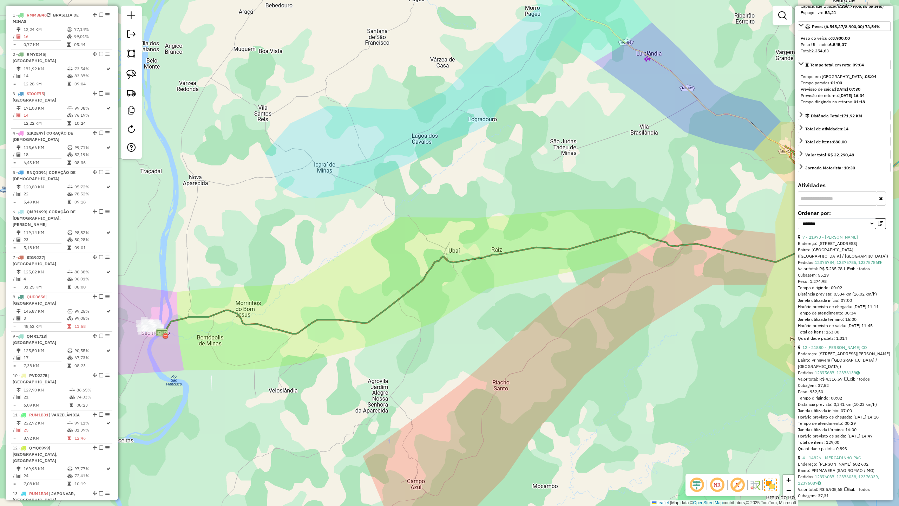
drag, startPoint x: 351, startPoint y: 399, endPoint x: 612, endPoint y: 362, distance: 263.8
click at [612, 362] on div "Janela de atendimento Grade de atendimento Capacidade Transportadoras Veículos …" at bounding box center [449, 253] width 899 height 506
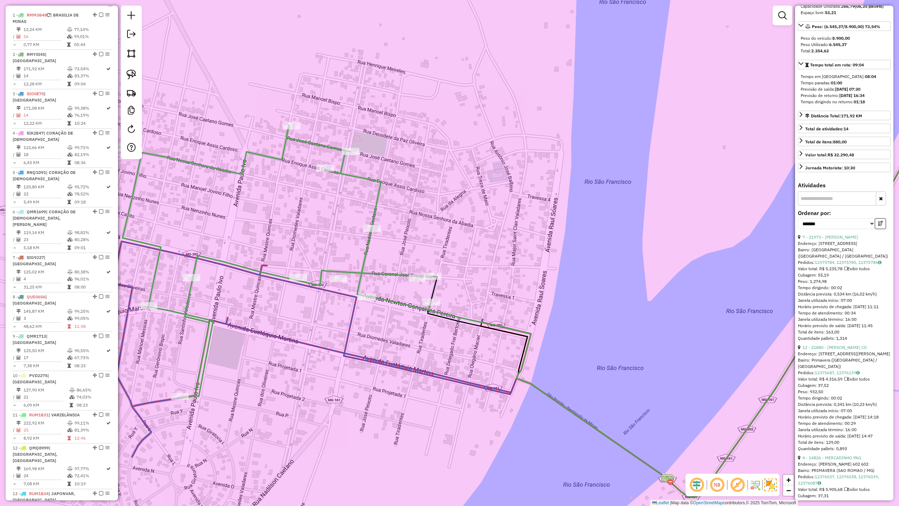
drag, startPoint x: 250, startPoint y: 315, endPoint x: 325, endPoint y: 250, distance: 98.9
click at [316, 256] on div "Janela de atendimento Grade de atendimento Capacidade Transportadoras Veículos …" at bounding box center [449, 253] width 899 height 506
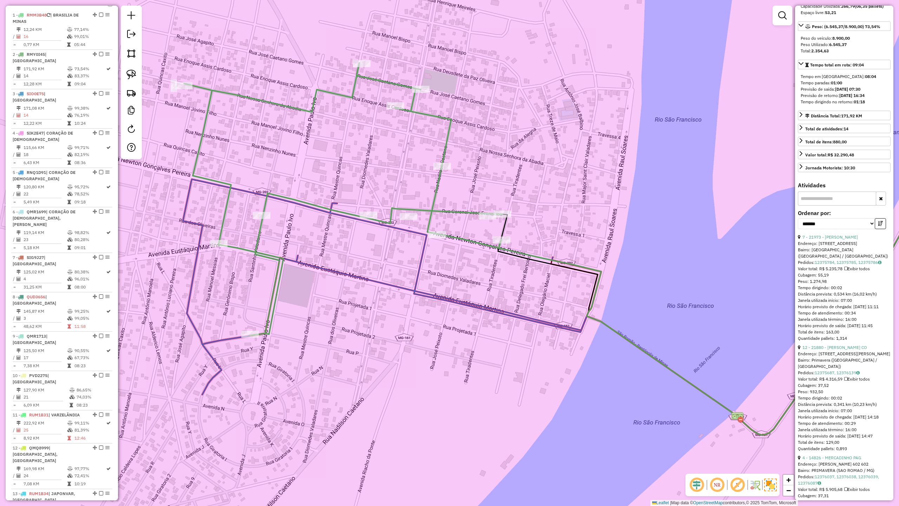
click at [310, 203] on icon at bounding box center [343, 199] width 319 height 273
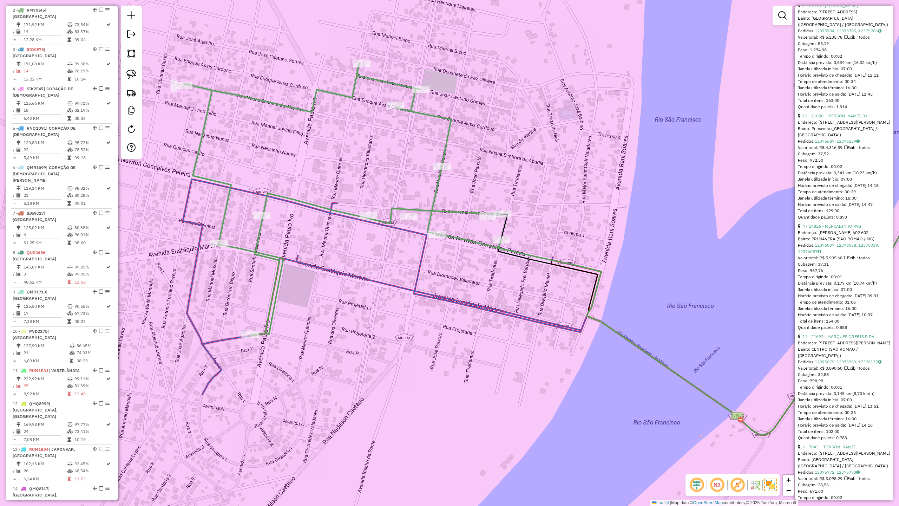
scroll to position [328, 0]
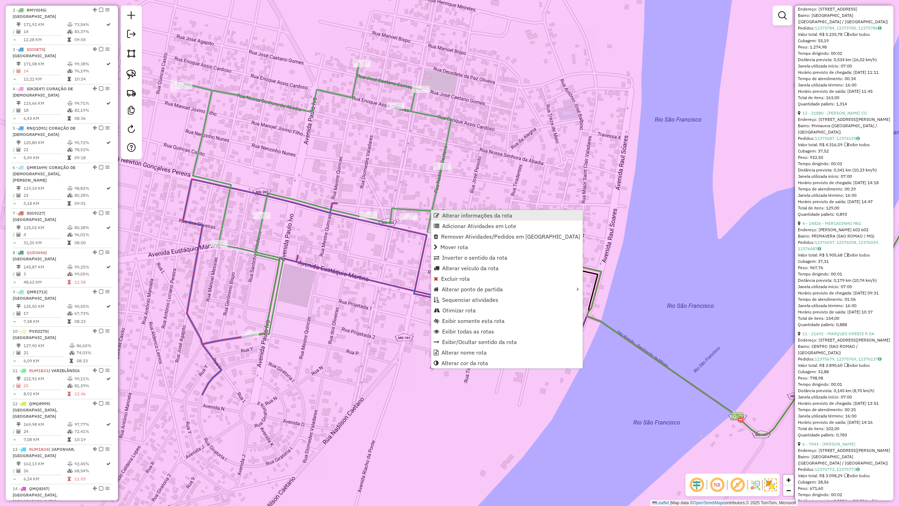
click at [463, 217] on span "Alterar informações da rota" at bounding box center [477, 216] width 70 height 6
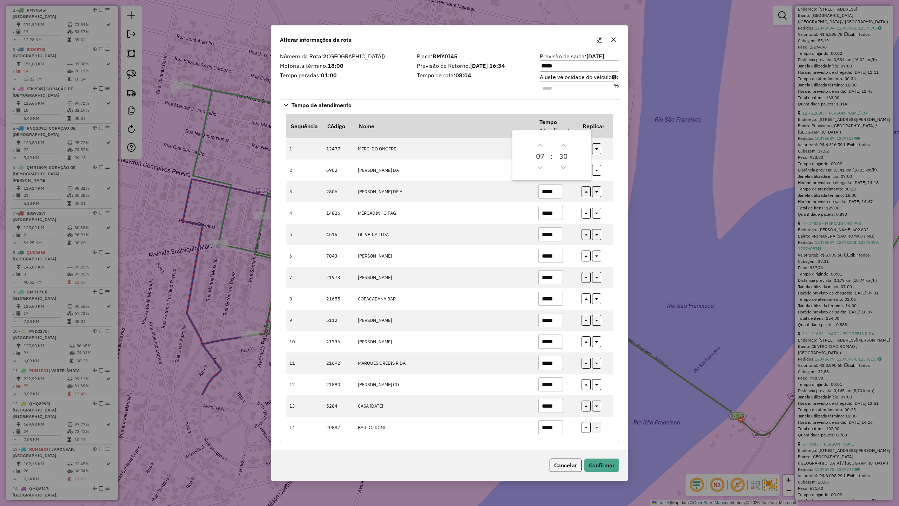
click at [383, 82] on div "Número da Rota: 2 (SÃO ROMÃO) Motorista término: 18:00 Tempo paradas: 01:00" at bounding box center [344, 74] width 137 height 40
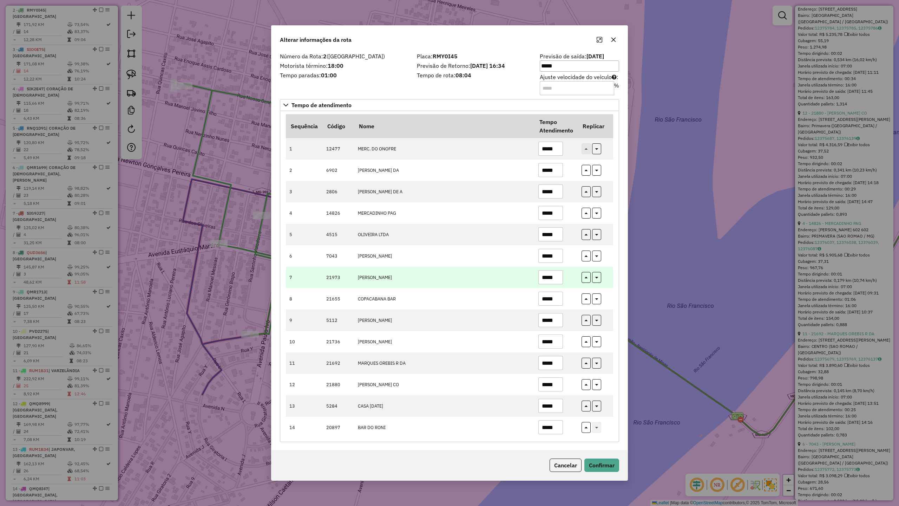
click at [557, 276] on input "*****" at bounding box center [551, 277] width 25 height 14
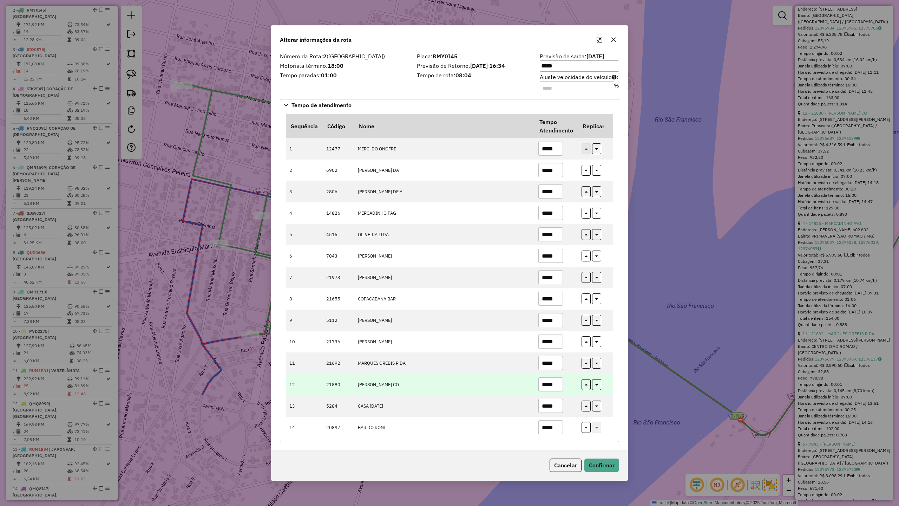
type input "*****"
click at [557, 387] on input "*****" at bounding box center [551, 384] width 25 height 14
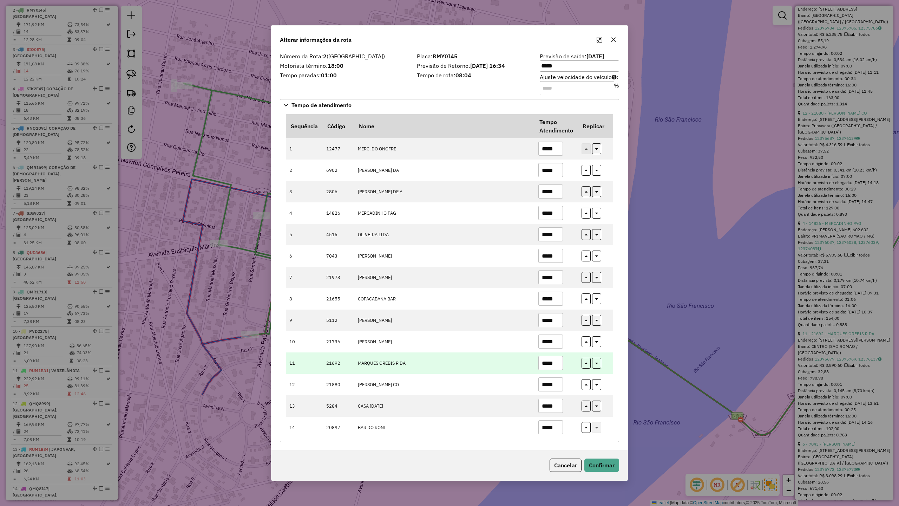
type input "*****"
click at [558, 364] on input "*****" at bounding box center [551, 363] width 25 height 14
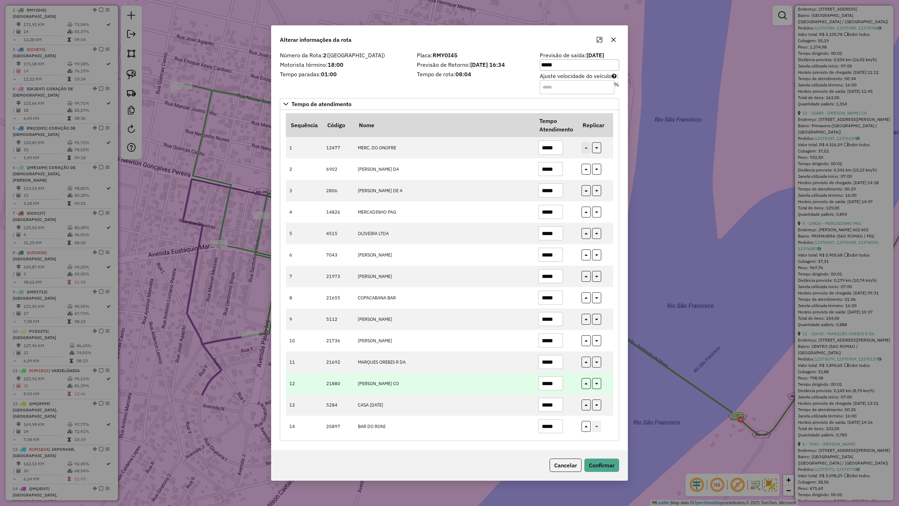
scroll to position [4, 0]
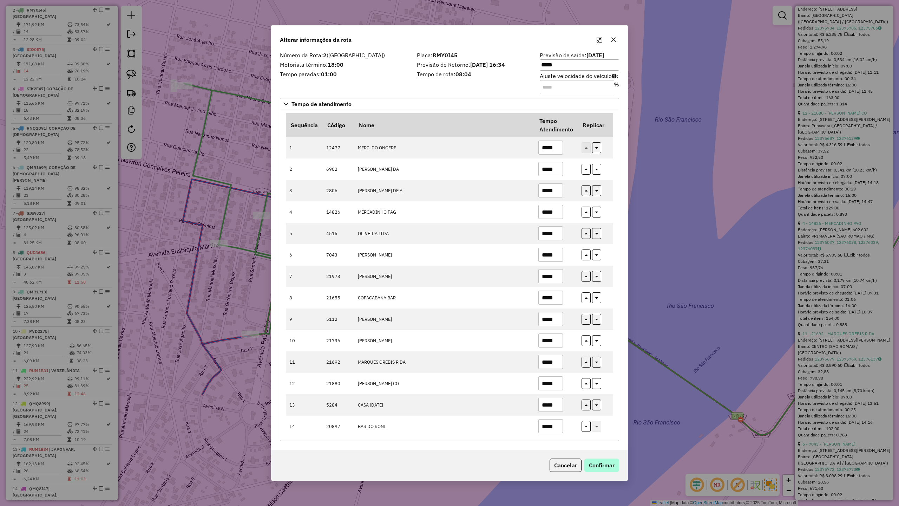
type input "*****"
click at [604, 442] on button "Confirmar" at bounding box center [602, 465] width 35 height 13
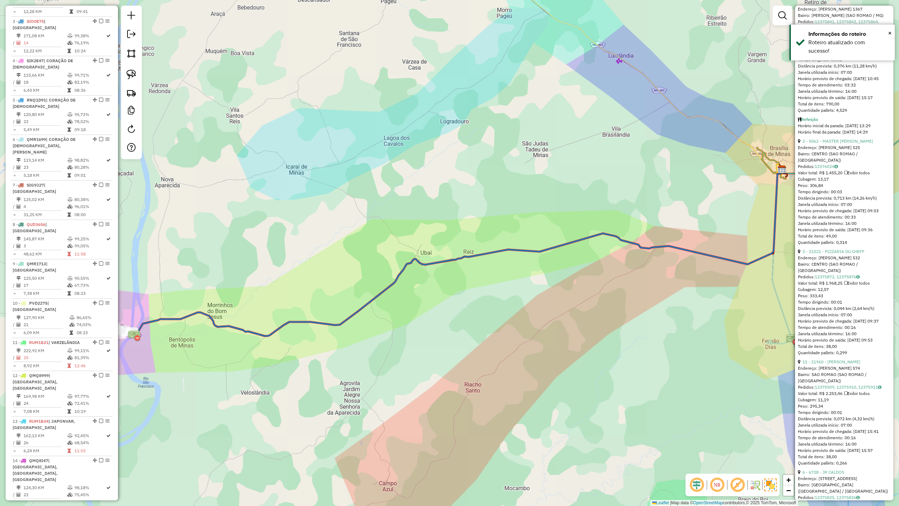
scroll to position [351, 0]
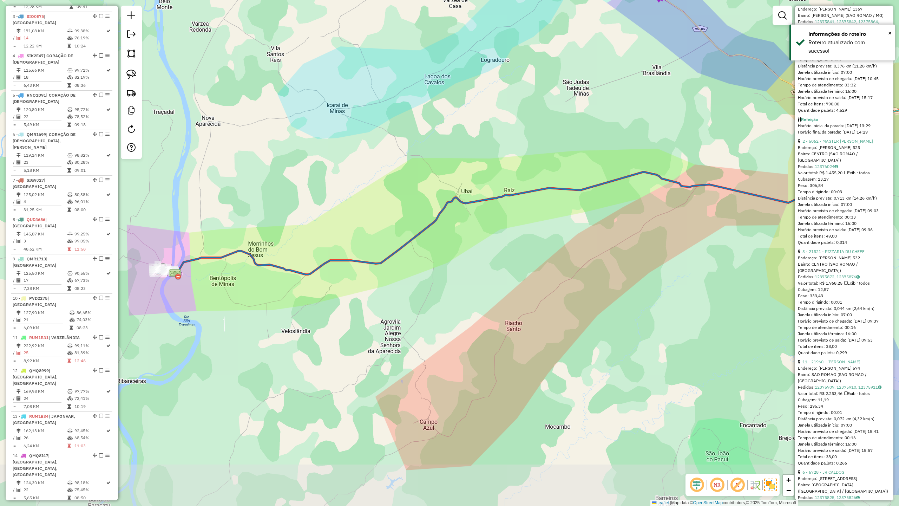
drag, startPoint x: 484, startPoint y: 326, endPoint x: 561, endPoint y: 264, distance: 99.4
click at [558, 264] on div "Janela de atendimento Grade de atendimento Capacidade Transportadoras Veículos …" at bounding box center [449, 253] width 899 height 506
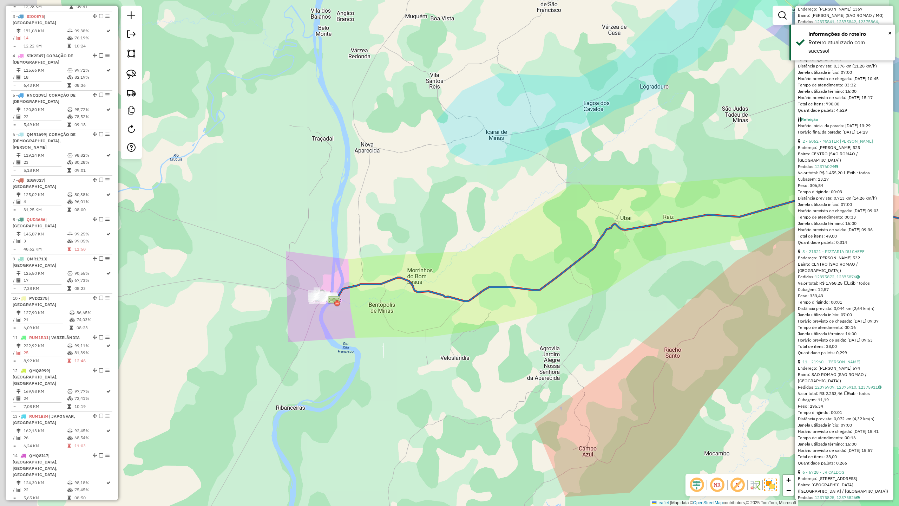
drag, startPoint x: 346, startPoint y: 327, endPoint x: 349, endPoint y: 329, distance: 3.6
click at [349, 329] on div "Janela de atendimento Grade de atendimento Capacidade Transportadoras Veículos …" at bounding box center [449, 253] width 899 height 506
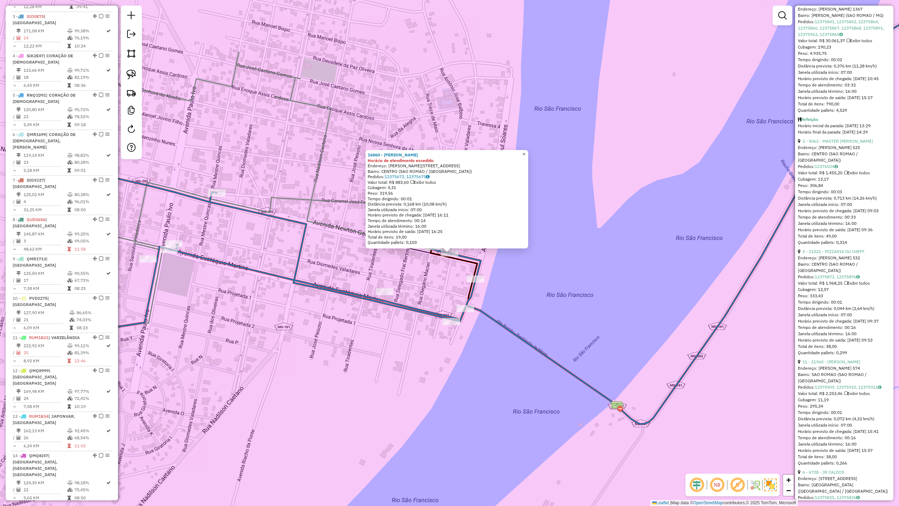
click at [526, 152] on span "×" at bounding box center [523, 154] width 3 height 6
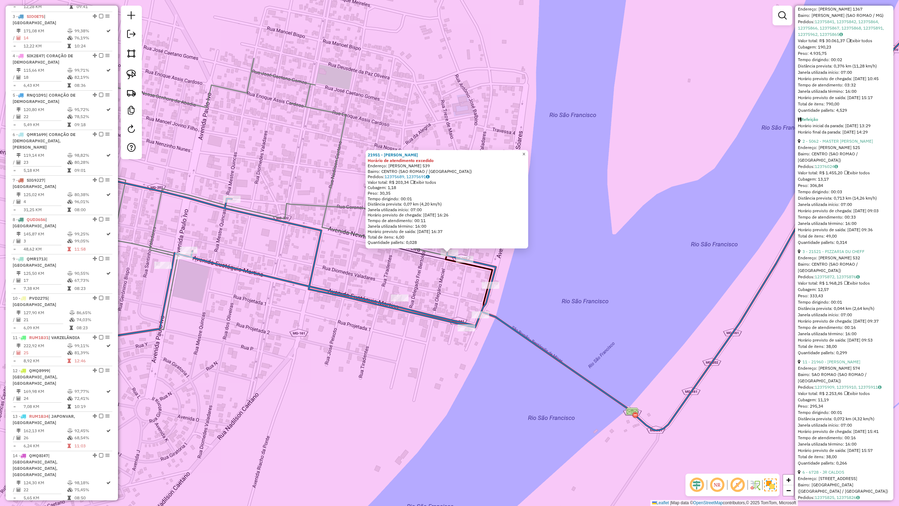
click at [526, 153] on span "×" at bounding box center [523, 154] width 3 height 6
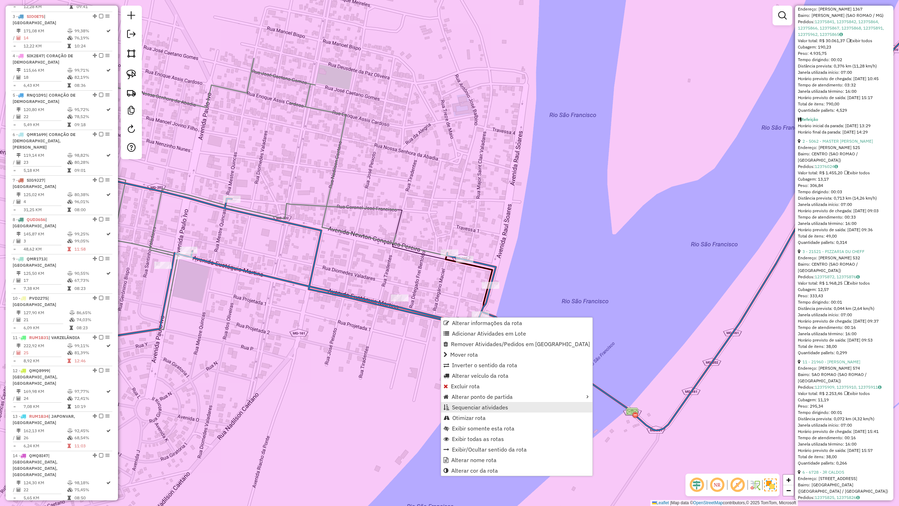
click at [467, 408] on span "Sequenciar atividades" at bounding box center [480, 407] width 56 height 6
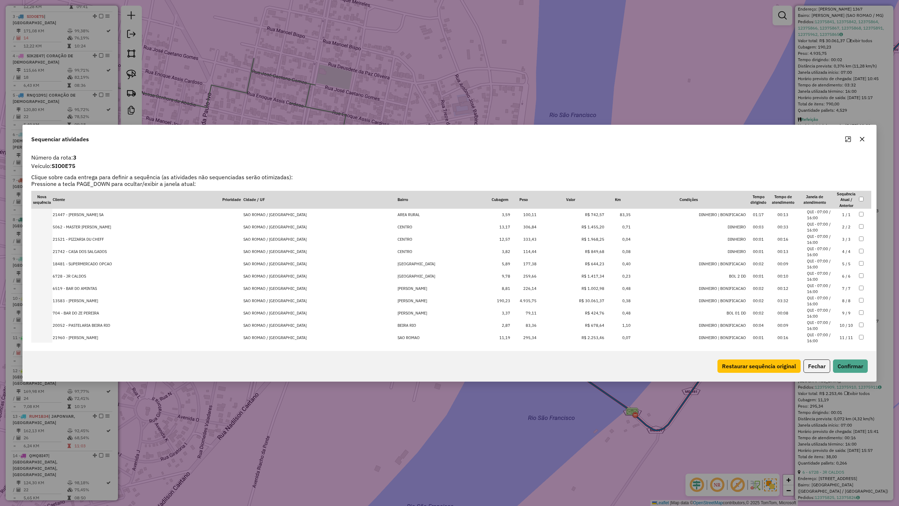
click at [863, 138] on icon "button" at bounding box center [862, 139] width 5 height 5
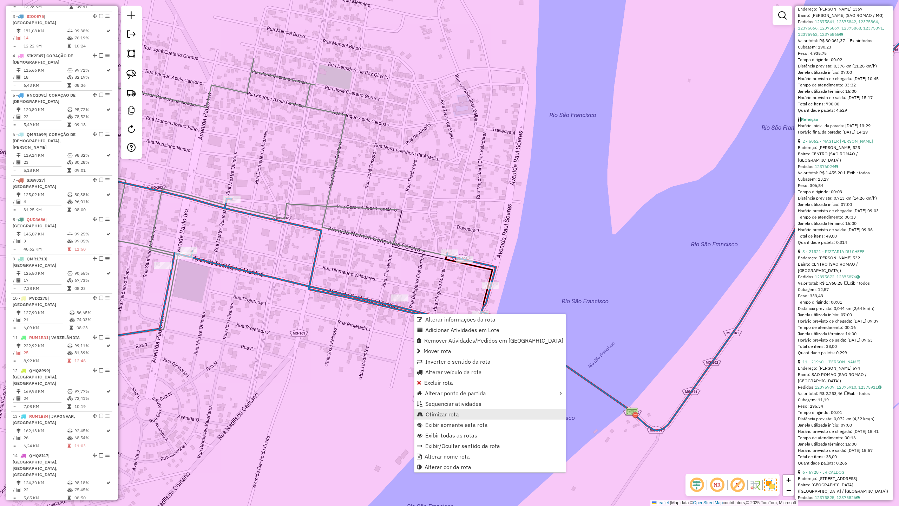
click at [454, 413] on span "Otimizar rota" at bounding box center [442, 414] width 33 height 6
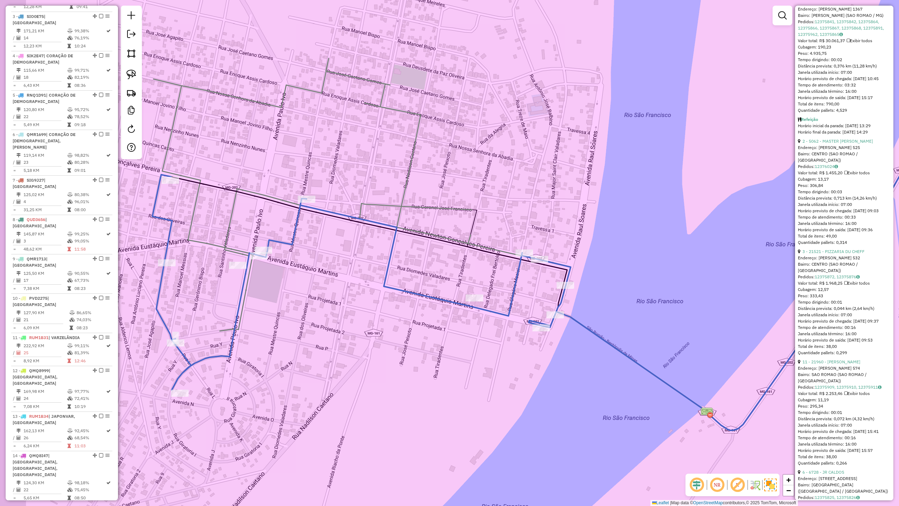
drag, startPoint x: 230, startPoint y: 277, endPoint x: 328, endPoint y: 274, distance: 97.4
click at [324, 276] on div "Janela de atendimento Grade de atendimento Capacidade Transportadoras Veículos …" at bounding box center [449, 253] width 899 height 506
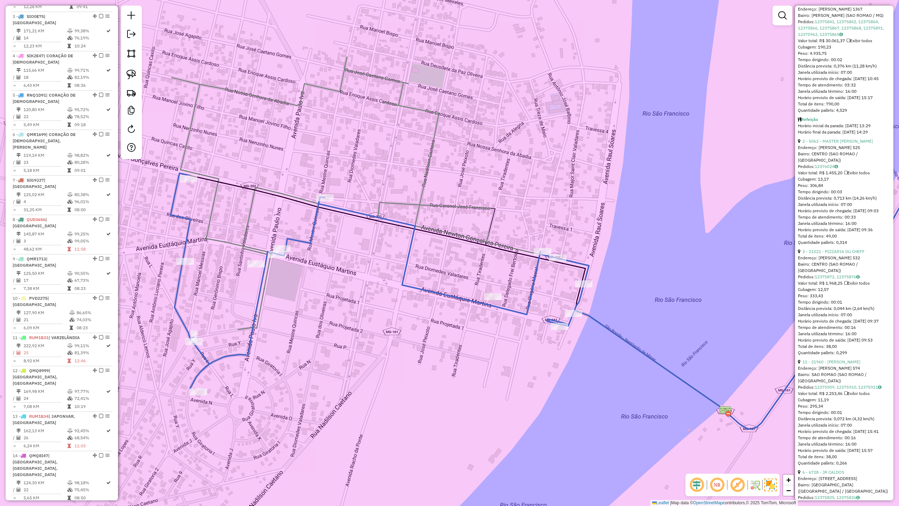
click at [255, 304] on icon at bounding box center [380, 280] width 418 height 215
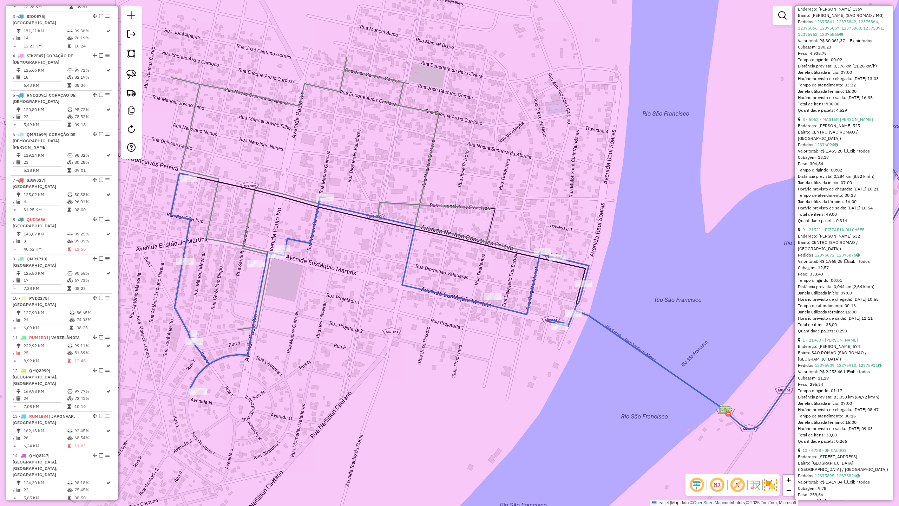
click at [249, 339] on icon at bounding box center [380, 280] width 418 height 215
click at [181, 216] on icon at bounding box center [380, 280] width 418 height 215
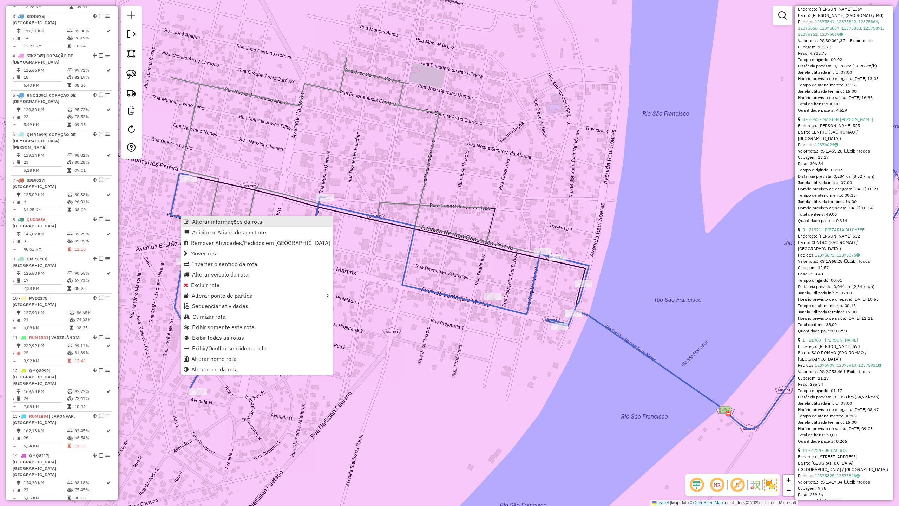
click at [208, 216] on link "Alterar informações da rota" at bounding box center [256, 221] width 151 height 11
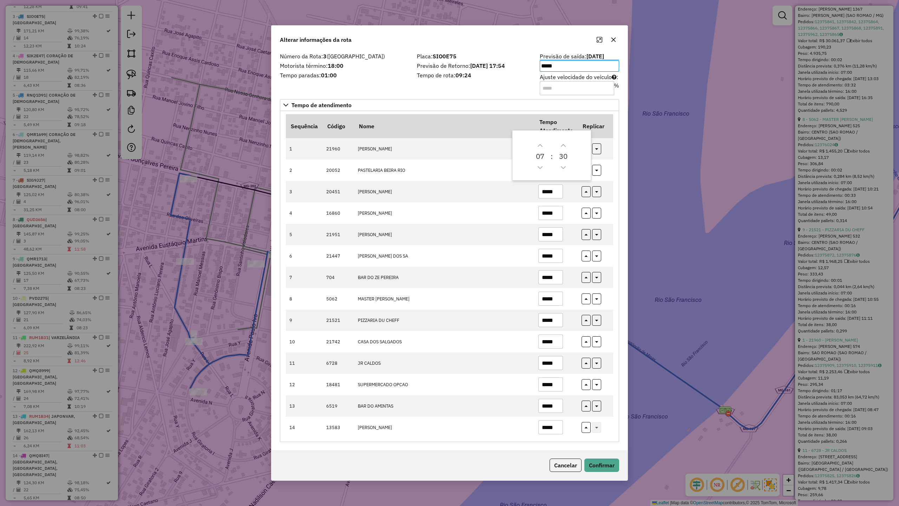
click at [394, 82] on div "Número da Rota: 3 (SÃO ROMÃO) Motorista término: 18:00 Tempo paradas: 01:00" at bounding box center [344, 74] width 137 height 40
click at [606, 442] on button "Confirmar" at bounding box center [602, 465] width 35 height 13
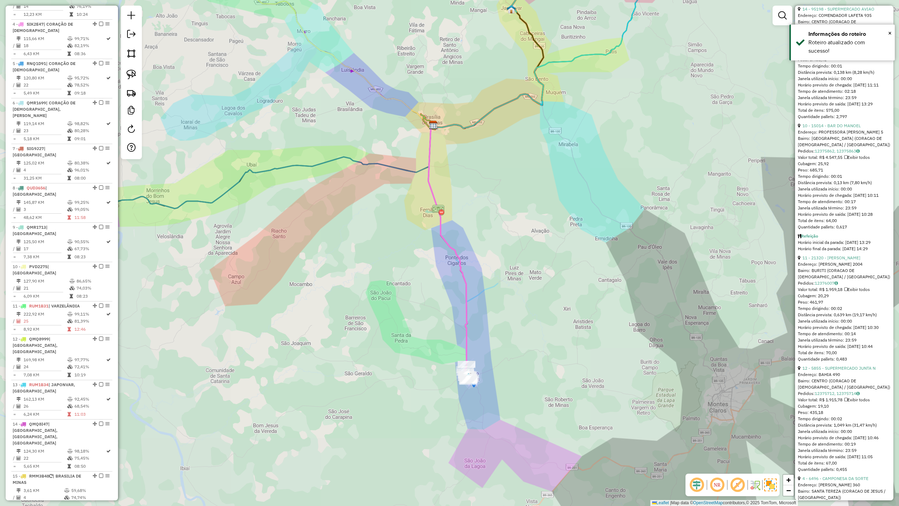
scroll to position [384, 0]
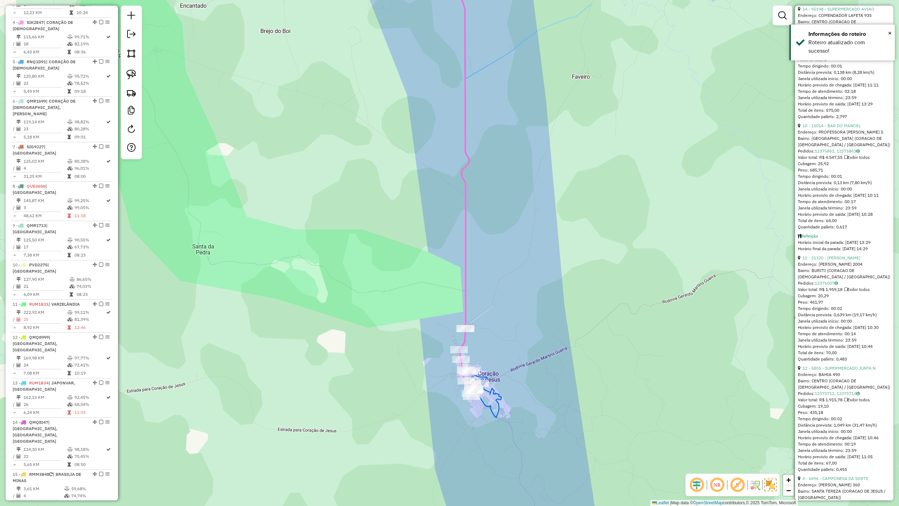
drag, startPoint x: 552, startPoint y: 383, endPoint x: 471, endPoint y: 294, distance: 119.6
click at [508, 305] on div "Janela de atendimento Grade de atendimento Capacidade Transportadoras Veículos …" at bounding box center [449, 253] width 899 height 506
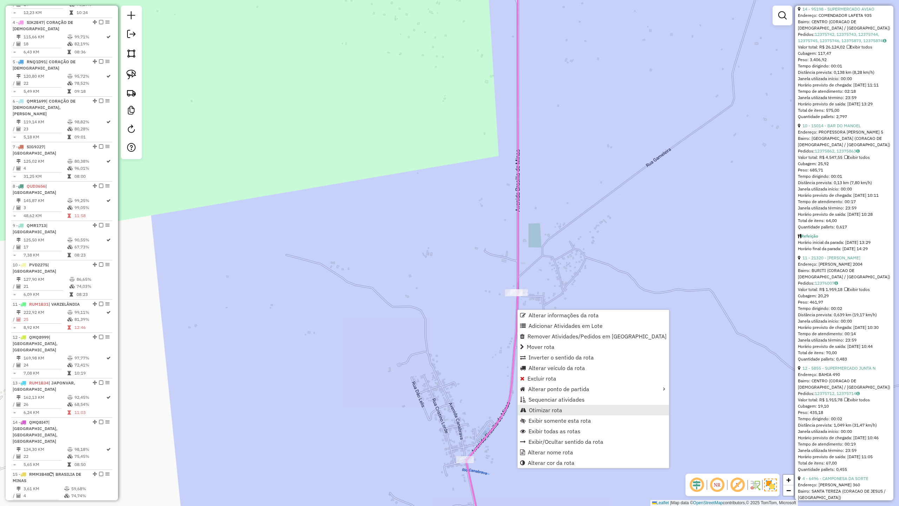
click at [550, 412] on span "Otimizar rota" at bounding box center [545, 410] width 33 height 6
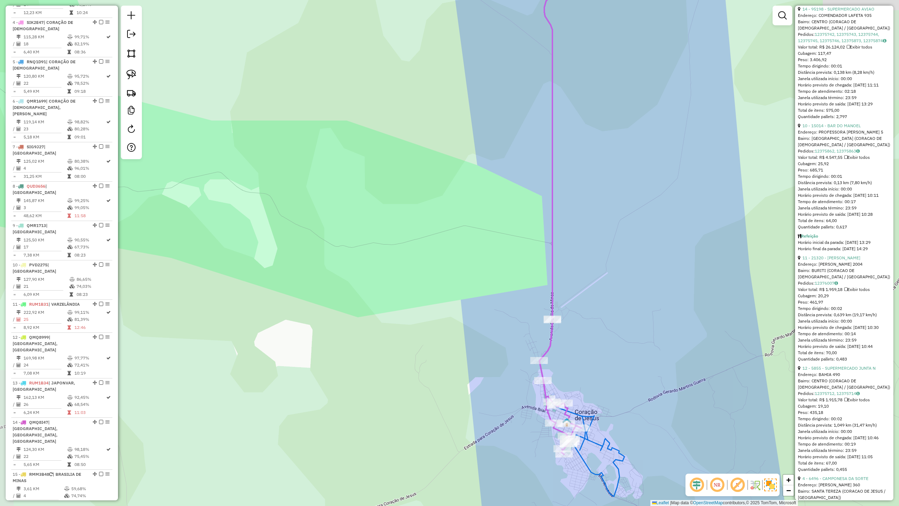
drag, startPoint x: 624, startPoint y: 394, endPoint x: 532, endPoint y: 261, distance: 161.8
click at [557, 292] on div "Janela de atendimento Grade de atendimento Capacidade Transportadoras Veículos …" at bounding box center [449, 253] width 899 height 506
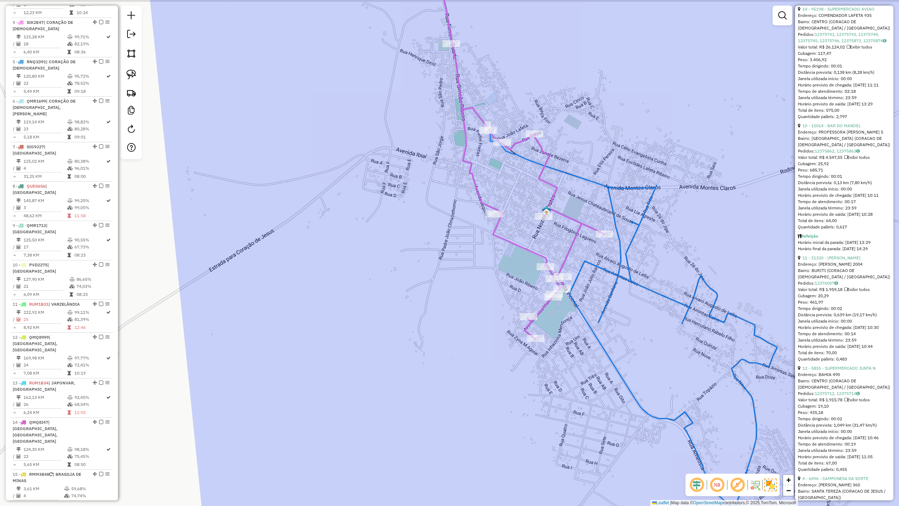
drag, startPoint x: 446, startPoint y: 242, endPoint x: 438, endPoint y: 350, distance: 108.1
click at [439, 345] on div "Janela de atendimento Grade de atendimento Capacidade Transportadoras Veículos …" at bounding box center [449, 253] width 899 height 506
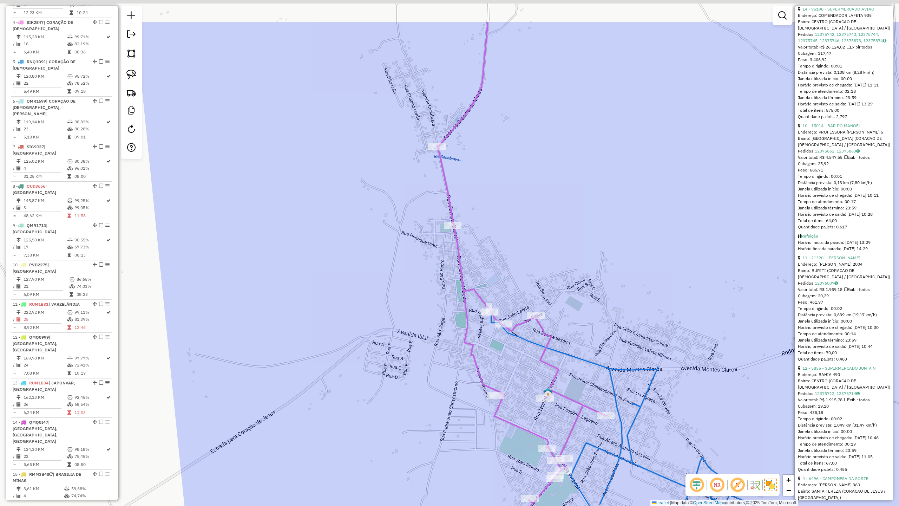
drag, startPoint x: 521, startPoint y: 137, endPoint x: 527, endPoint y: 266, distance: 129.1
click at [527, 266] on div "Janela de atendimento Grade de atendimento Capacidade Transportadoras Veículos …" at bounding box center [449, 253] width 899 height 506
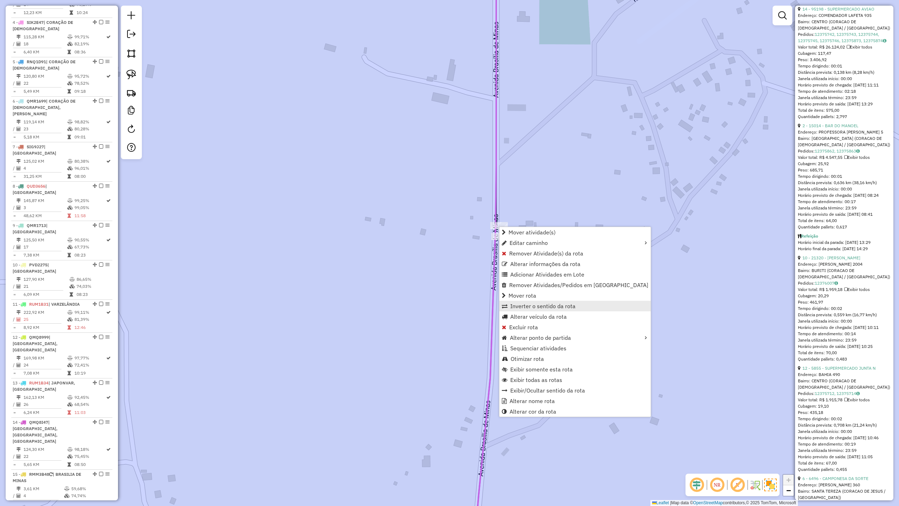
click at [533, 308] on span "Inverter o sentido da rota" at bounding box center [543, 306] width 65 height 6
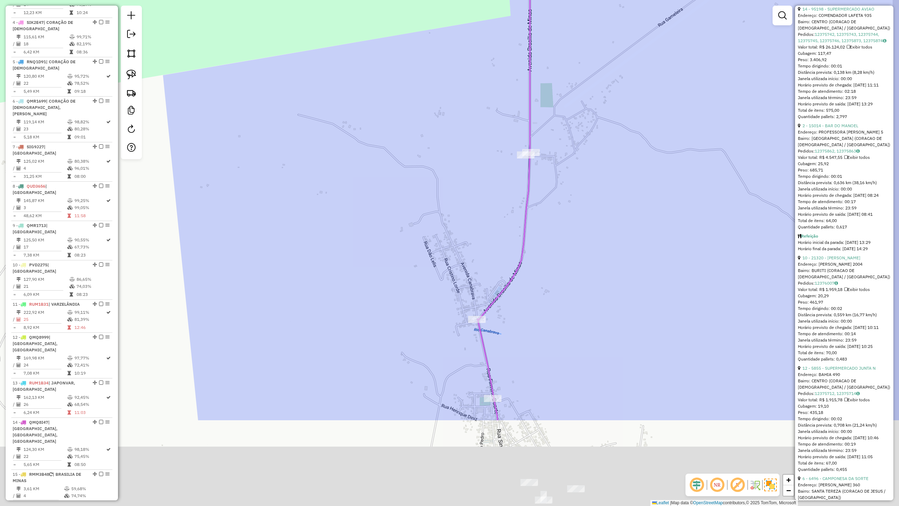
drag, startPoint x: 578, startPoint y: 332, endPoint x: 571, endPoint y: 144, distance: 188.1
click at [563, 181] on div "Janela de atendimento Grade de atendimento Capacidade Transportadoras Veículos …" at bounding box center [449, 253] width 899 height 506
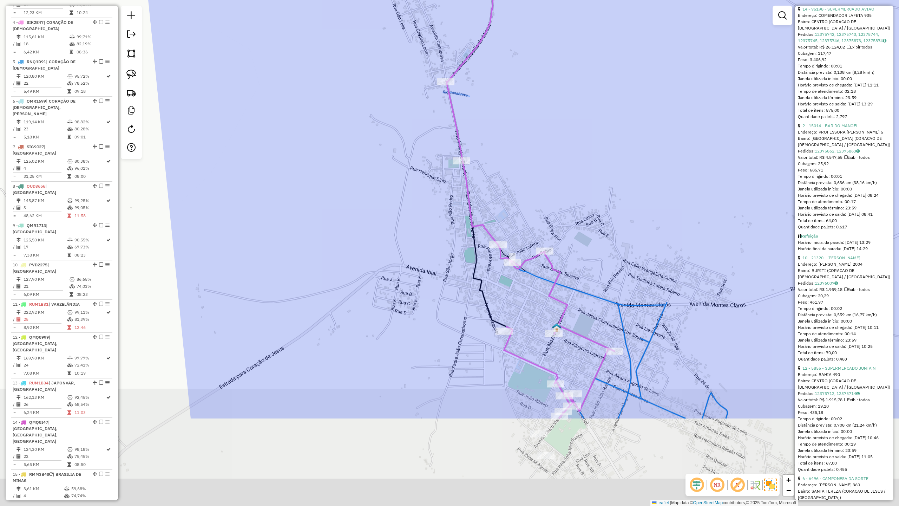
drag, startPoint x: 575, startPoint y: 297, endPoint x: 539, endPoint y: 128, distance: 172.9
click at [543, 152] on div "Janela de atendimento Grade de atendimento Capacidade Transportadoras Veículos …" at bounding box center [449, 253] width 899 height 506
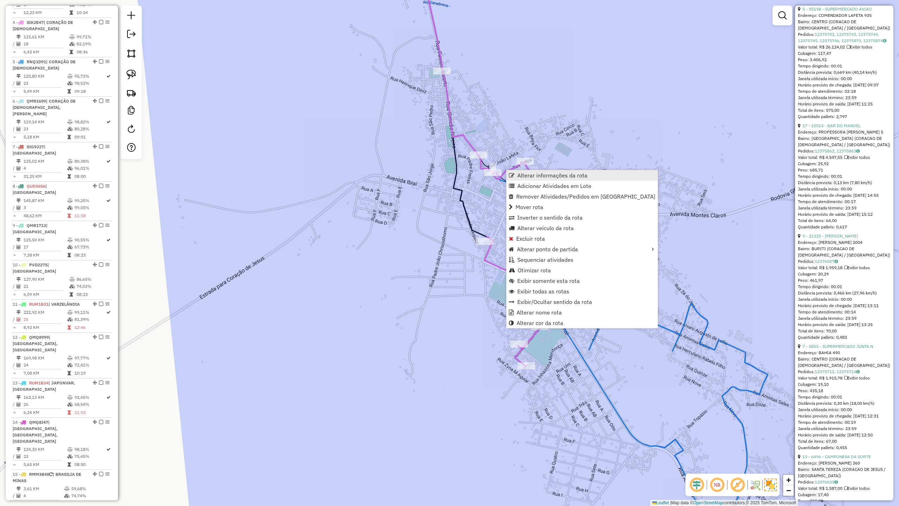
click at [545, 176] on span "Alterar informações da rota" at bounding box center [553, 176] width 70 height 6
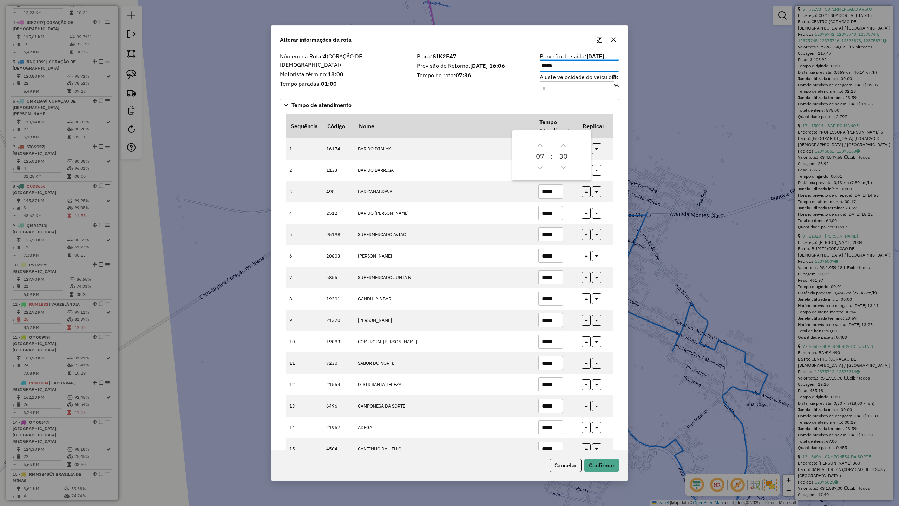
click at [399, 79] on label "Tempo paradas: 01:00" at bounding box center [344, 83] width 129 height 8
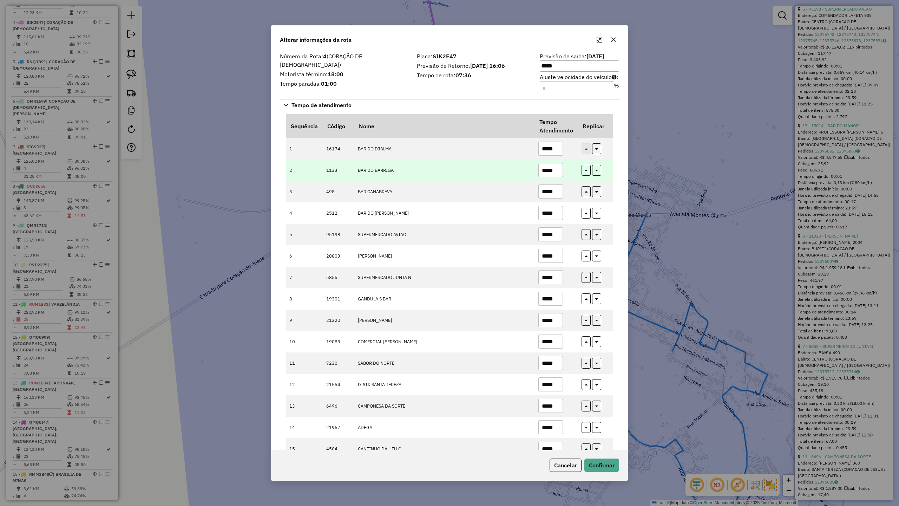
click at [557, 171] on input "*****" at bounding box center [551, 170] width 25 height 14
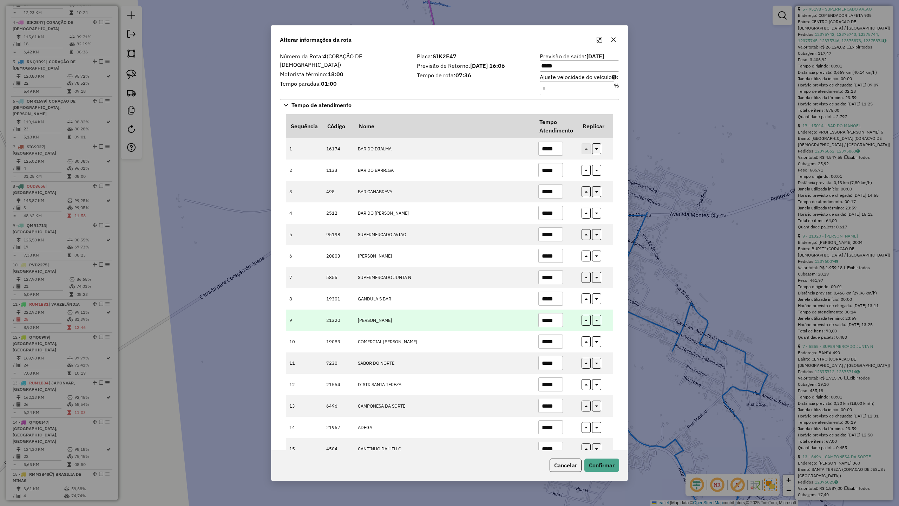
type input "*****"
click at [560, 323] on input "*****" at bounding box center [551, 320] width 25 height 14
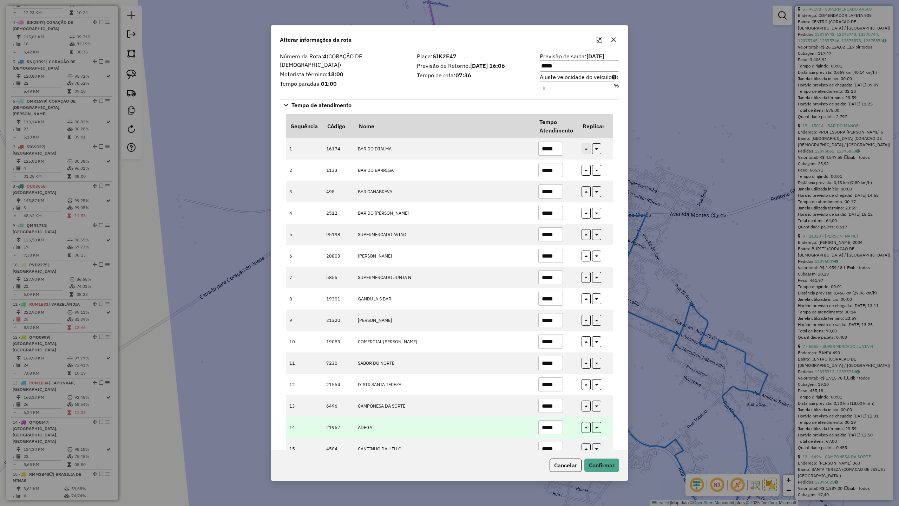
type input "*****"
click at [558, 433] on input "*****" at bounding box center [551, 427] width 25 height 14
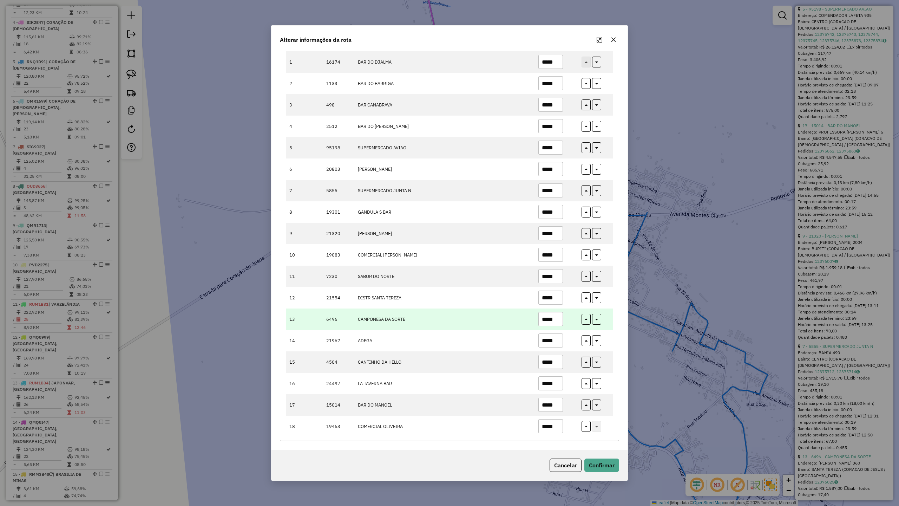
scroll to position [90, 0]
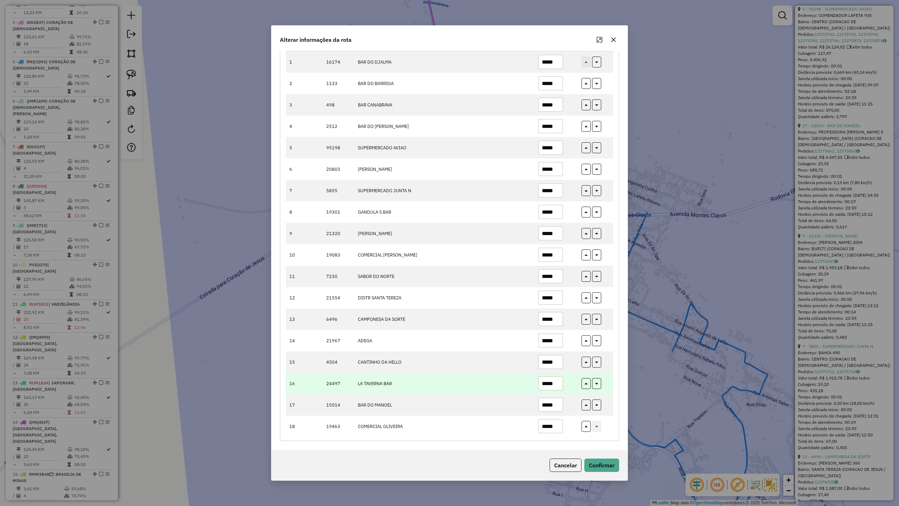
type input "*****"
click at [563, 382] on td "*****" at bounding box center [556, 383] width 43 height 21
click at [556, 382] on input "*****" at bounding box center [551, 383] width 25 height 14
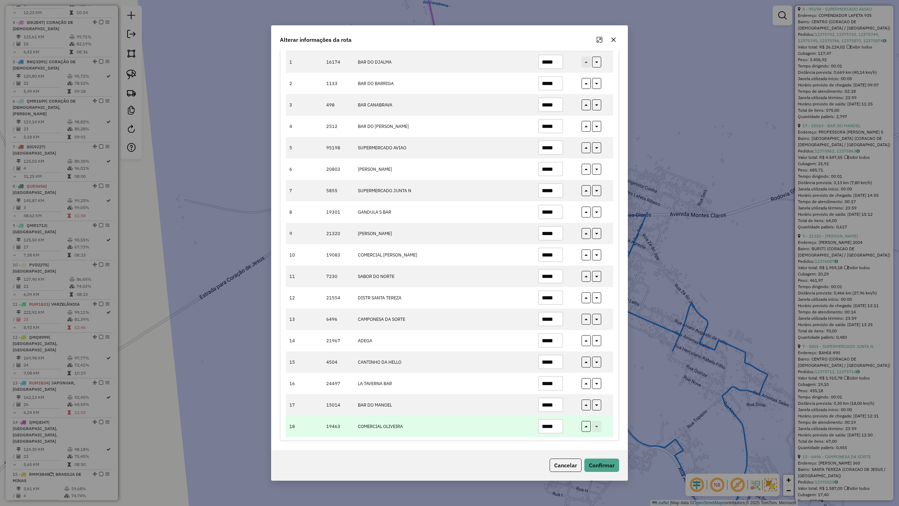
type input "*****"
click at [557, 423] on input "*****" at bounding box center [551, 426] width 25 height 14
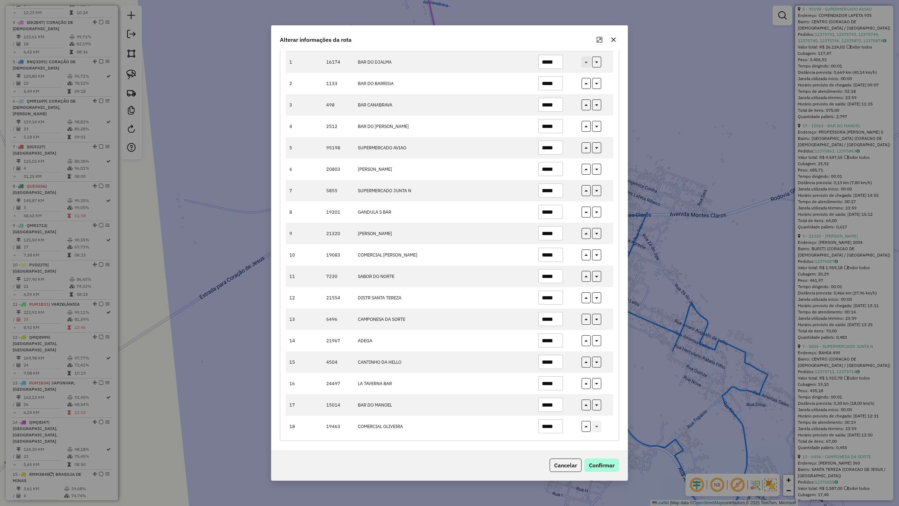
type input "*****"
click at [600, 442] on button "Confirmar" at bounding box center [602, 465] width 35 height 13
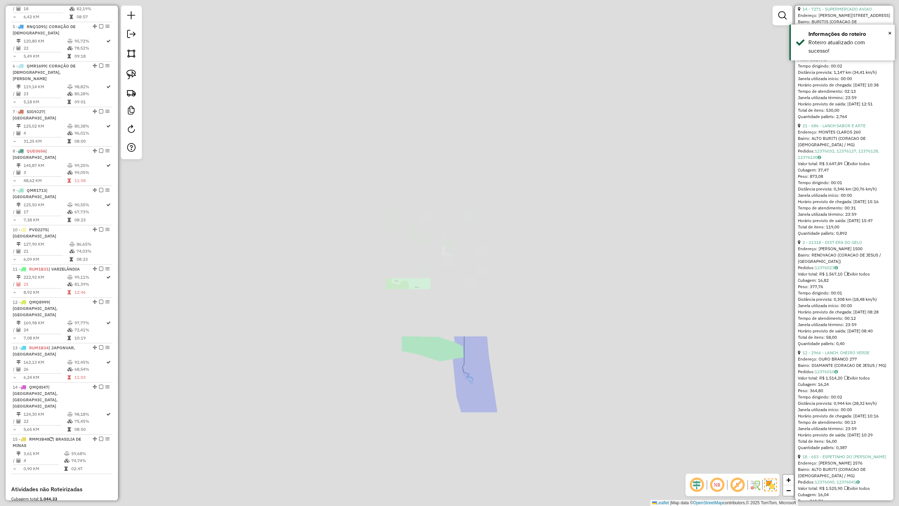
scroll to position [423, 0]
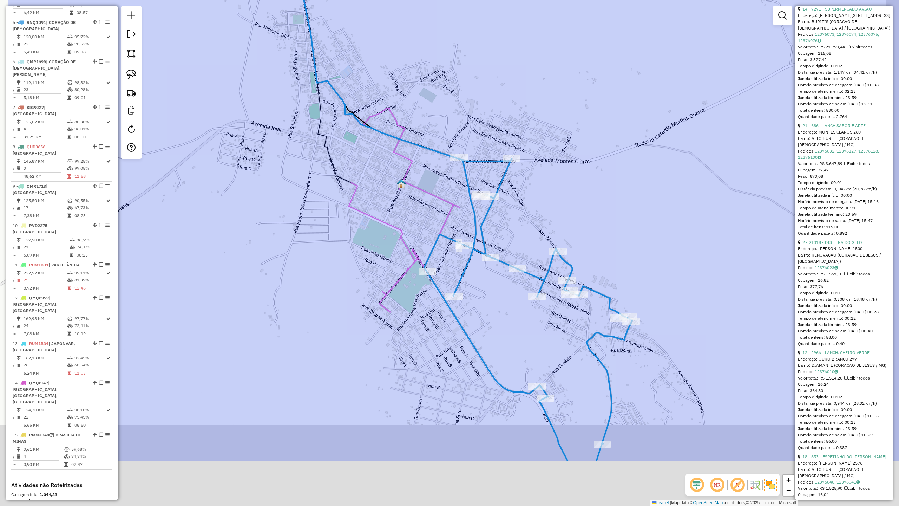
drag, startPoint x: 491, startPoint y: 409, endPoint x: 389, endPoint y: 286, distance: 160.4
click at [397, 297] on div "Janela de atendimento Grade de atendimento Capacidade Transportadoras Veículos …" at bounding box center [449, 253] width 899 height 506
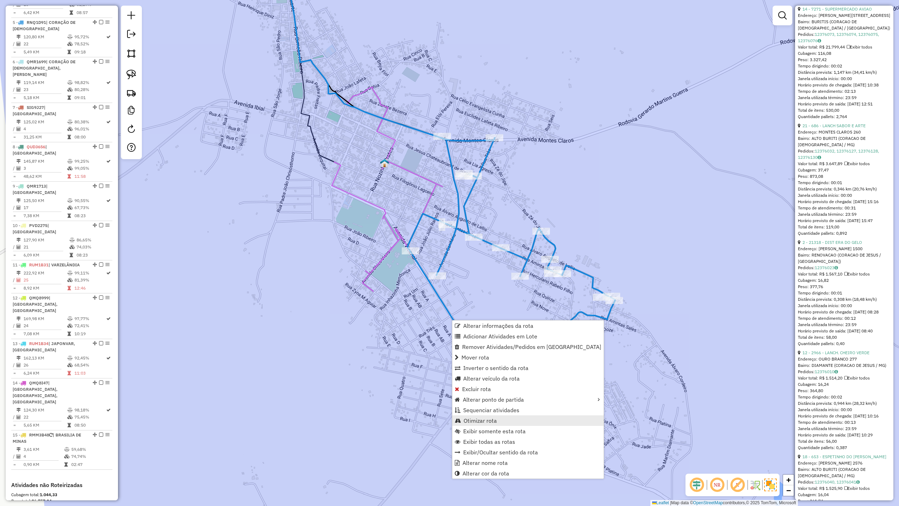
click at [483, 418] on span "Otimizar rota" at bounding box center [480, 421] width 33 height 6
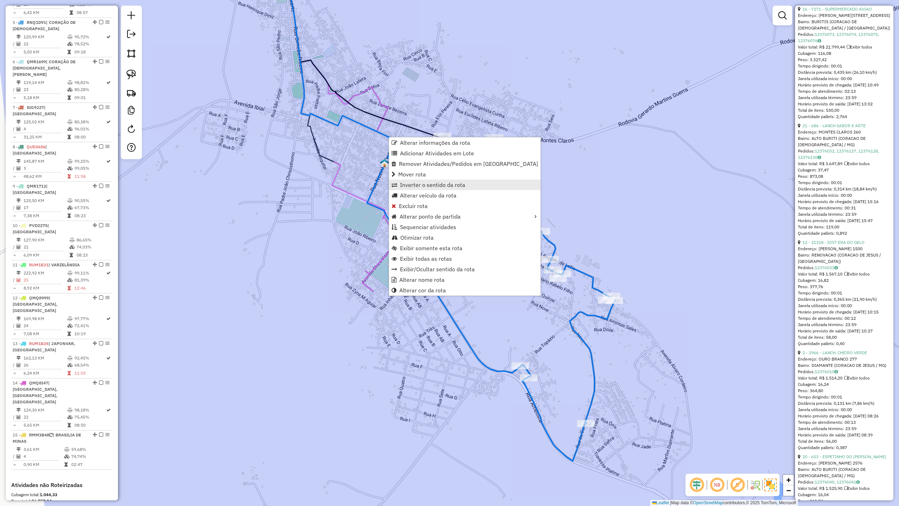
click at [426, 183] on span "Inverter o sentido da rota" at bounding box center [432, 185] width 65 height 6
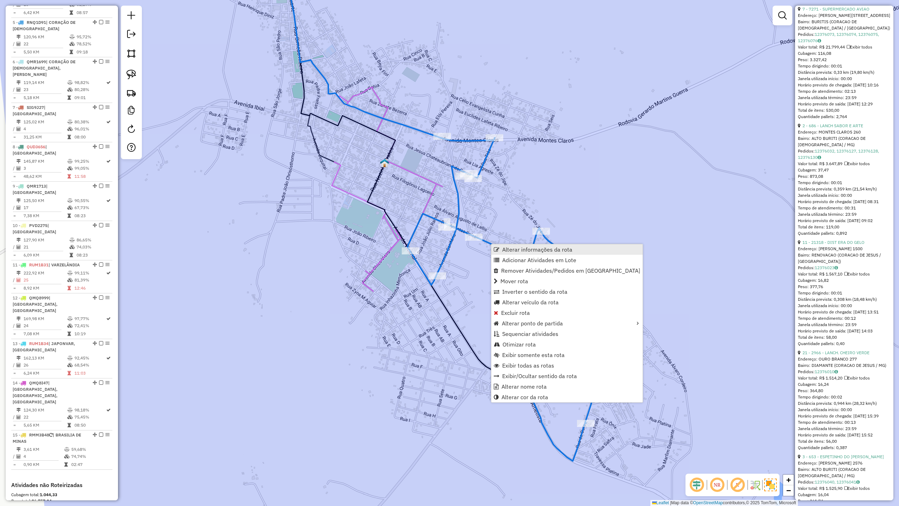
click at [512, 251] on span "Alterar informações da rota" at bounding box center [537, 250] width 70 height 6
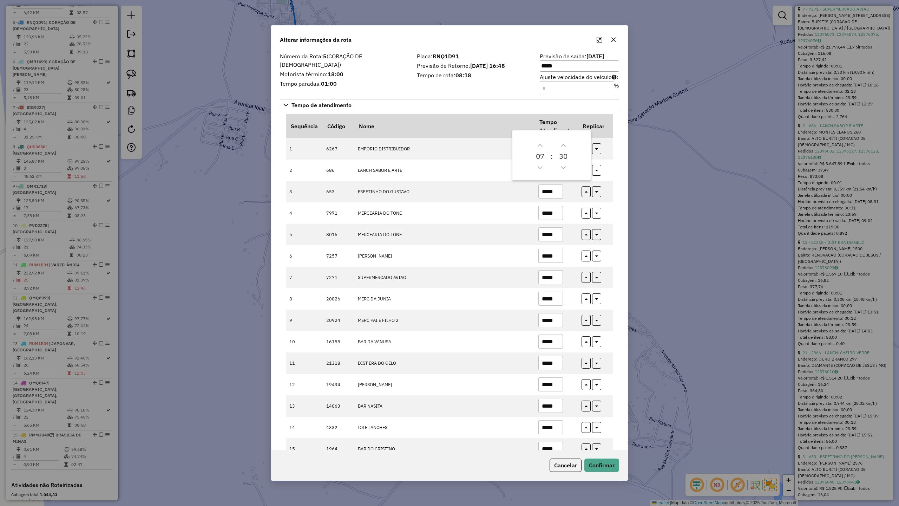
click at [403, 90] on div "Número da Rota: 5 (CORAÇÃO DE JESUS) Motorista término: 18:00 Tempo paradas: 01…" at bounding box center [344, 74] width 137 height 40
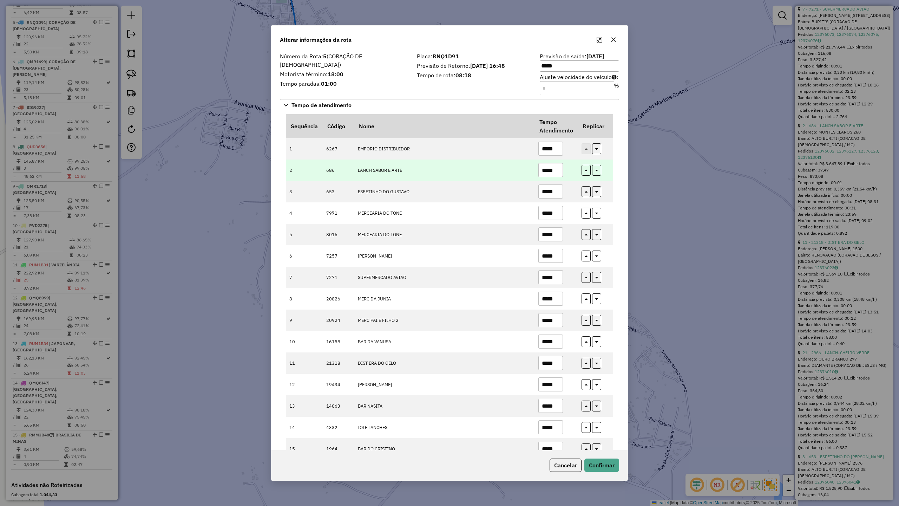
click at [558, 173] on input "*****" at bounding box center [551, 170] width 25 height 14
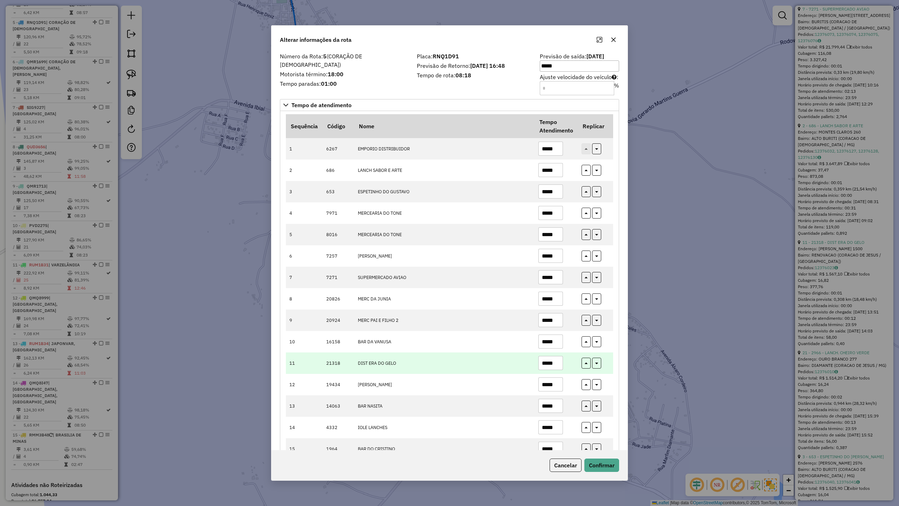
type input "*****"
click at [557, 364] on input "*****" at bounding box center [551, 363] width 25 height 14
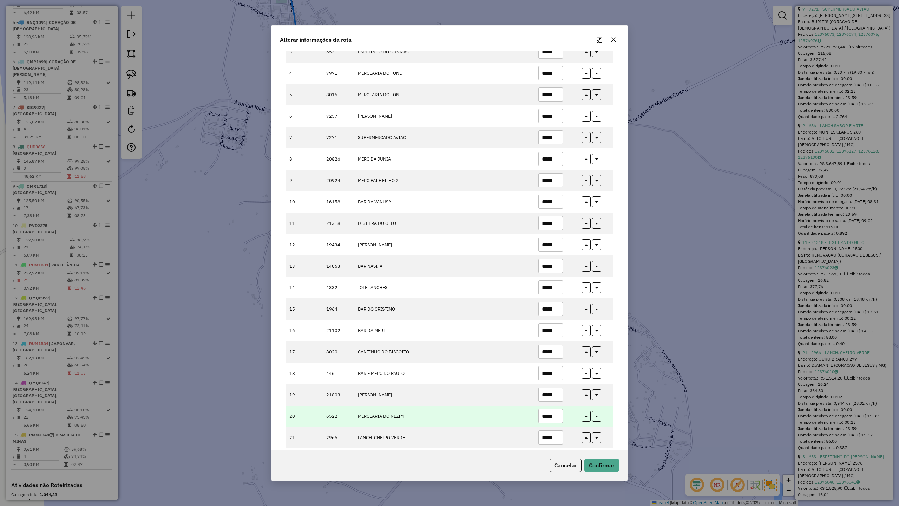
scroll to position [141, 0]
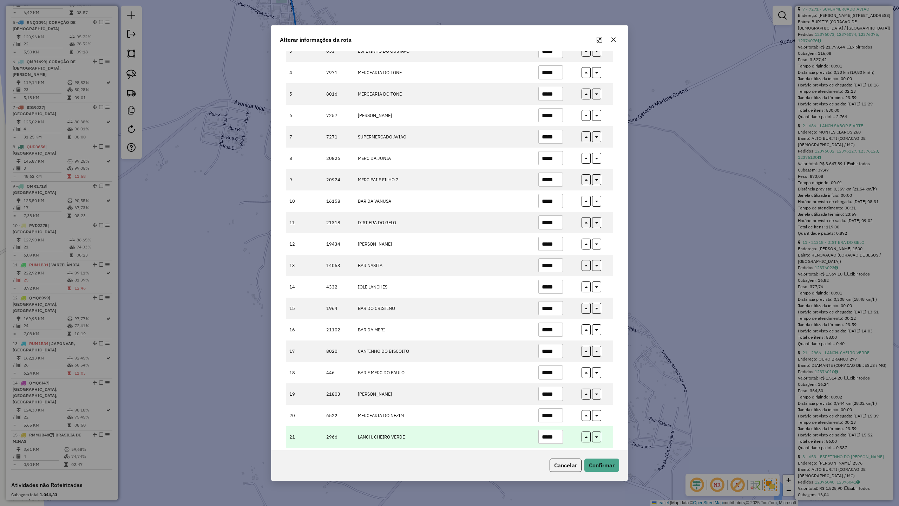
type input "*****"
click at [559, 440] on input "*****" at bounding box center [551, 437] width 25 height 14
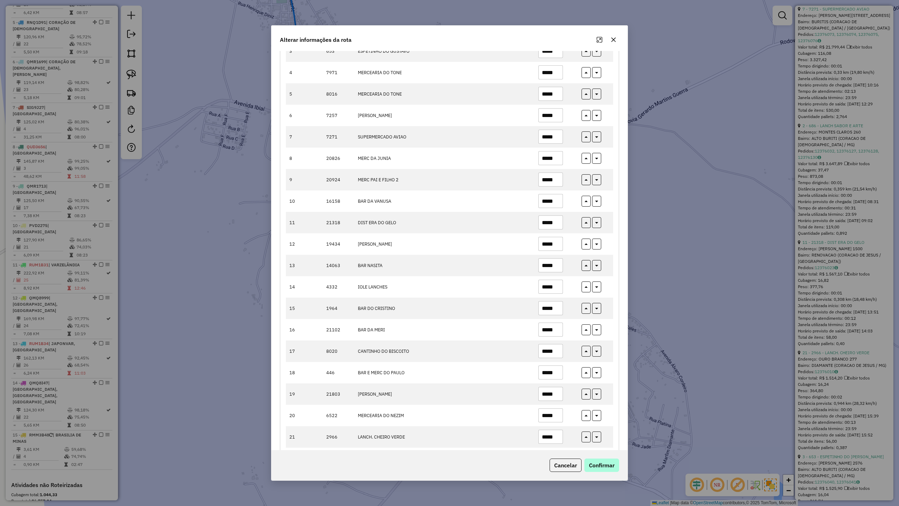
type input "*****"
click at [602, 442] on button "Confirmar" at bounding box center [602, 465] width 35 height 13
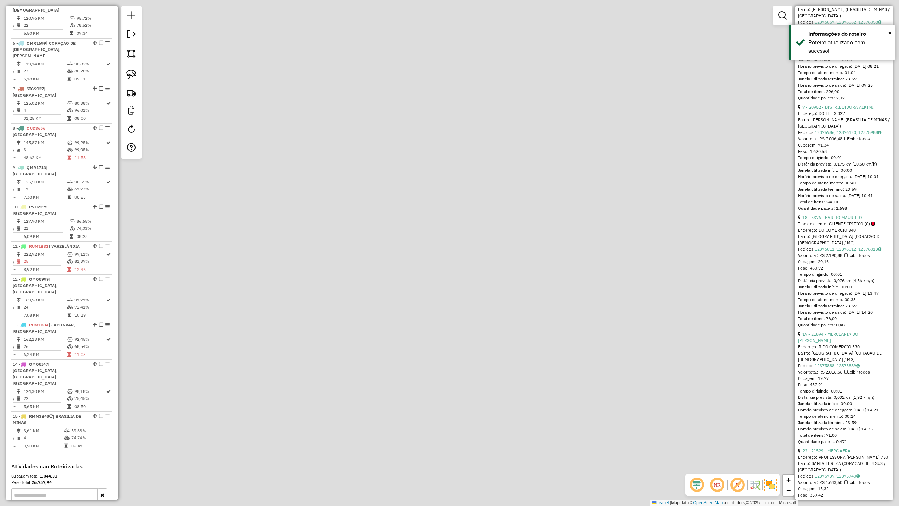
scroll to position [463, 0]
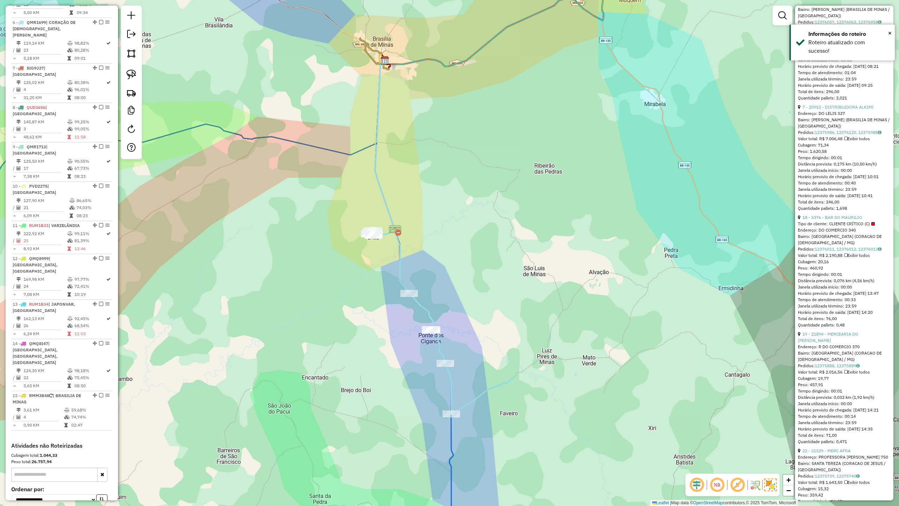
drag, startPoint x: 356, startPoint y: 349, endPoint x: 293, endPoint y: 228, distance: 136.7
click at [293, 230] on div "Janela de atendimento Grade de atendimento Capacidade Transportadoras Veículos …" at bounding box center [449, 253] width 899 height 506
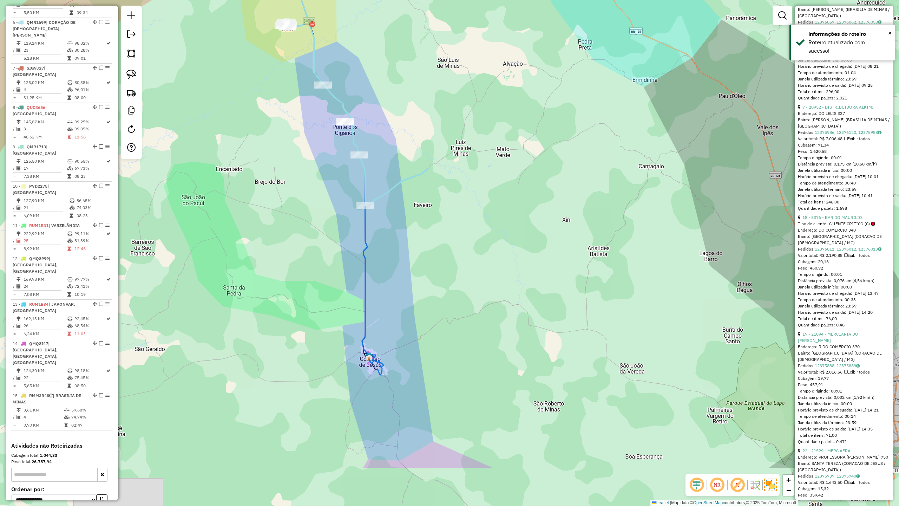
drag, startPoint x: 329, startPoint y: 326, endPoint x: 319, endPoint y: 344, distance: 20.4
click at [319, 344] on div "Janela de atendimento Grade de atendimento Capacidade Transportadoras Veículos …" at bounding box center [449, 253] width 899 height 506
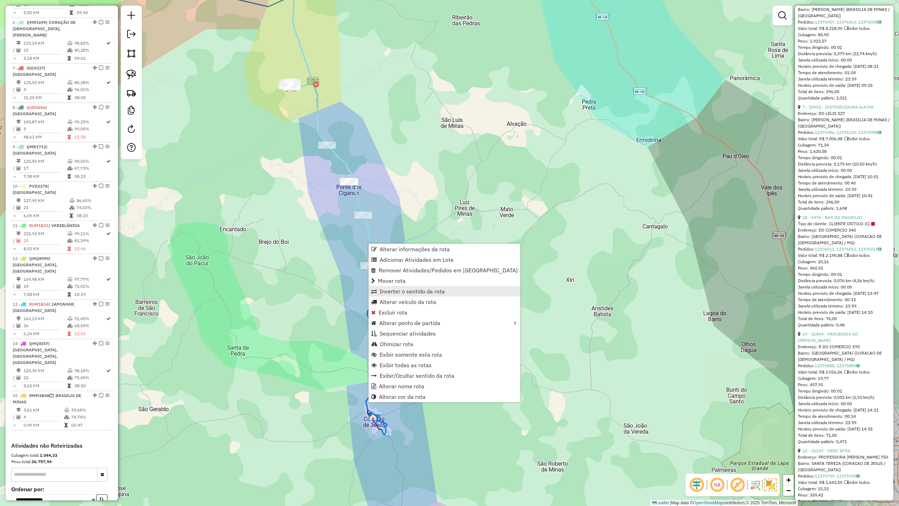
click at [394, 290] on span "Inverter o sentido da rota" at bounding box center [412, 291] width 65 height 6
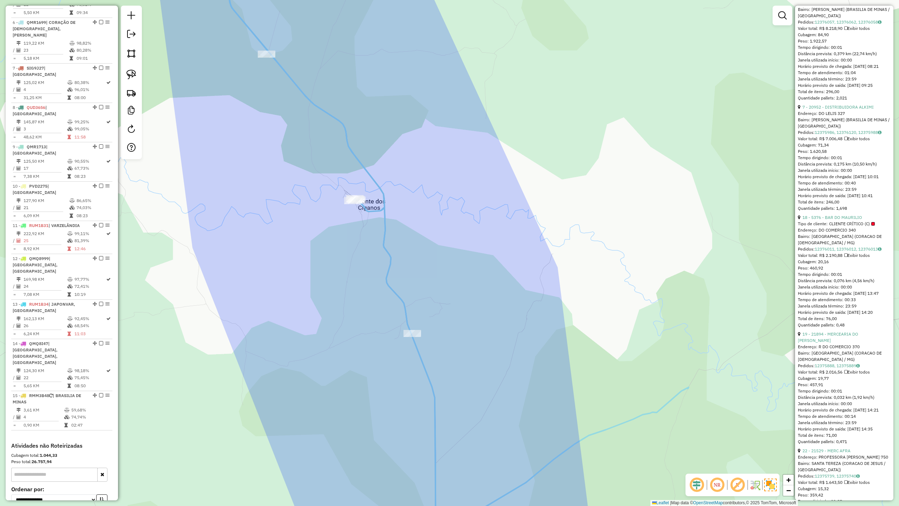
drag, startPoint x: 463, startPoint y: 357, endPoint x: 427, endPoint y: 147, distance: 213.1
click at [435, 185] on div "Janela de atendimento Grade de atendimento Capacidade Transportadoras Veículos …" at bounding box center [449, 253] width 899 height 506
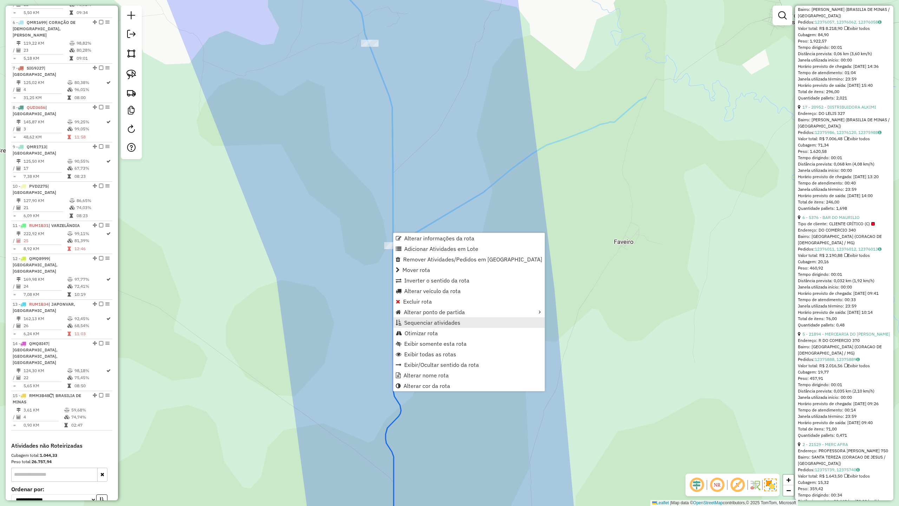
click at [424, 323] on span "Sequenciar atividades" at bounding box center [432, 323] width 56 height 6
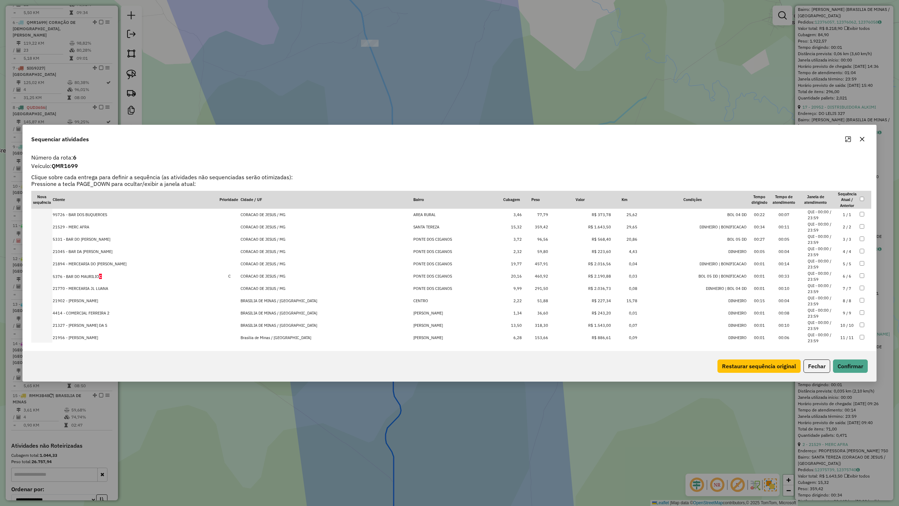
click at [820, 223] on li "QUI - 00:00 / 23:59" at bounding box center [821, 227] width 27 height 12
click at [852, 366] on button "Confirmar" at bounding box center [850, 365] width 35 height 13
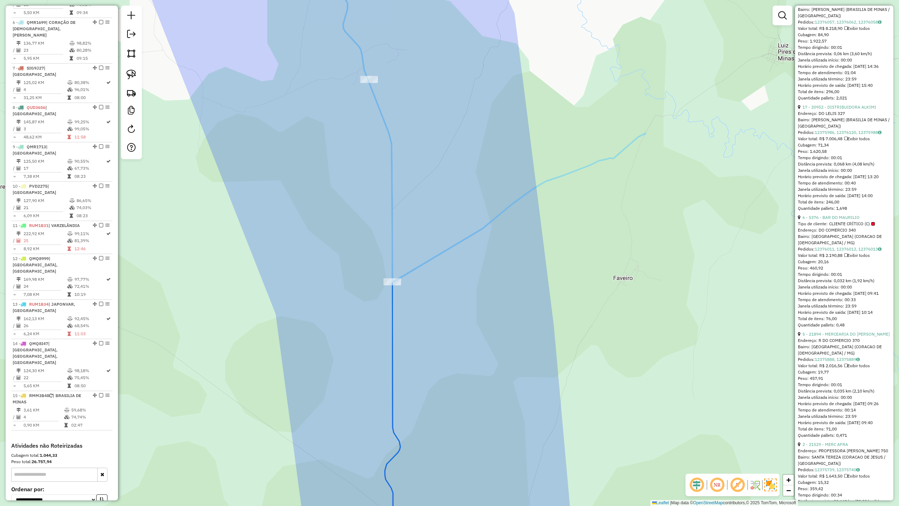
drag, startPoint x: 337, startPoint y: 158, endPoint x: 338, endPoint y: 215, distance: 57.6
click at [337, 208] on div "Janela de atendimento Grade de atendimento Capacidade Transportadoras Veículos …" at bounding box center [449, 253] width 899 height 506
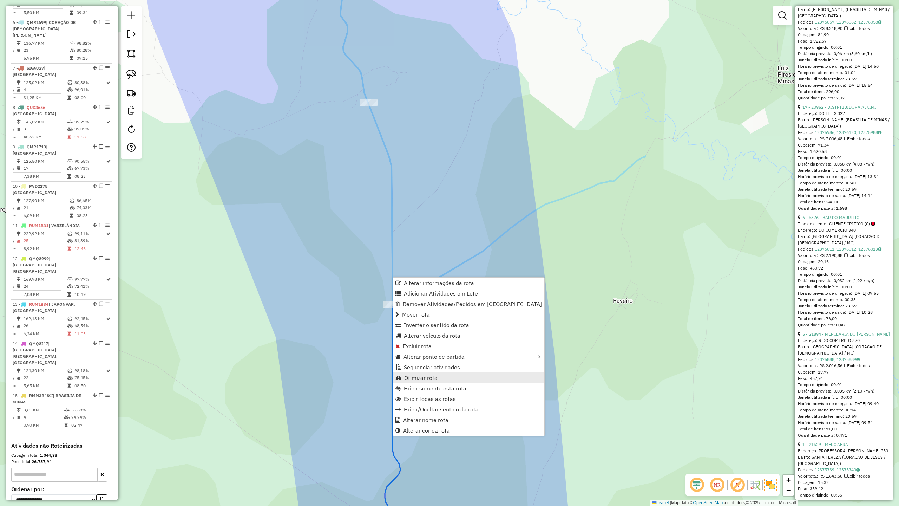
click at [418, 377] on span "Otimizar rota" at bounding box center [420, 378] width 33 height 6
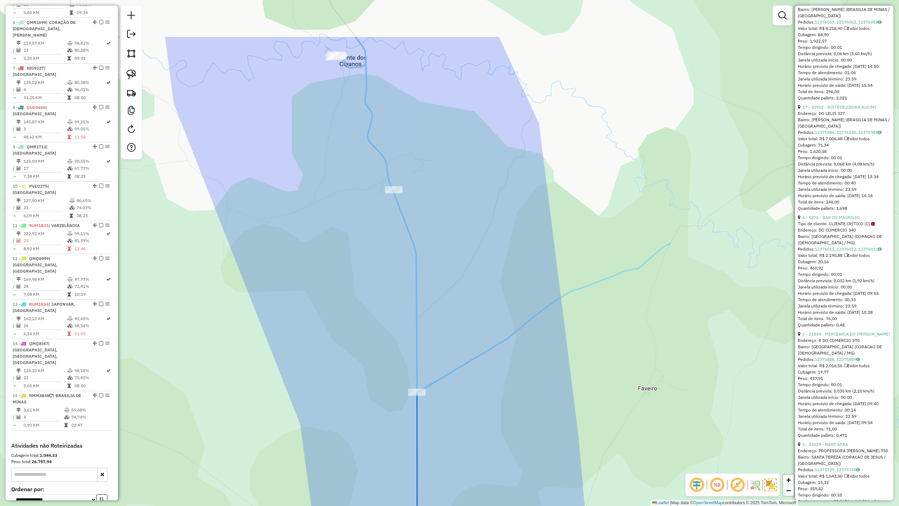
drag, startPoint x: 267, startPoint y: 164, endPoint x: 315, endPoint y: 318, distance: 160.6
click at [314, 314] on div "Janela de atendimento Grade de atendimento Capacidade Transportadoras Veículos …" at bounding box center [449, 253] width 899 height 506
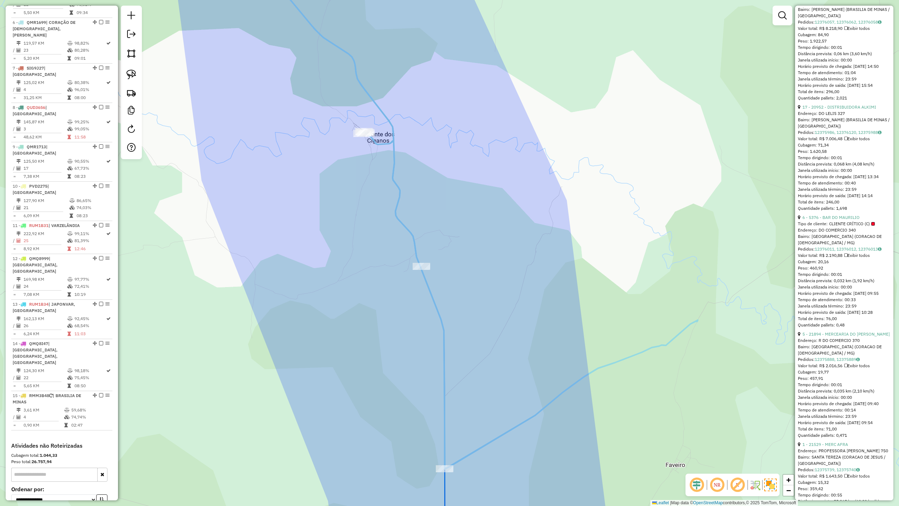
drag, startPoint x: 305, startPoint y: 206, endPoint x: 316, endPoint y: 295, distance: 90.3
click at [316, 294] on div "Janela de atendimento Grade de atendimento Capacidade Transportadoras Veículos …" at bounding box center [449, 253] width 899 height 506
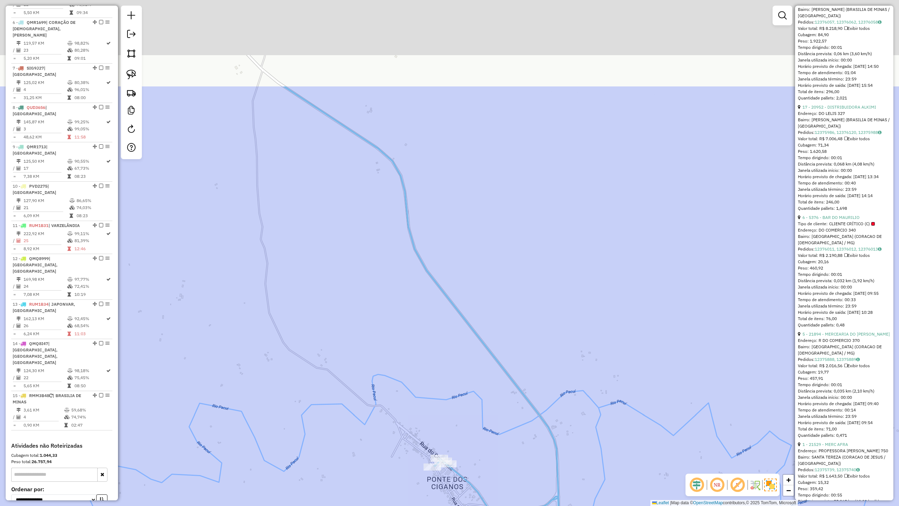
drag, startPoint x: 318, startPoint y: 207, endPoint x: 379, endPoint y: 383, distance: 185.8
click at [387, 390] on div "Janela de atendimento Grade de atendimento Capacidade Transportadoras Veículos …" at bounding box center [449, 253] width 899 height 506
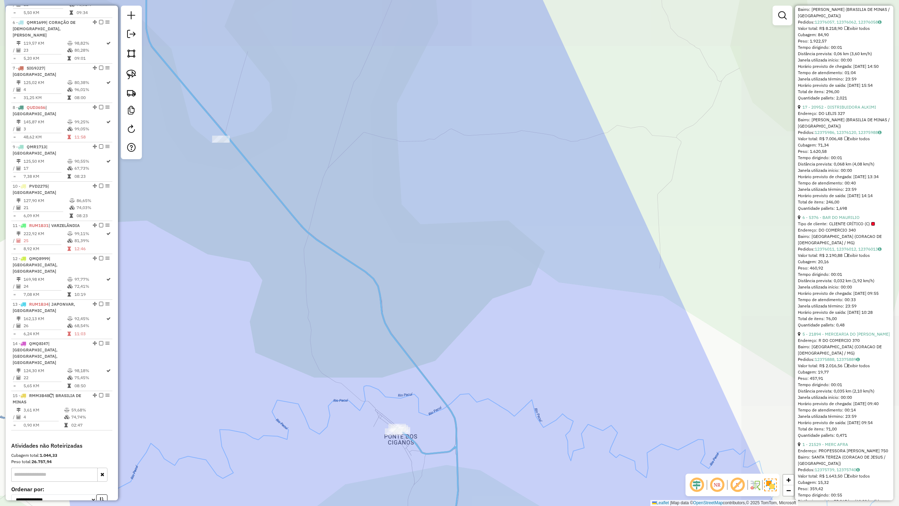
drag, startPoint x: 228, startPoint y: 223, endPoint x: 439, endPoint y: 455, distance: 312.9
click at [431, 442] on div "Janela de atendimento Grade de atendimento Capacidade Transportadoras Veículos …" at bounding box center [449, 253] width 899 height 506
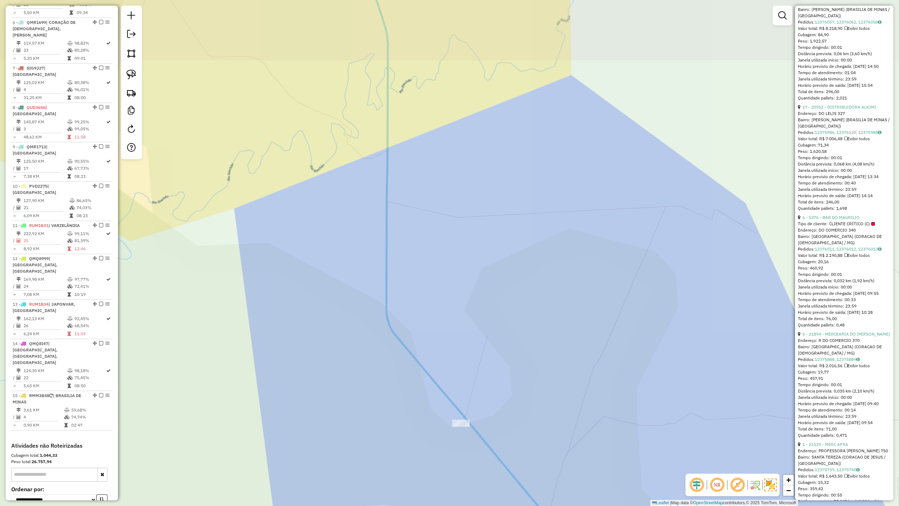
drag, startPoint x: 349, startPoint y: 323, endPoint x: 339, endPoint y: 446, distance: 123.4
click at [345, 436] on div "Janela de atendimento Grade de atendimento Capacidade Transportadoras Veículos …" at bounding box center [449, 253] width 899 height 506
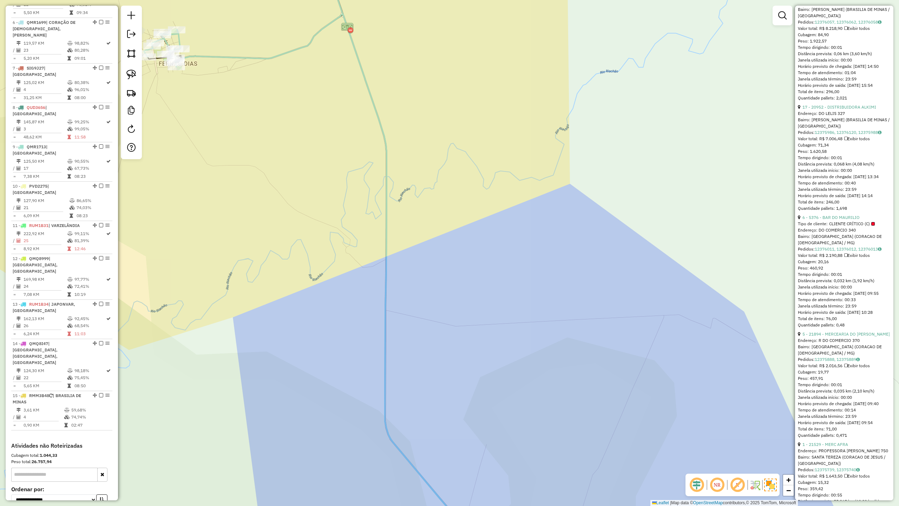
drag, startPoint x: 290, startPoint y: 273, endPoint x: 302, endPoint y: 426, distance: 153.0
click at [303, 424] on div "Janela de atendimento Grade de atendimento Capacidade Transportadoras Veículos …" at bounding box center [449, 253] width 899 height 506
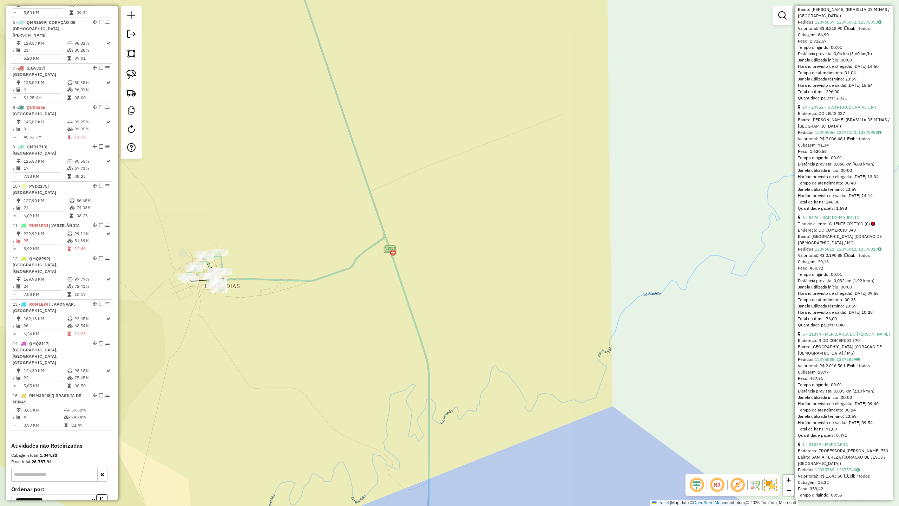
drag, startPoint x: 279, startPoint y: 343, endPoint x: 371, endPoint y: 409, distance: 113.3
click at [358, 408] on div "Janela de atendimento Grade de atendimento Capacidade Transportadoras Veículos …" at bounding box center [449, 253] width 899 height 506
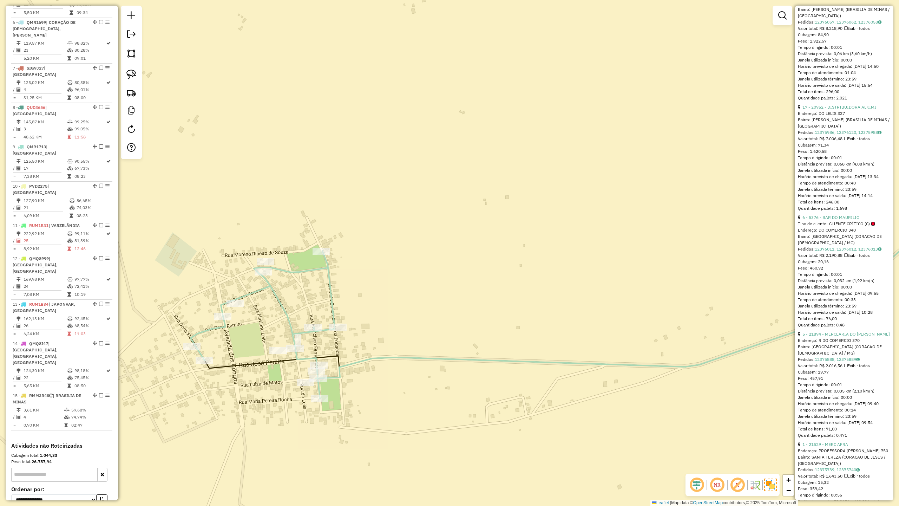
click at [353, 363] on icon at bounding box center [590, 294] width 799 height 208
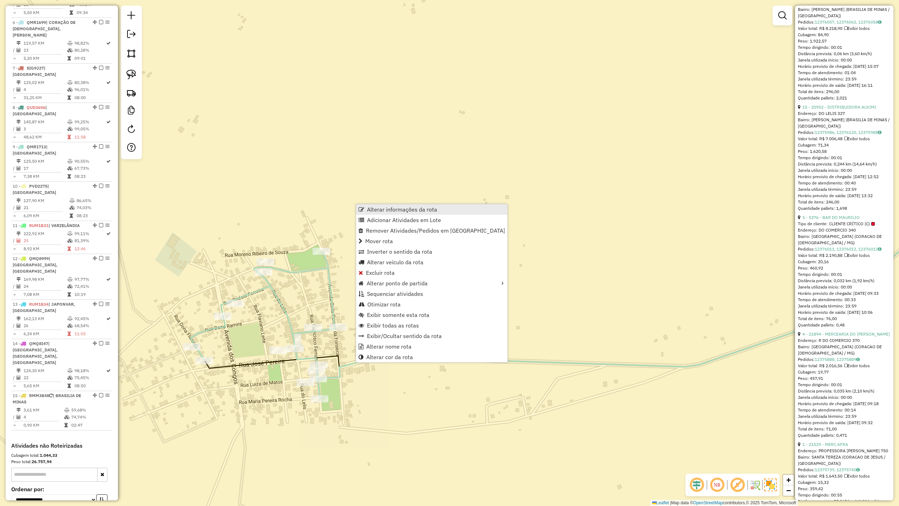
click at [393, 210] on span "Alterar informações da rota" at bounding box center [402, 210] width 70 height 6
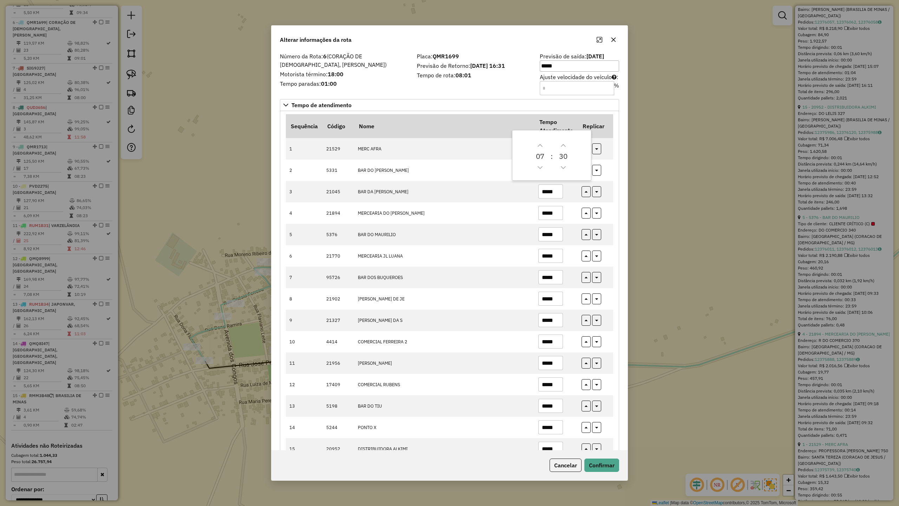
click at [399, 73] on label "Motorista término: 18:00" at bounding box center [344, 74] width 129 height 8
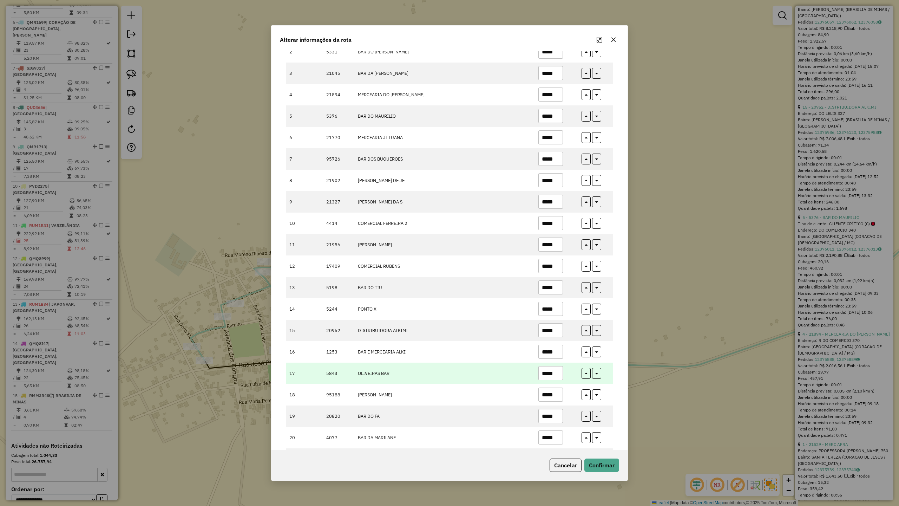
scroll to position [197, 0]
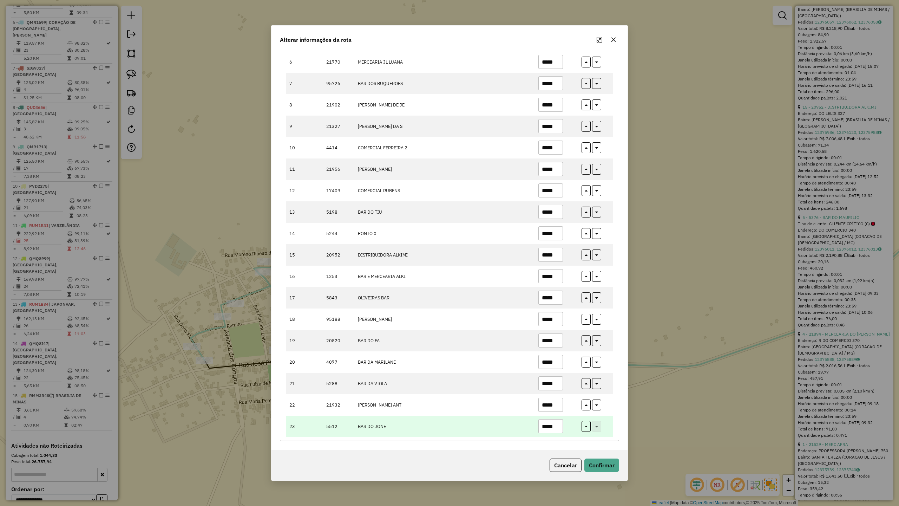
click at [557, 427] on input "*****" at bounding box center [551, 426] width 25 height 14
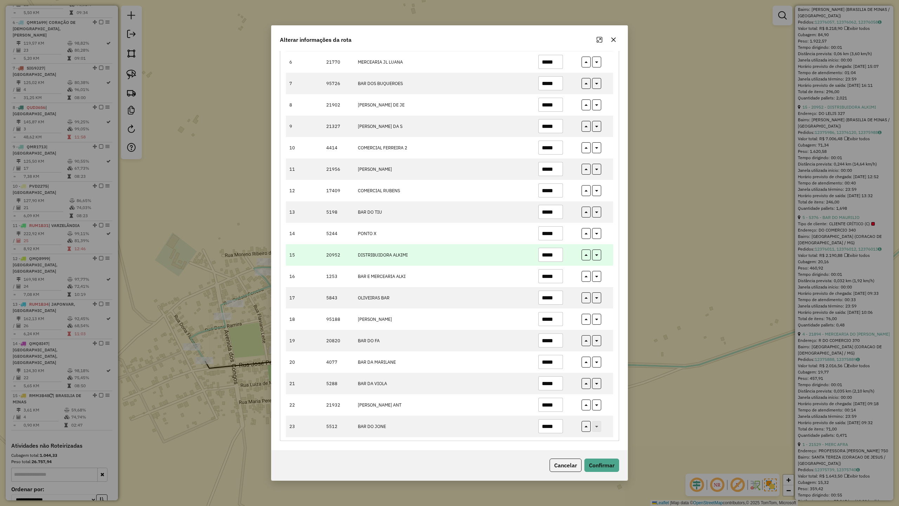
type input "*****"
click at [556, 252] on input "*****" at bounding box center [551, 255] width 25 height 14
type input "*****"
click at [599, 442] on button "Confirmar" at bounding box center [602, 465] width 35 height 13
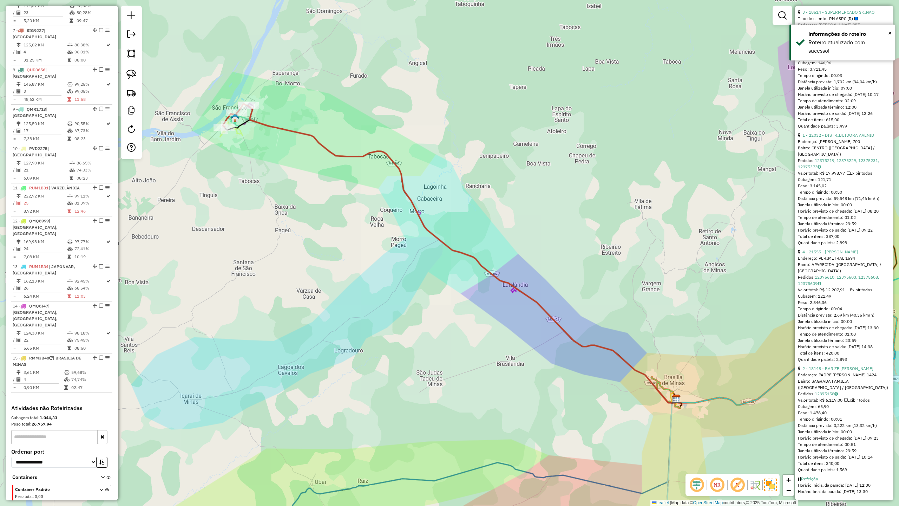
scroll to position [502, 0]
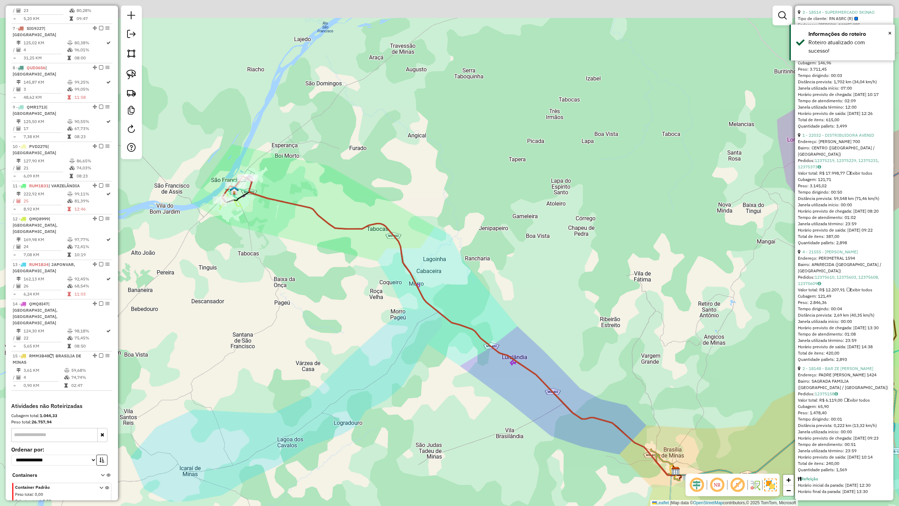
drag, startPoint x: 294, startPoint y: 272, endPoint x: 299, endPoint y: 295, distance: 23.7
click at [298, 292] on div "Janela de atendimento Grade de atendimento Capacidade Transportadoras Veículos …" at bounding box center [449, 253] width 899 height 506
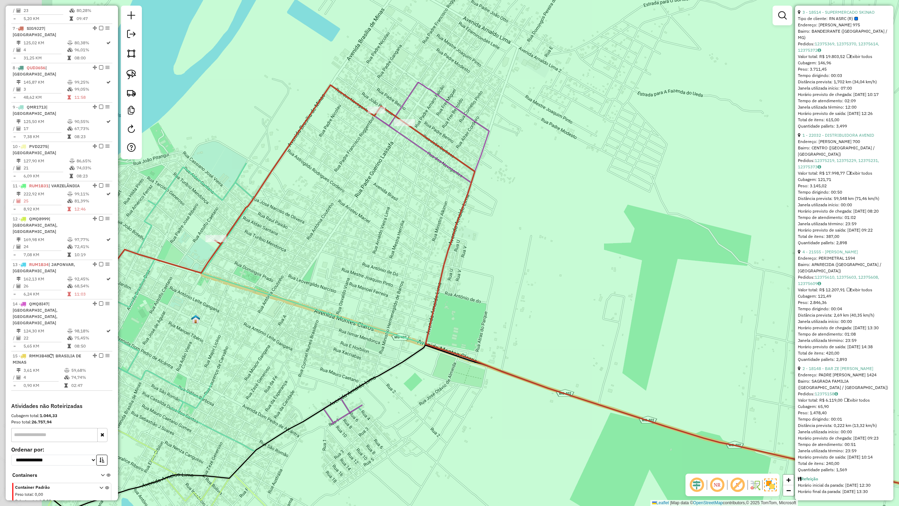
drag, startPoint x: 260, startPoint y: 211, endPoint x: 414, endPoint y: 172, distance: 158.0
click at [409, 175] on div "Janela de atendimento Grade de atendimento Capacidade Transportadoras Veículos …" at bounding box center [449, 253] width 899 height 506
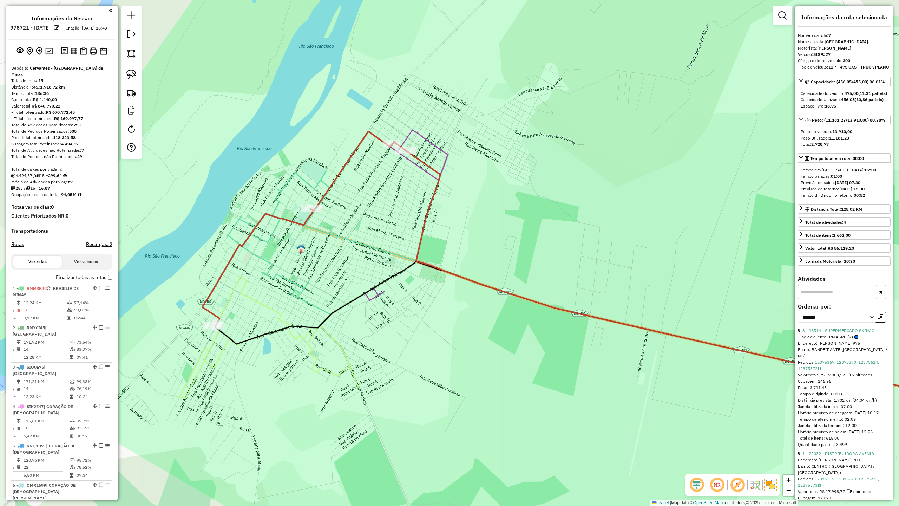
scroll to position [334, 0]
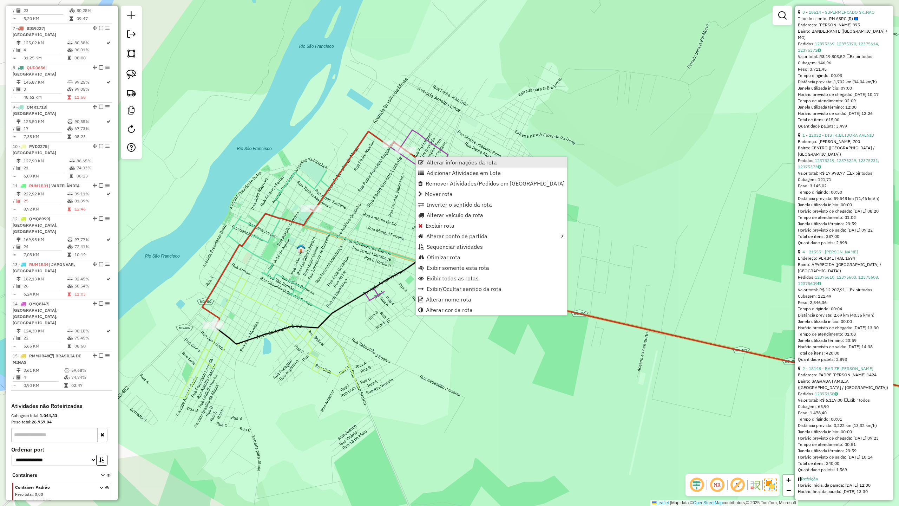
click at [446, 165] on span "Alterar informações da rota" at bounding box center [462, 163] width 70 height 6
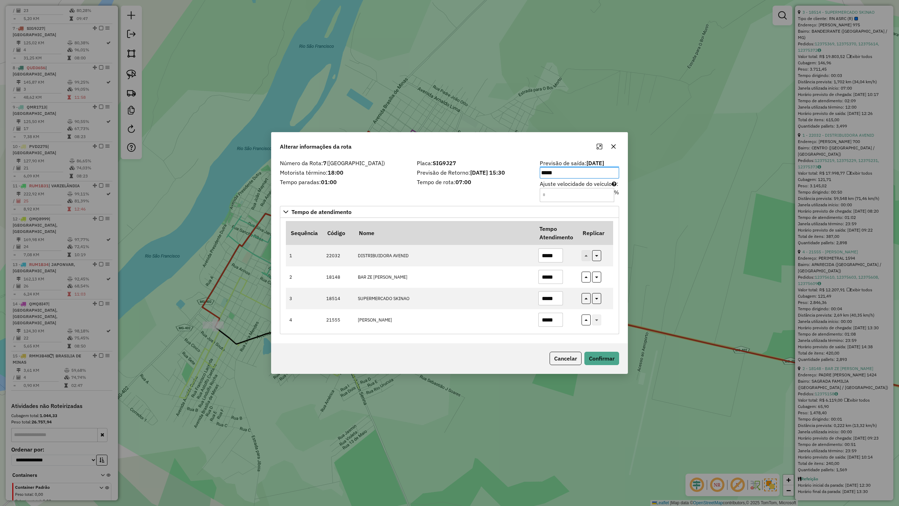
click at [401, 147] on div "Alterar informações da rota" at bounding box center [450, 144] width 356 height 25
click at [559, 298] on input "*****" at bounding box center [551, 298] width 25 height 14
type input "*****"
click at [558, 258] on input "*****" at bounding box center [551, 255] width 25 height 14
type input "*****"
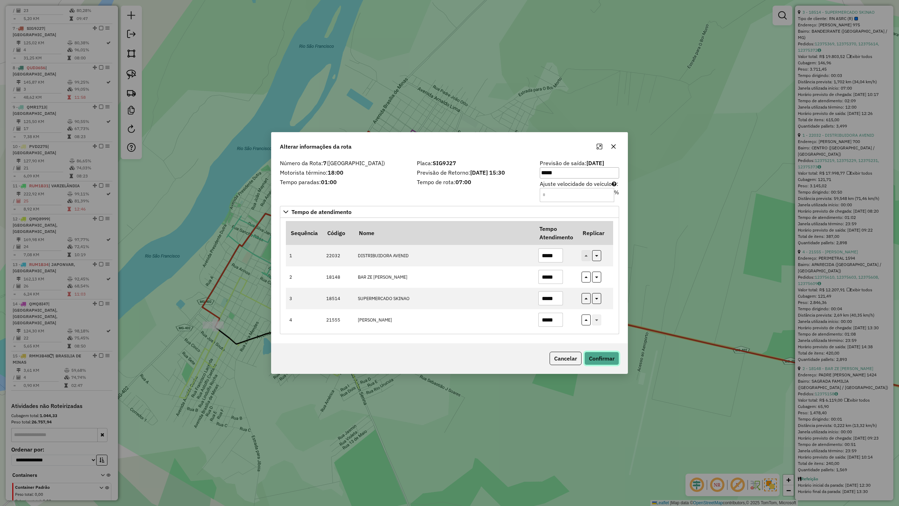
click at [607, 365] on button "Confirmar" at bounding box center [602, 358] width 35 height 13
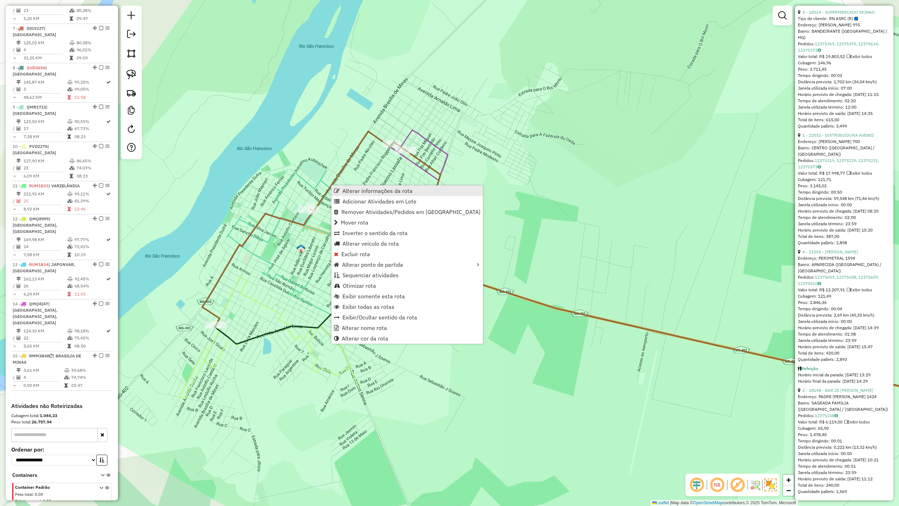
click at [362, 190] on span "Alterar informações da rota" at bounding box center [378, 191] width 70 height 6
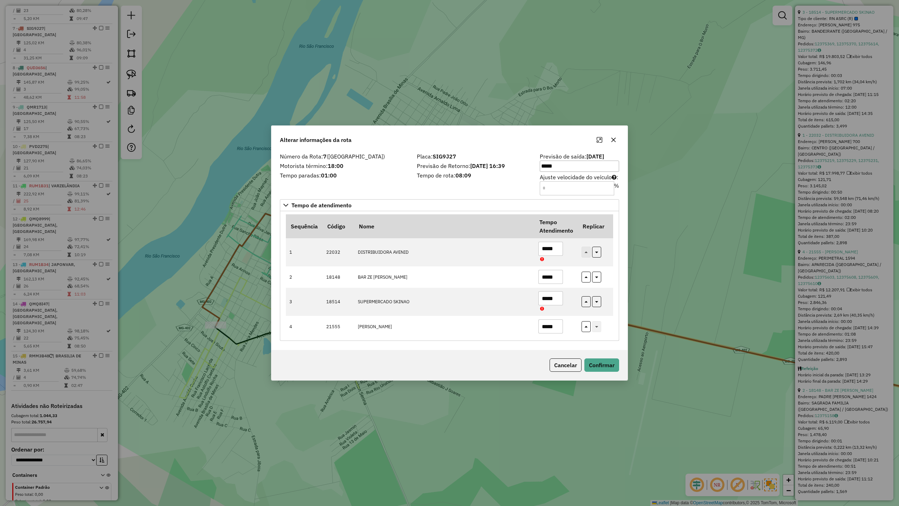
click at [499, 191] on div "Placa: SIG9J27 Previsão de Retorno: 14/08/2025 16:39 Tempo de rota: 08:09" at bounding box center [474, 174] width 123 height 40
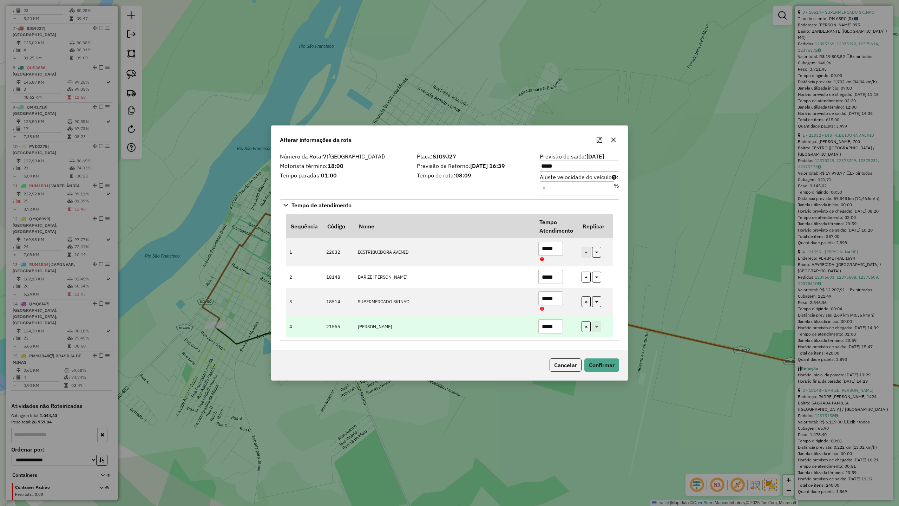
click at [559, 330] on input "*****" at bounding box center [551, 326] width 25 height 14
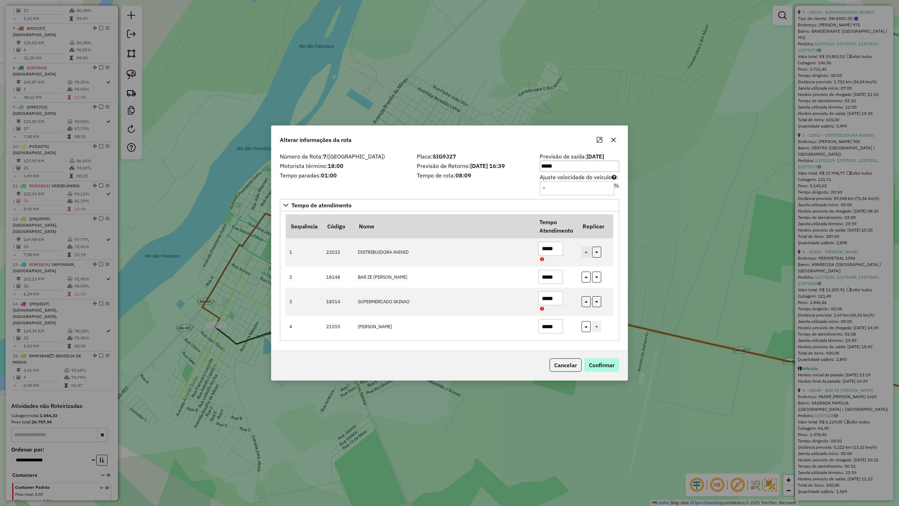
type input "*****"
click at [608, 367] on button "Confirmar" at bounding box center [602, 364] width 35 height 13
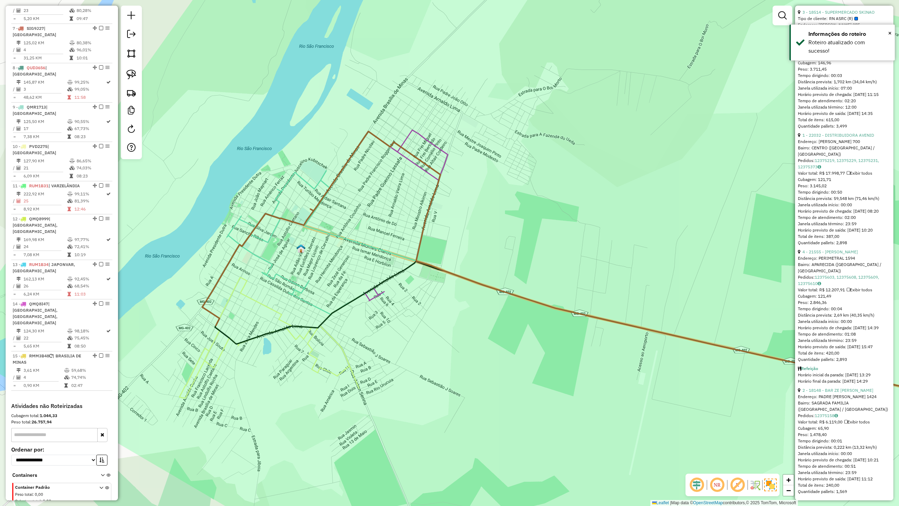
scroll to position [508, 0]
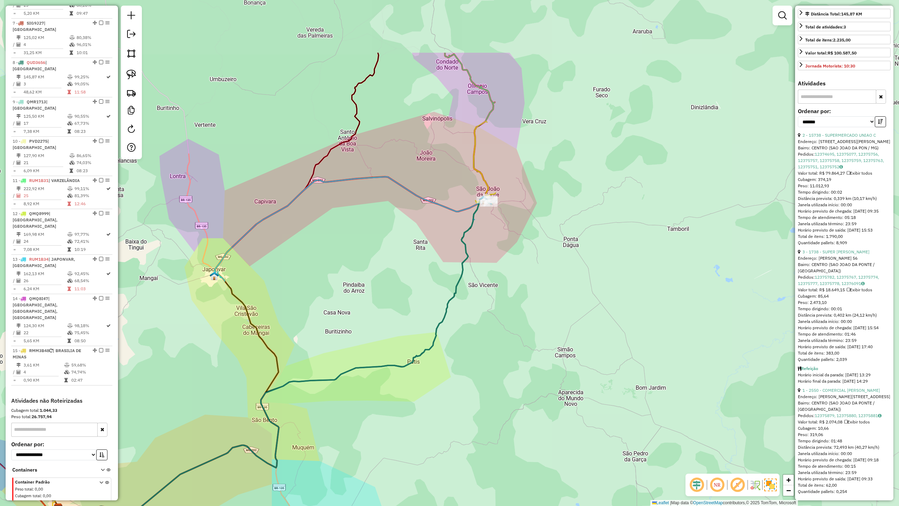
drag, startPoint x: 547, startPoint y: 150, endPoint x: 371, endPoint y: 253, distance: 203.8
click at [371, 253] on div "Janela de atendimento Grade de atendimento Capacidade Transportadoras Veículos …" at bounding box center [449, 253] width 899 height 506
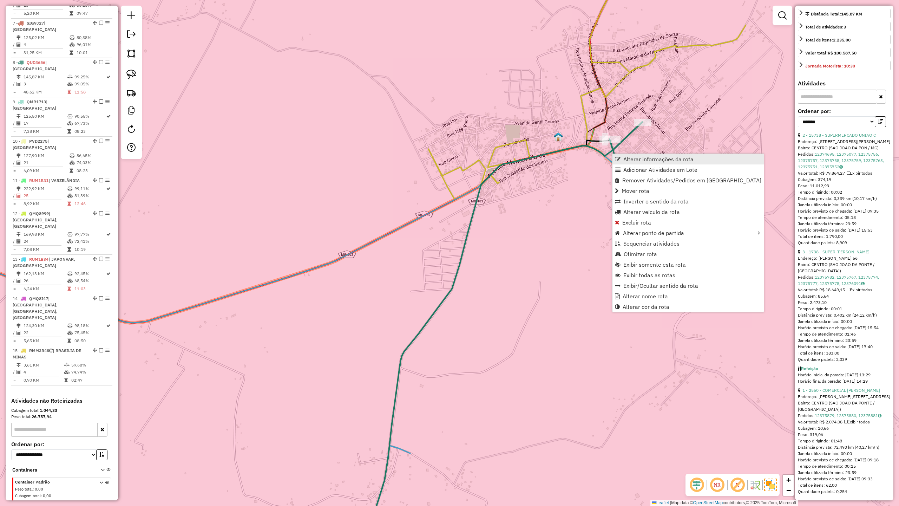
click at [647, 161] on span "Alterar informações da rota" at bounding box center [659, 159] width 70 height 6
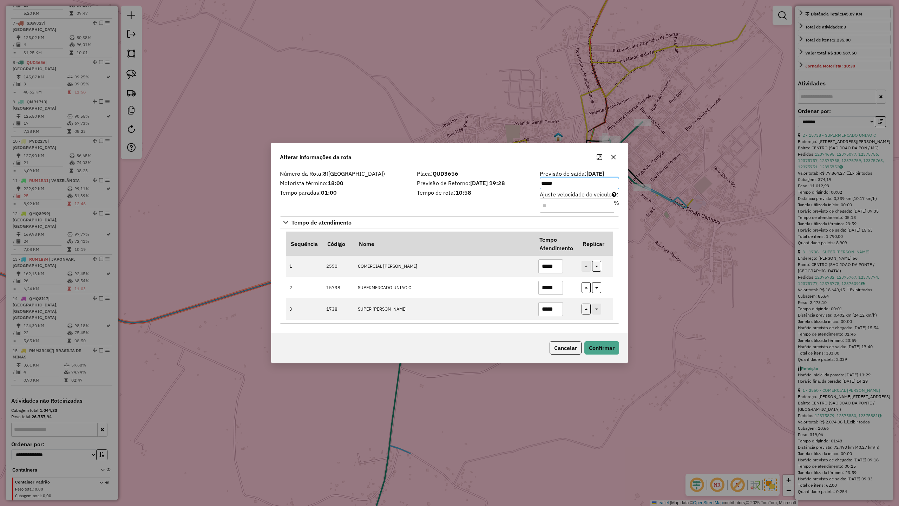
click at [516, 163] on div "Alterar informações da rota" at bounding box center [450, 155] width 356 height 25
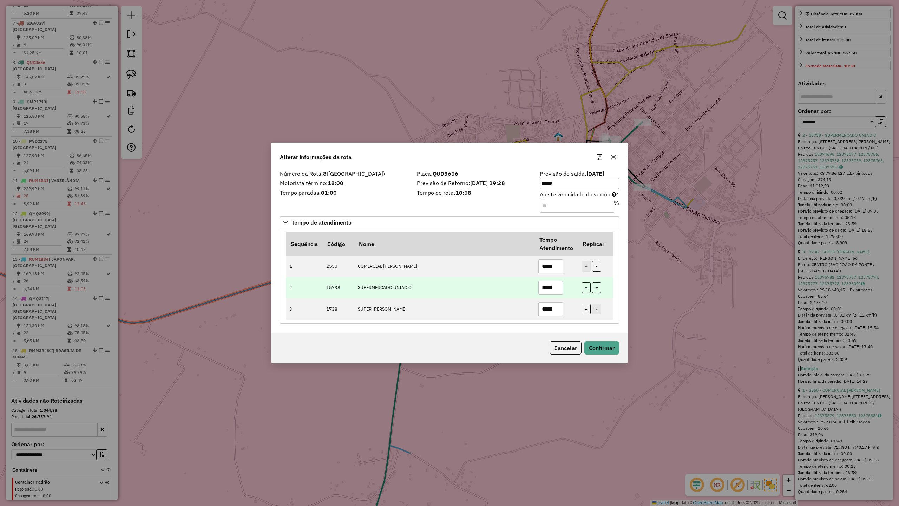
click at [560, 292] on input "*****" at bounding box center [551, 288] width 25 height 14
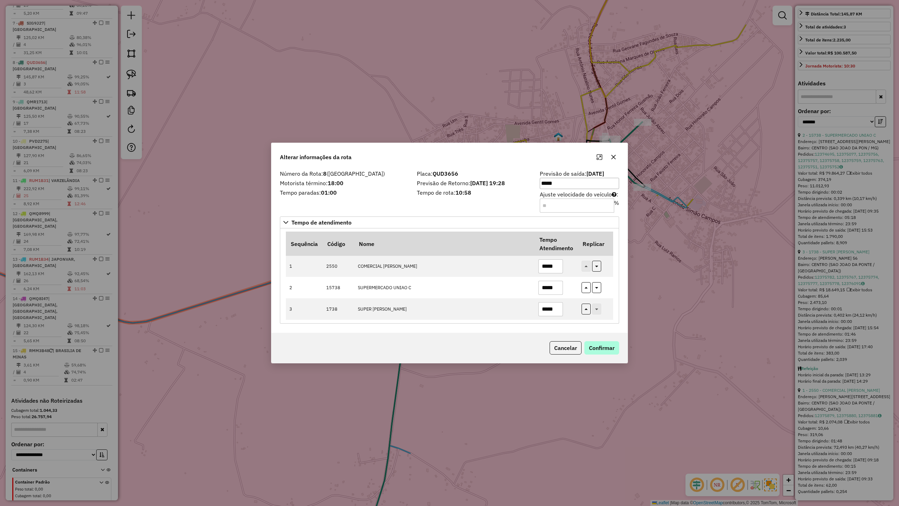
type input "*****"
click at [603, 352] on button "Confirmar" at bounding box center [602, 347] width 35 height 13
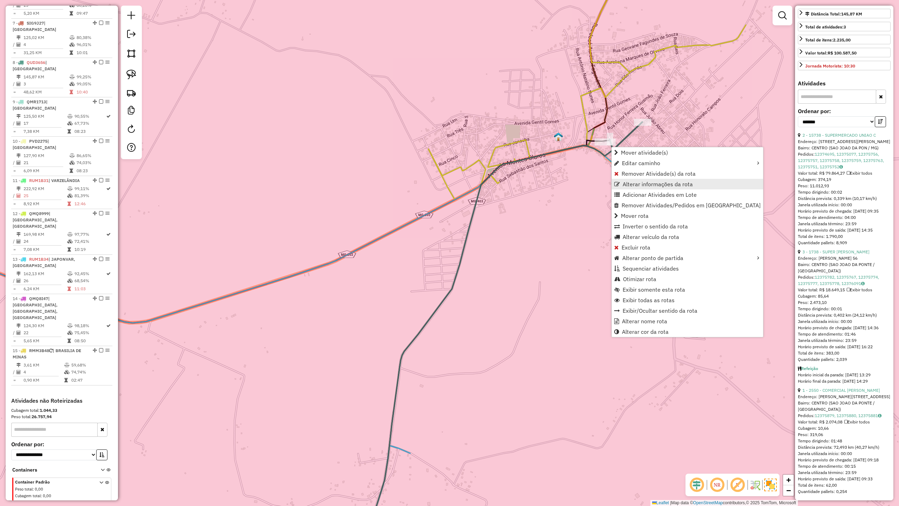
click at [659, 186] on span "Alterar informações da rota" at bounding box center [658, 184] width 70 height 6
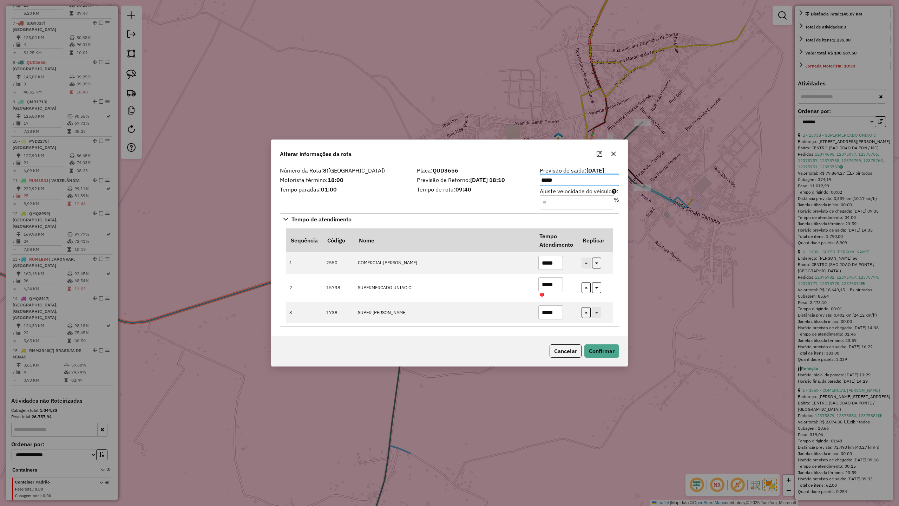
click at [529, 188] on label "Tempo de rota: 09:40" at bounding box center [474, 189] width 115 height 8
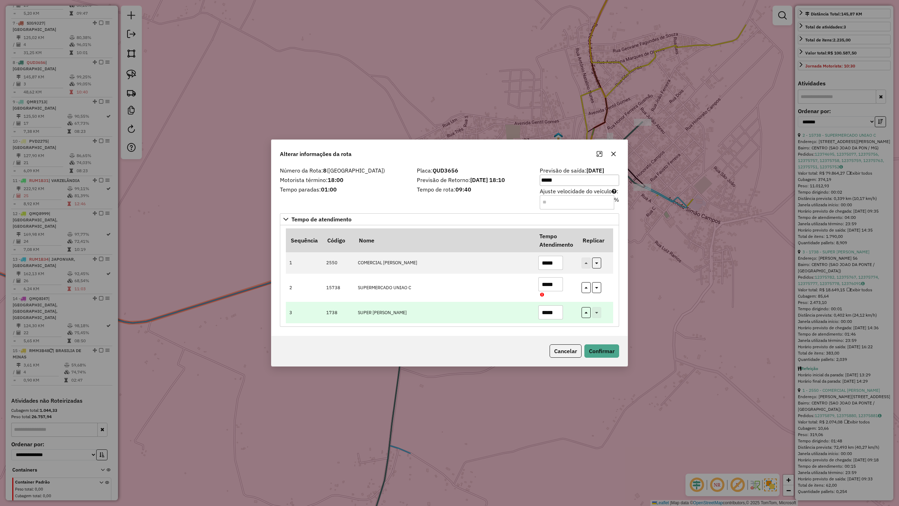
click at [559, 314] on input "*****" at bounding box center [551, 312] width 25 height 14
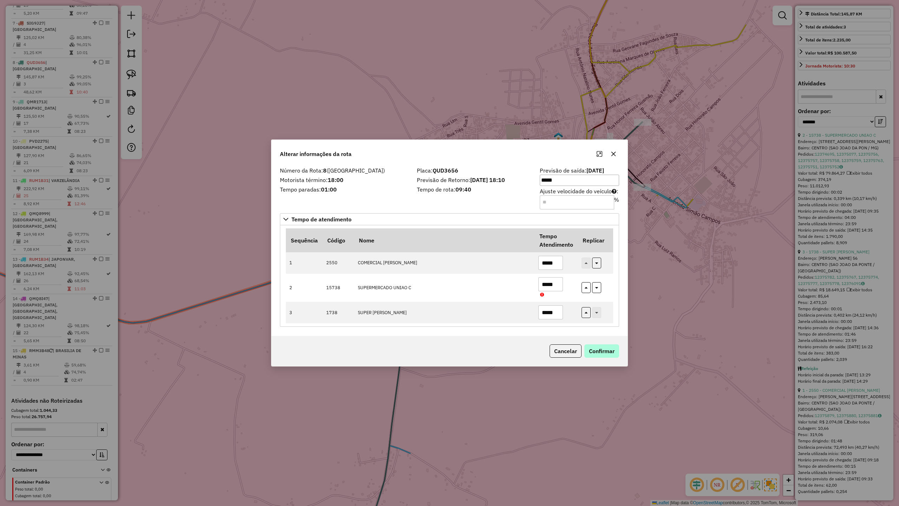
type input "*****"
click at [603, 352] on button "Confirmar" at bounding box center [602, 350] width 35 height 13
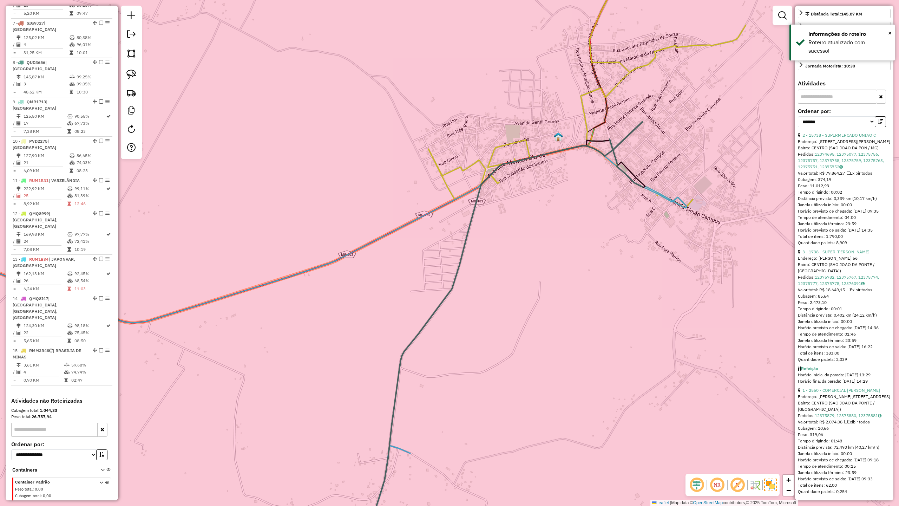
scroll to position [321, 0]
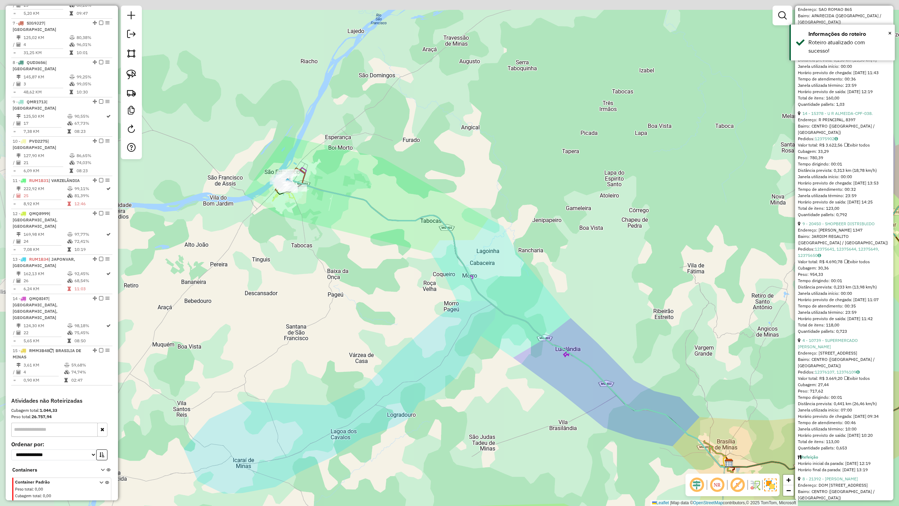
drag, startPoint x: 290, startPoint y: 204, endPoint x: 336, endPoint y: 229, distance: 52.5
click at [323, 241] on div "Janela de atendimento Grade de atendimento Capacidade Transportadoras Veículos …" at bounding box center [449, 253] width 899 height 506
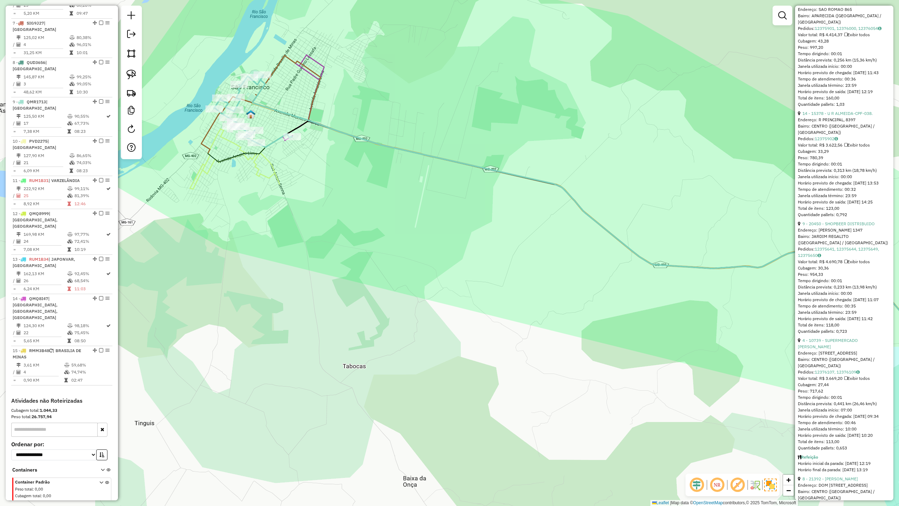
drag, startPoint x: 287, startPoint y: 182, endPoint x: 307, endPoint y: 220, distance: 42.9
click at [307, 219] on div "Janela de atendimento Grade de atendimento Capacidade Transportadoras Veículos …" at bounding box center [449, 253] width 899 height 506
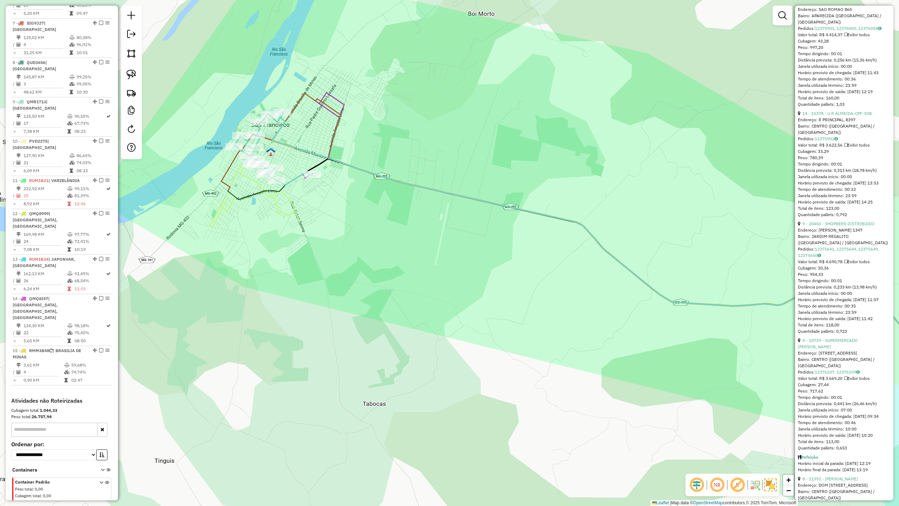
click at [318, 155] on icon at bounding box center [631, 312] width 717 height 398
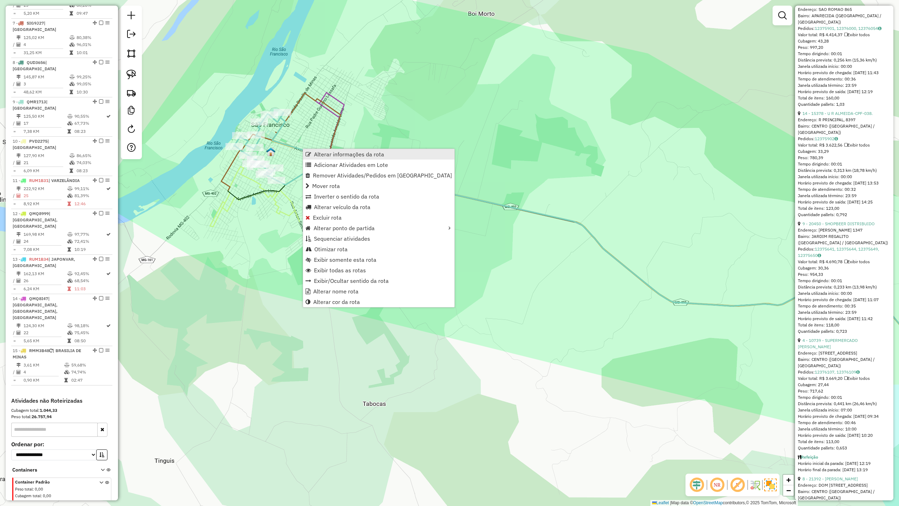
click at [347, 156] on span "Alterar informações da rota" at bounding box center [349, 154] width 70 height 6
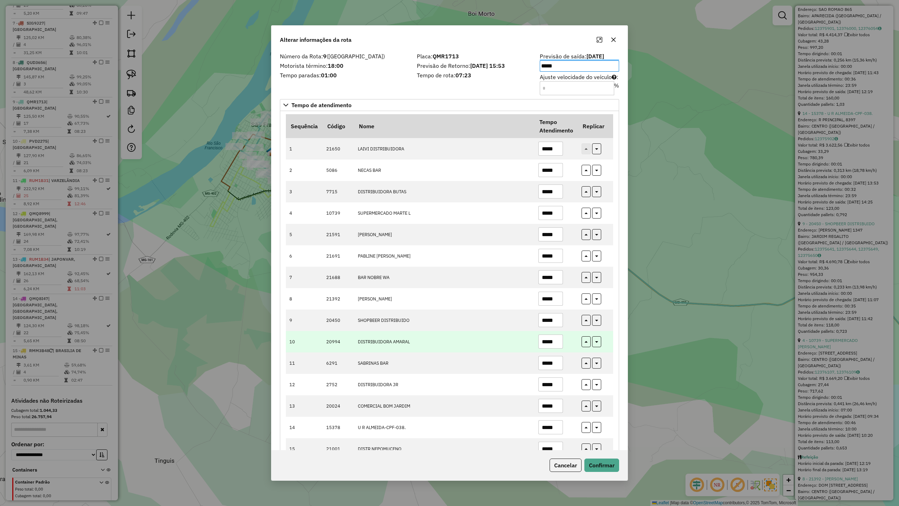
click at [554, 342] on input "*****" at bounding box center [551, 341] width 25 height 14
click at [557, 346] on input "*****" at bounding box center [551, 341] width 25 height 14
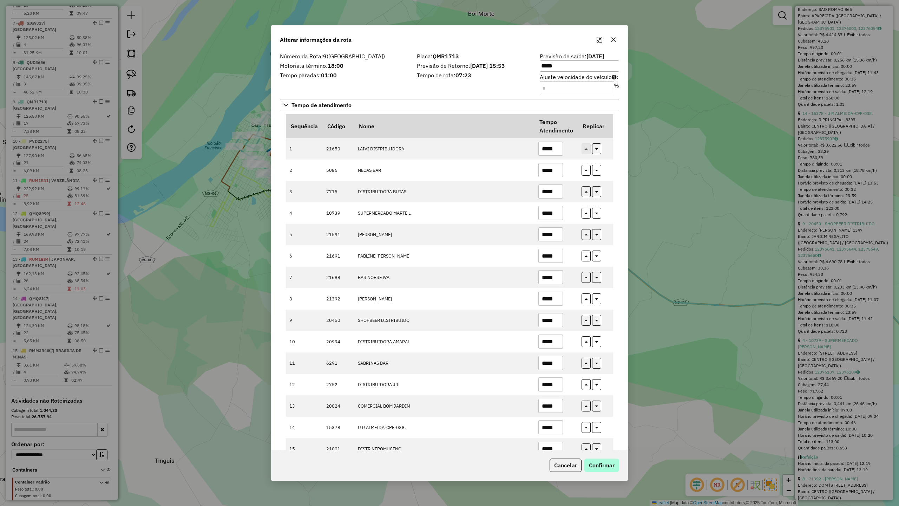
type input "*****"
click at [598, 462] on button "Confirmar" at bounding box center [602, 465] width 35 height 13
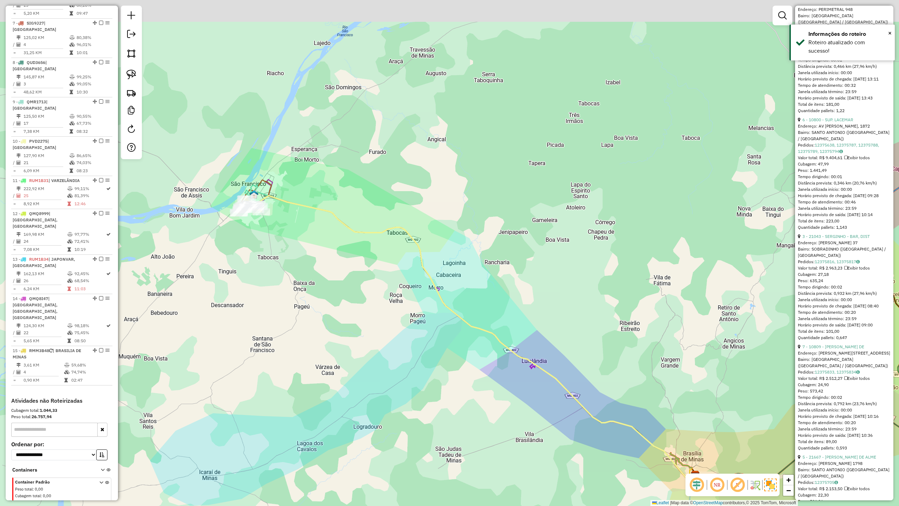
drag, startPoint x: 242, startPoint y: 181, endPoint x: 264, endPoint y: 272, distance: 93.6
click at [264, 272] on div "Janela de atendimento Grade de atendimento Capacidade Transportadoras Veículos …" at bounding box center [449, 253] width 899 height 506
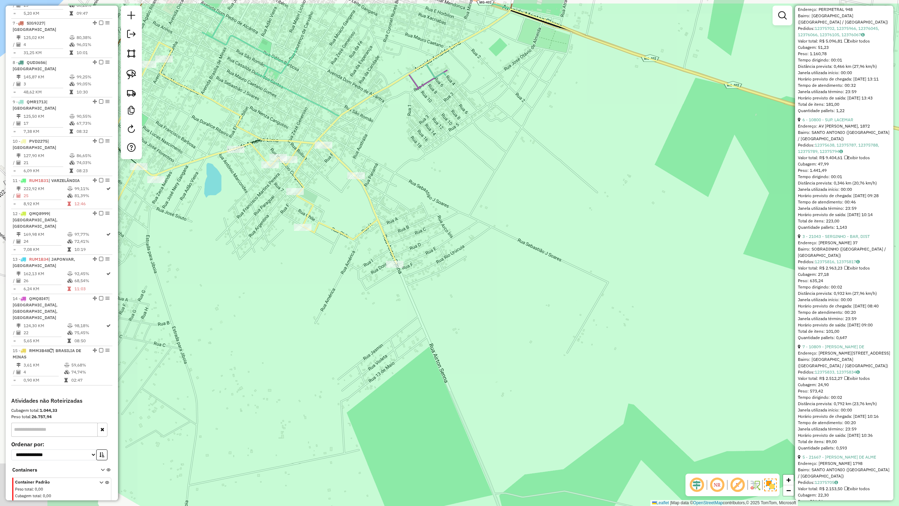
drag, startPoint x: 278, startPoint y: 200, endPoint x: 438, endPoint y: 245, distance: 165.7
click at [437, 249] on div "Janela de atendimento Grade de atendimento Capacidade Transportadoras Veículos …" at bounding box center [449, 253] width 899 height 506
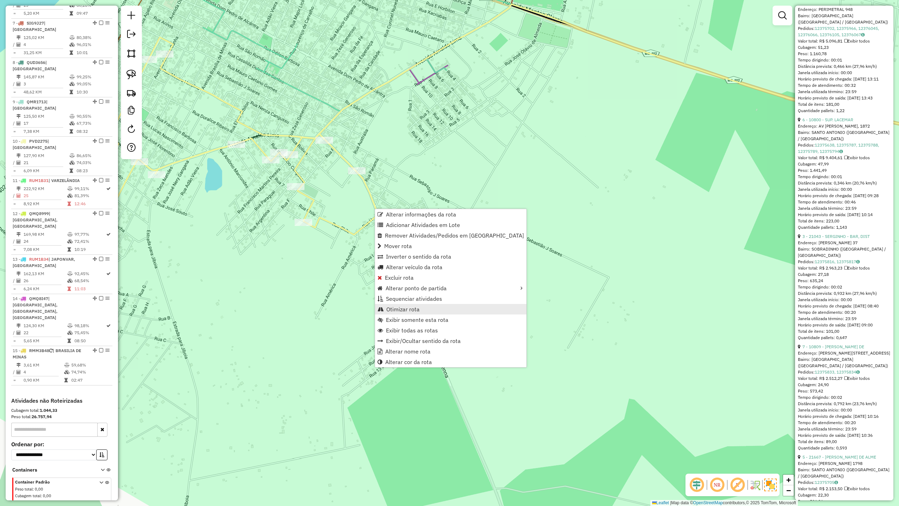
click at [408, 310] on span "Otimizar rota" at bounding box center [402, 309] width 33 height 6
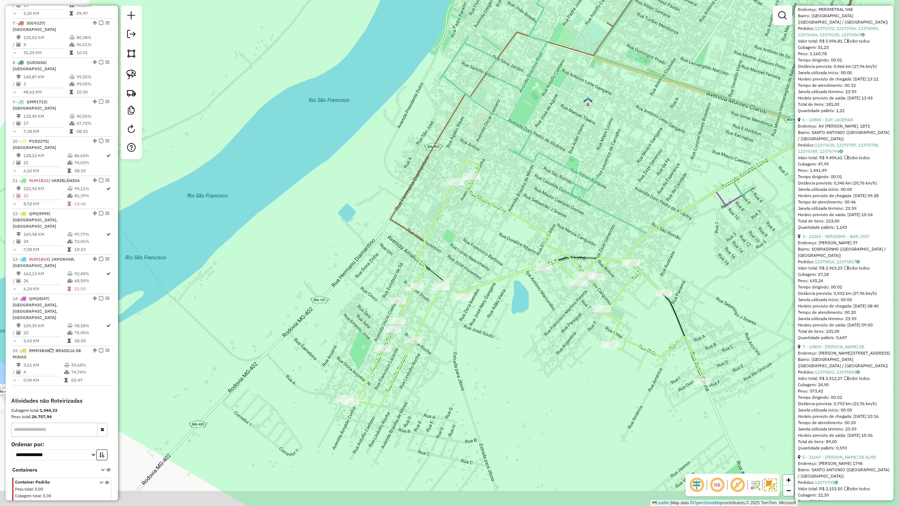
drag, startPoint x: 589, startPoint y: 263, endPoint x: 475, endPoint y: 197, distance: 131.1
click at [483, 204] on div "Janela de atendimento Grade de atendimento Capacidade Transportadoras Veículos …" at bounding box center [449, 253] width 899 height 506
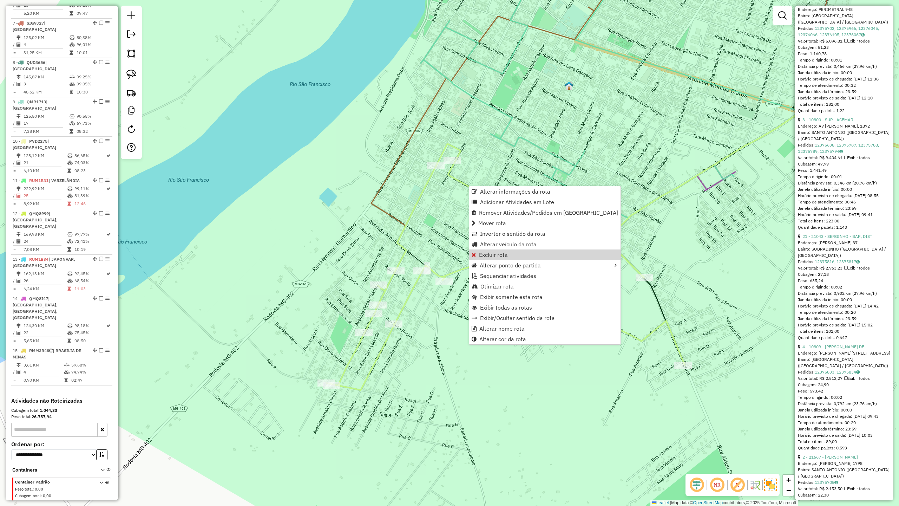
click at [589, 253] on icon at bounding box center [784, 186] width 411 height 151
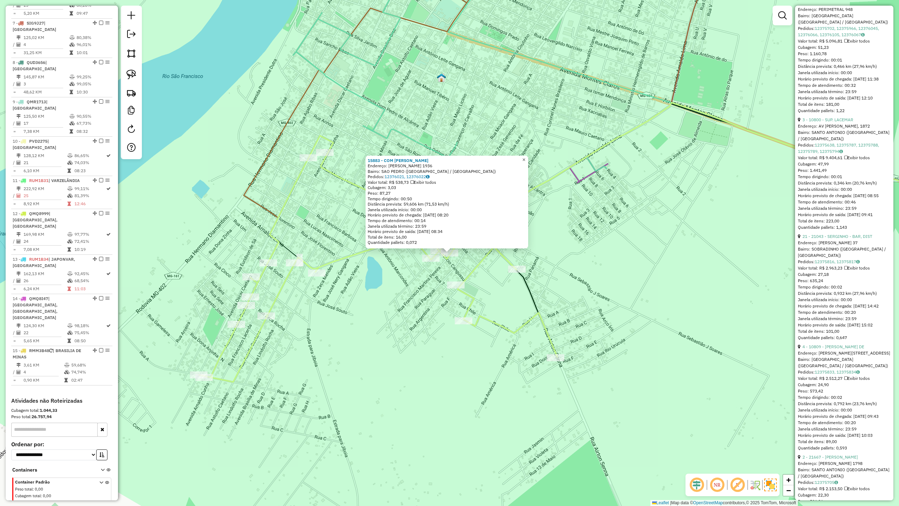
click at [526, 160] on span "×" at bounding box center [523, 160] width 3 height 6
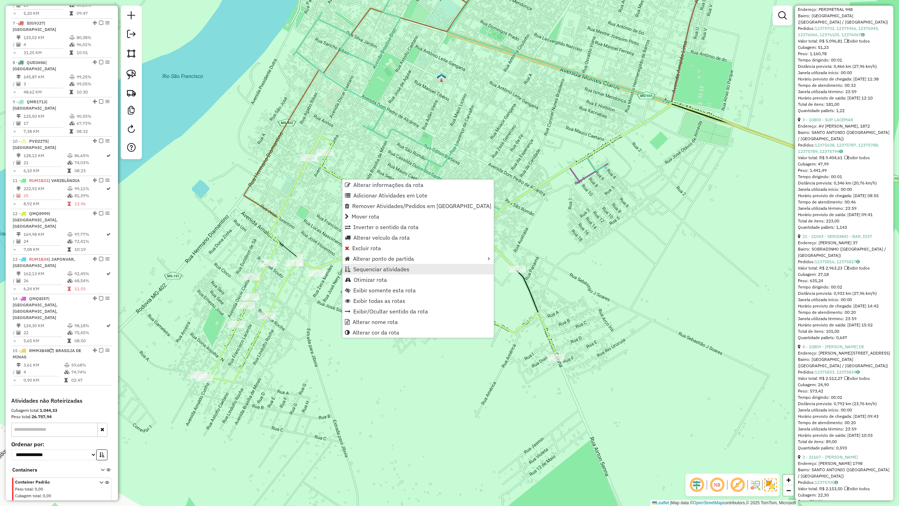
click at [379, 270] on span "Sequenciar atividades" at bounding box center [381, 269] width 56 height 6
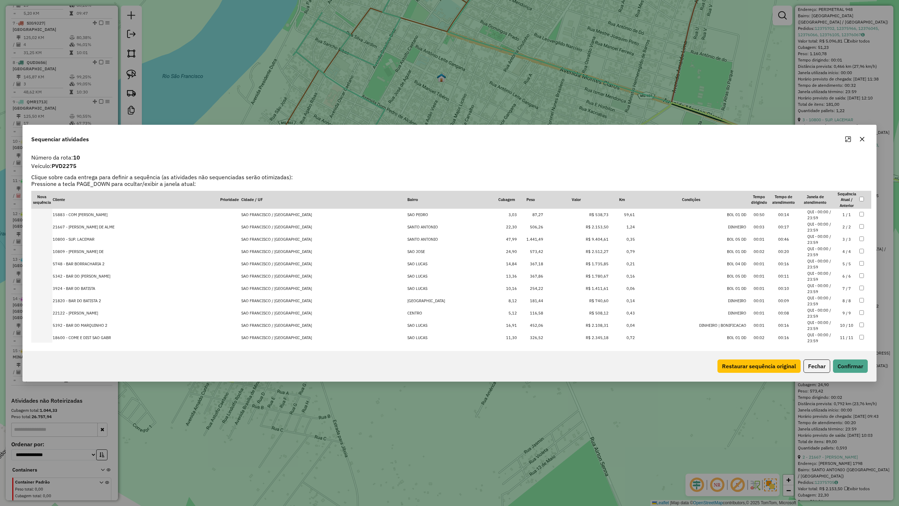
click at [91, 227] on td "21667 - BRUNO MENDES DE ALME" at bounding box center [136, 227] width 168 height 12
click at [849, 366] on button "Confirmar" at bounding box center [850, 365] width 35 height 13
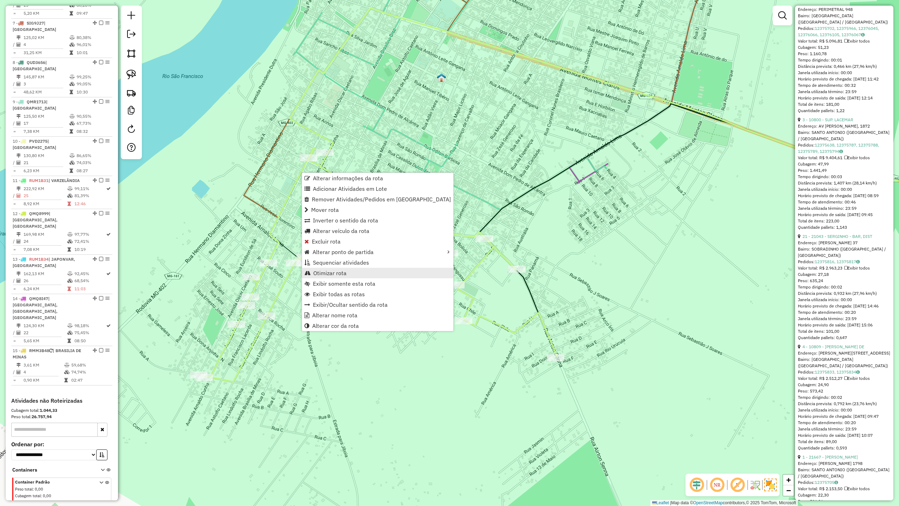
click at [337, 272] on span "Otimizar rota" at bounding box center [329, 273] width 33 height 6
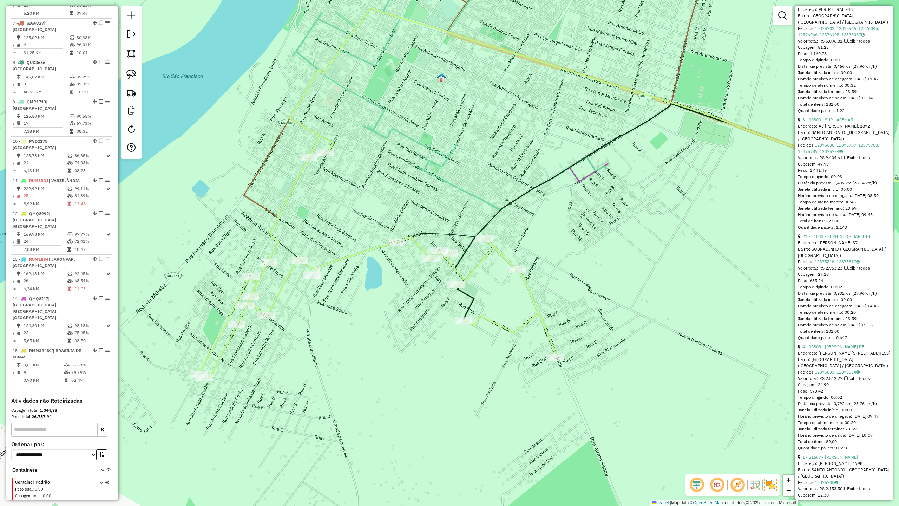
click at [364, 254] on icon at bounding box center [378, 257] width 359 height 242
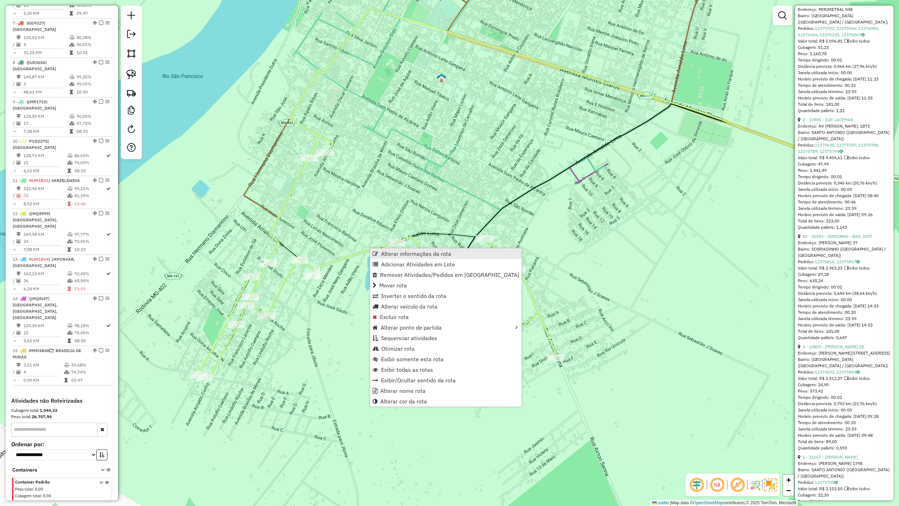
click at [405, 254] on span "Alterar informações da rota" at bounding box center [416, 254] width 70 height 6
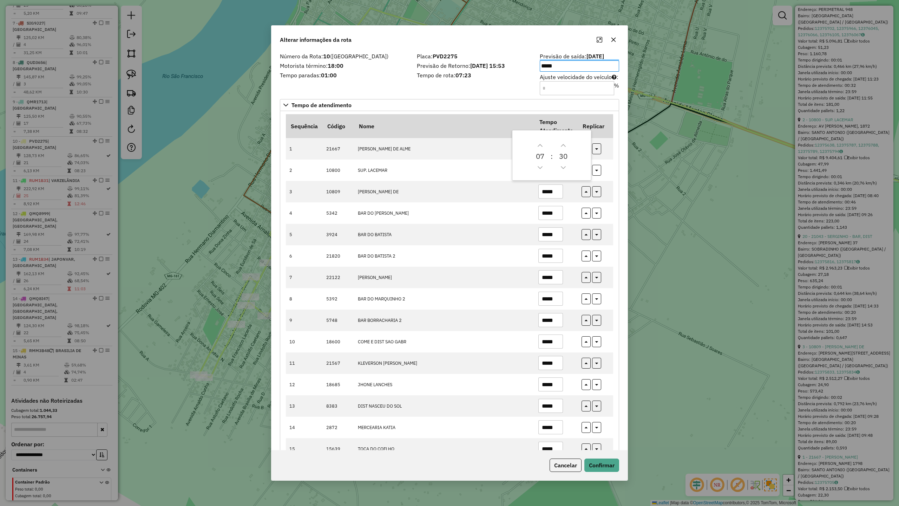
click at [443, 87] on div "Placa: PVD2275 Previsão de Retorno: 14/08/2025 15:53 Tempo de rota: 07:23" at bounding box center [474, 74] width 123 height 40
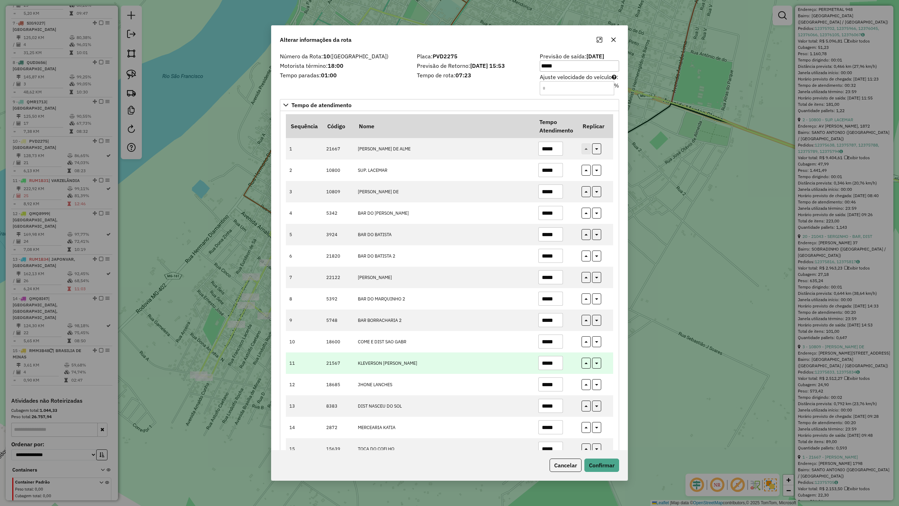
click at [557, 365] on input "*****" at bounding box center [551, 363] width 25 height 14
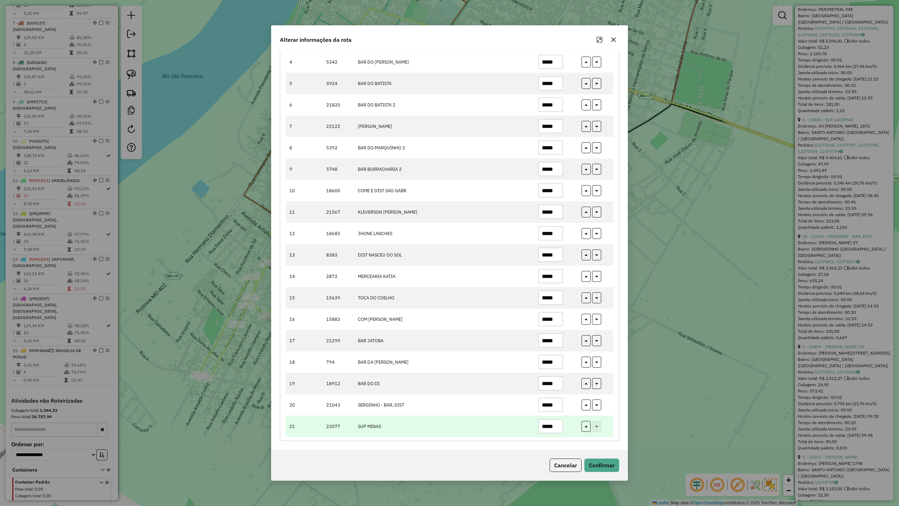
scroll to position [155, 0]
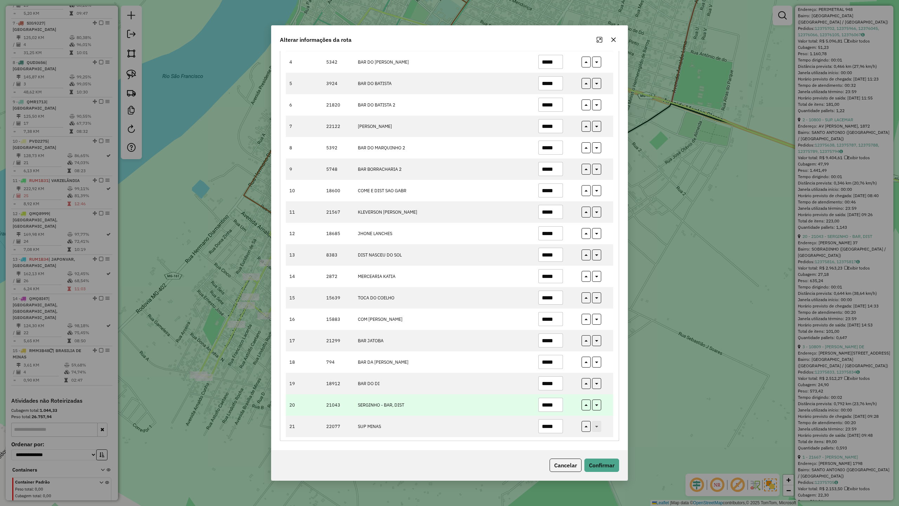
type input "*****"
click at [558, 404] on input "*****" at bounding box center [551, 405] width 25 height 14
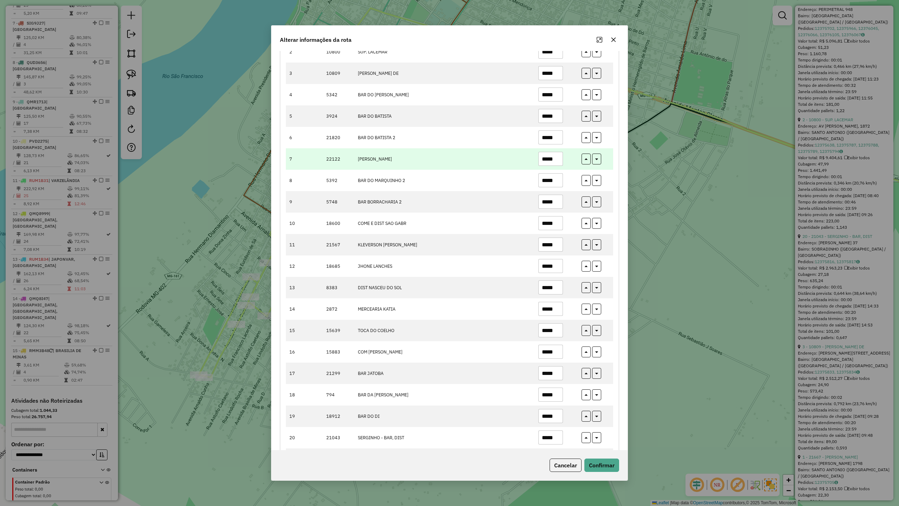
scroll to position [61, 0]
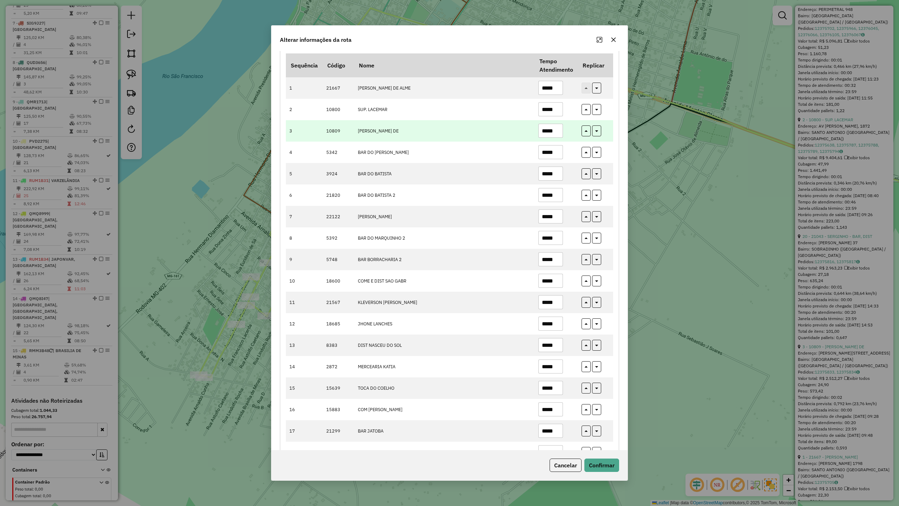
type input "*****"
click at [557, 131] on input "*****" at bounding box center [551, 131] width 25 height 14
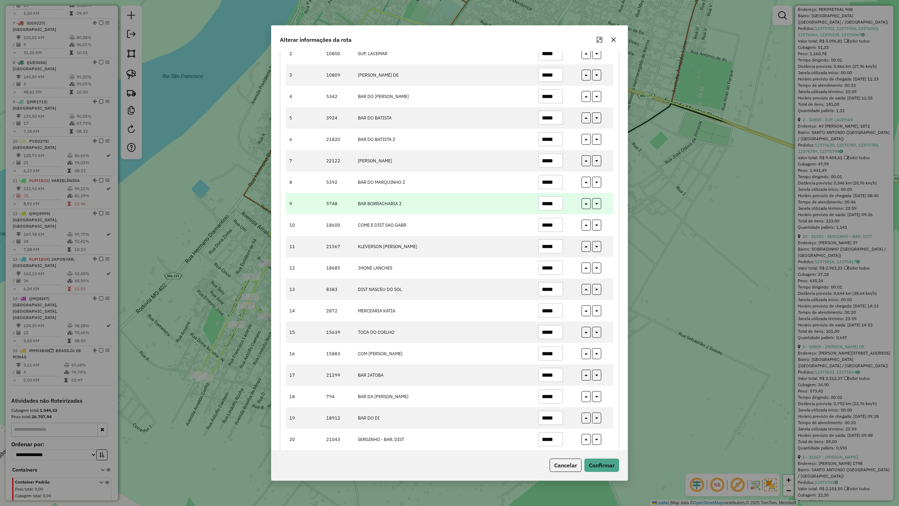
scroll to position [155, 0]
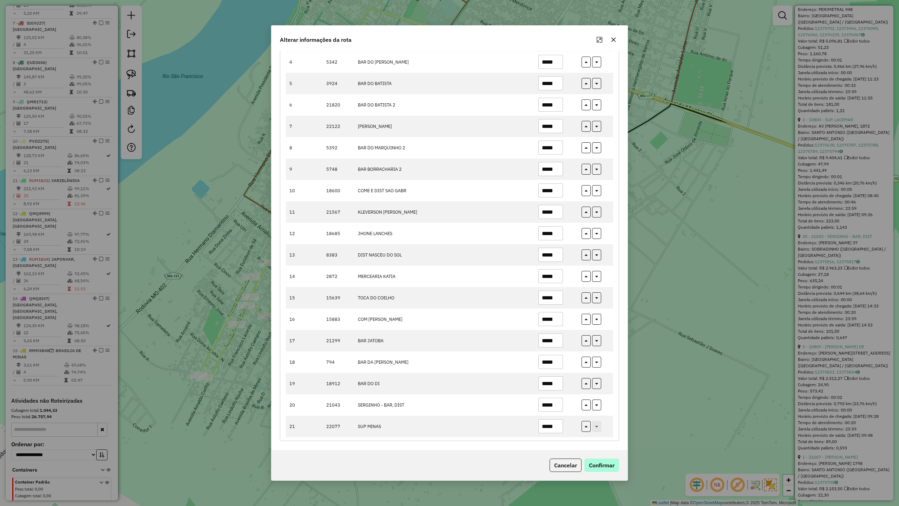
type input "*****"
click at [604, 462] on button "Confirmar" at bounding box center [602, 465] width 35 height 13
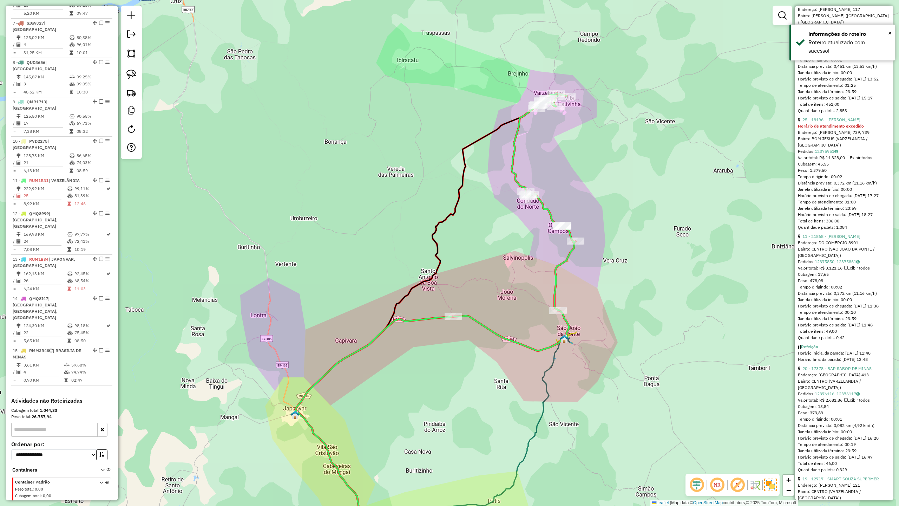
drag, startPoint x: 561, startPoint y: 127, endPoint x: 534, endPoint y: 211, distance: 88.1
click at [544, 208] on div "Janela de atendimento Grade de atendimento Capacidade Transportadoras Veículos …" at bounding box center [449, 253] width 899 height 506
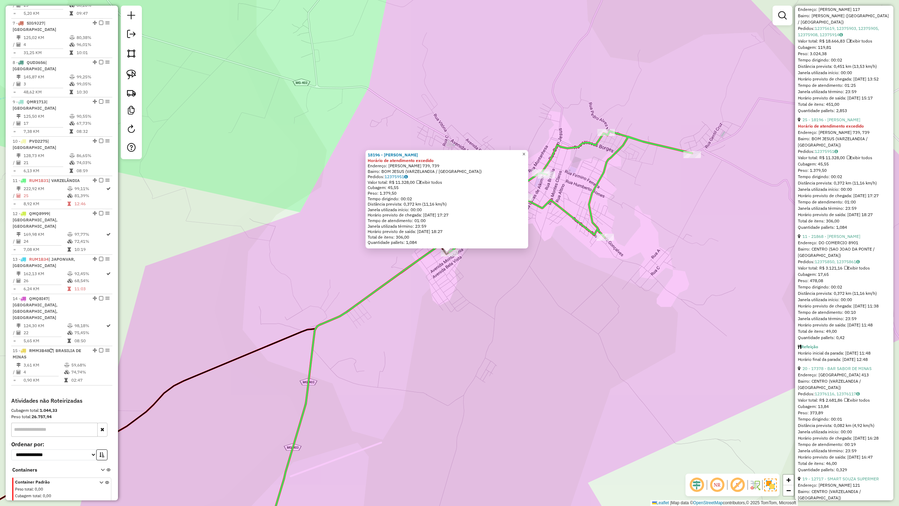
click at [526, 151] on span "×" at bounding box center [523, 154] width 3 height 6
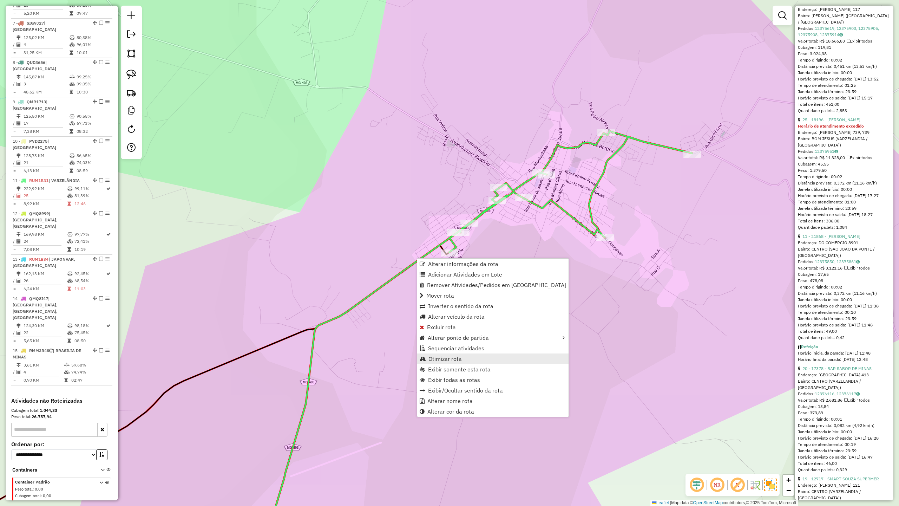
click at [443, 358] on span "Otimizar rota" at bounding box center [445, 359] width 33 height 6
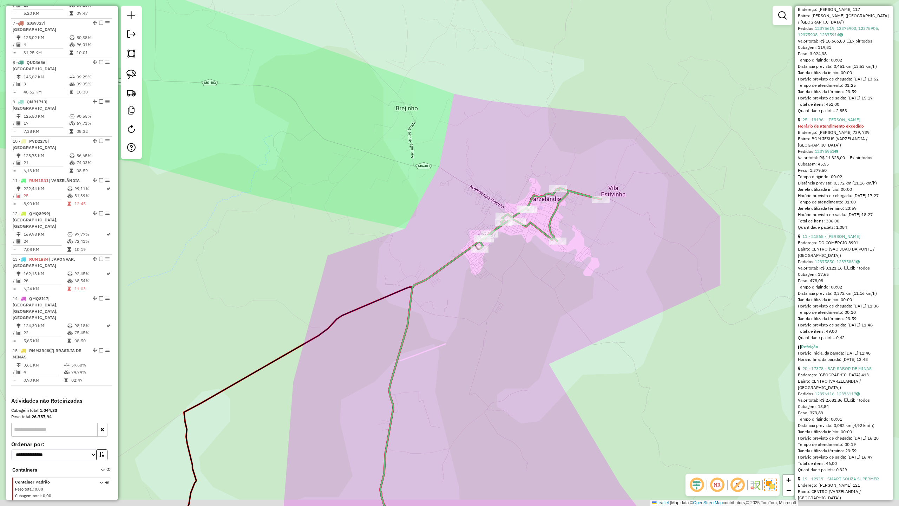
drag, startPoint x: 459, startPoint y: 343, endPoint x: 488, endPoint y: 206, distance: 140.9
click at [477, 243] on div "Janela de atendimento Grade de atendimento Capacidade Transportadoras Veículos …" at bounding box center [449, 253] width 899 height 506
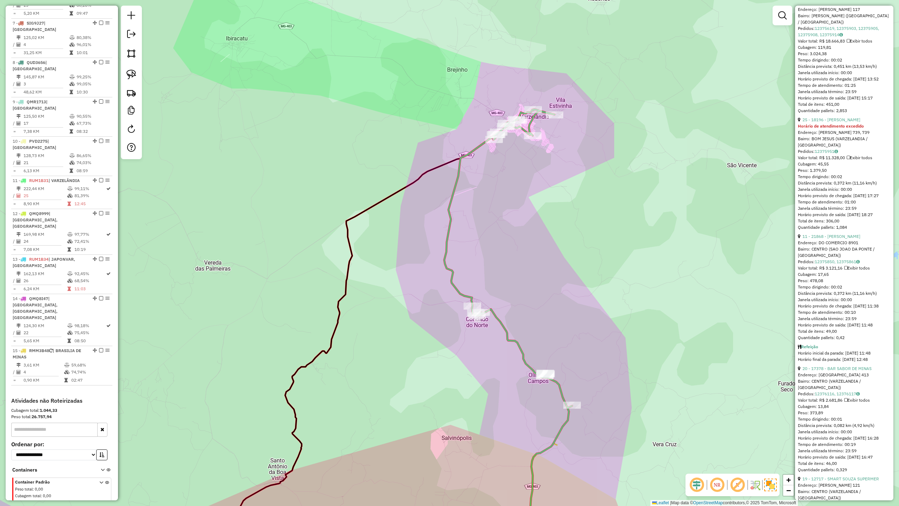
drag, startPoint x: 525, startPoint y: 435, endPoint x: 426, endPoint y: 201, distance: 253.2
click at [427, 204] on div "Janela de atendimento Grade de atendimento Capacidade Transportadoras Veículos …" at bounding box center [449, 253] width 899 height 506
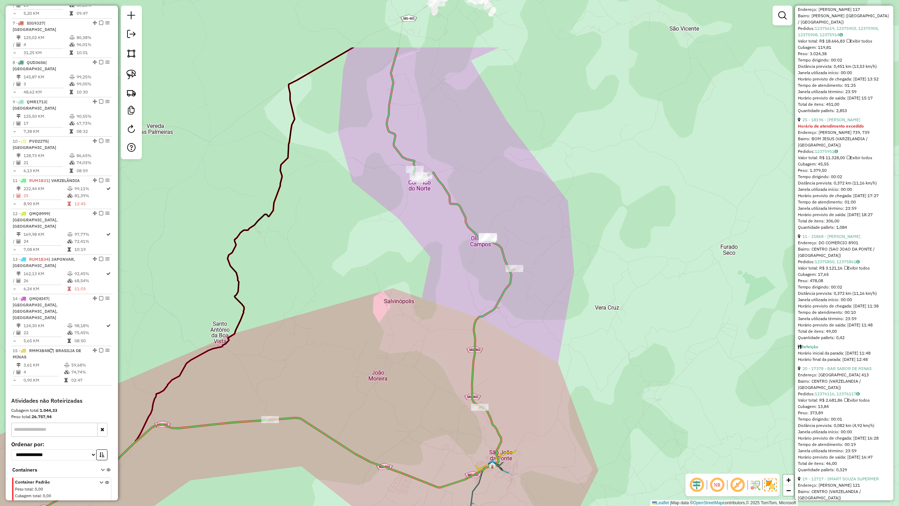
drag, startPoint x: 362, startPoint y: 285, endPoint x: 396, endPoint y: 391, distance: 111.7
click at [398, 399] on div "Janela de atendimento Grade de atendimento Capacidade Transportadoras Veículos …" at bounding box center [449, 253] width 899 height 506
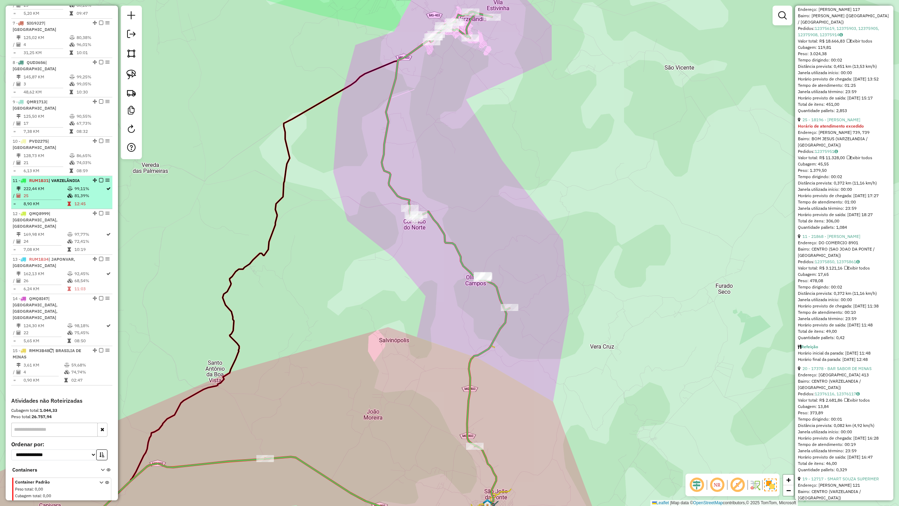
click at [83, 185] on td "99,11%" at bounding box center [90, 188] width 32 height 7
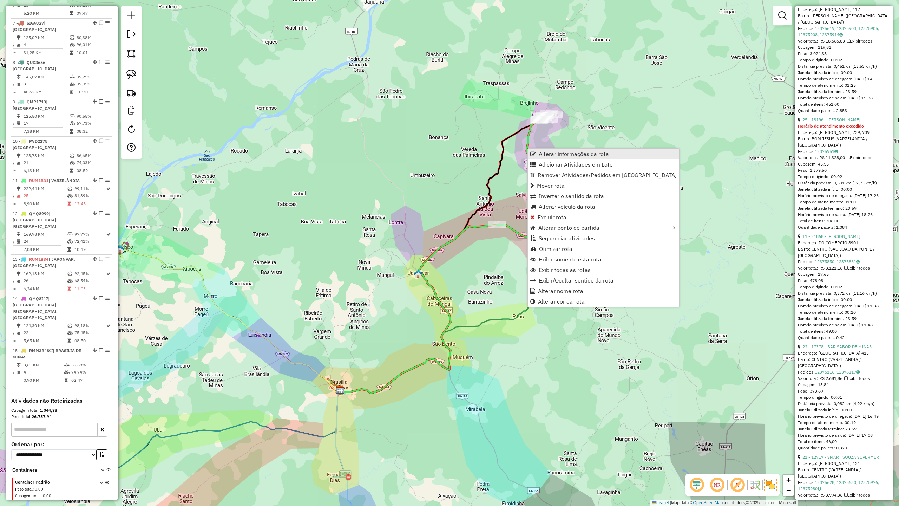
click at [535, 149] on link "Alterar informações da rota" at bounding box center [603, 154] width 151 height 11
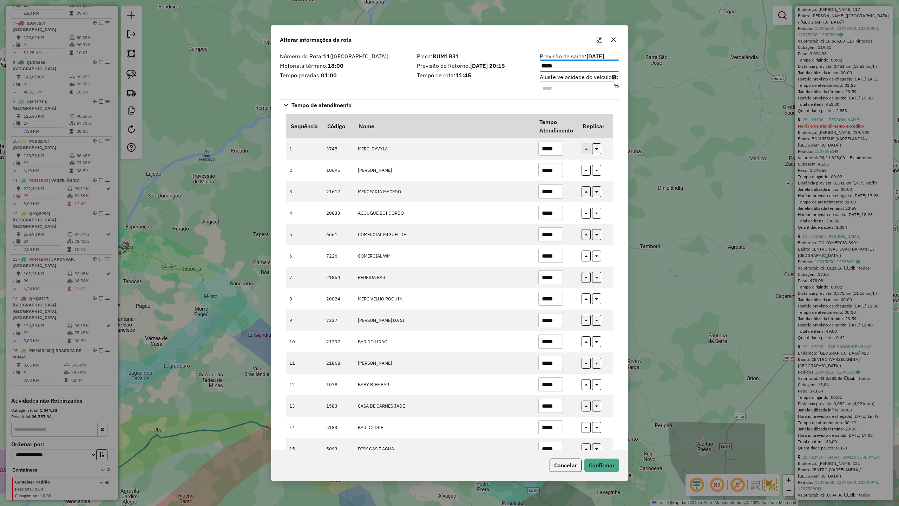
click at [512, 84] on div "Placa: RUM1B31 Previsão de Retorno: 14/08/2025 20:15 Tempo de rota: 11:45" at bounding box center [474, 74] width 123 height 40
click at [564, 86] on input "Ajuste velocidade do veículo : %" at bounding box center [577, 88] width 74 height 14
type input "*"
click at [607, 464] on button "Confirmar" at bounding box center [602, 465] width 35 height 13
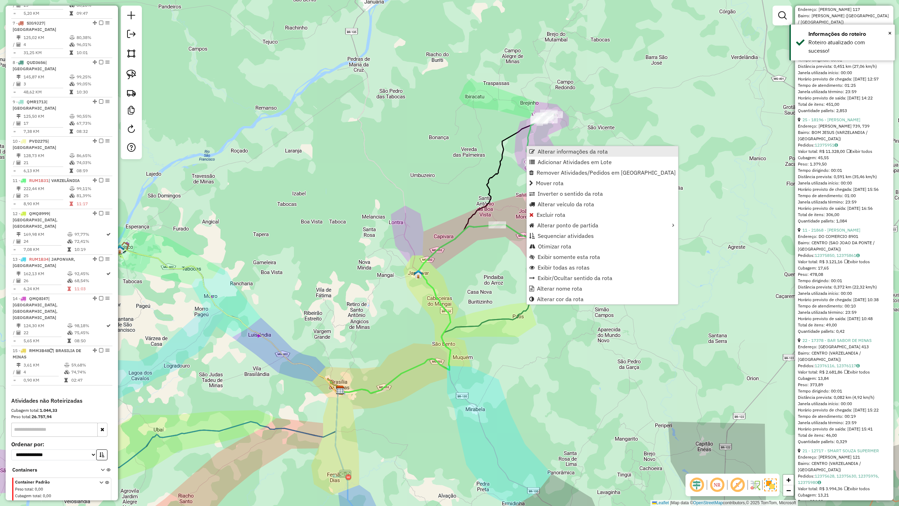
click at [555, 149] on span "Alterar informações da rota" at bounding box center [573, 152] width 70 height 6
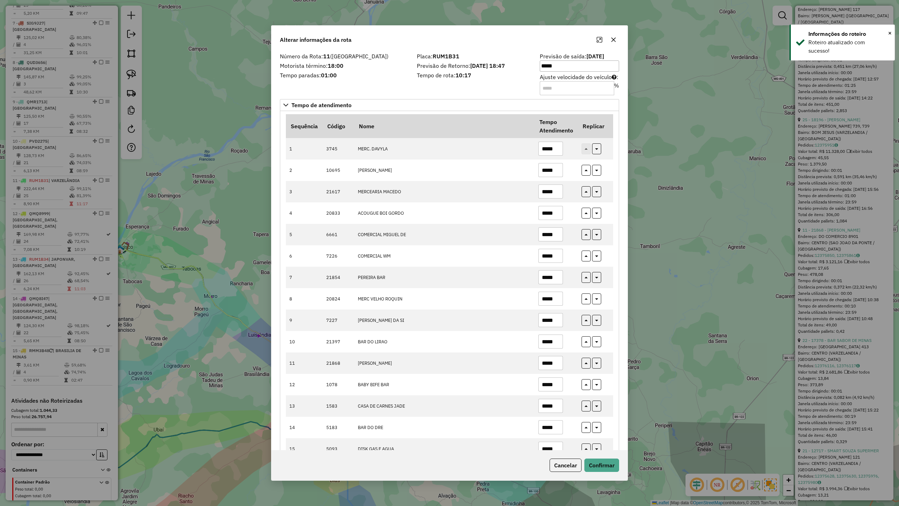
click at [491, 79] on div "Placa: RUM1B31 Previsão de Retorno: 14/08/2025 18:47 Tempo de rota: 10:17" at bounding box center [474, 74] width 123 height 40
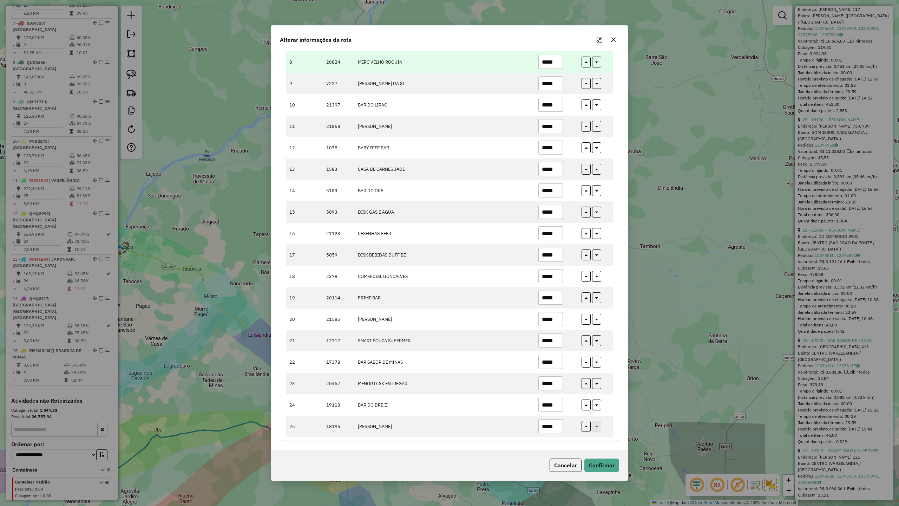
scroll to position [241, 0]
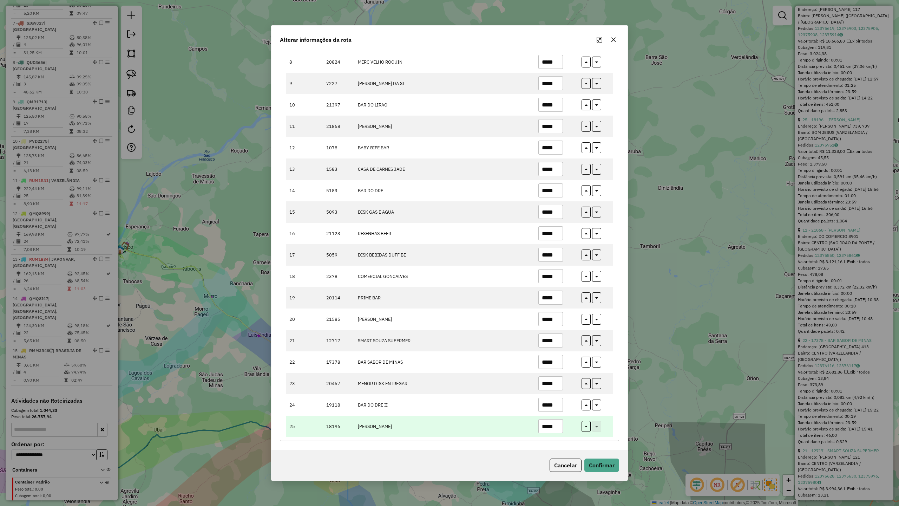
click at [557, 425] on input "*****" at bounding box center [551, 426] width 25 height 14
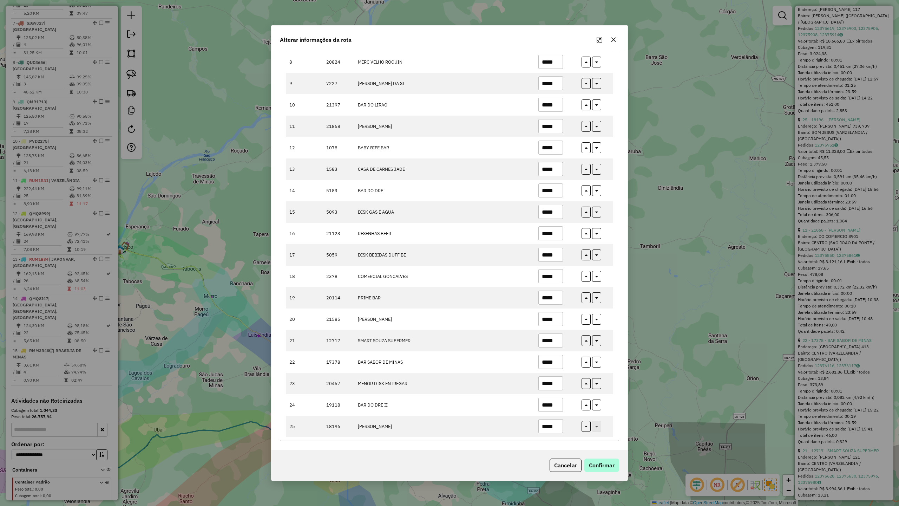
type input "*****"
click at [599, 463] on button "Confirmar" at bounding box center [602, 465] width 35 height 13
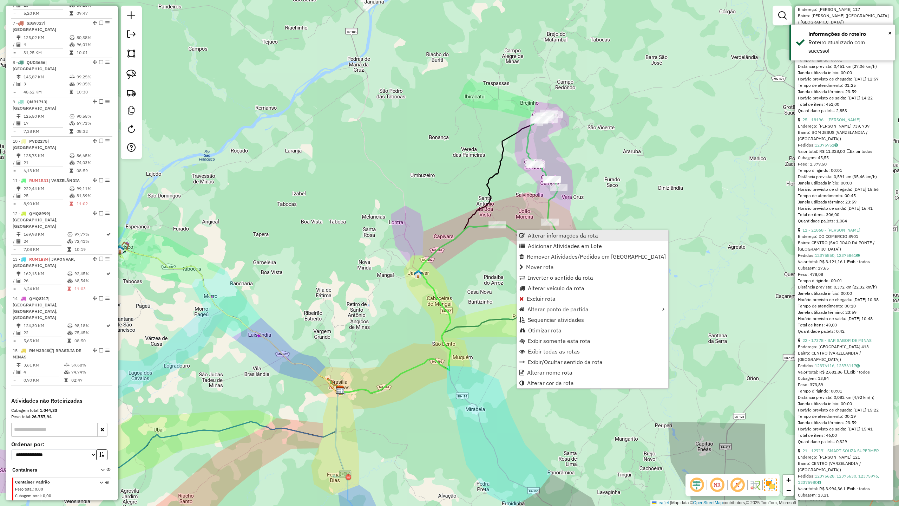
click at [547, 233] on span "Alterar informações da rota" at bounding box center [563, 236] width 70 height 6
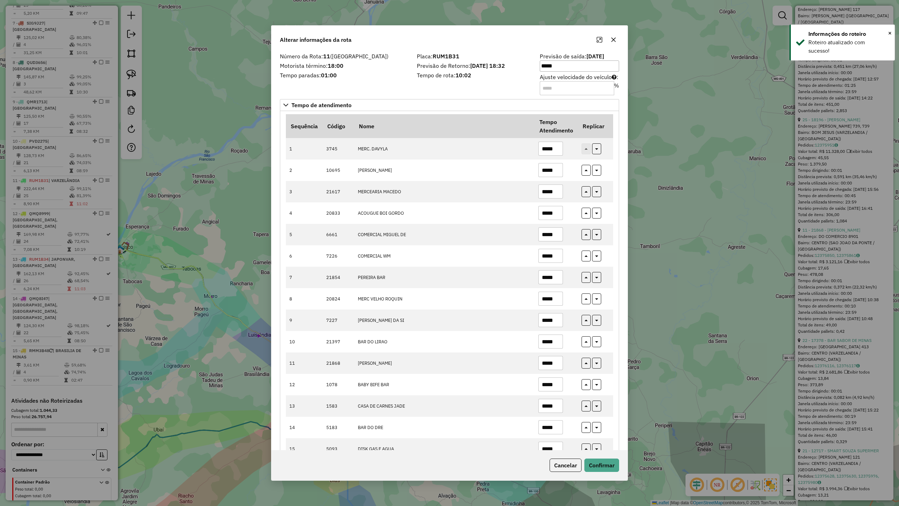
drag, startPoint x: 548, startPoint y: 90, endPoint x: 529, endPoint y: 86, distance: 19.9
click at [529, 86] on div "Número da Rota: 11 (VARZELÂNDIA) Motorista término: 18:00 Tempo paradas: 01:00 …" at bounding box center [450, 74] width 348 height 40
type input "***"
click at [598, 463] on button "Confirmar" at bounding box center [602, 465] width 35 height 13
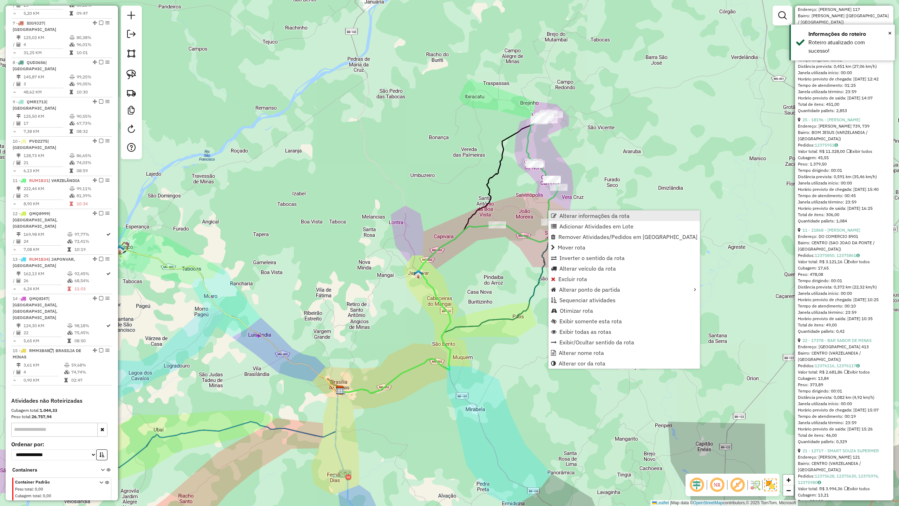
click at [567, 210] on link "Alterar informações da rota" at bounding box center [624, 215] width 151 height 11
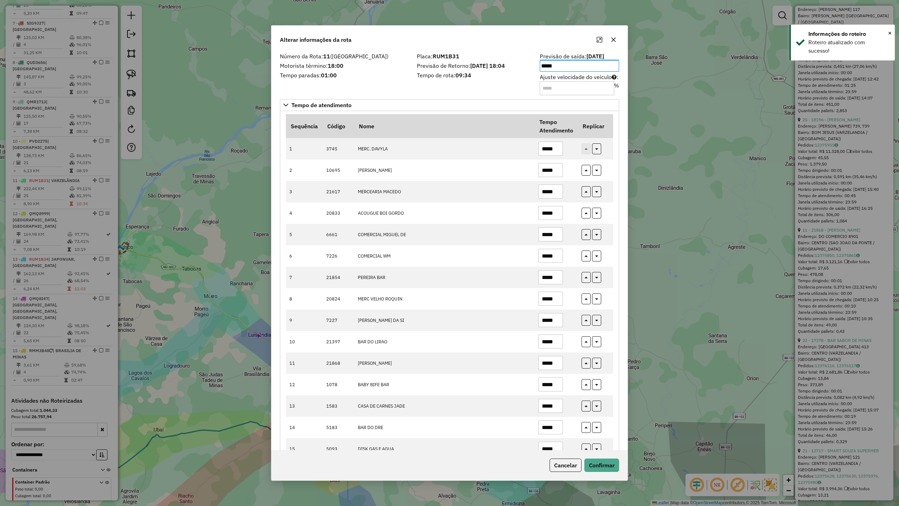
click at [453, 82] on div "Placa: RUM1B31 Previsão de Retorno: 14/08/2025 18:04 Tempo de rota: 09:34" at bounding box center [474, 74] width 123 height 40
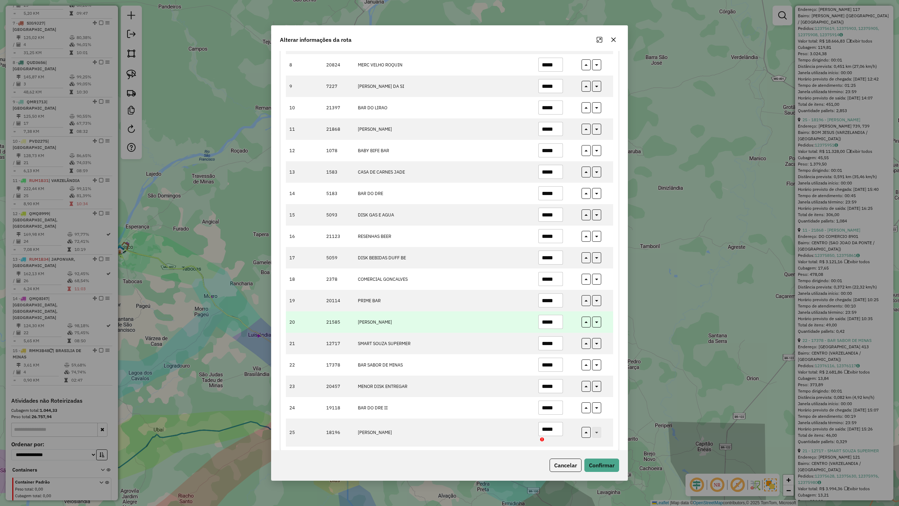
scroll to position [248, 0]
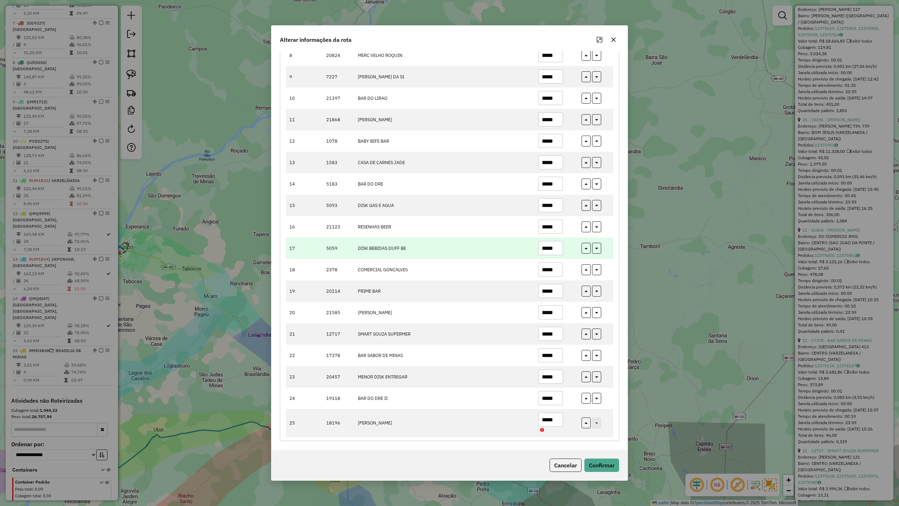
click at [557, 249] on input "*****" at bounding box center [551, 248] width 25 height 14
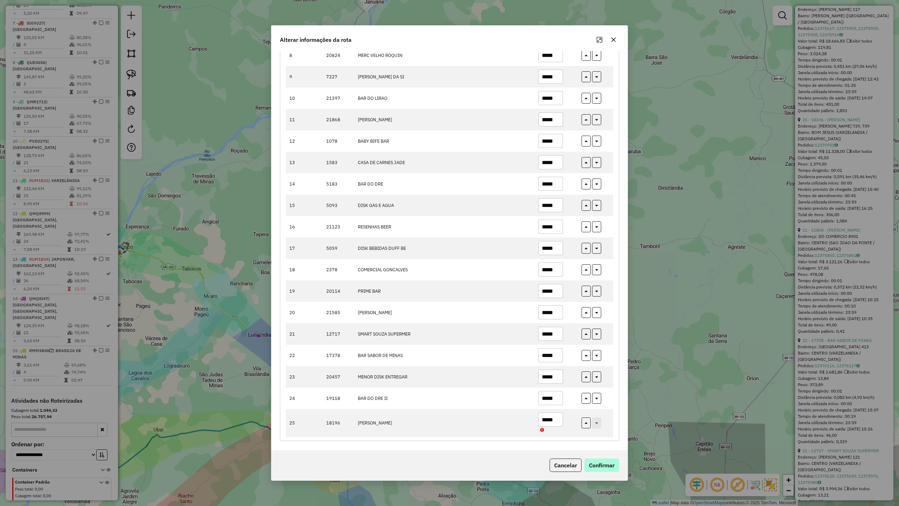
type input "*****"
click at [610, 466] on button "Confirmar" at bounding box center [602, 465] width 35 height 13
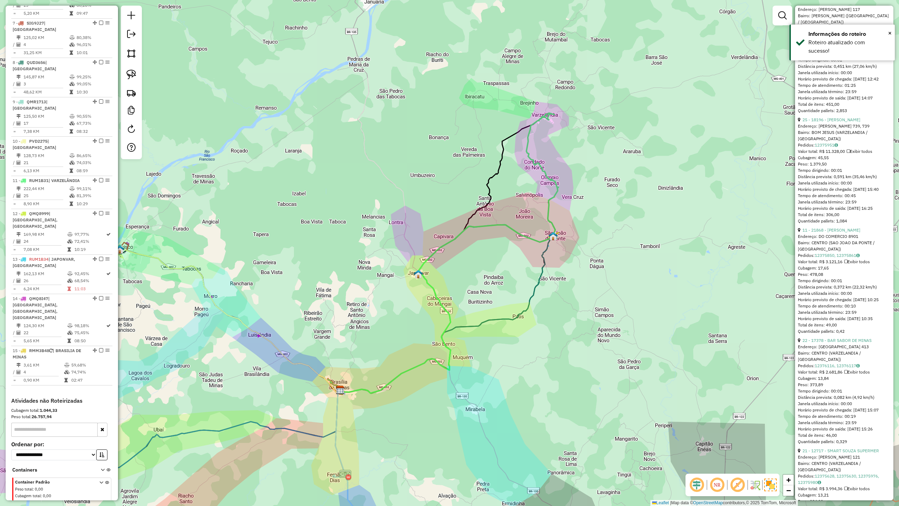
scroll to position [328, 0]
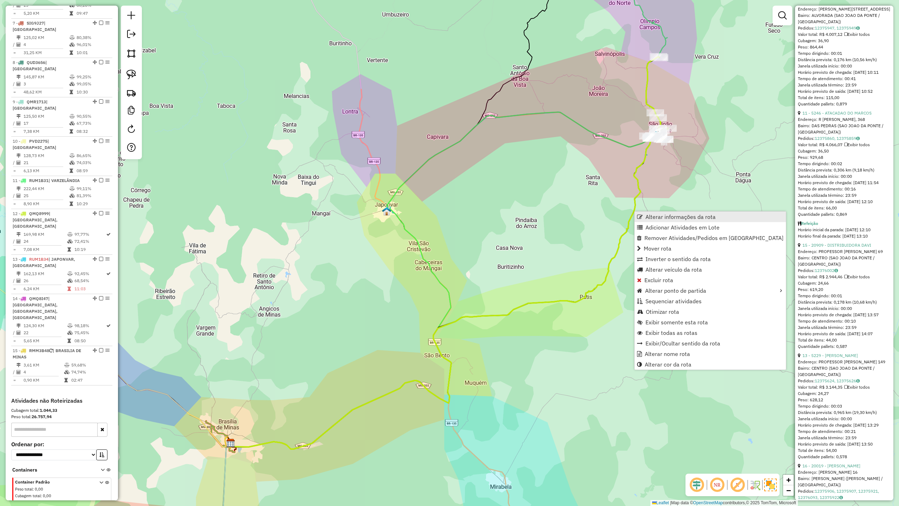
click at [650, 214] on span "Alterar informações da rota" at bounding box center [681, 217] width 70 height 6
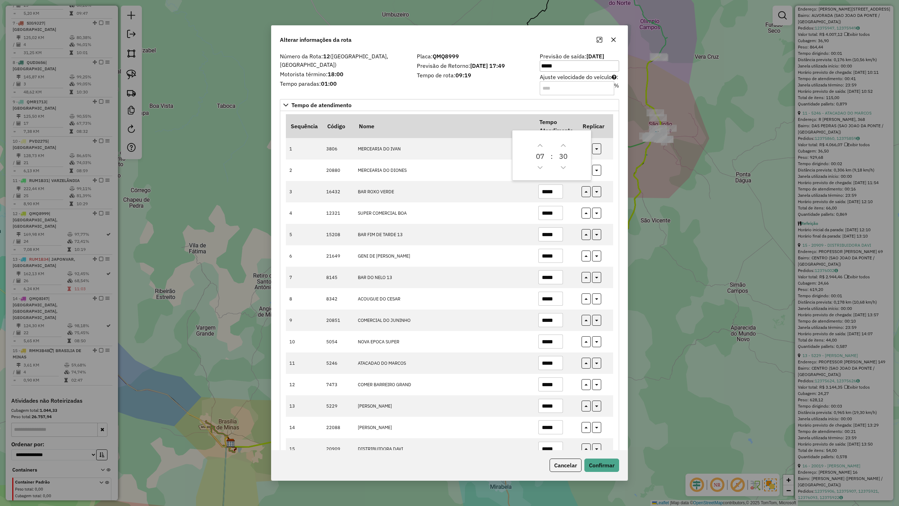
click at [427, 85] on div "Placa: QMQ8999 Previsão de Retorno: 14/08/2025 17:49 Tempo de rota: 09:19" at bounding box center [474, 74] width 123 height 40
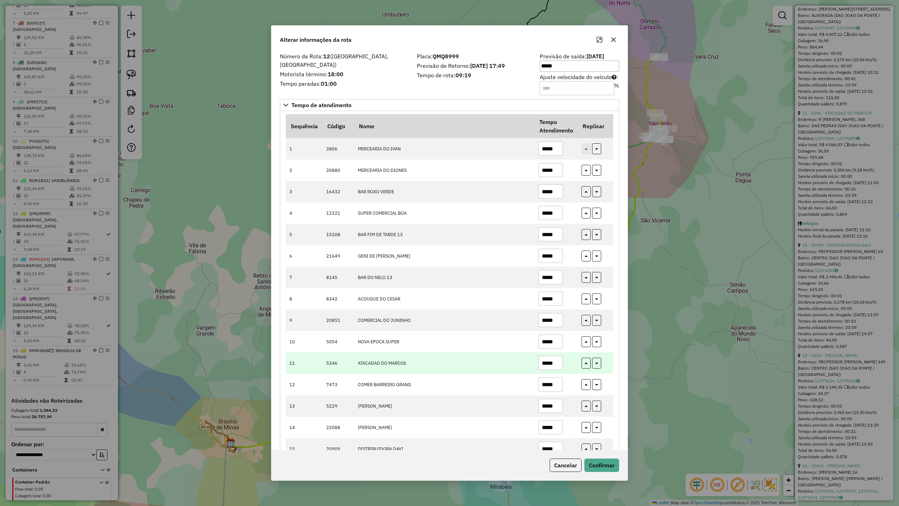
click at [560, 363] on input "*****" at bounding box center [551, 363] width 25 height 14
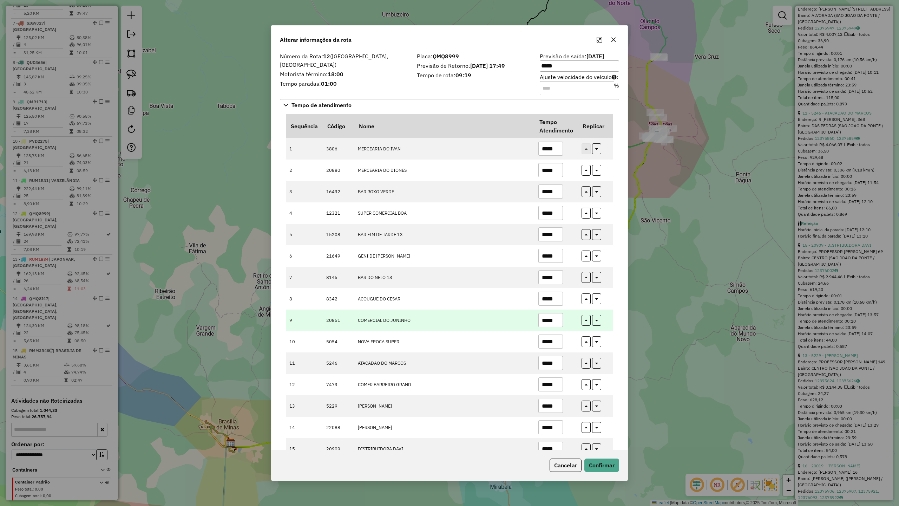
type input "*****"
click at [558, 323] on input "*****" at bounding box center [551, 320] width 25 height 14
type input "*****"
click at [606, 464] on button "Confirmar" at bounding box center [602, 465] width 35 height 13
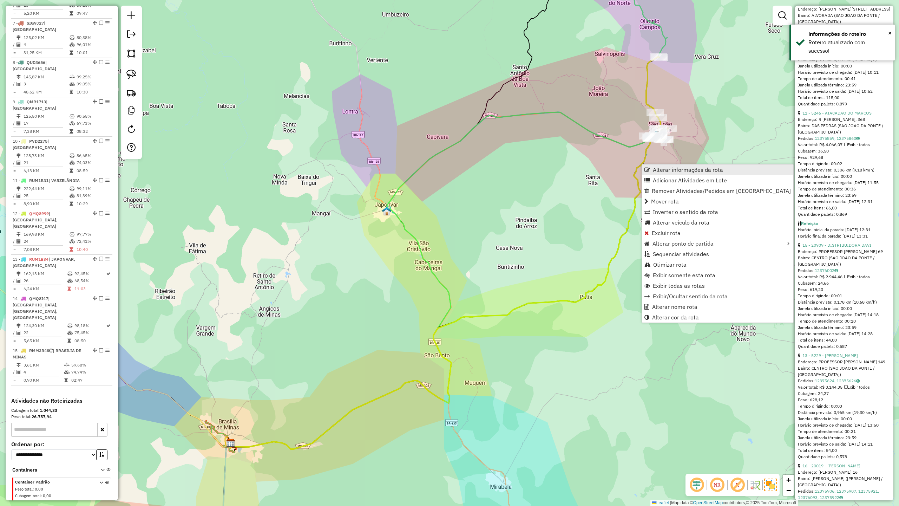
click at [672, 171] on span "Alterar informações da rota" at bounding box center [688, 170] width 70 height 6
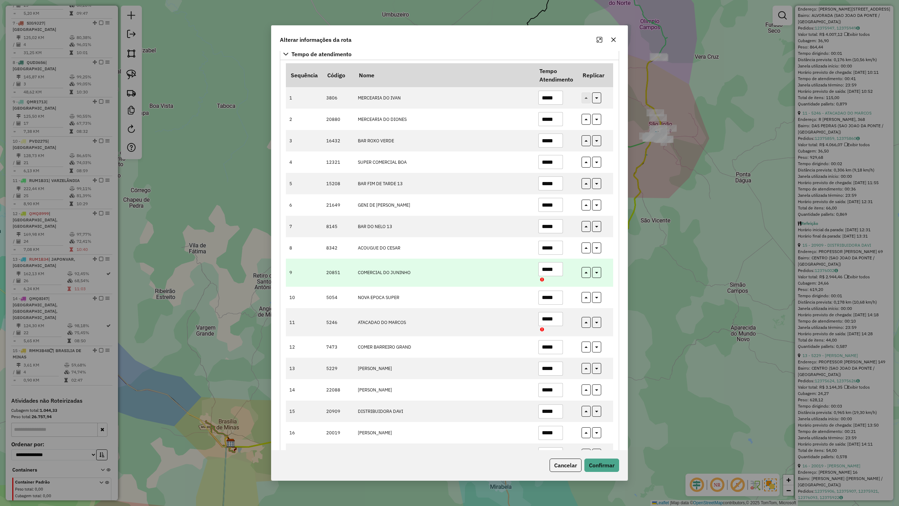
scroll to position [45, 0]
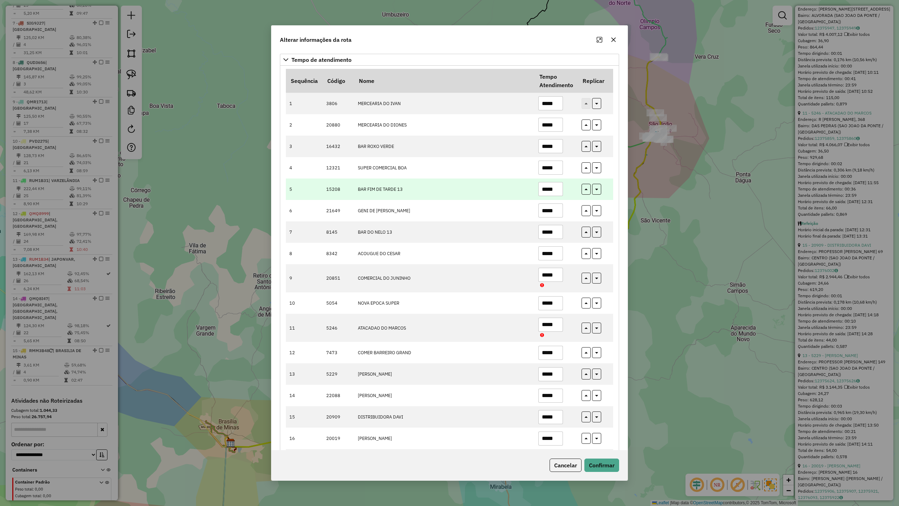
click at [559, 191] on input "*****" at bounding box center [551, 189] width 25 height 14
type input "*****"
click at [615, 467] on button "Confirmar" at bounding box center [602, 465] width 35 height 13
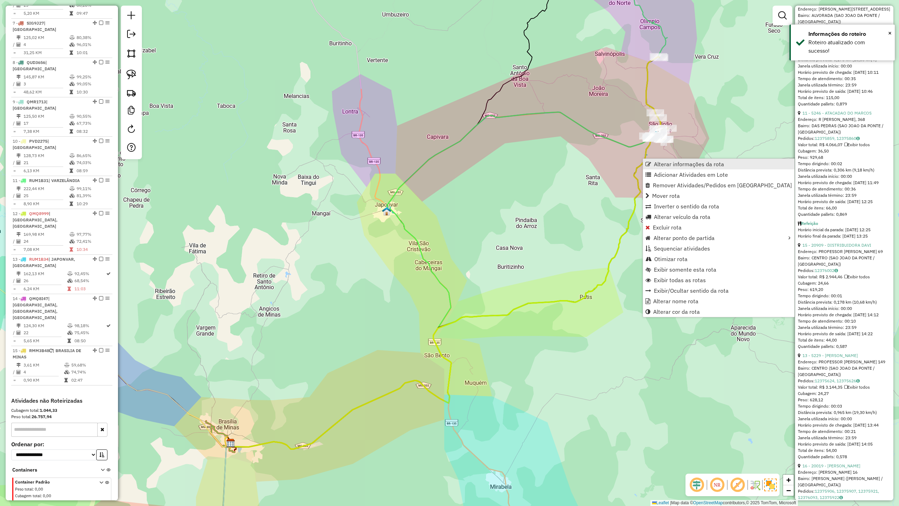
click at [661, 162] on span "Alterar informações da rota" at bounding box center [689, 164] width 70 height 6
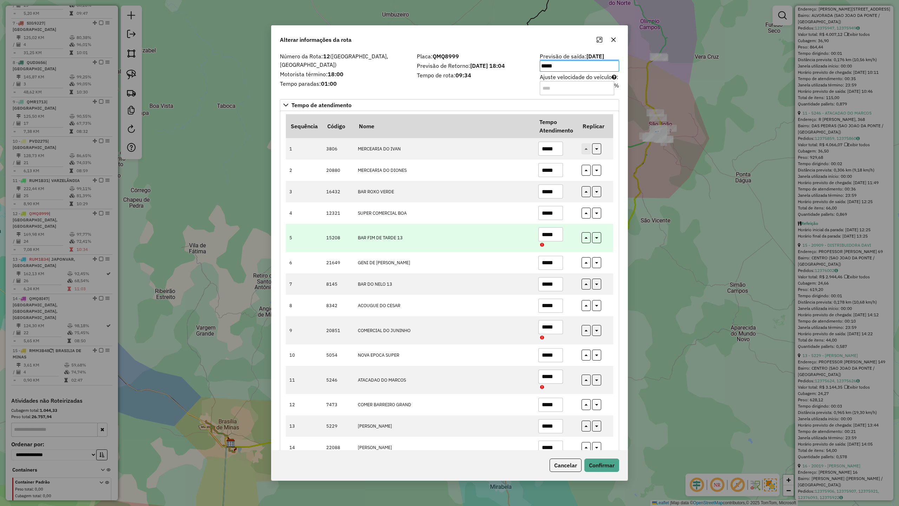
click at [555, 233] on input "*****" at bounding box center [551, 234] width 25 height 14
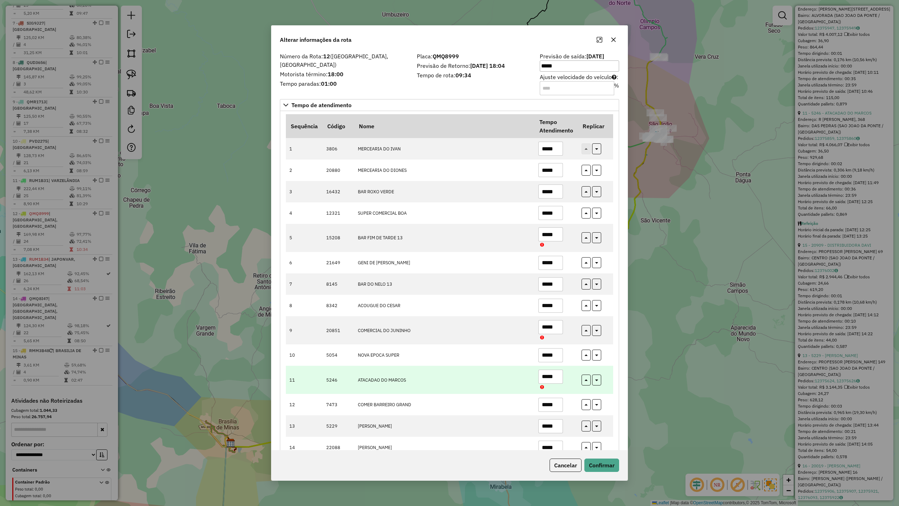
type input "*****"
click at [558, 378] on input "*****" at bounding box center [551, 377] width 25 height 14
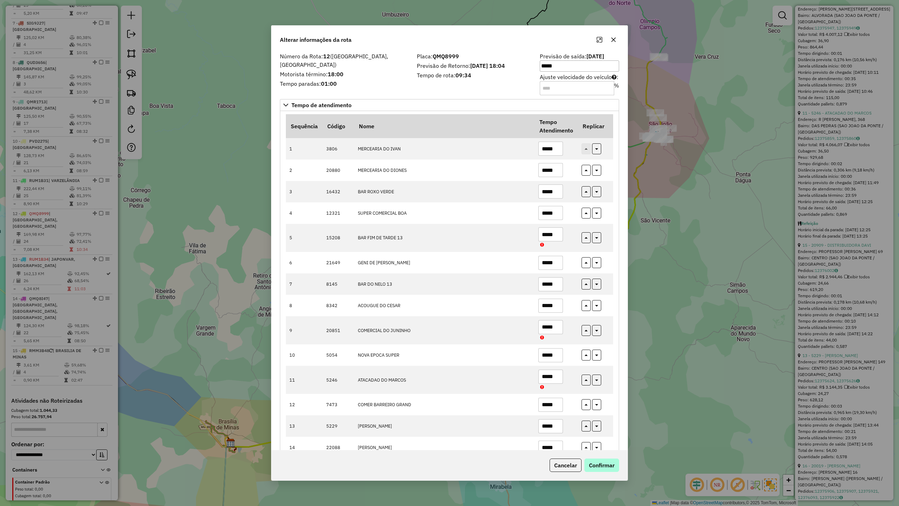
type input "*****"
click at [597, 461] on button "Confirmar" at bounding box center [602, 465] width 35 height 13
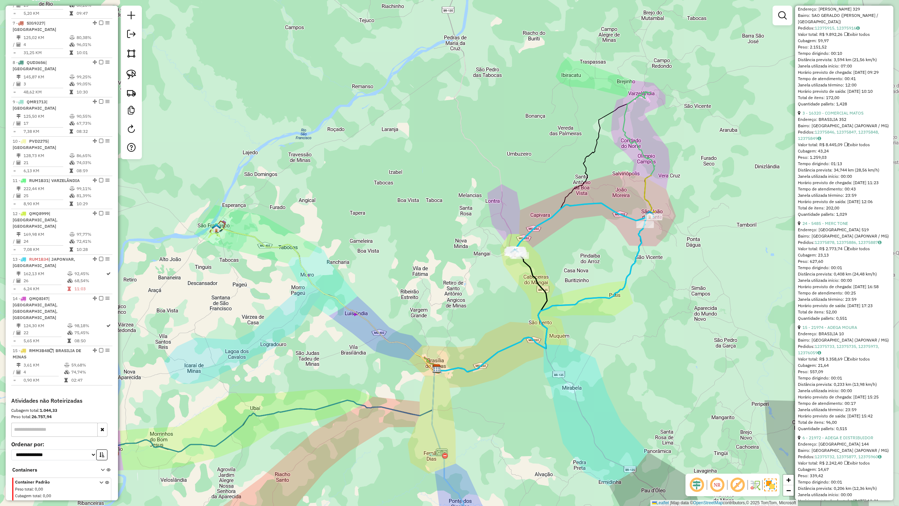
drag, startPoint x: 693, startPoint y: 256, endPoint x: 586, endPoint y: 279, distance: 109.1
click at [588, 278] on div "Janela de atendimento Grade de atendimento Capacidade Transportadoras Veículos …" at bounding box center [449, 253] width 899 height 506
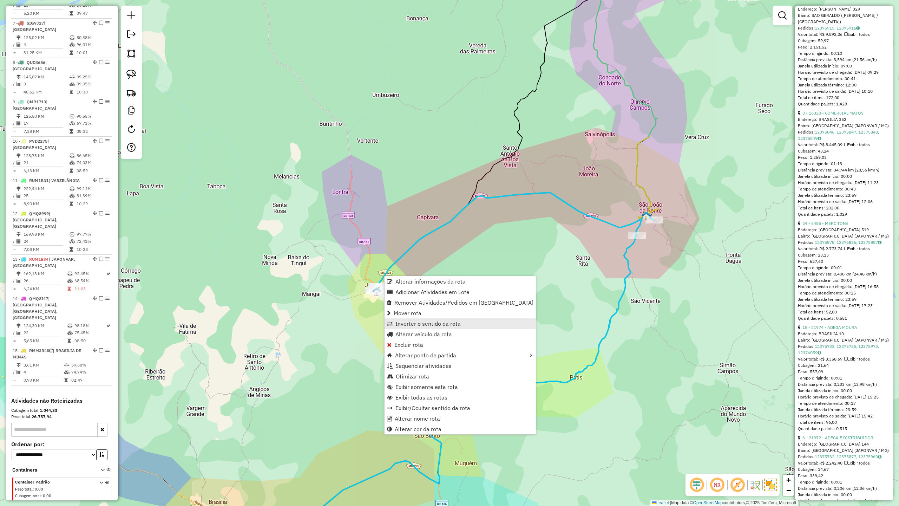
click at [435, 325] on span "Inverter o sentido da rota" at bounding box center [428, 324] width 65 height 6
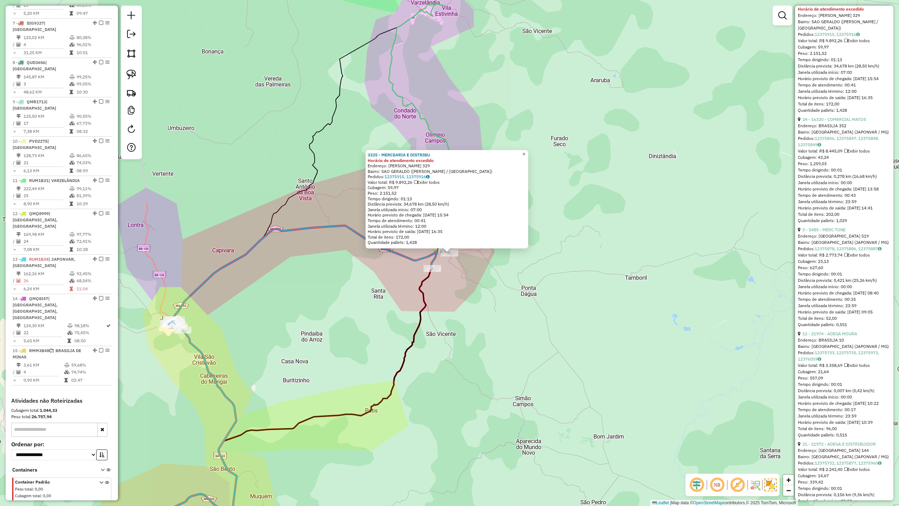
click at [526, 154] on span "×" at bounding box center [523, 154] width 3 height 6
click at [526, 151] on span "×" at bounding box center [523, 154] width 3 height 6
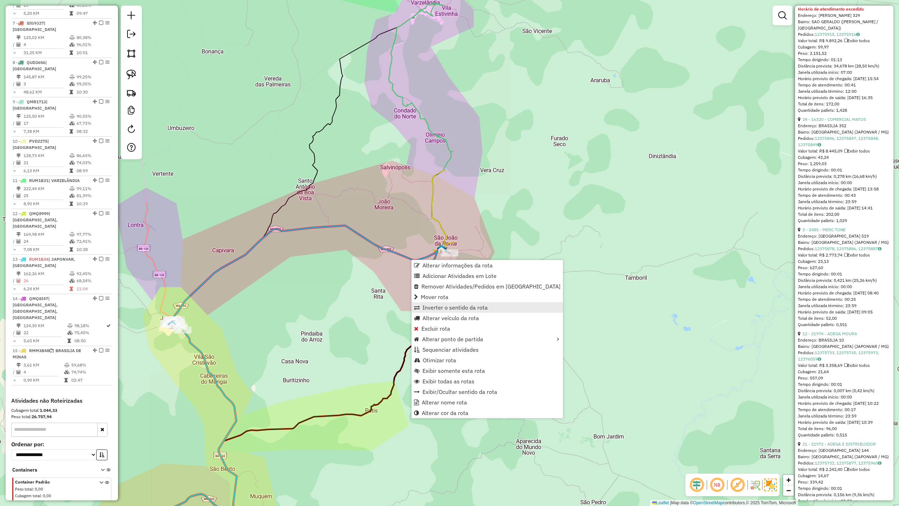
click at [455, 305] on span "Inverter o sentido da rota" at bounding box center [455, 308] width 65 height 6
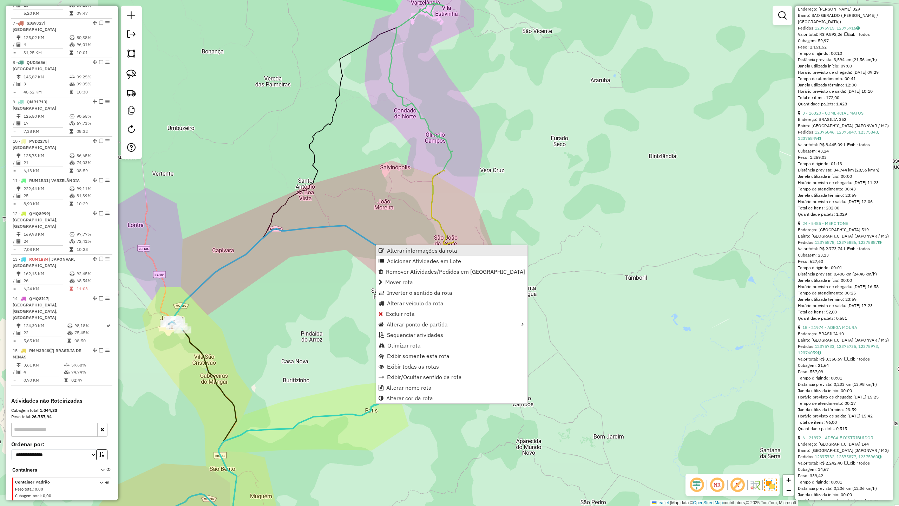
click at [429, 252] on span "Alterar informações da rota" at bounding box center [422, 251] width 70 height 6
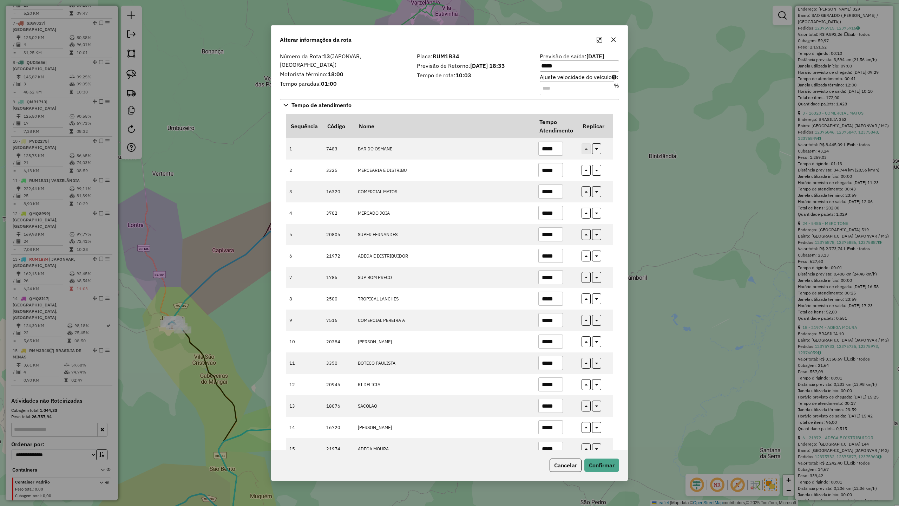
click at [396, 80] on label "Tempo paradas: 01:00" at bounding box center [344, 83] width 129 height 8
click at [558, 385] on input "*****" at bounding box center [551, 384] width 25 height 14
type input "*****"
click at [542, 91] on input "Ajuste velocidade do veículo : %" at bounding box center [577, 88] width 74 height 14
type input "*"
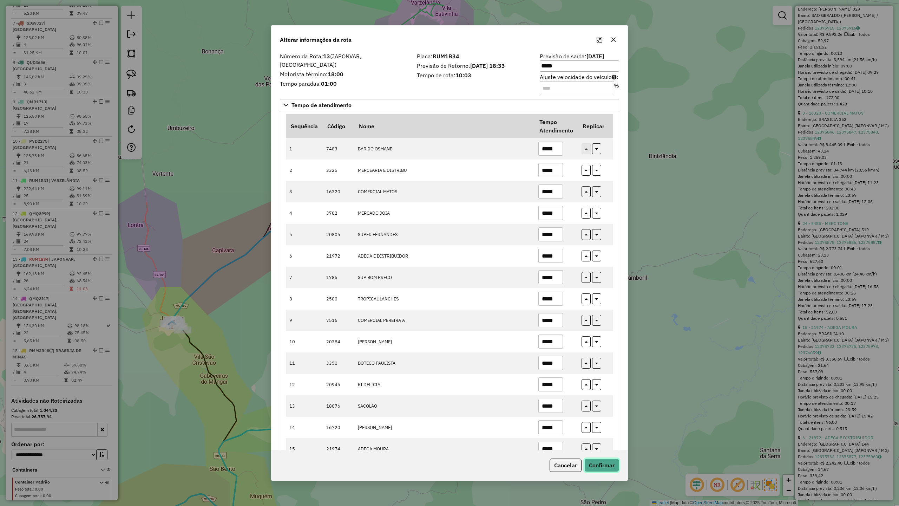
click at [596, 467] on button "Confirmar" at bounding box center [602, 465] width 35 height 13
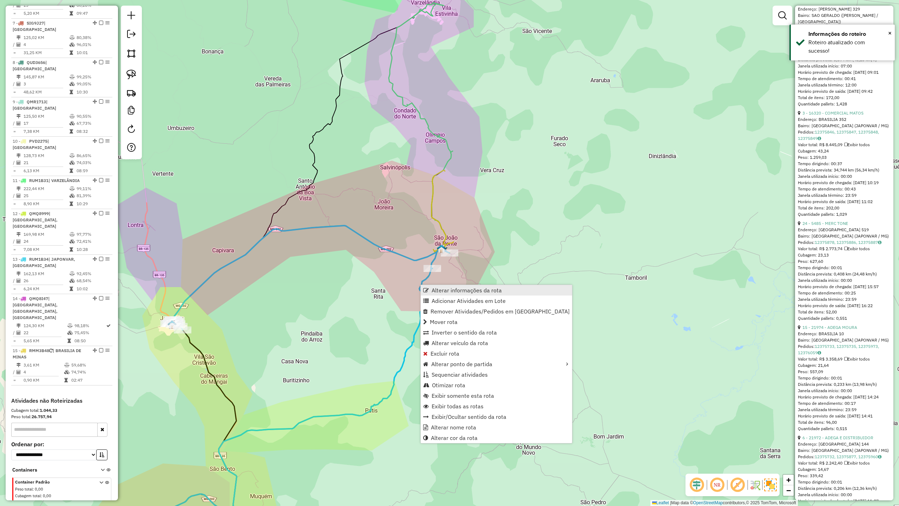
click at [448, 288] on span "Alterar informações da rota" at bounding box center [467, 290] width 70 height 6
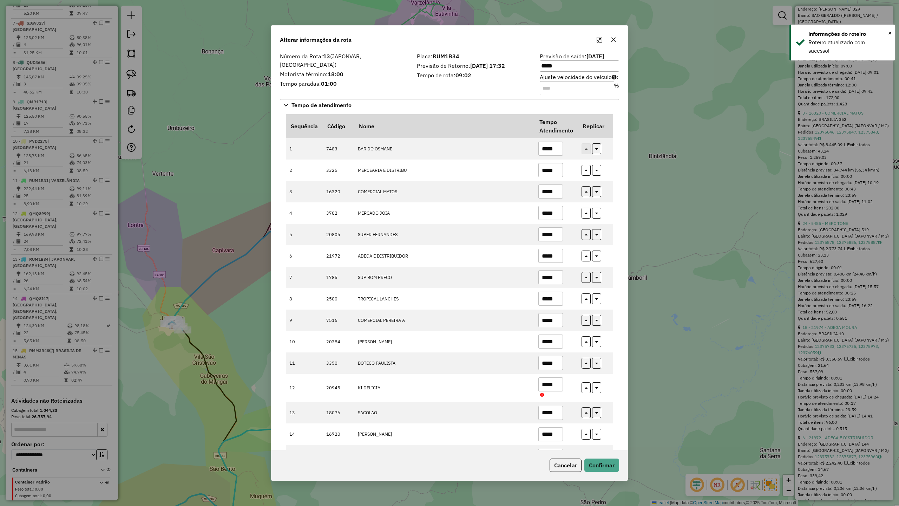
click at [450, 91] on div "Placa: RUM1B34 Previsão de Retorno: 14/08/2025 17:32 Tempo de rota: 09:02" at bounding box center [474, 74] width 123 height 40
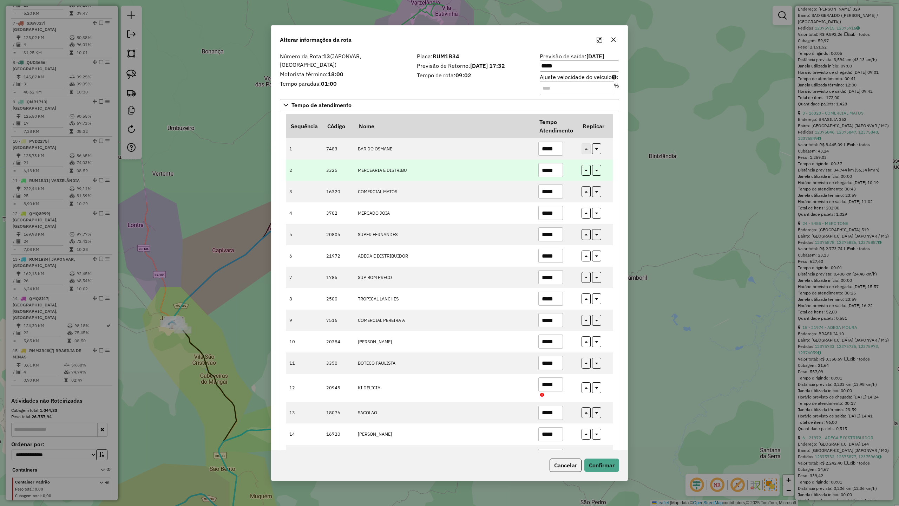
click at [556, 171] on input "*****" at bounding box center [551, 170] width 25 height 14
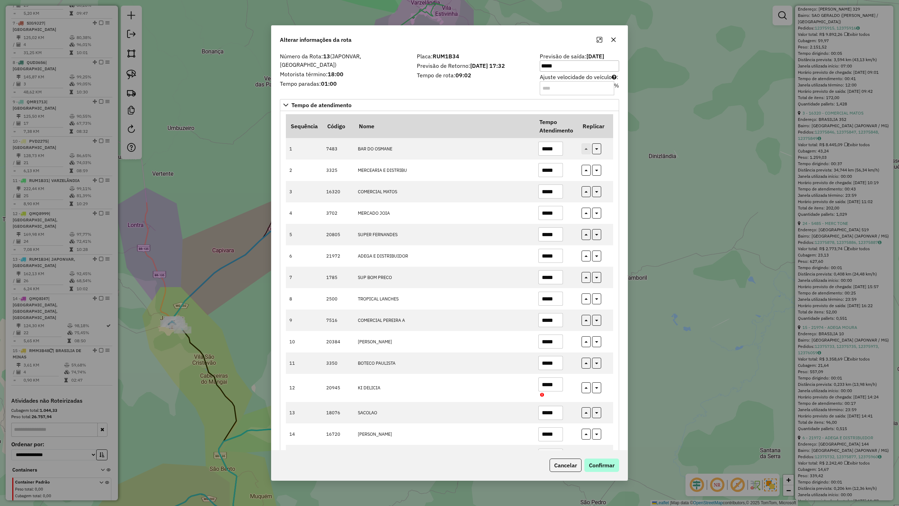
type input "*****"
click at [599, 464] on button "Confirmar" at bounding box center [602, 465] width 35 height 13
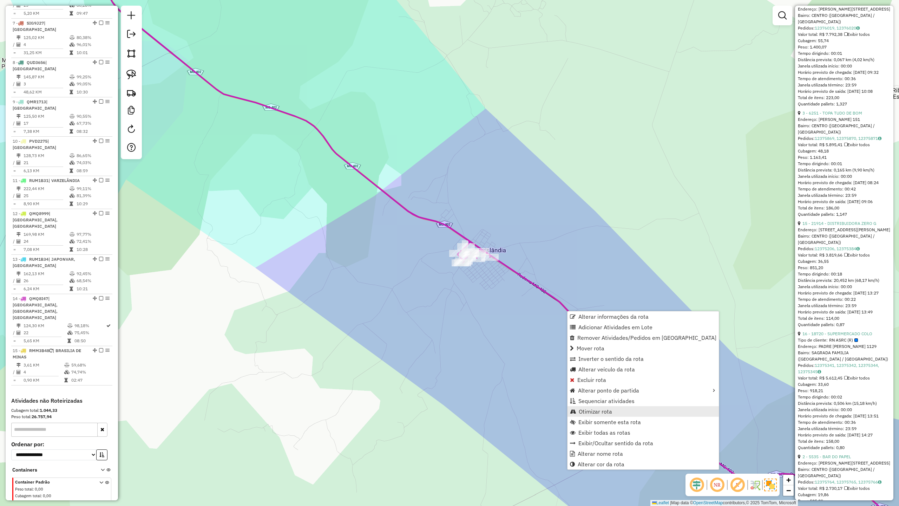
click at [605, 407] on link "Otimizar rota" at bounding box center [643, 411] width 151 height 11
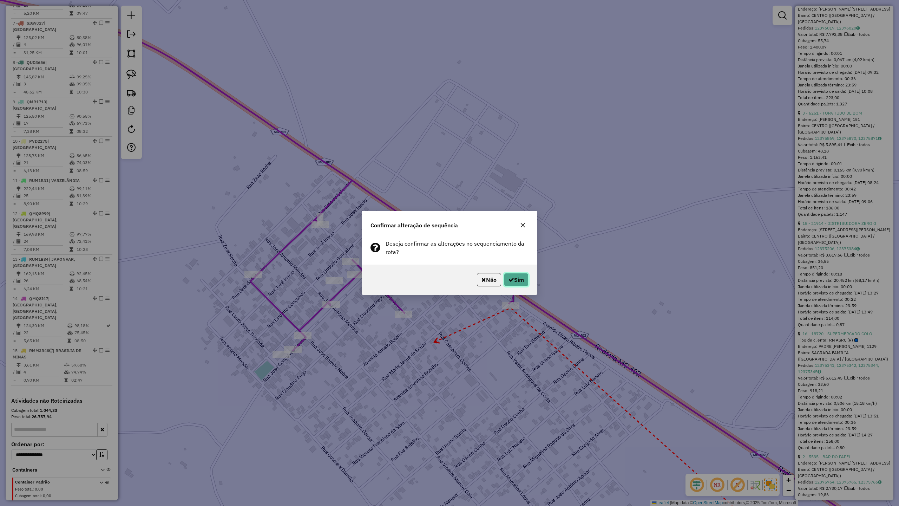
click at [515, 279] on button "Sim" at bounding box center [516, 279] width 25 height 13
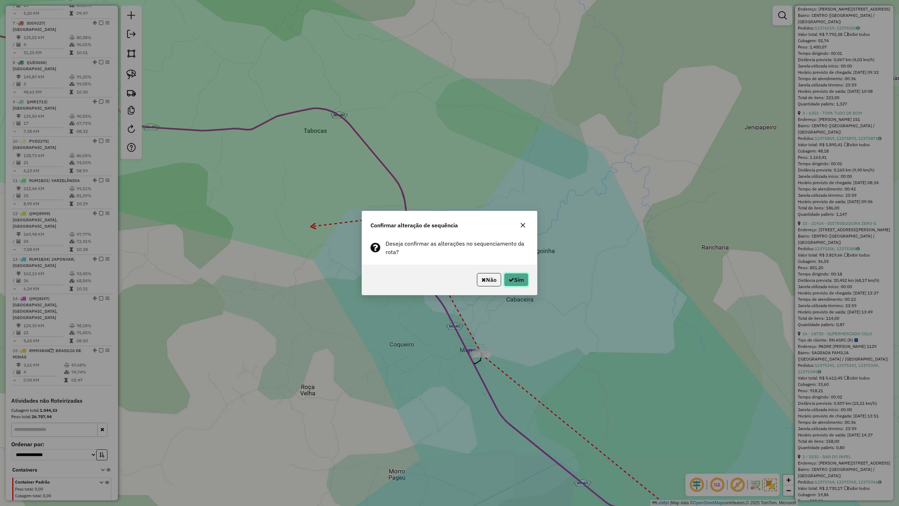
click at [519, 280] on button "Sim" at bounding box center [516, 279] width 25 height 13
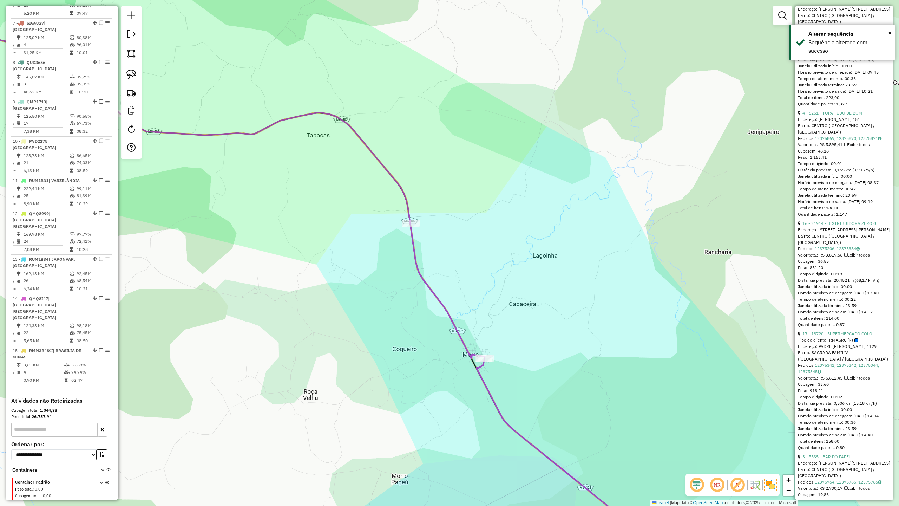
drag, startPoint x: 361, startPoint y: 256, endPoint x: 613, endPoint y: 292, distance: 254.1
click at [596, 292] on div "Janela de atendimento Grade de atendimento Capacidade Transportadoras Veículos …" at bounding box center [449, 253] width 899 height 506
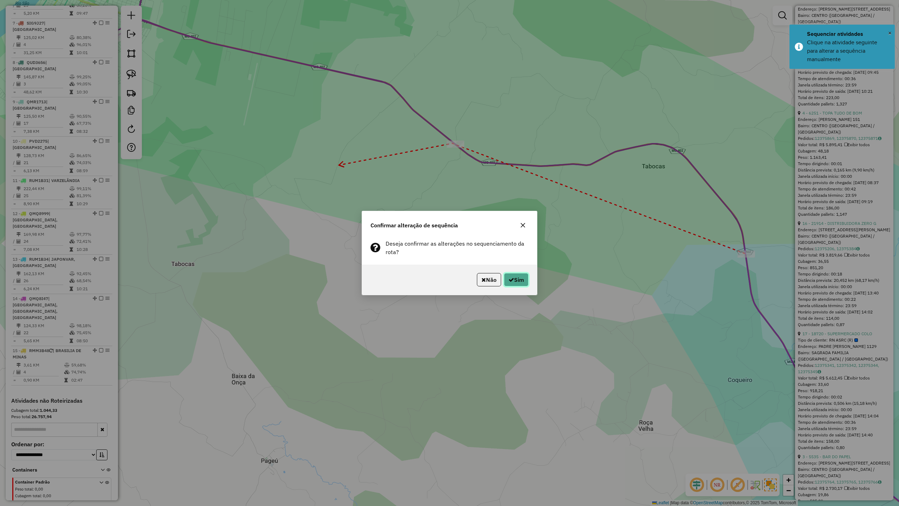
click at [516, 276] on button "Sim" at bounding box center [516, 279] width 25 height 13
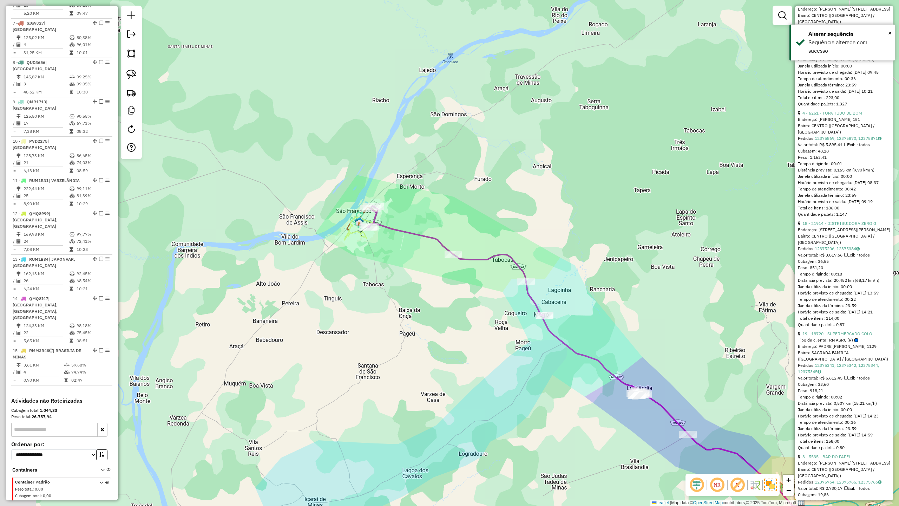
drag, startPoint x: 304, startPoint y: 274, endPoint x: 383, endPoint y: 297, distance: 81.8
click at [362, 293] on div "Janela de atendimento Grade de atendimento Capacidade Transportadoras Veículos …" at bounding box center [449, 253] width 899 height 506
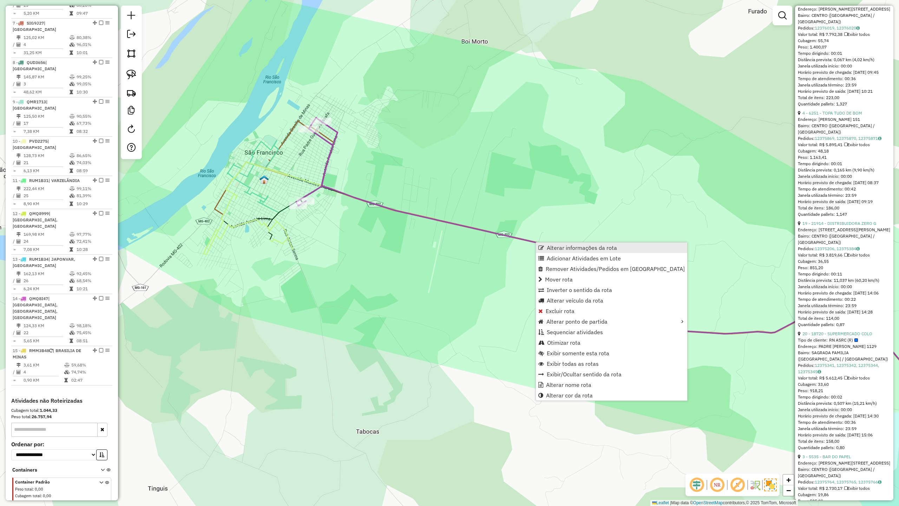
click at [577, 248] on span "Alterar informações da rota" at bounding box center [582, 248] width 70 height 6
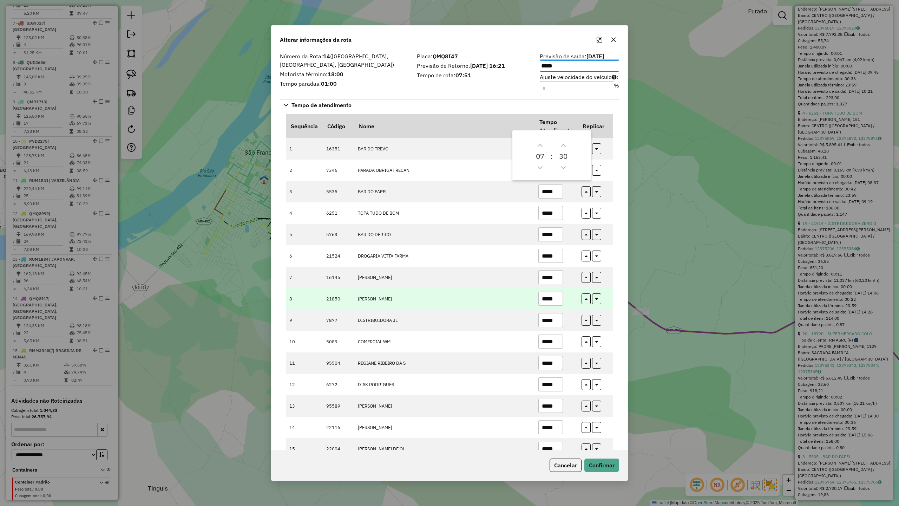
click at [557, 298] on input "*****" at bounding box center [551, 299] width 25 height 14
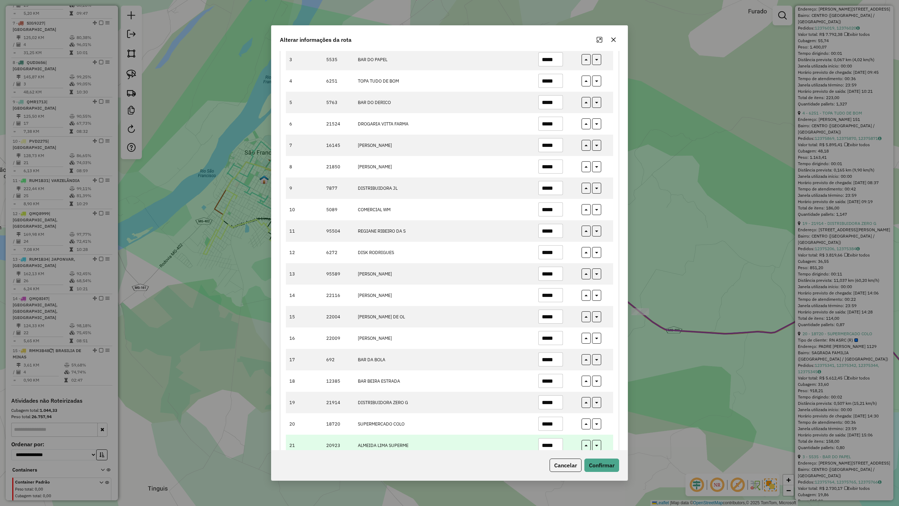
scroll to position [141, 0]
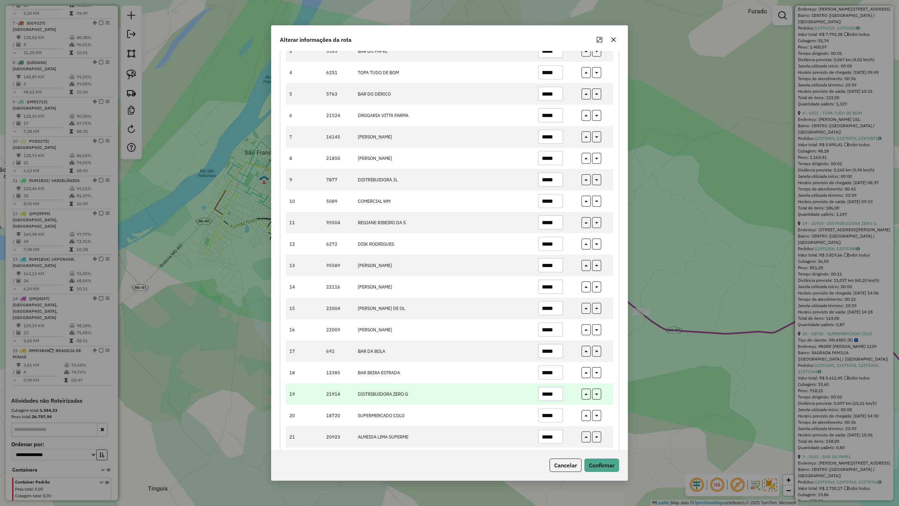
type input "*****"
click at [559, 401] on input "*****" at bounding box center [551, 394] width 25 height 14
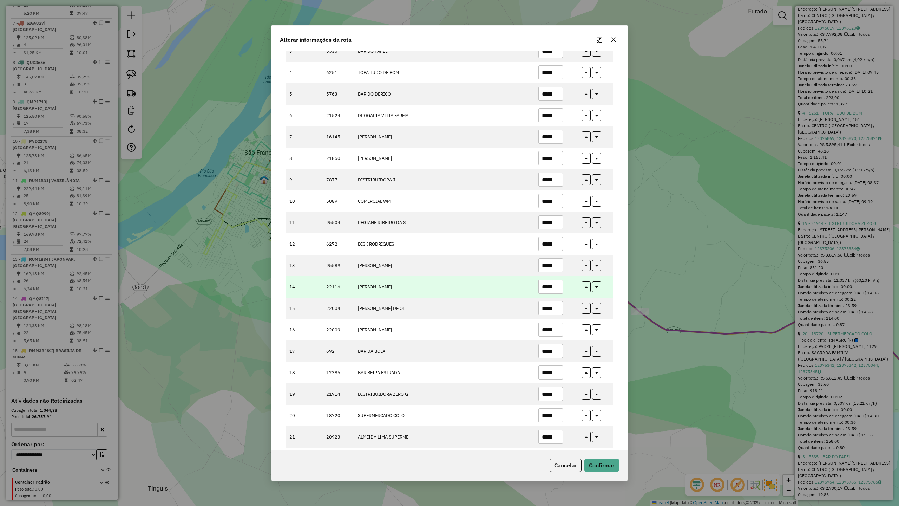
scroll to position [0, 0]
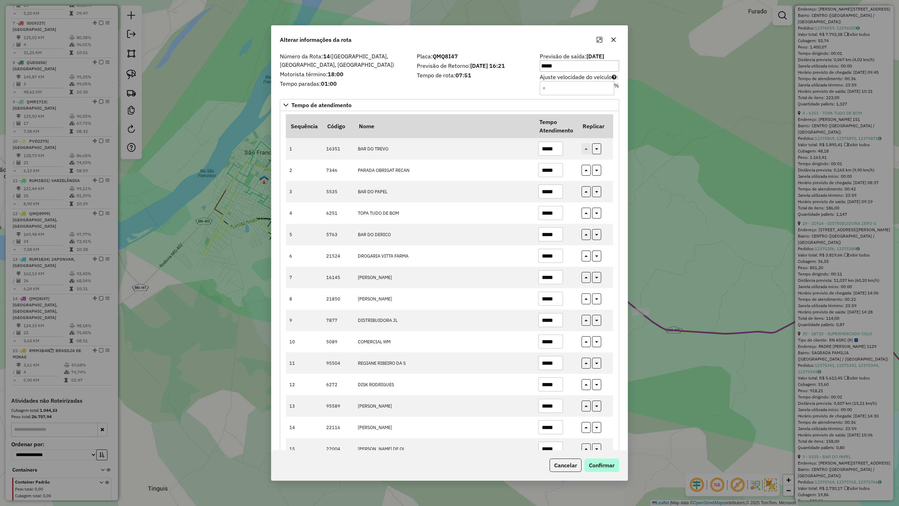
type input "*****"
click at [606, 463] on button "Confirmar" at bounding box center [602, 465] width 35 height 13
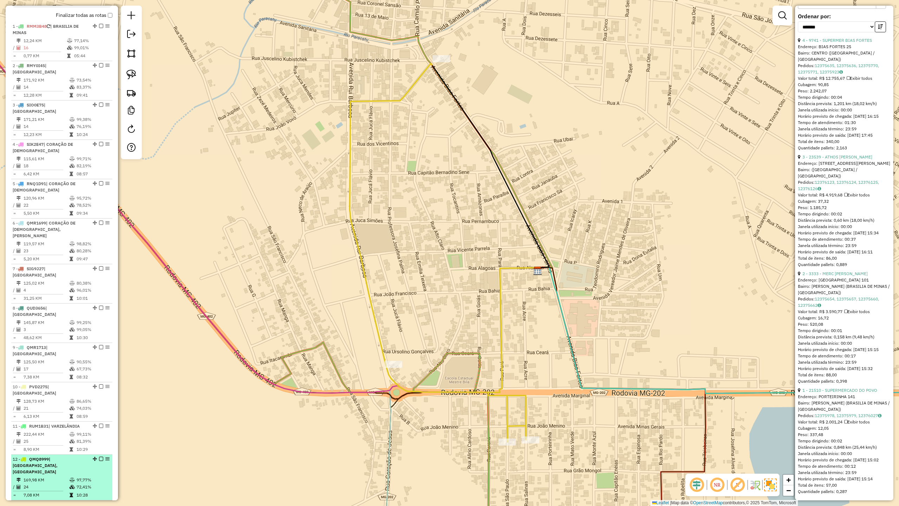
scroll to position [133, 0]
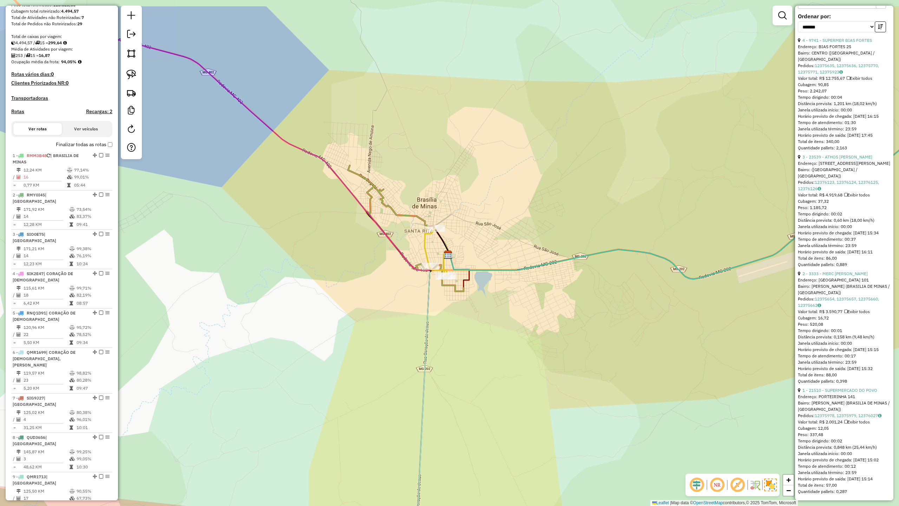
drag, startPoint x: 502, startPoint y: 160, endPoint x: 488, endPoint y: 259, distance: 99.5
click at [533, 256] on div "Janela de atendimento Grade de atendimento Capacidade Transportadoras Veículos …" at bounding box center [449, 253] width 899 height 506
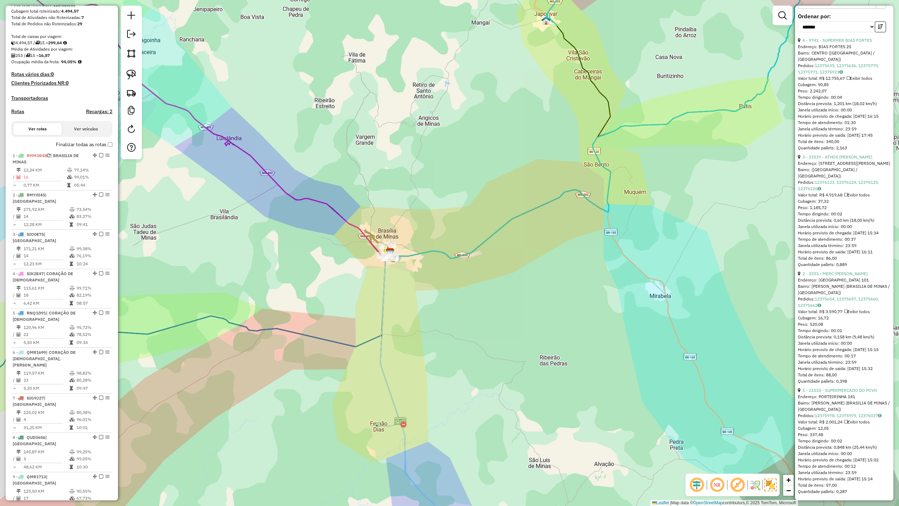
drag, startPoint x: 208, startPoint y: 251, endPoint x: 384, endPoint y: 283, distance: 178.6
click at [375, 283] on div "Janela de atendimento Grade de atendimento Capacidade Transportadoras Veículos …" at bounding box center [449, 253] width 899 height 506
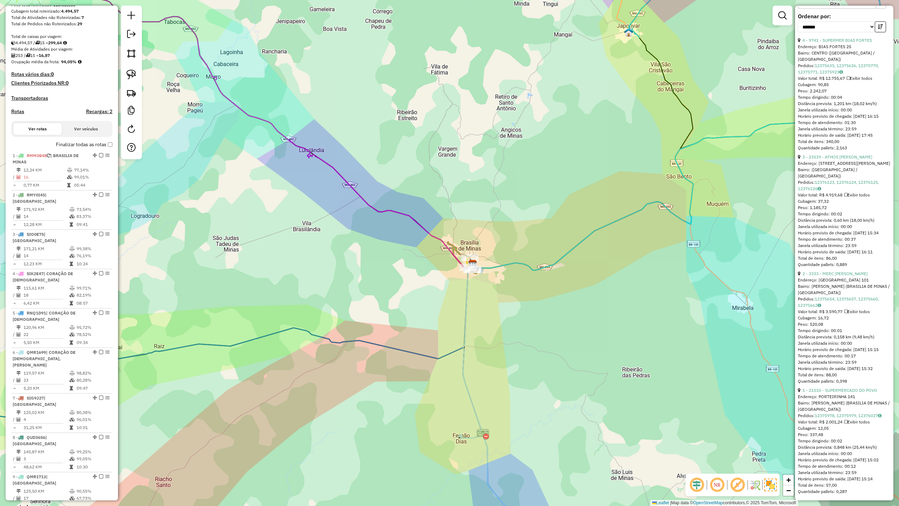
drag, startPoint x: 271, startPoint y: 259, endPoint x: 483, endPoint y: 283, distance: 214.2
click at [482, 283] on div "Janela de atendimento Grade de atendimento Capacidade Transportadoras Veículos …" at bounding box center [449, 253] width 899 height 506
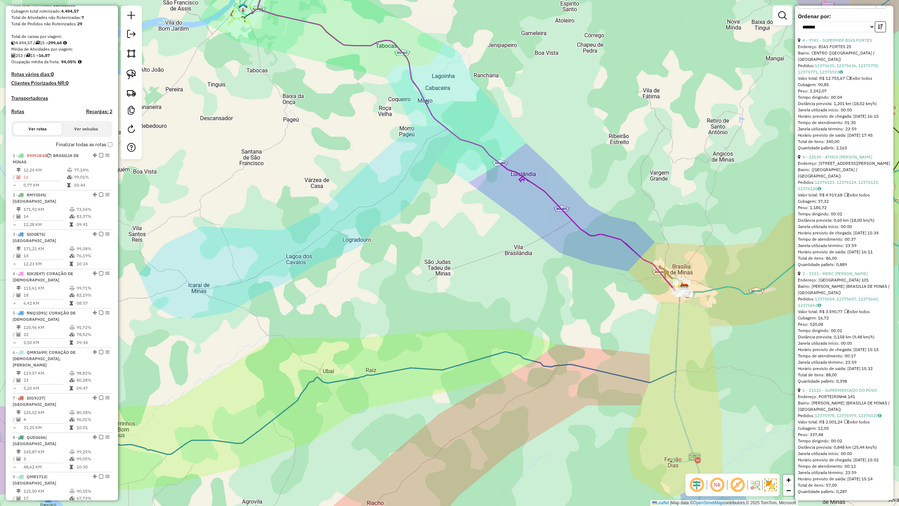
drag, startPoint x: 325, startPoint y: 260, endPoint x: 485, endPoint y: 381, distance: 200.7
click at [485, 381] on div "Janela de atendimento Grade de atendimento Capacidade Transportadoras Veículos …" at bounding box center [449, 253] width 899 height 506
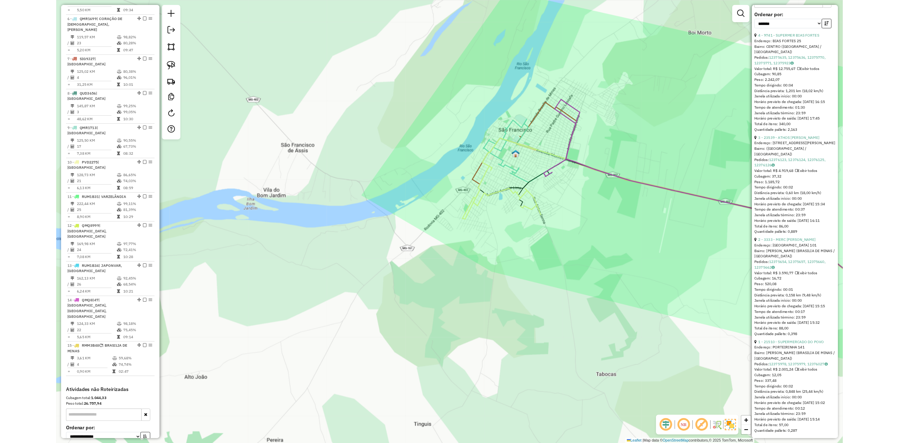
scroll to position [508, 0]
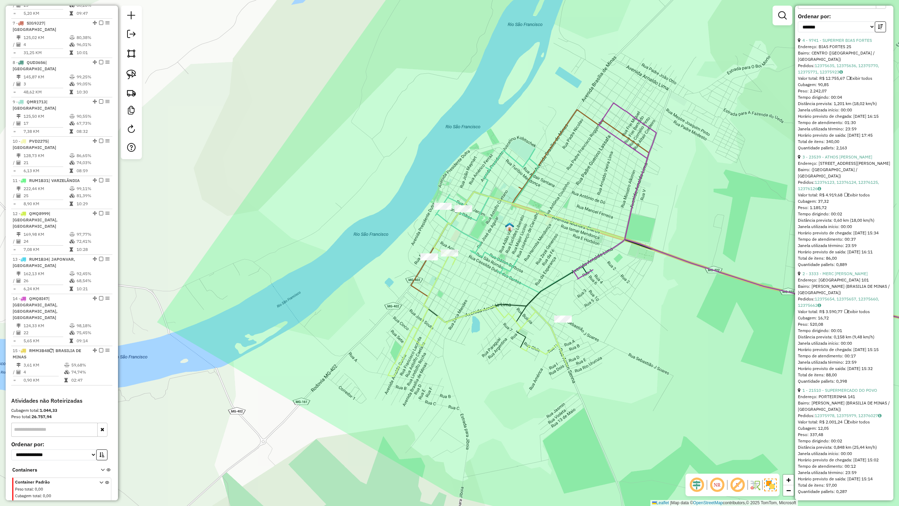
click at [687, 225] on div "Janela de atendimento Grade de atendimento Capacidade Transportadoras Veículos …" at bounding box center [449, 253] width 899 height 506
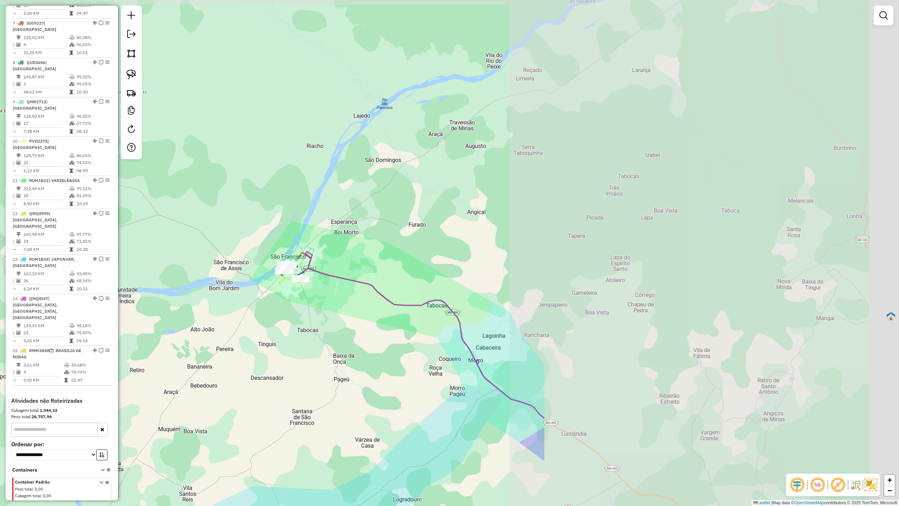
drag, startPoint x: 755, startPoint y: 222, endPoint x: 306, endPoint y: 251, distance: 450.6
click at [307, 251] on div "Janela de atendimento Grade de atendimento Capacidade Transportadoras Veículos …" at bounding box center [449, 253] width 899 height 506
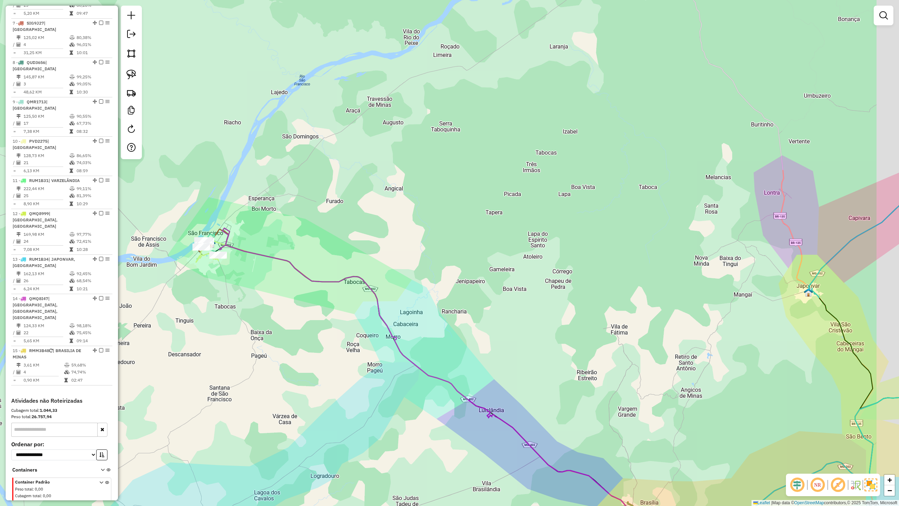
drag, startPoint x: 664, startPoint y: 333, endPoint x: 366, endPoint y: 200, distance: 326.2
click at [378, 196] on div "Janela de atendimento Grade de atendimento Capacidade Transportadoras Veículos …" at bounding box center [449, 253] width 899 height 506
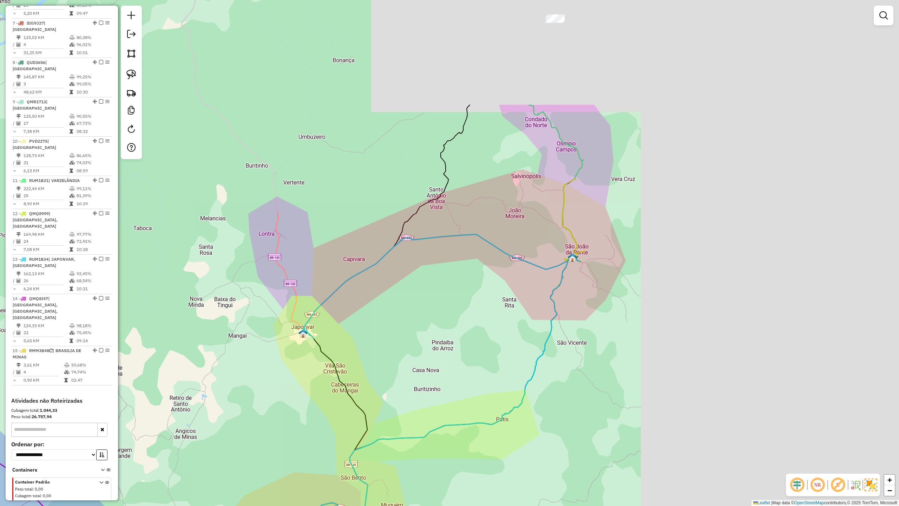
drag, startPoint x: 720, startPoint y: 182, endPoint x: 431, endPoint y: 345, distance: 331.7
click at [435, 350] on div "Janela de atendimento Grade de atendimento Capacidade Transportadoras Veículos …" at bounding box center [449, 253] width 899 height 506
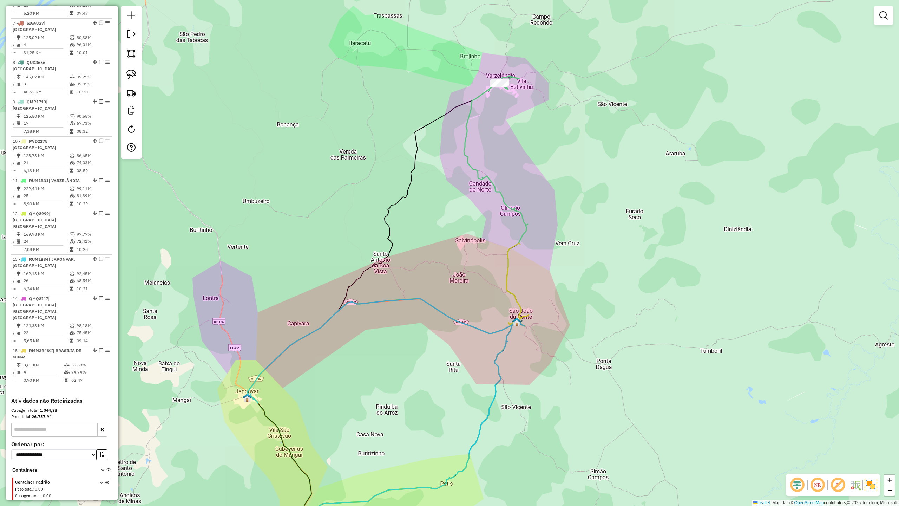
drag, startPoint x: 551, startPoint y: 133, endPoint x: 499, endPoint y: 306, distance: 181.1
click at [509, 285] on div "Janela de atendimento Grade de atendimento Capacidade Transportadoras Veículos …" at bounding box center [449, 253] width 899 height 506
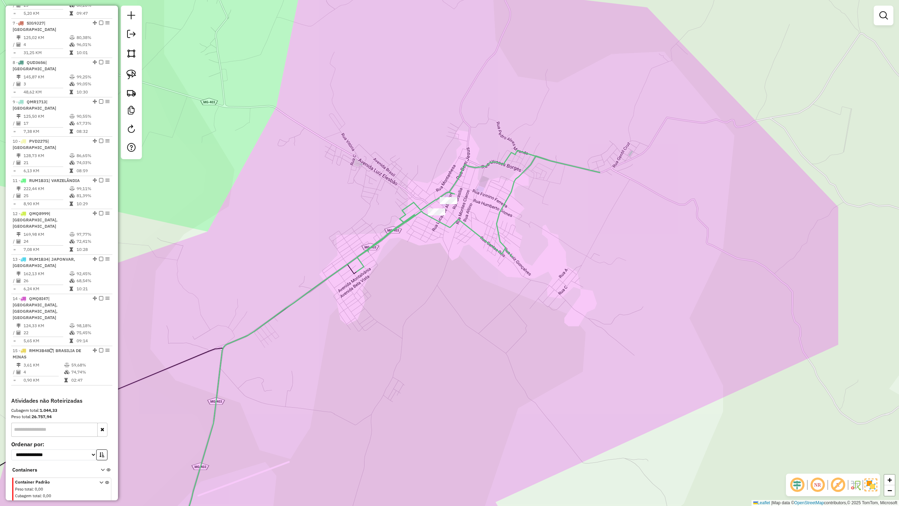
drag, startPoint x: 433, startPoint y: 213, endPoint x: 452, endPoint y: 251, distance: 42.4
click at [452, 251] on div "Janela de atendimento Grade de atendimento Capacidade Transportadoras Veículos …" at bounding box center [449, 253] width 899 height 506
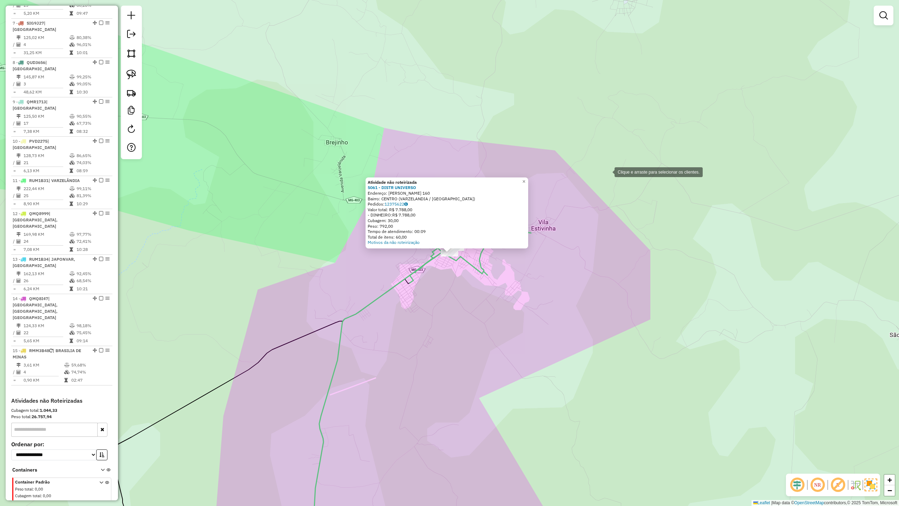
click at [608, 171] on div "Atividade não roteirizada 5061 - DISTR UNIVERSO Endereço: FELICIANO DE CARVALHO…" at bounding box center [449, 253] width 899 height 506
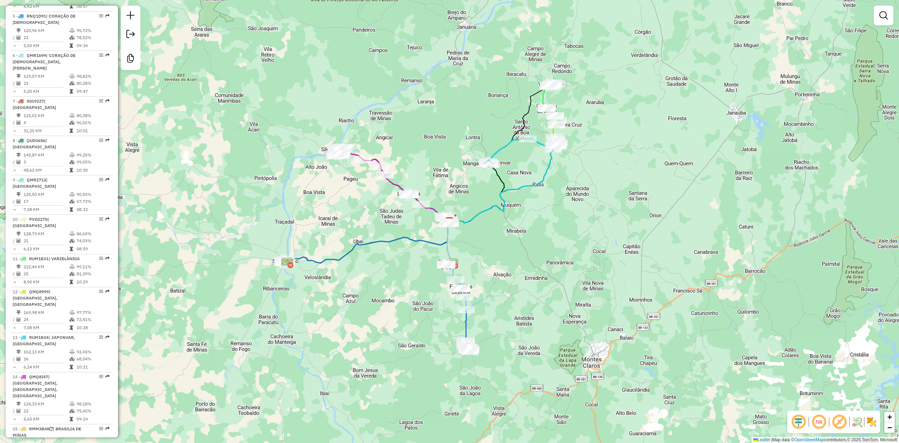
scroll to position [468, 0]
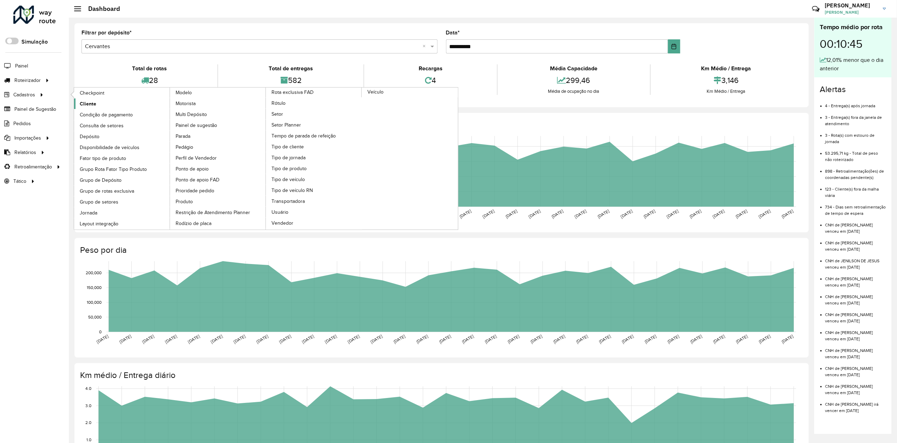
click at [90, 103] on span "Cliente" at bounding box center [88, 103] width 17 height 7
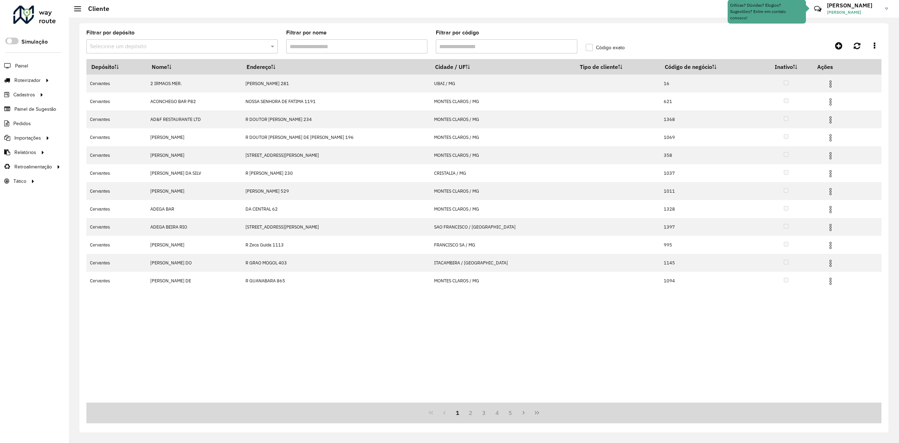
click at [500, 45] on input "Filtrar por código" at bounding box center [507, 46] width 142 height 14
paste input "****"
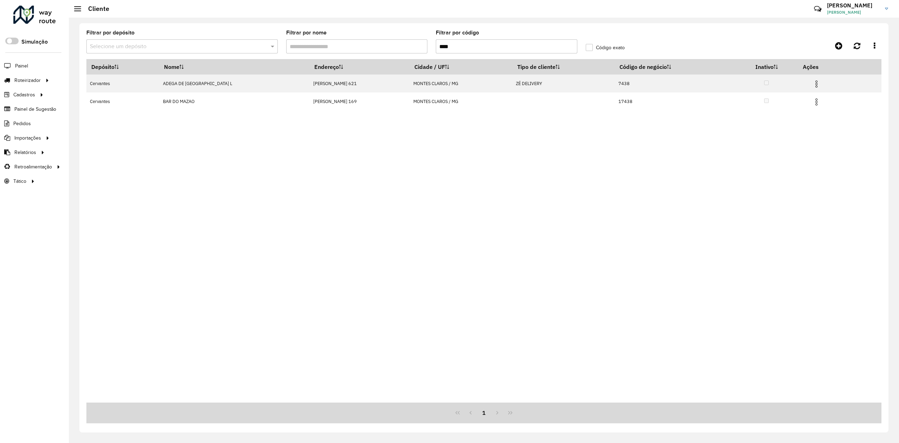
type input "****"
click at [588, 49] on label "Código exato" at bounding box center [605, 47] width 39 height 7
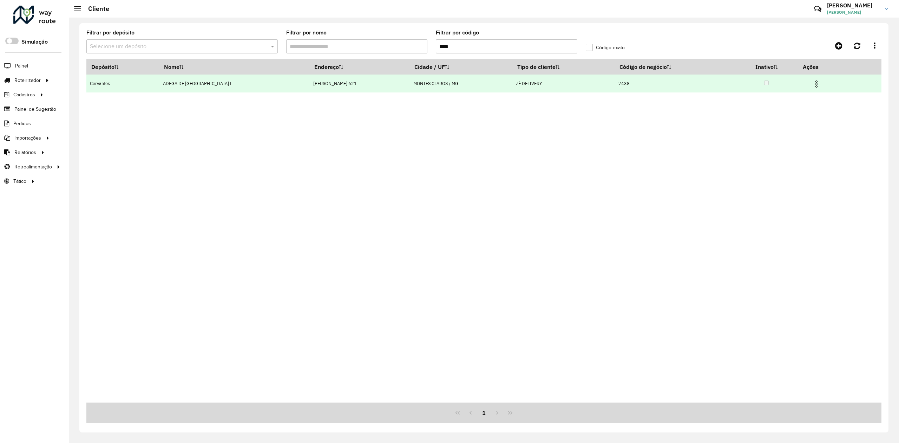
click at [813, 83] on img at bounding box center [817, 84] width 8 height 8
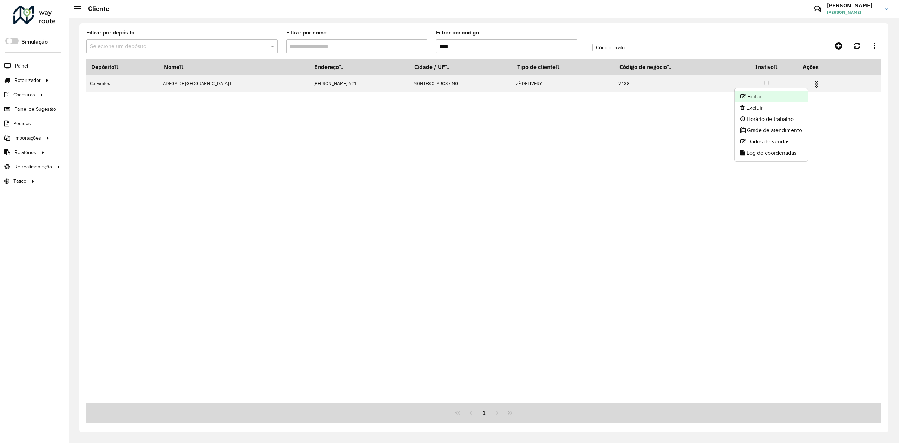
click at [758, 97] on li "Editar" at bounding box center [771, 96] width 73 height 11
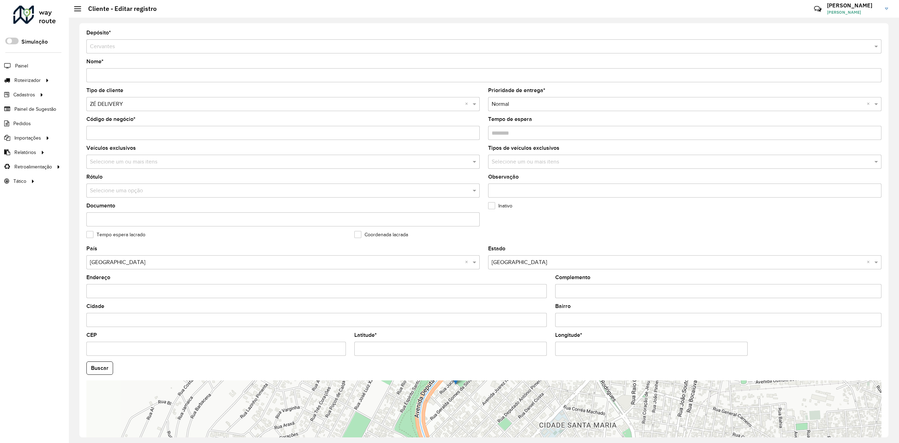
scroll to position [47, 0]
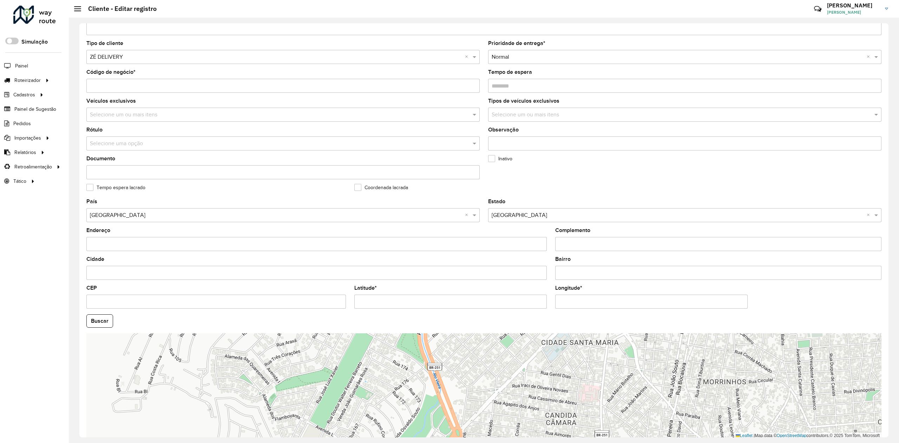
drag, startPoint x: 472, startPoint y: 405, endPoint x: 474, endPoint y: 370, distance: 35.5
click at [474, 370] on div "Leaflet | Map data © OpenStreetMap contributors,© 2025 TomTom, Microsoft" at bounding box center [483, 385] width 795 height 105
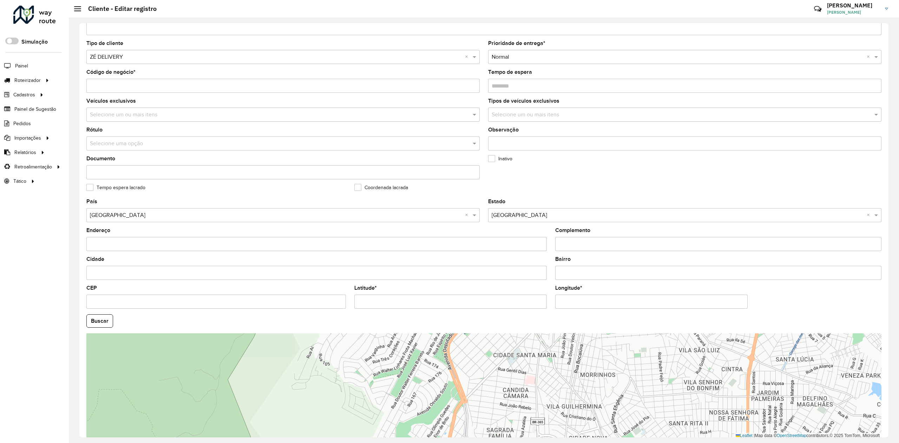
drag, startPoint x: 473, startPoint y: 368, endPoint x: 476, endPoint y: 421, distance: 52.4
click at [476, 421] on div "Leaflet | Map data © OpenStreetMap contributors,© 2025 TomTom, Microsoft" at bounding box center [483, 385] width 795 height 105
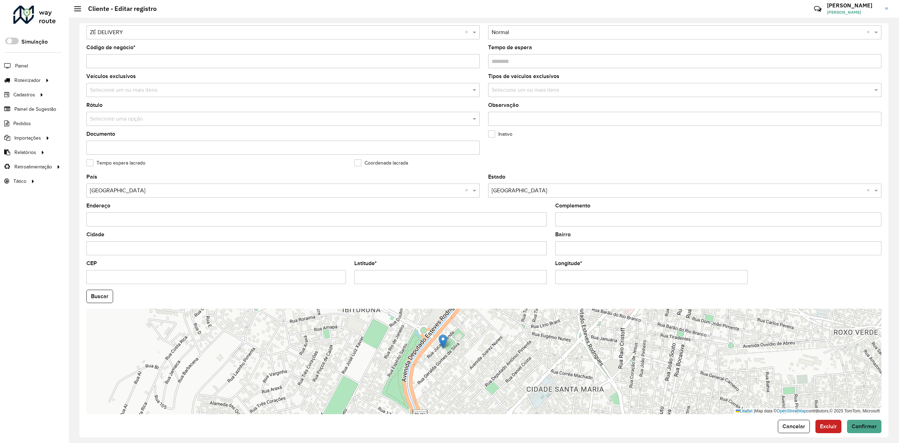
scroll to position [79, 0]
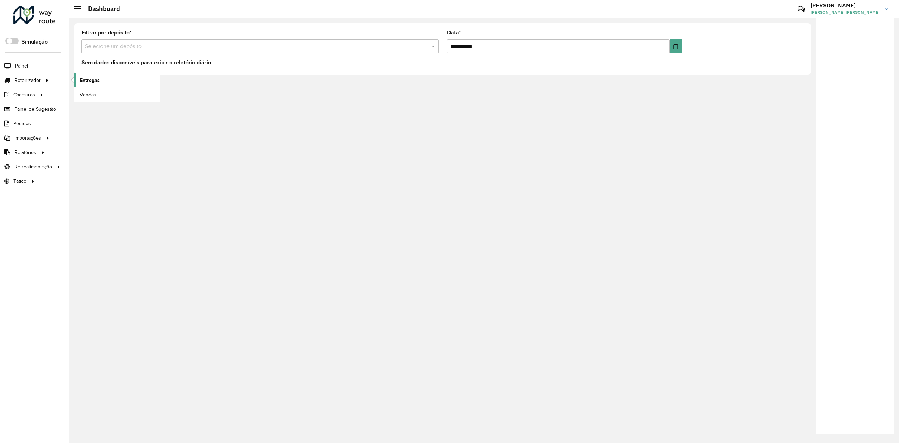
click at [92, 82] on span "Entregas" at bounding box center [90, 80] width 20 height 7
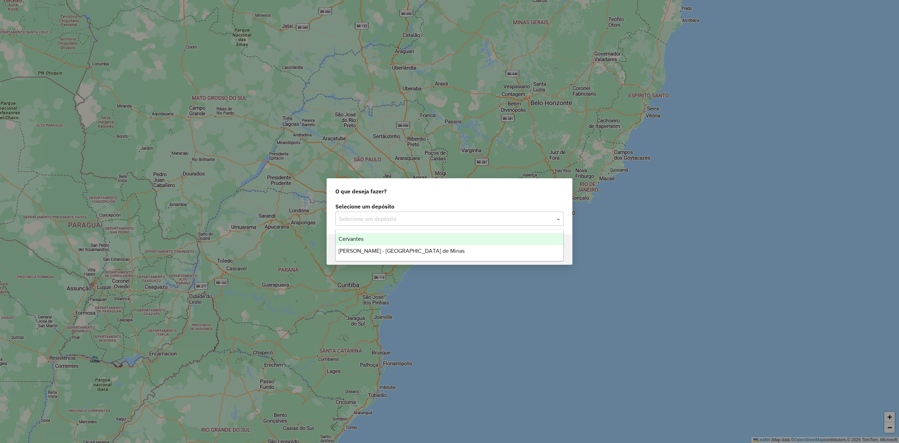
click at [378, 215] on input "text" at bounding box center [442, 219] width 207 height 8
click at [358, 241] on span "Cervantes" at bounding box center [351, 239] width 25 height 6
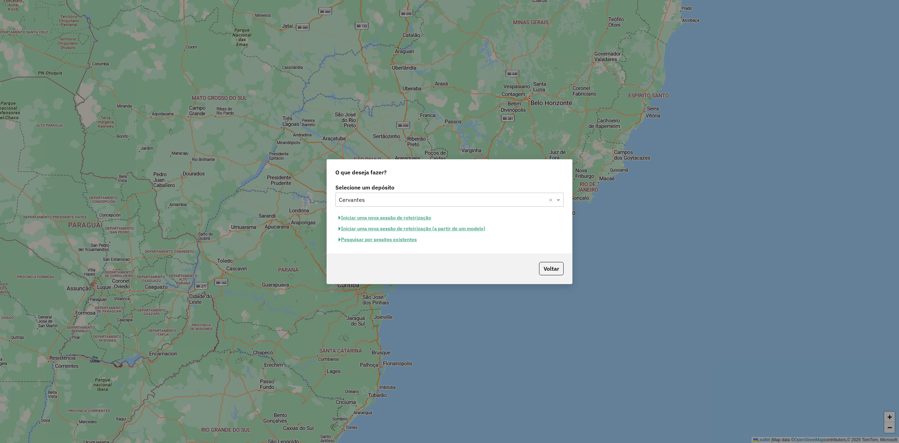
click at [377, 238] on button "Pesquisar por sessões existentes" at bounding box center [378, 239] width 85 height 11
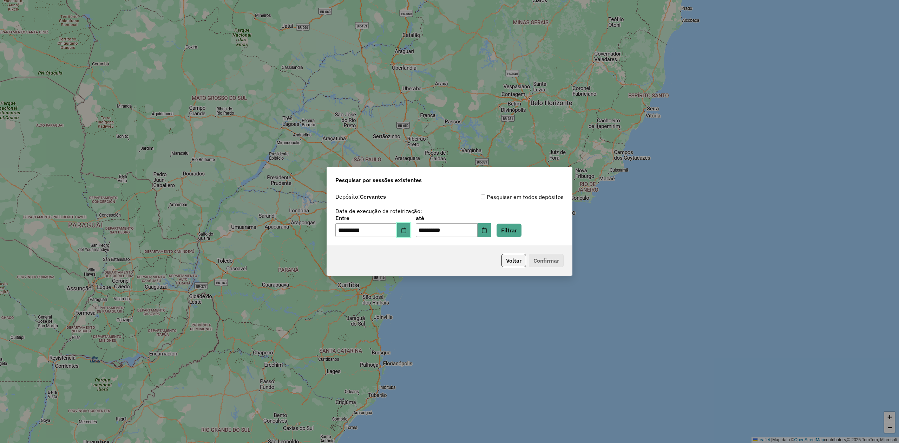
click at [406, 228] on icon "Choose Date" at bounding box center [404, 230] width 5 height 6
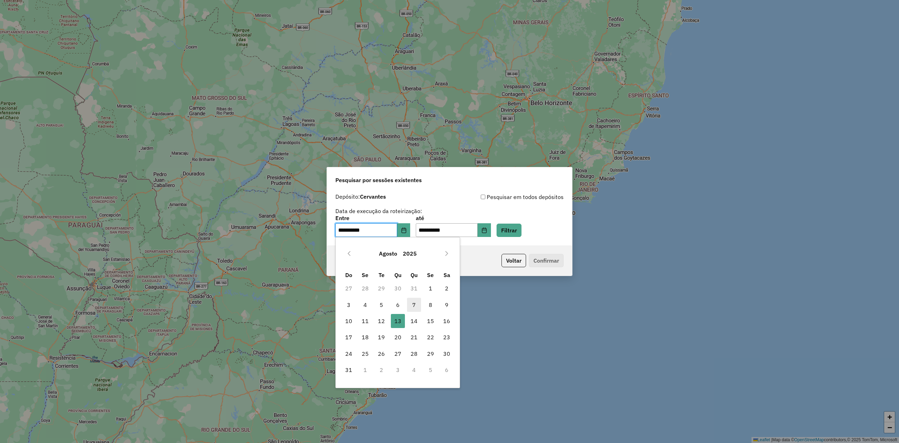
click at [412, 304] on span "7" at bounding box center [414, 305] width 14 height 14
type input "**********"
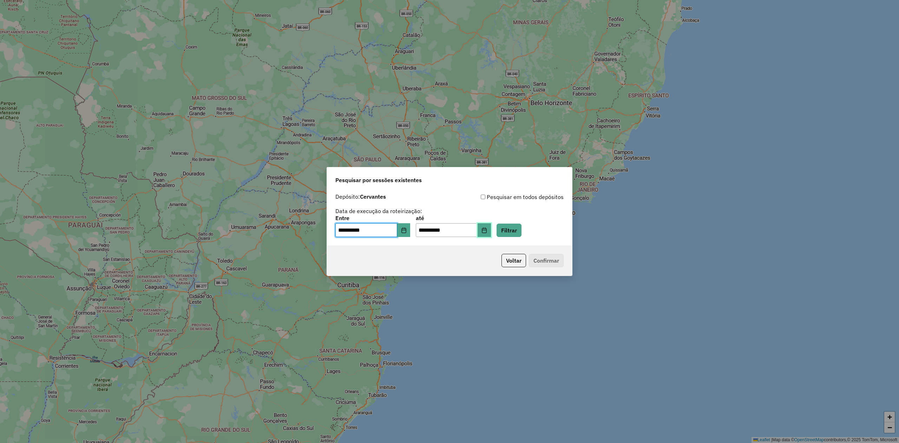
click at [491, 229] on button "Choose Date" at bounding box center [484, 230] width 13 height 14
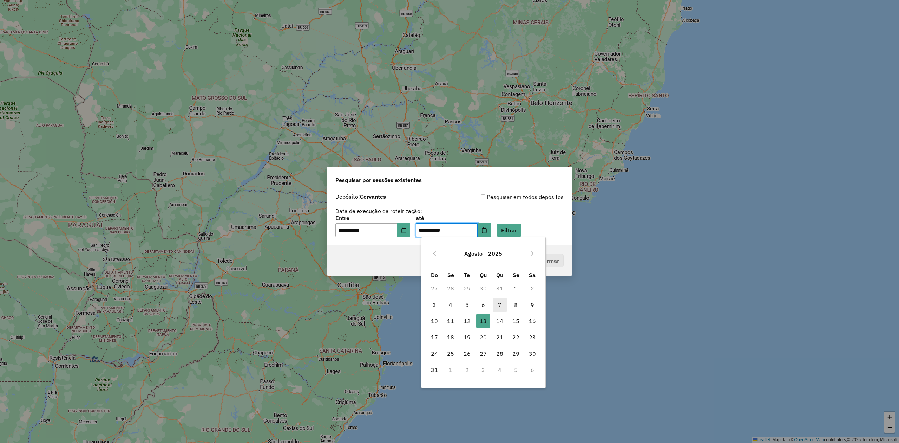
click at [502, 304] on span "7" at bounding box center [500, 305] width 14 height 14
type input "**********"
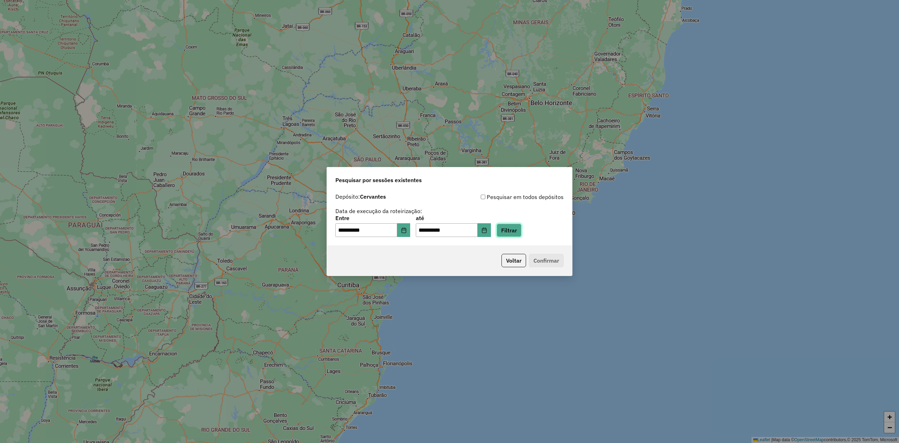
click at [520, 228] on button "Filtrar" at bounding box center [509, 229] width 25 height 13
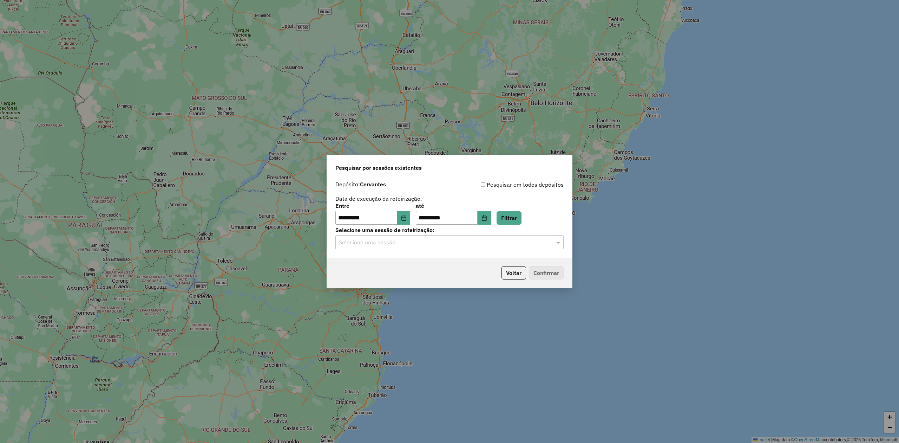
click at [492, 235] on div "Selecione uma sessão" at bounding box center [450, 242] width 228 height 14
click at [385, 265] on span "976051 - [DATE] 18:08" at bounding box center [365, 263] width 53 height 6
click at [548, 272] on button "Confirmar" at bounding box center [546, 272] width 35 height 13
click at [521, 219] on button "Filtrar" at bounding box center [509, 217] width 25 height 13
click at [450, 243] on input "text" at bounding box center [442, 242] width 207 height 8
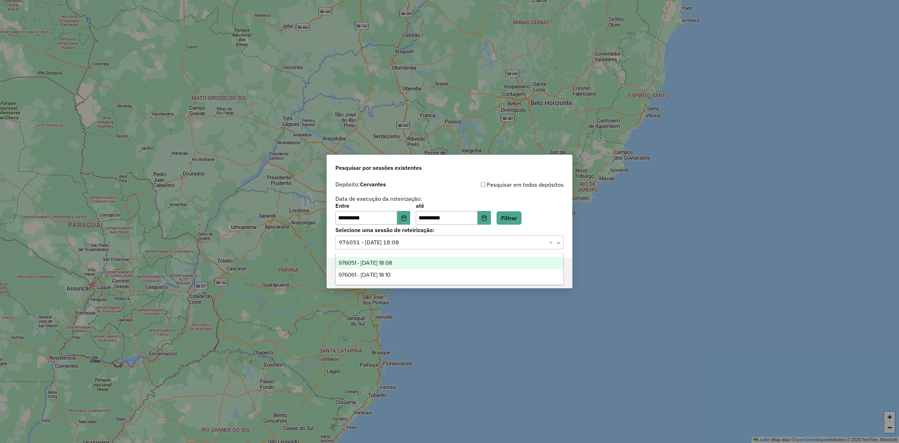
click at [392, 263] on span "976051 - [DATE] 18:08" at bounding box center [365, 263] width 53 height 6
click at [545, 273] on button "Confirmar" at bounding box center [546, 272] width 35 height 13
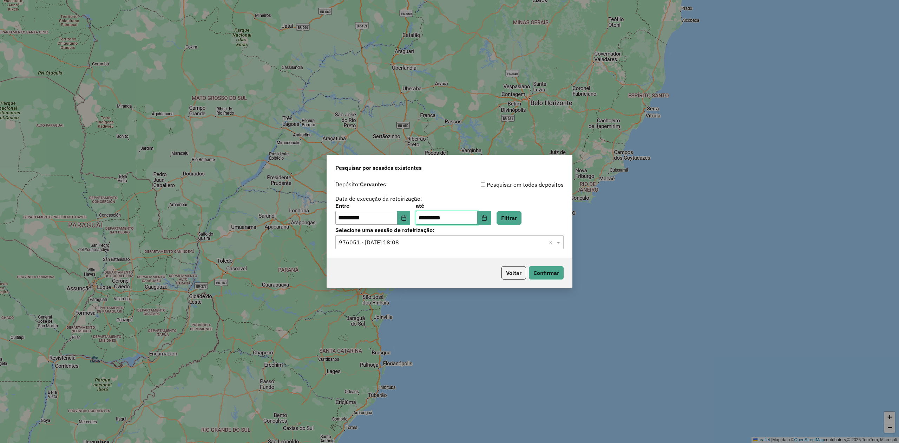
click at [478, 221] on input "**********" at bounding box center [447, 218] width 62 height 14
click at [491, 214] on button "Choose Date" at bounding box center [484, 218] width 13 height 14
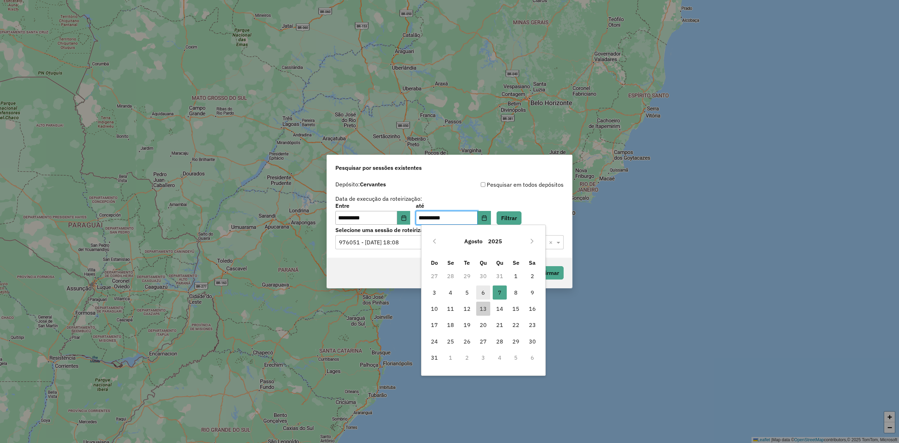
click at [481, 289] on span "6" at bounding box center [483, 292] width 14 height 14
type input "**********"
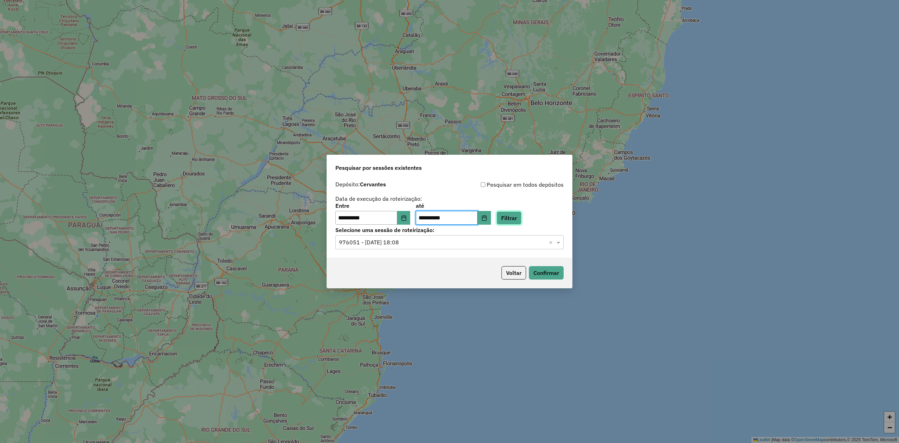
click at [521, 218] on button "Filtrar" at bounding box center [509, 217] width 25 height 13
click at [435, 242] on input "text" at bounding box center [442, 242] width 207 height 8
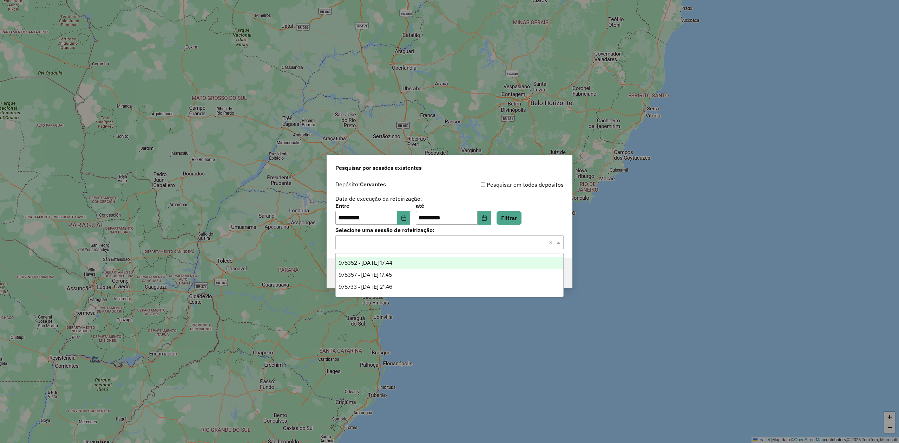
click at [385, 263] on span "975352 - [DATE] 17:44" at bounding box center [366, 263] width 54 height 6
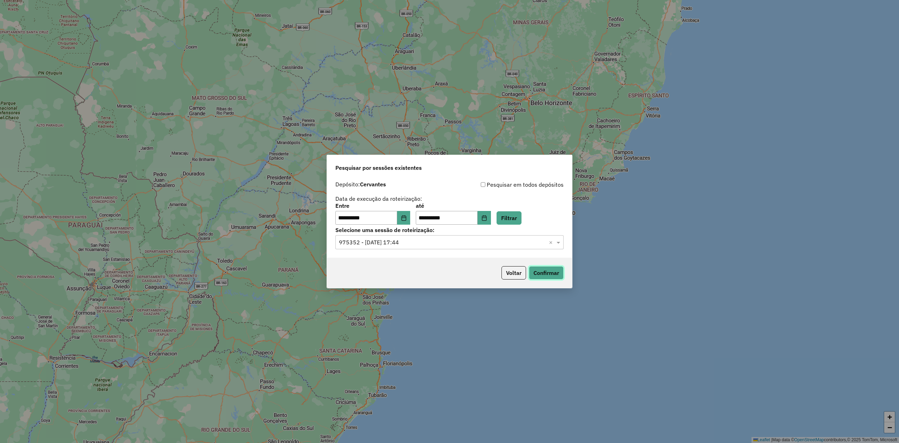
click at [550, 269] on button "Confirmar" at bounding box center [546, 272] width 35 height 13
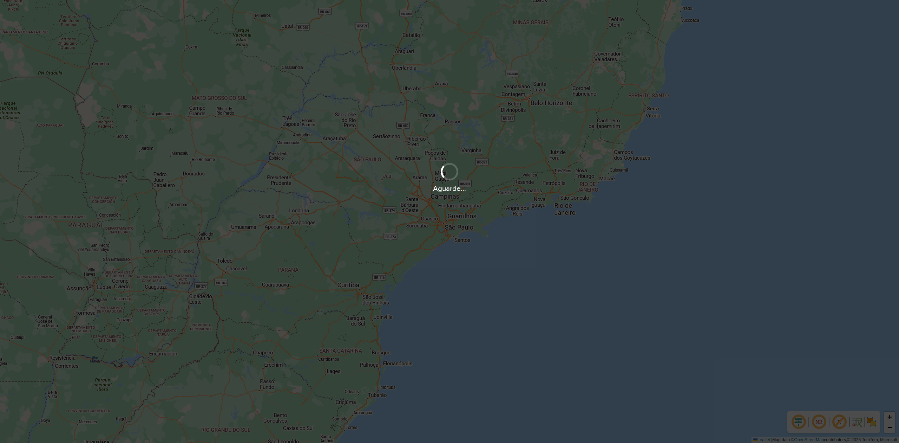
click at [614, 239] on div "Aguarde..." at bounding box center [449, 221] width 899 height 443
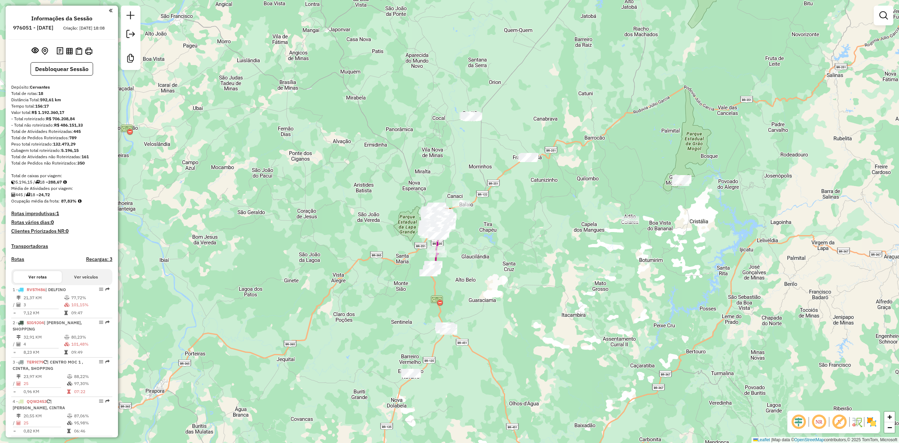
drag, startPoint x: 519, startPoint y: 238, endPoint x: 488, endPoint y: 193, distance: 54.1
click at [492, 196] on div "Janela de atendimento Grade de atendimento Capacidade Transportadoras Veículos …" at bounding box center [449, 221] width 899 height 443
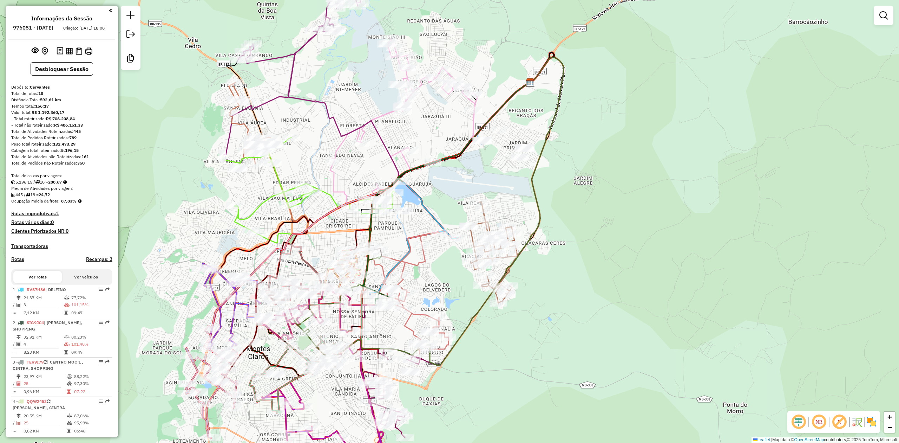
drag, startPoint x: 458, startPoint y: 193, endPoint x: 498, endPoint y: 132, distance: 72.7
click at [496, 134] on div "Rota 6 - Placa QMQ8740 21672 - SACOLAO VILA REAL Janela de atendimento Grade de…" at bounding box center [449, 221] width 899 height 443
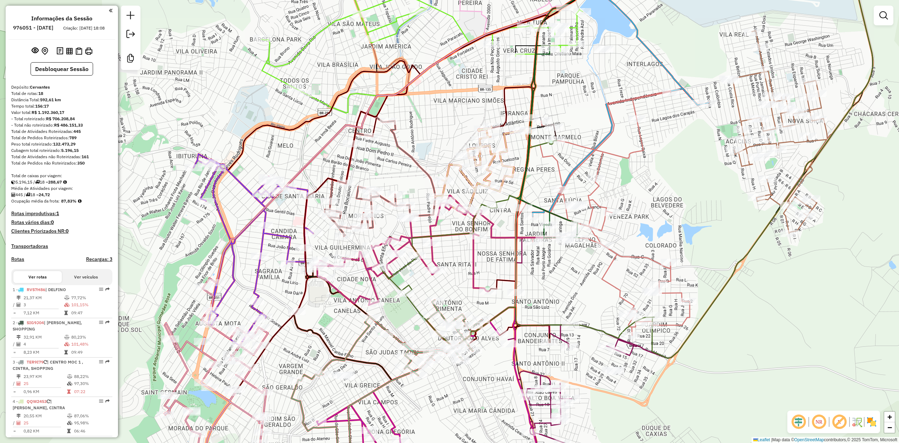
drag, startPoint x: 289, startPoint y: 228, endPoint x: 275, endPoint y: 160, distance: 69.8
click at [276, 162] on div "Janela de atendimento Grade de atendimento Capacidade Transportadoras Veículos …" at bounding box center [449, 221] width 899 height 443
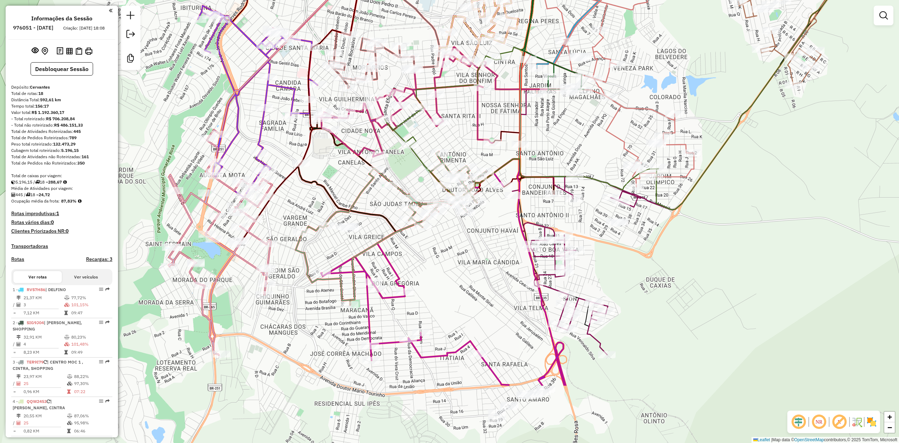
drag, startPoint x: 287, startPoint y: 303, endPoint x: 299, endPoint y: 201, distance: 102.3
click at [299, 201] on div "Janela de atendimento Grade de atendimento Capacidade Transportadoras Veículos …" at bounding box center [449, 221] width 899 height 443
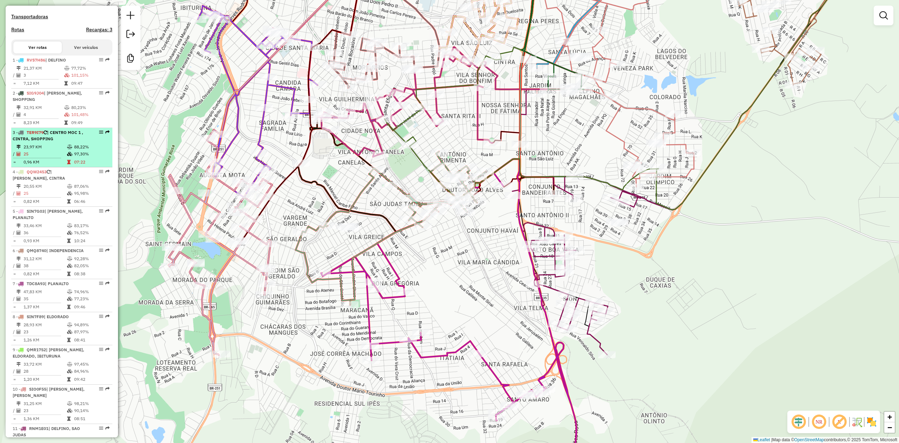
scroll to position [281, 0]
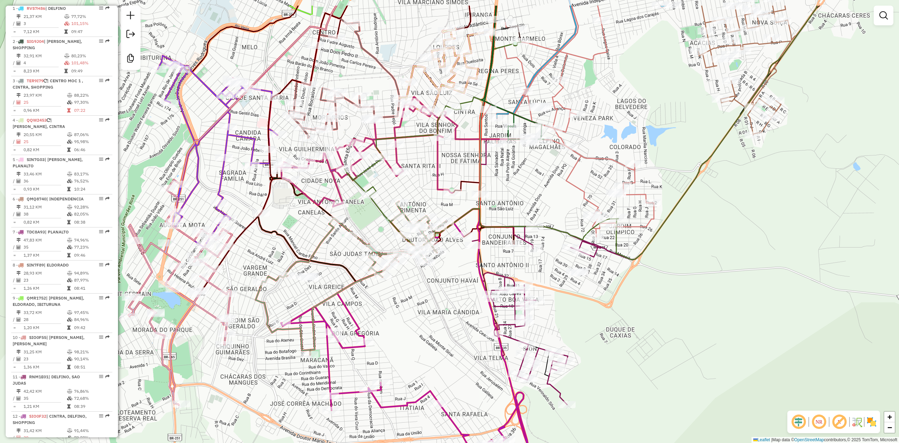
drag, startPoint x: 285, startPoint y: 136, endPoint x: 239, endPoint y: 189, distance: 70.7
click at [239, 189] on div "Janela de atendimento Grade de atendimento Capacidade Transportadoras Veículos …" at bounding box center [449, 221] width 899 height 443
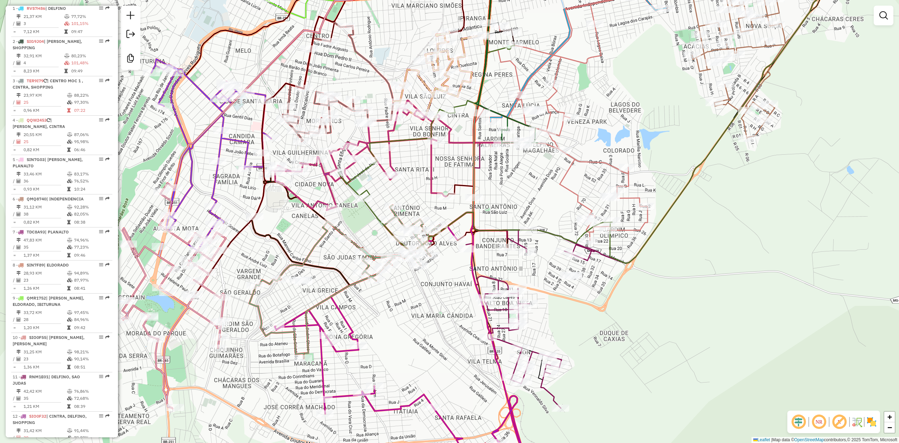
click at [873, 421] on img at bounding box center [871, 421] width 11 height 11
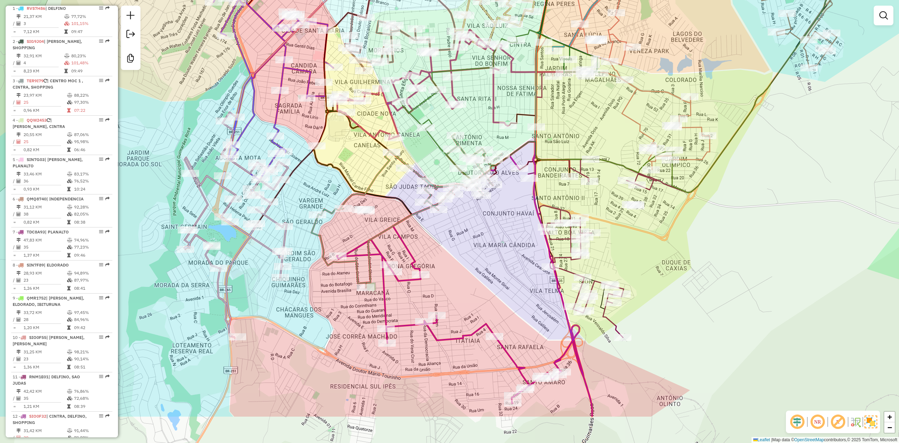
drag, startPoint x: 277, startPoint y: 248, endPoint x: 329, endPoint y: 182, distance: 83.9
click at [327, 183] on div "Janela de atendimento Grade de atendimento Capacidade Transportadoras Veículos …" at bounding box center [449, 221] width 899 height 443
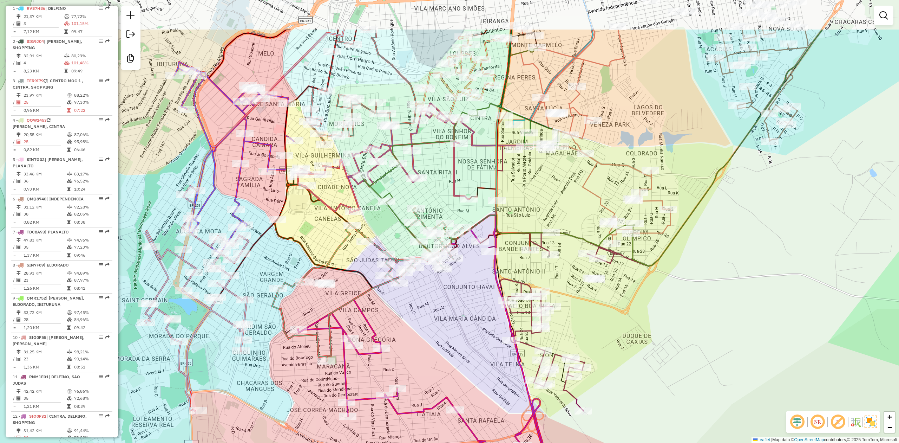
drag, startPoint x: 286, startPoint y: 131, endPoint x: 243, endPoint y: 190, distance: 72.7
click at [243, 190] on div "Janela de atendimento Grade de atendimento Capacidade Transportadoras Veículos …" at bounding box center [449, 221] width 899 height 443
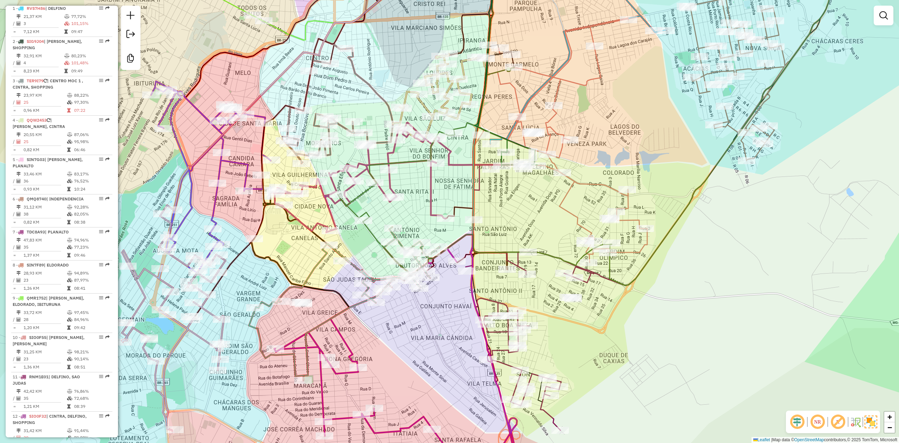
drag, startPoint x: 224, startPoint y: 59, endPoint x: 200, endPoint y: 81, distance: 32.6
click at [200, 81] on div "Janela de atendimento Grade de atendimento Capacidade Transportadoras Veículos …" at bounding box center [449, 221] width 899 height 443
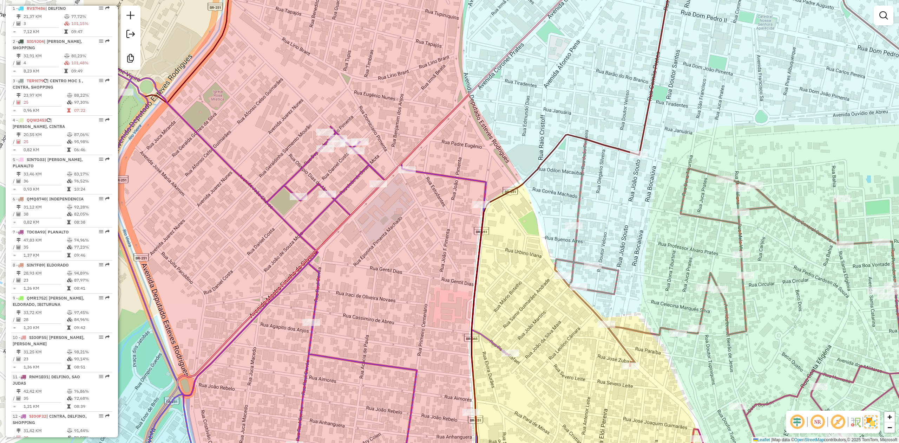
drag, startPoint x: 249, startPoint y: 207, endPoint x: 422, endPoint y: 228, distance: 174.8
click at [422, 228] on div "Janela de atendimento Grade de atendimento Capacidade Transportadoras Veículos …" at bounding box center [449, 221] width 899 height 443
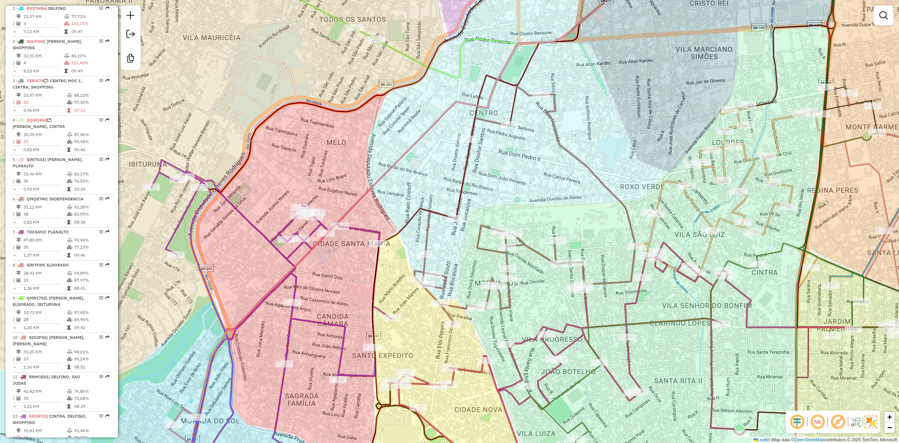
drag, startPoint x: 333, startPoint y: 325, endPoint x: 363, endPoint y: 184, distance: 143.3
click at [363, 197] on icon at bounding box center [271, 322] width 240 height 325
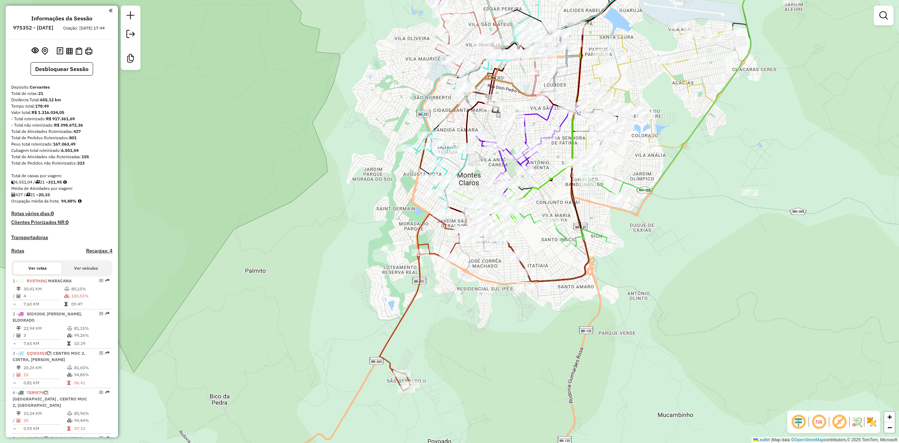
click at [873, 418] on img at bounding box center [871, 421] width 11 height 11
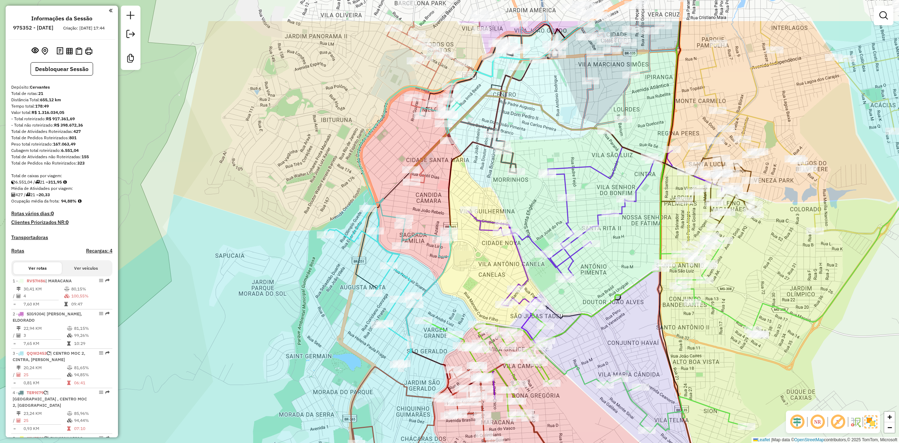
drag, startPoint x: 496, startPoint y: 117, endPoint x: 440, endPoint y: 182, distance: 86.2
click at [440, 182] on div "Janela de atendimento Grade de atendimento Capacidade Transportadoras Veículos …" at bounding box center [449, 221] width 899 height 443
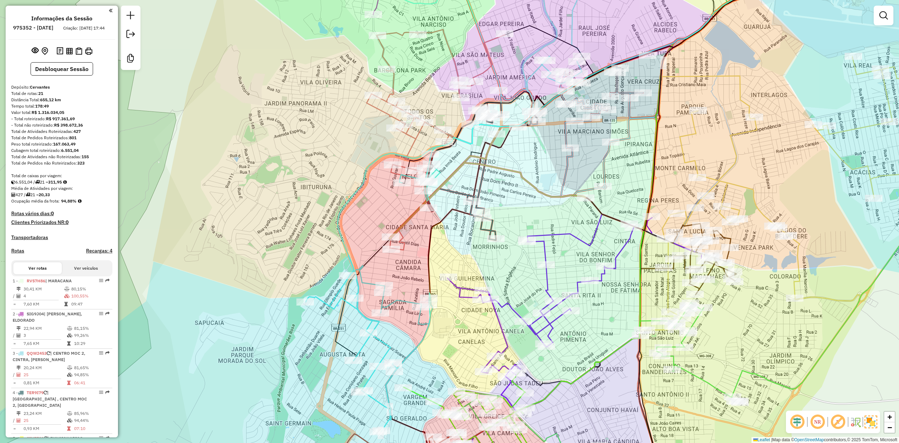
drag, startPoint x: 422, startPoint y: 191, endPoint x: 384, endPoint y: 231, distance: 55.2
click at [384, 231] on div "Rota 19 - Placa QQW2453 21159 - LR2 PRODUCOES Janela de atendimento Grade de at…" at bounding box center [449, 221] width 899 height 443
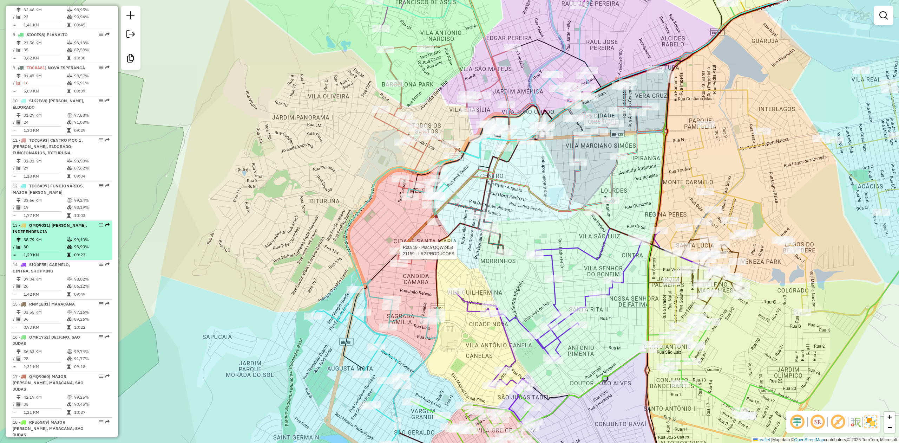
scroll to position [609, 0]
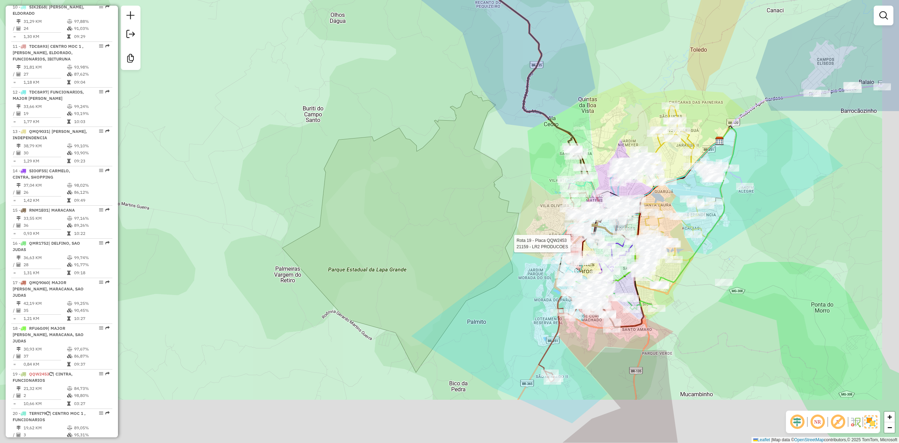
drag, startPoint x: 539, startPoint y: 301, endPoint x: 460, endPoint y: 197, distance: 130.7
click at [460, 197] on div "Rota 19 - Placa QQW2453 21159 - LR2 PRODUCOES Janela de atendimento Grade de at…" at bounding box center [449, 221] width 899 height 443
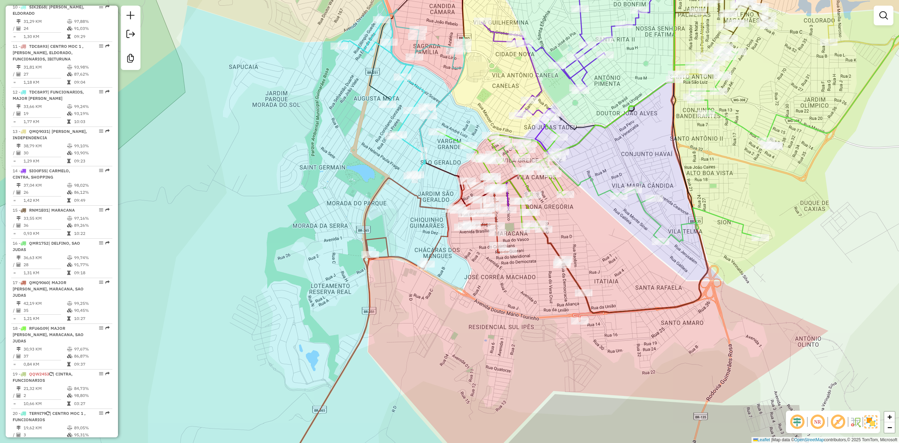
drag, startPoint x: 396, startPoint y: 142, endPoint x: 394, endPoint y: 223, distance: 80.9
click at [394, 223] on div "Rota 19 - Placa QQW2453 21159 - LR2 PRODUCOES Janela de atendimento Grade de at…" at bounding box center [449, 221] width 899 height 443
